Goal: Task Accomplishment & Management: Use online tool/utility

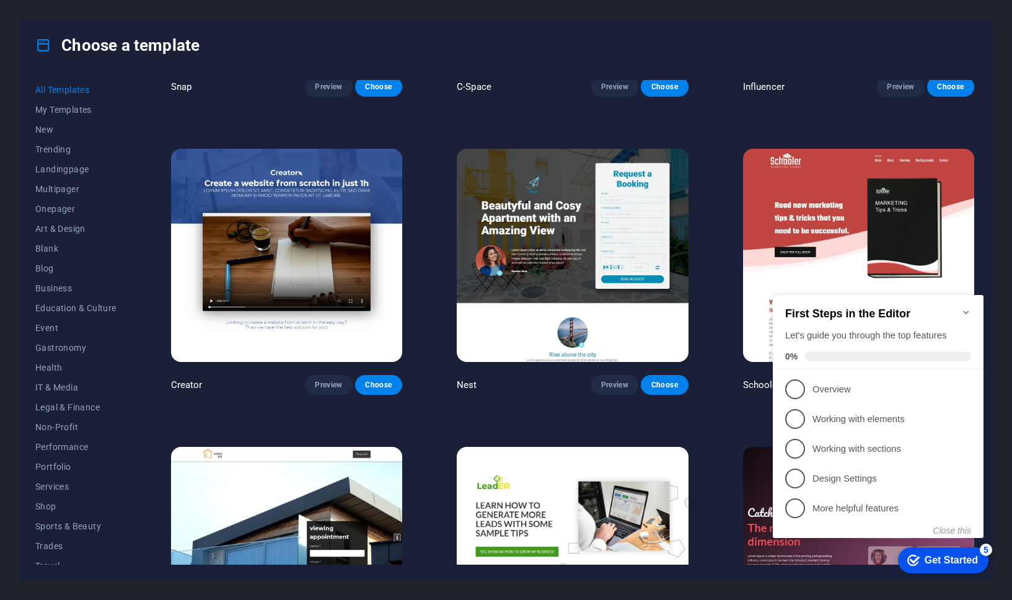
scroll to position [16967, 0]
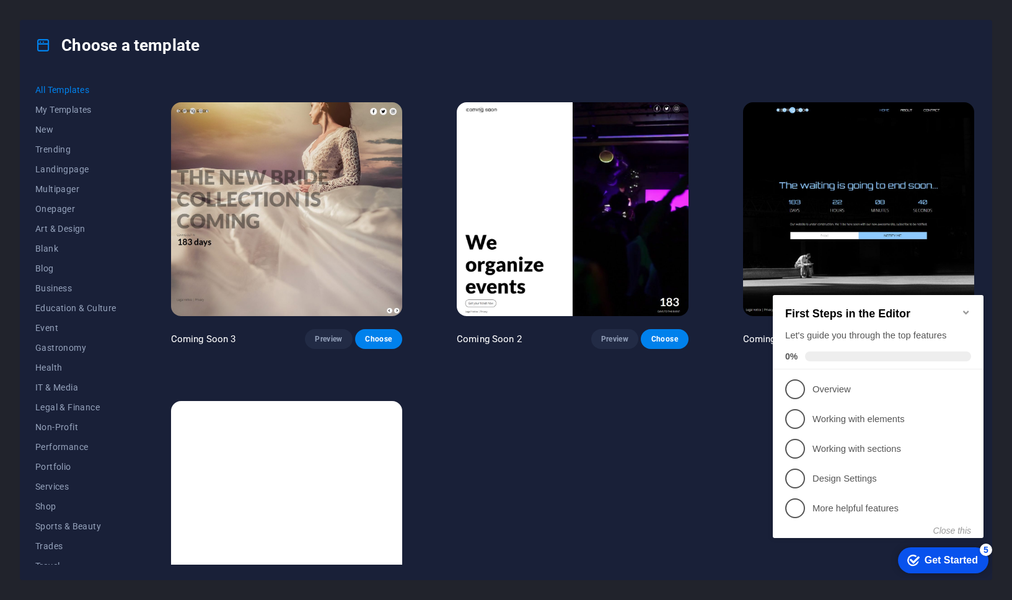
click at [304, 466] on img at bounding box center [286, 507] width 231 height 213
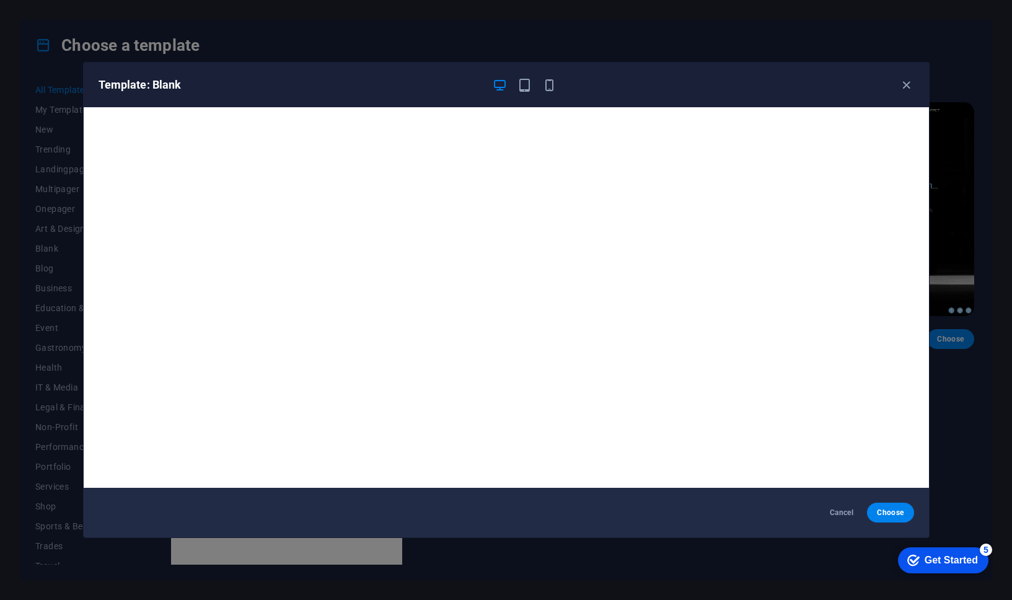
click at [384, 557] on div "Template: Blank Cancel Choose" at bounding box center [506, 300] width 1012 height 600
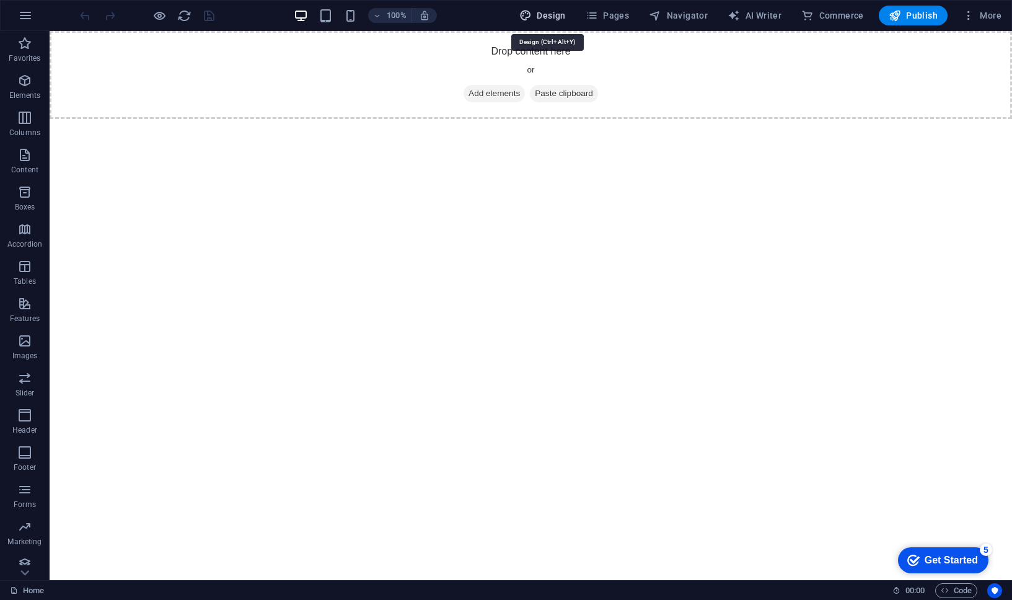
click at [544, 20] on span "Design" at bounding box center [542, 15] width 46 height 12
select select "px"
select select "400"
select select "px"
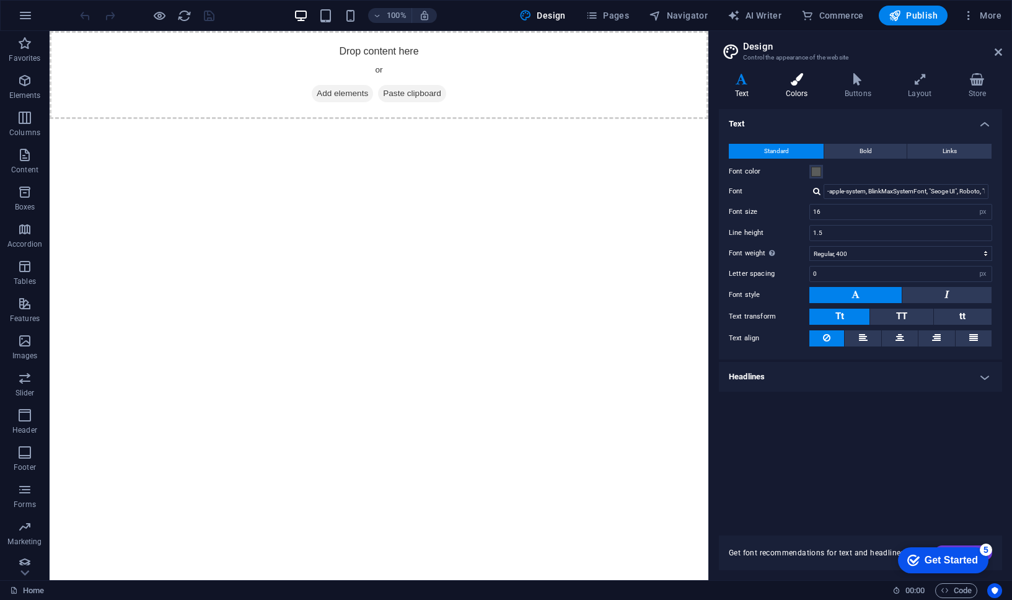
click at [793, 77] on icon at bounding box center [796, 79] width 54 height 12
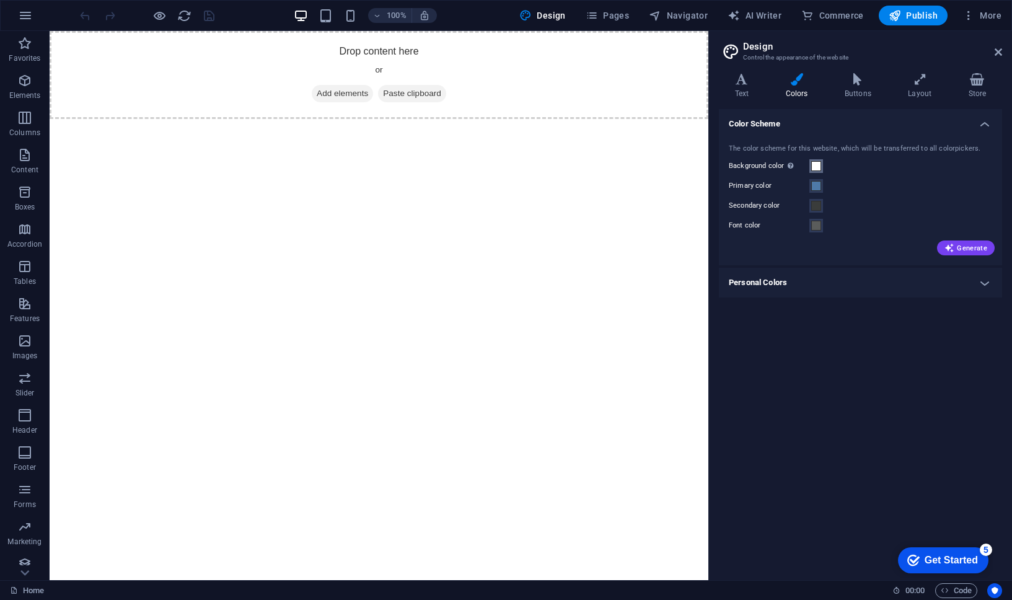
click at [818, 162] on span at bounding box center [816, 166] width 10 height 10
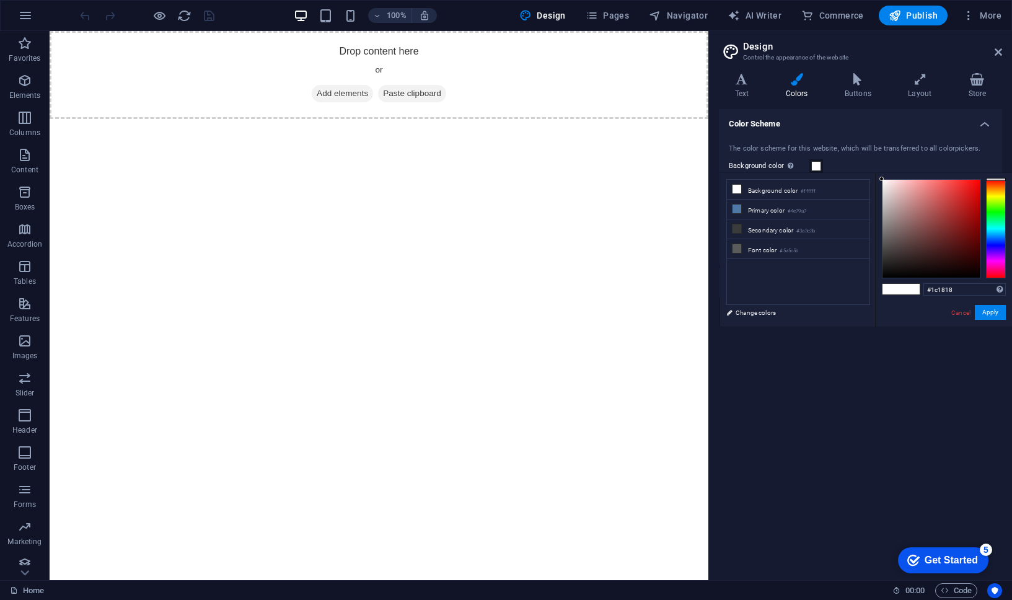
type input "#000000"
drag, startPoint x: 900, startPoint y: 258, endPoint x: 852, endPoint y: 342, distance: 96.0
click at [852, 336] on body "[DOMAIN_NAME] Home Favorites Elements Columns Content Boxes Accordion Tables Fe…" at bounding box center [506, 300] width 1012 height 600
click at [986, 310] on button "Apply" at bounding box center [989, 312] width 31 height 15
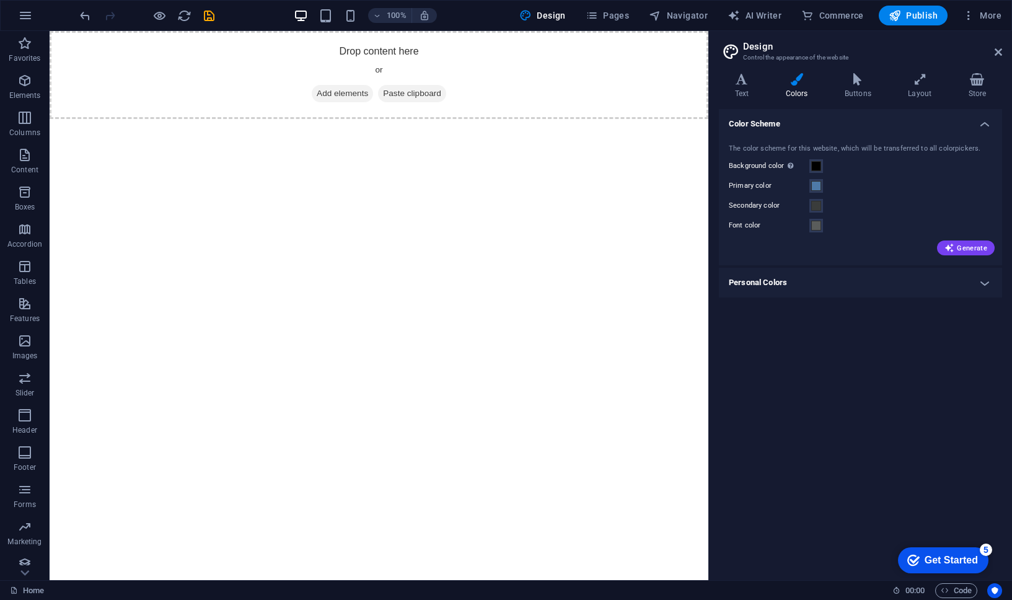
click at [573, 119] on html "Skip to main content Drop content here or Add elements Paste clipboard" at bounding box center [379, 75] width 659 height 88
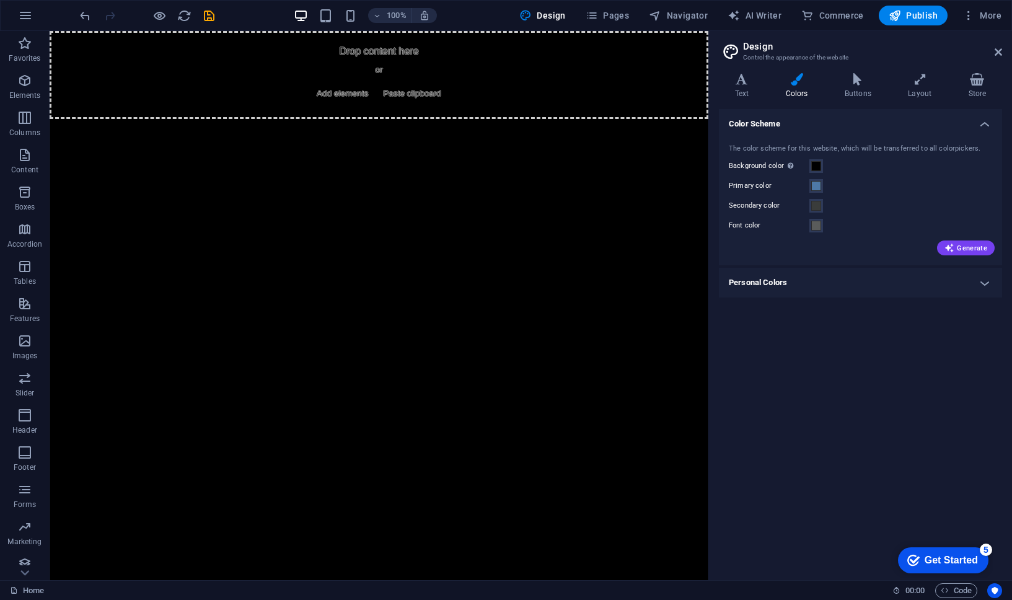
click at [369, 119] on html "Skip to main content Drop content here or Add elements Paste clipboard" at bounding box center [379, 75] width 659 height 88
click at [974, 74] on icon at bounding box center [977, 79] width 50 height 12
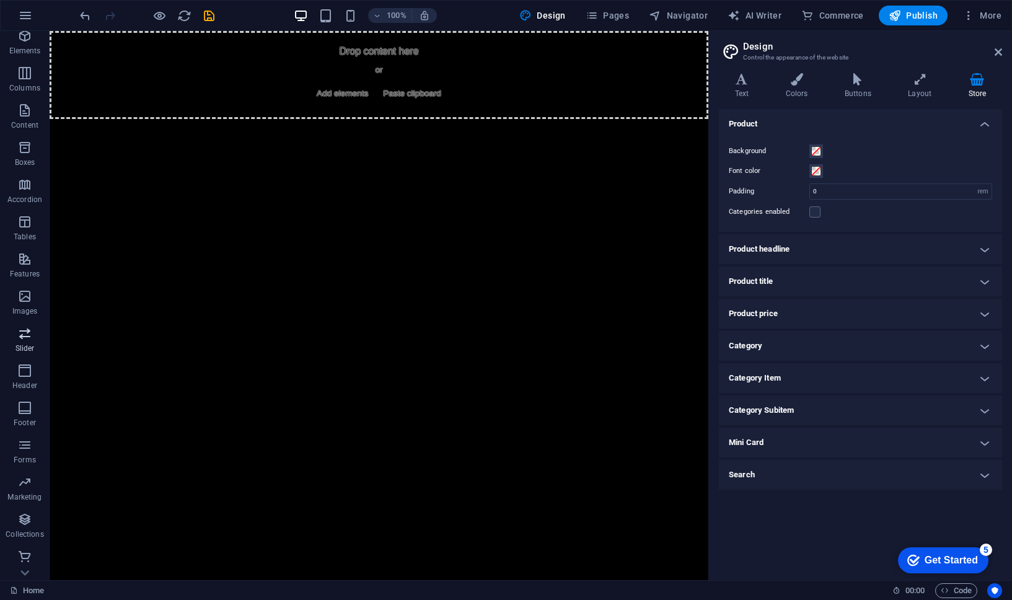
scroll to position [46, 0]
click at [17, 558] on icon "button" at bounding box center [24, 555] width 15 height 15
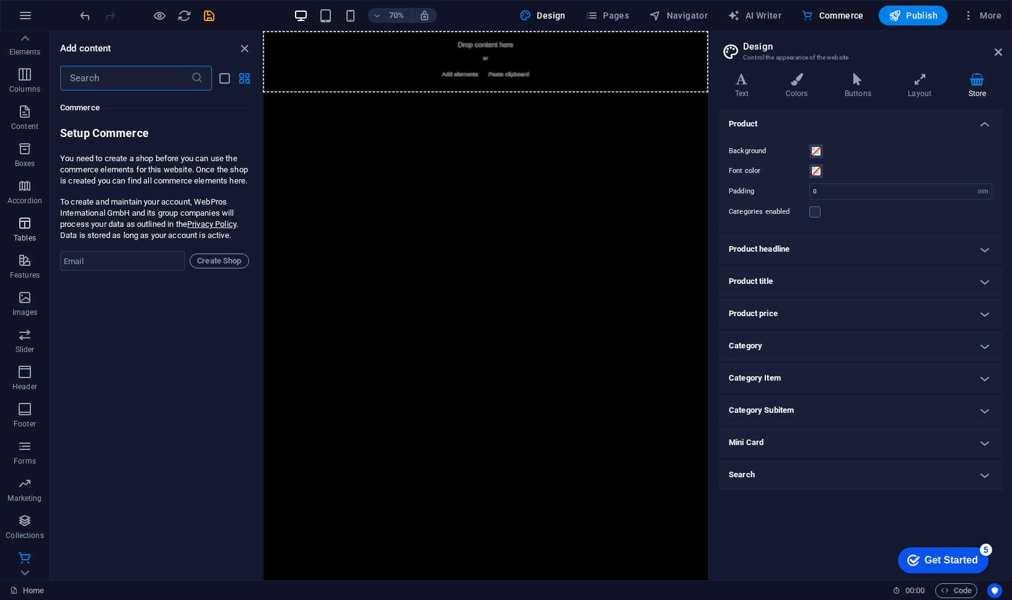
scroll to position [0, 0]
click at [201, 268] on span "Create Shop" at bounding box center [219, 260] width 48 height 15
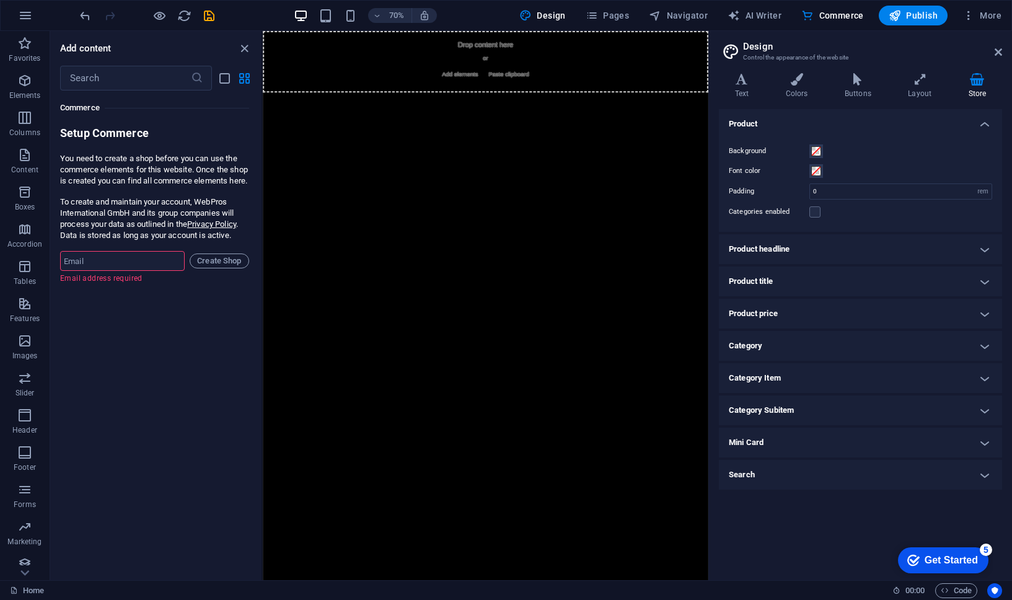
click at [154, 271] on input "email" at bounding box center [122, 261] width 125 height 20
paste input "[EMAIL_ADDRESS][DOMAIN_NAME]"
type input "[EMAIL_ADDRESS][DOMAIN_NAME]"
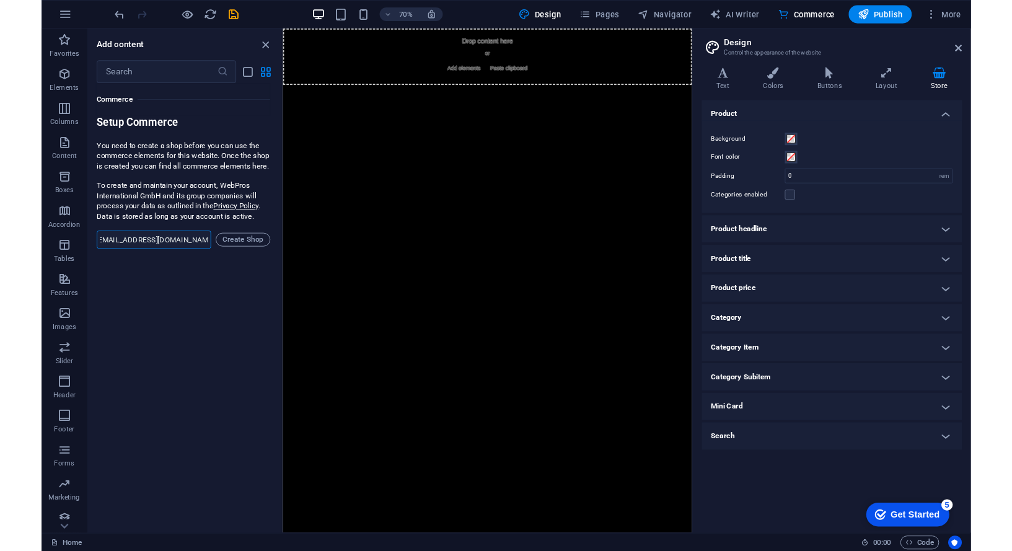
scroll to position [0, 0]
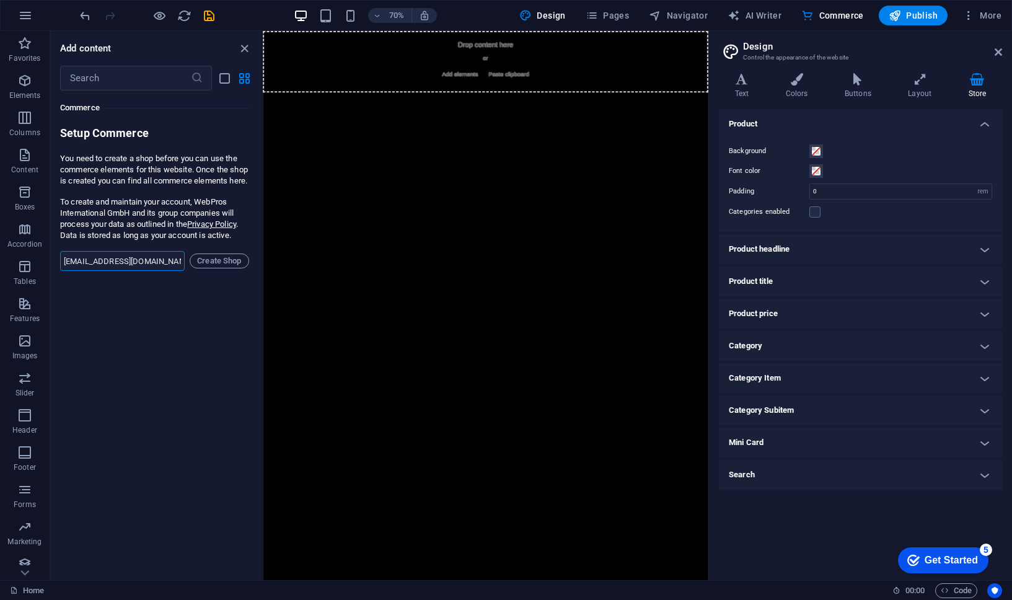
drag, startPoint x: 115, startPoint y: 347, endPoint x: 212, endPoint y: 289, distance: 113.0
click at [116, 346] on div "Favorites 1 Star Headline 1 Star Container Elements 1 Star Headline 1 Star Text…" at bounding box center [155, 329] width 211 height 479
click at [219, 268] on span "Create Shop" at bounding box center [219, 260] width 48 height 15
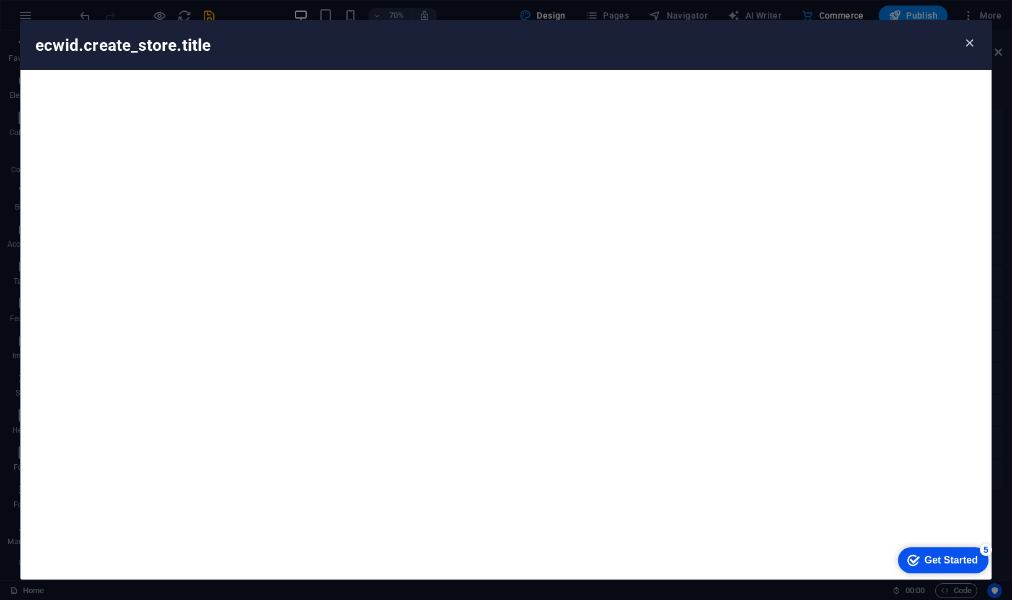
click at [972, 38] on icon "button" at bounding box center [969, 43] width 14 height 14
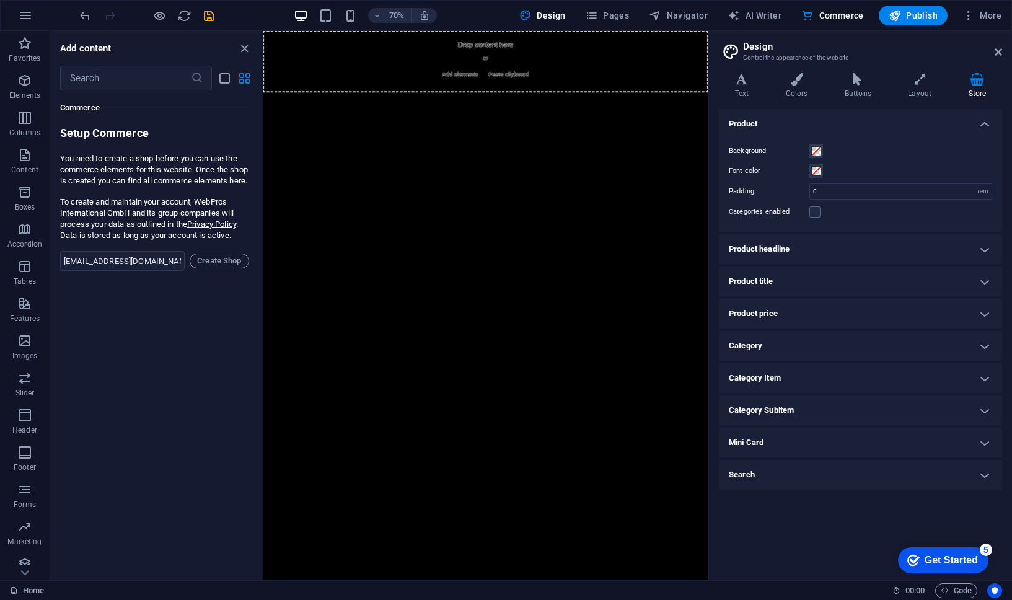
click at [187, 338] on div "Favorites 1 Star Headline 1 Star Container Elements 1 Star Headline 1 Star Text…" at bounding box center [155, 329] width 211 height 479
click at [553, 19] on span "Design" at bounding box center [542, 15] width 46 height 12
click at [926, 94] on h4 "Layout" at bounding box center [922, 86] width 60 height 26
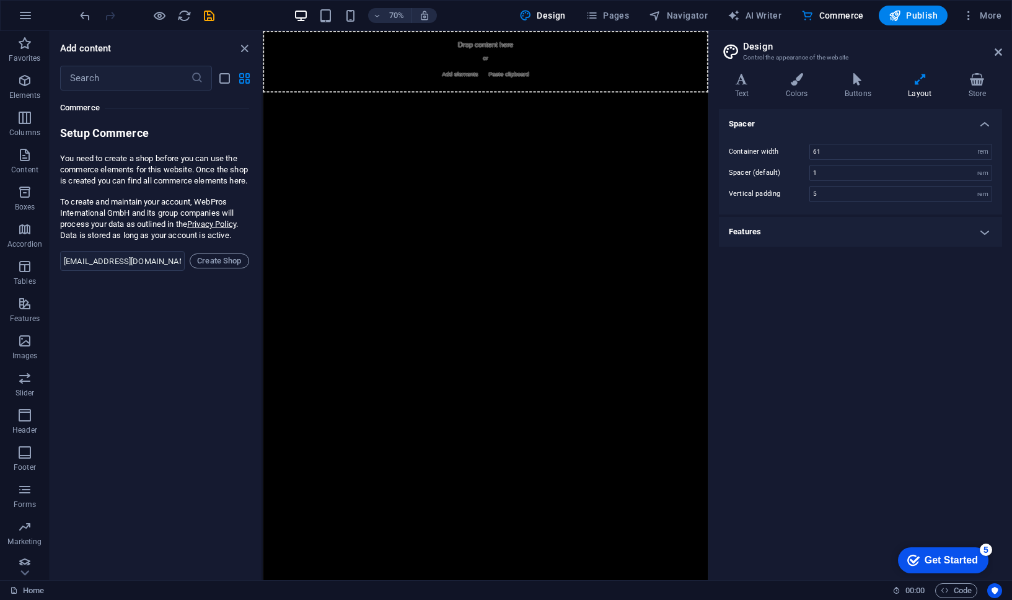
click at [803, 246] on div "Spacer Container width 61 rem px Spacer (default) 1 rem Vertical padding 5 rem …" at bounding box center [860, 339] width 283 height 461
click at [798, 239] on h4 "Features" at bounding box center [860, 232] width 283 height 30
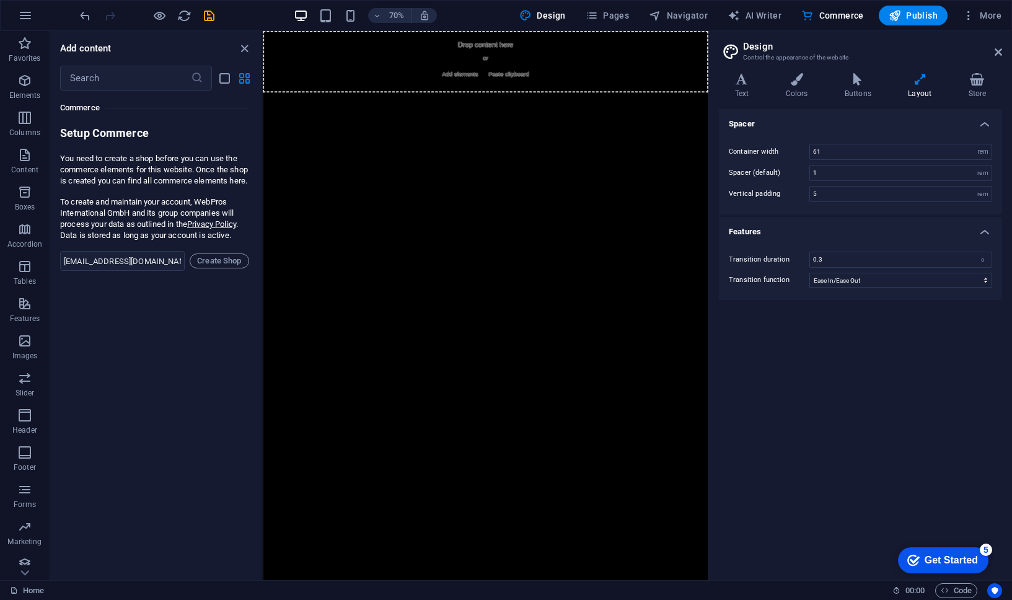
click at [795, 344] on div "Spacer Container width 61 rem px Spacer (default) 1 rem Vertical padding 5 rem …" at bounding box center [860, 339] width 283 height 461
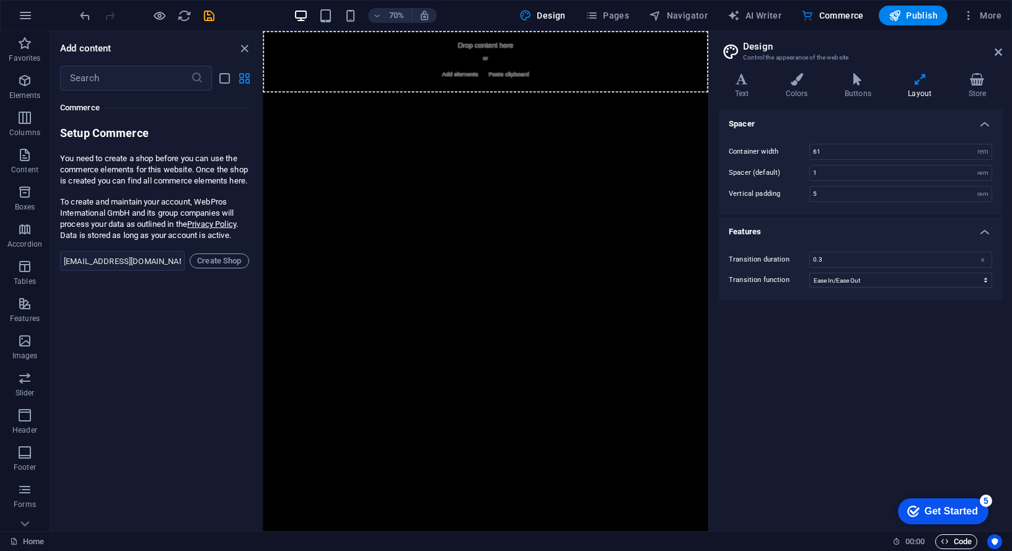
click at [948, 543] on span "Code" at bounding box center [955, 541] width 31 height 15
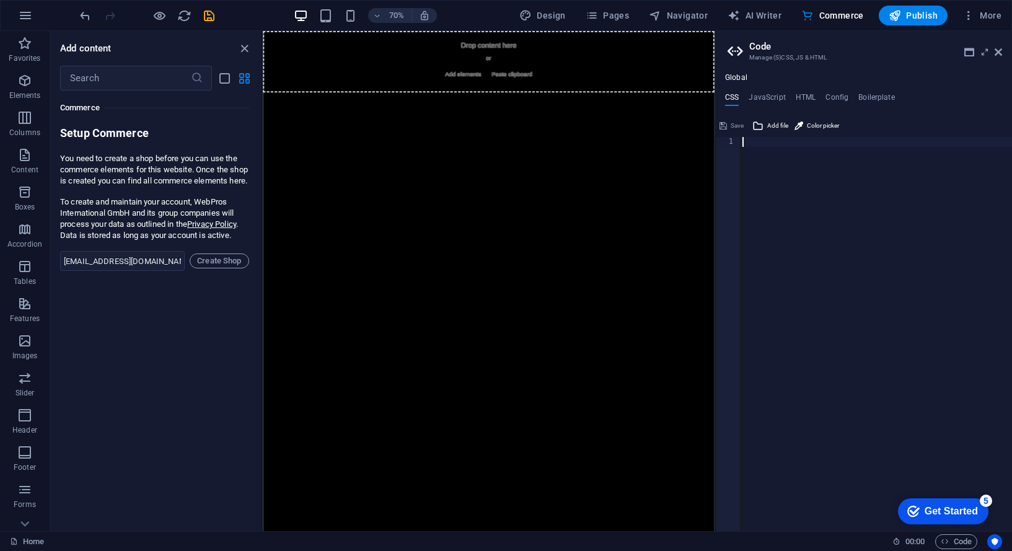
click at [785, 164] on div at bounding box center [876, 344] width 272 height 414
click at [541, 14] on span "Design" at bounding box center [542, 15] width 46 height 12
select select "rem"
select select "ease-in-out"
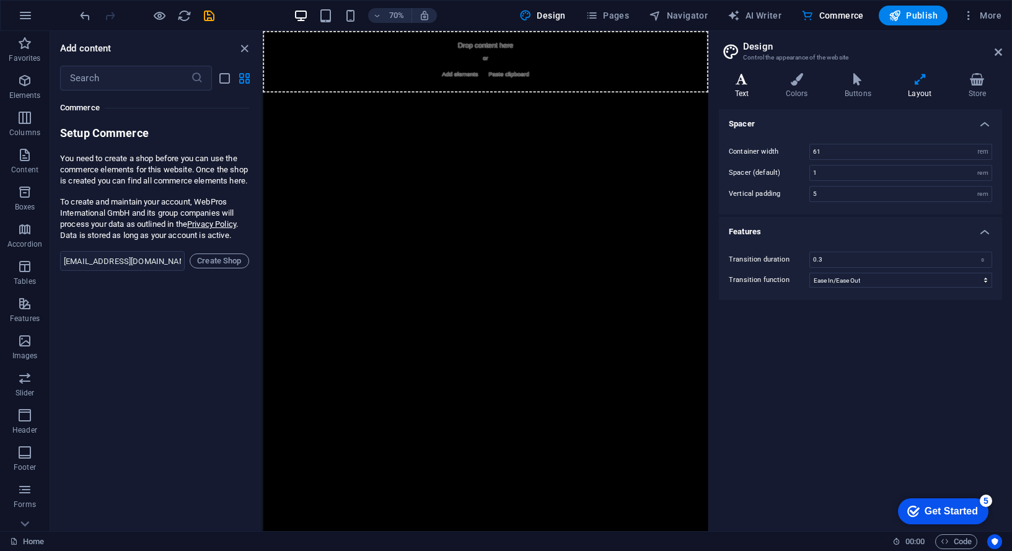
click at [746, 77] on icon at bounding box center [742, 79] width 46 height 12
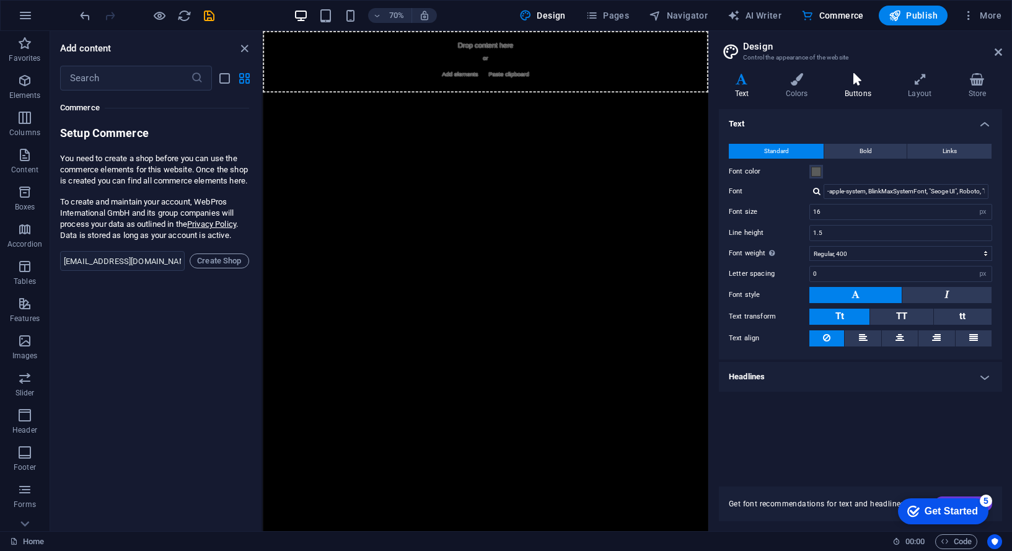
click at [843, 87] on h4 "Buttons" at bounding box center [859, 86] width 63 height 26
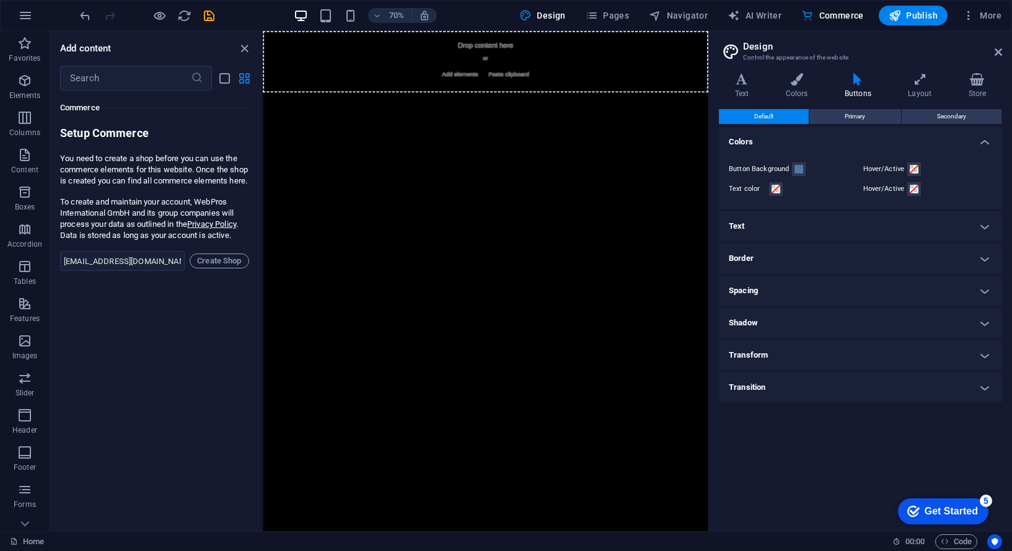
click at [777, 263] on h4 "Border" at bounding box center [860, 258] width 283 height 30
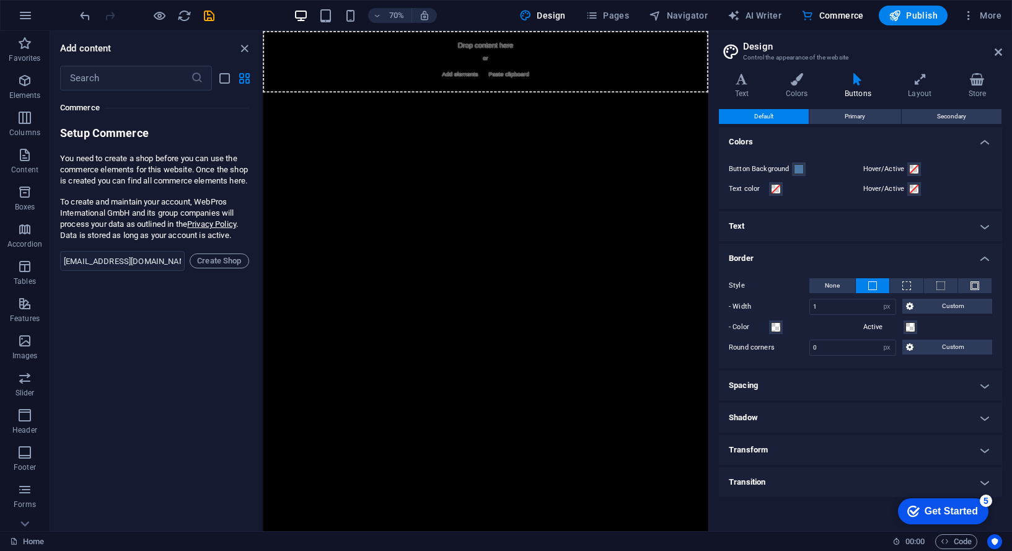
click at [777, 261] on h4 "Border" at bounding box center [860, 254] width 283 height 22
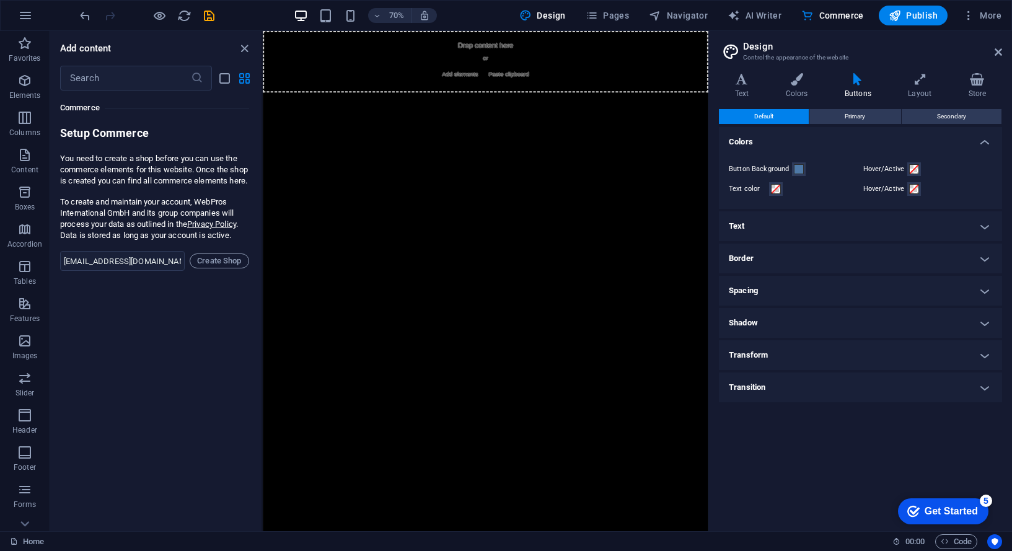
click at [773, 292] on h4 "Spacing" at bounding box center [860, 291] width 283 height 30
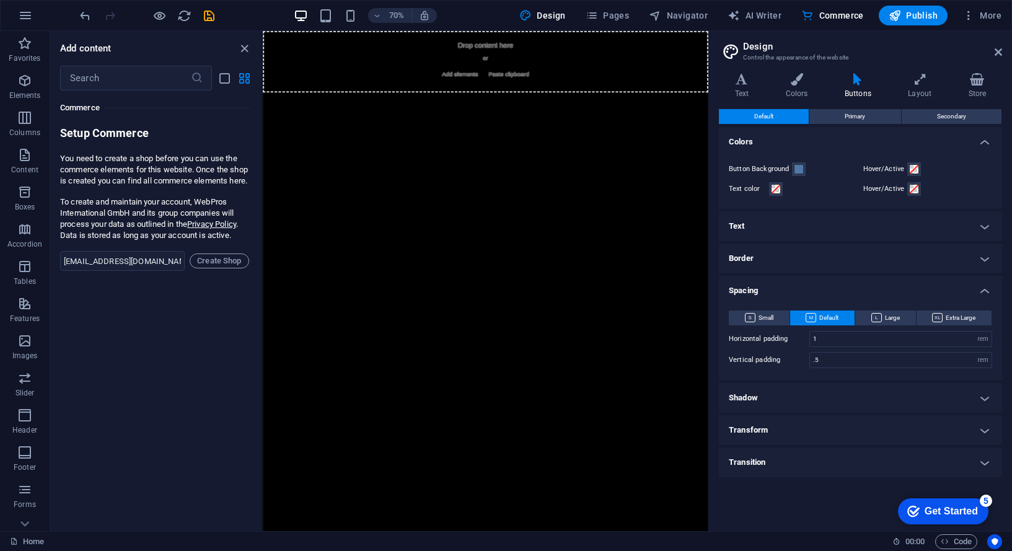
click at [772, 291] on h4 "Spacing" at bounding box center [860, 287] width 283 height 22
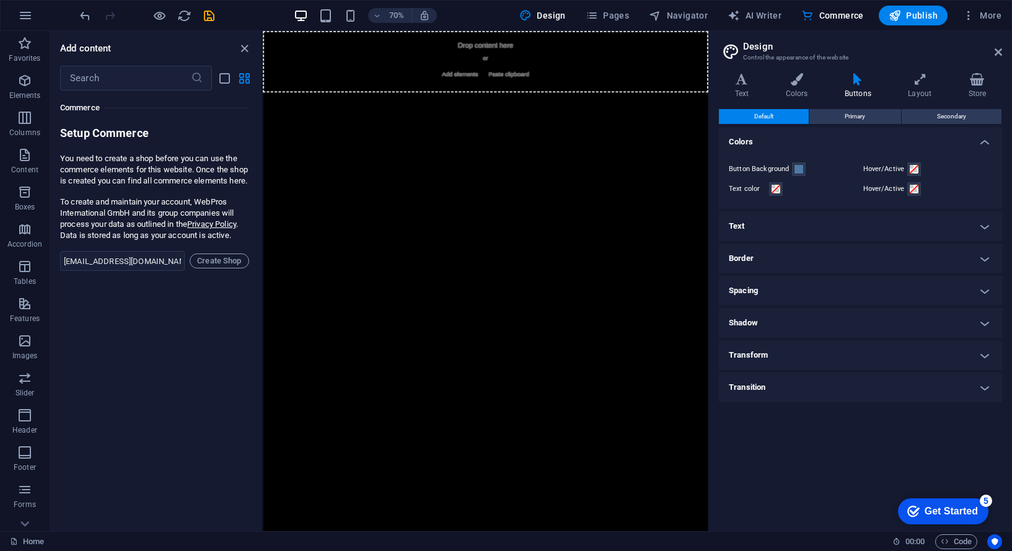
click at [781, 320] on h4 "Shadow" at bounding box center [860, 323] width 283 height 30
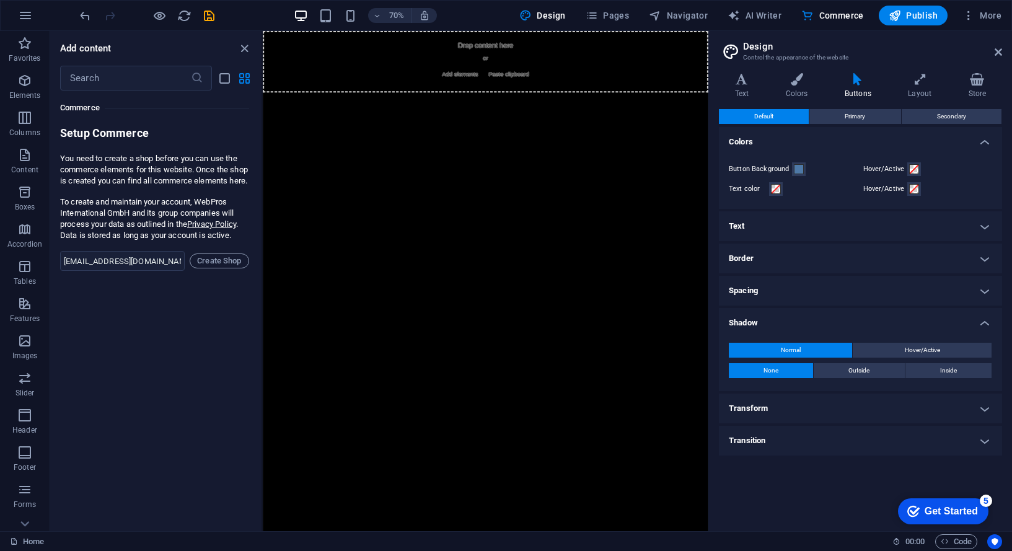
click at [781, 320] on h4 "Shadow" at bounding box center [860, 319] width 283 height 22
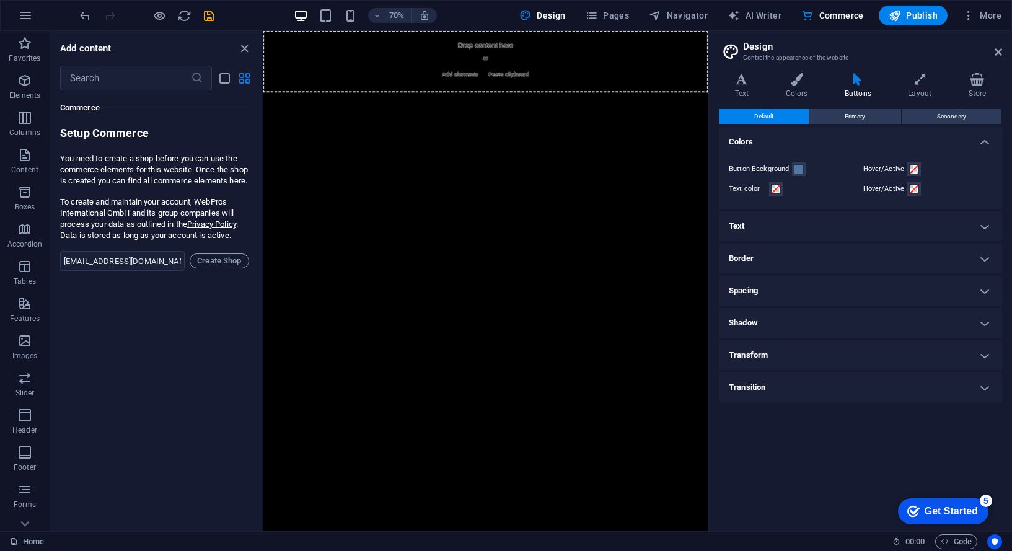
click at [793, 356] on h4 "Transform" at bounding box center [860, 355] width 283 height 30
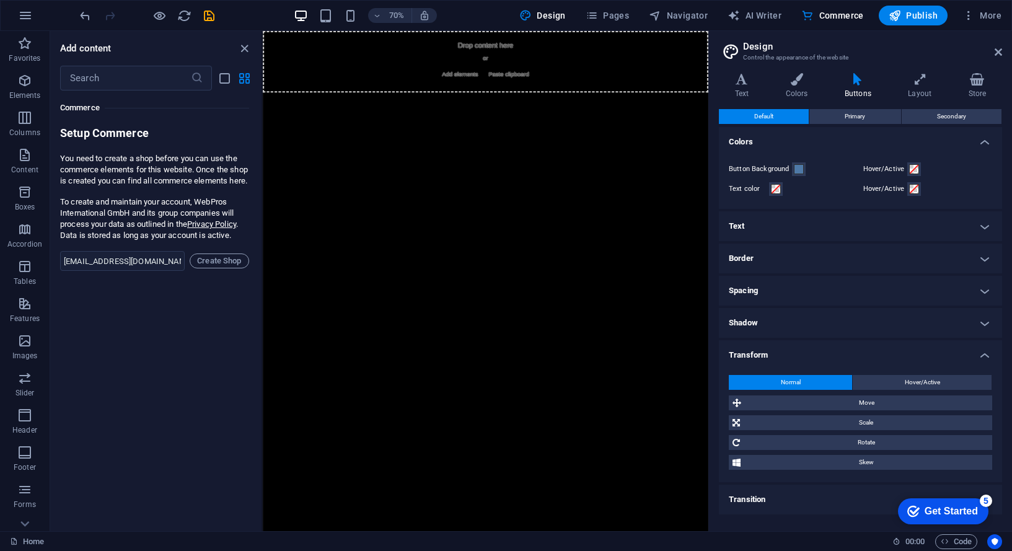
click at [793, 356] on h4 "Transform" at bounding box center [860, 351] width 283 height 22
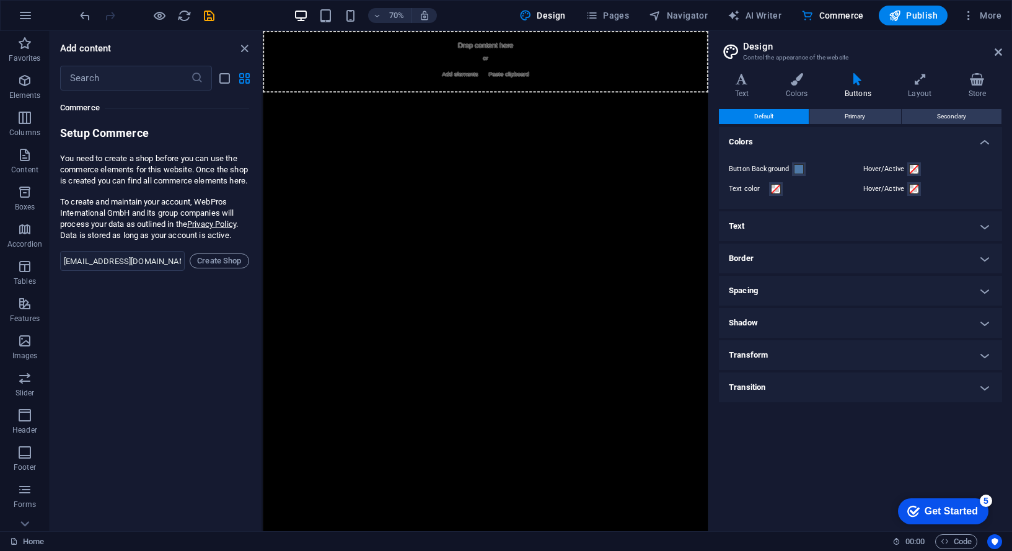
click at [777, 386] on h4 "Transition" at bounding box center [860, 387] width 283 height 30
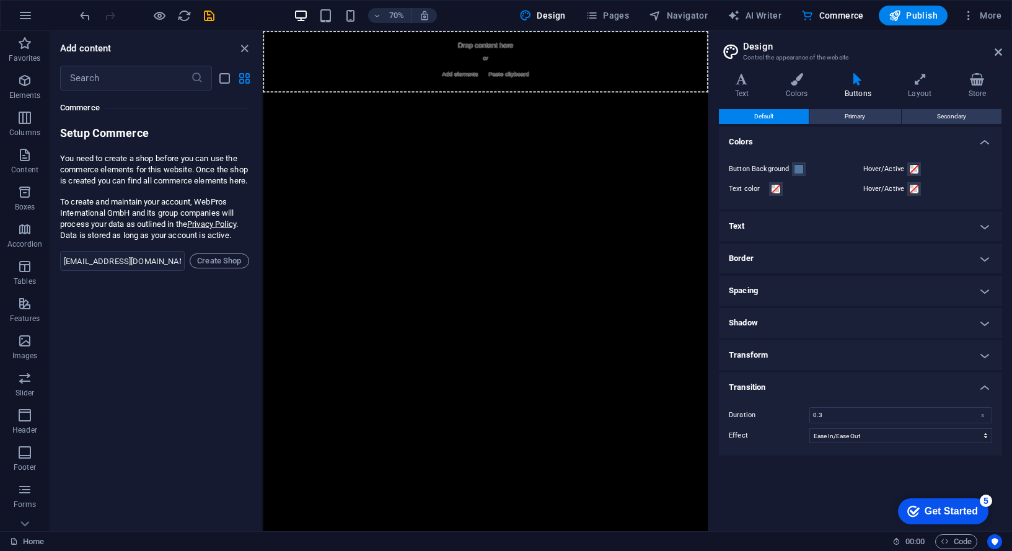
click at [777, 386] on h4 "Transition" at bounding box center [860, 383] width 283 height 22
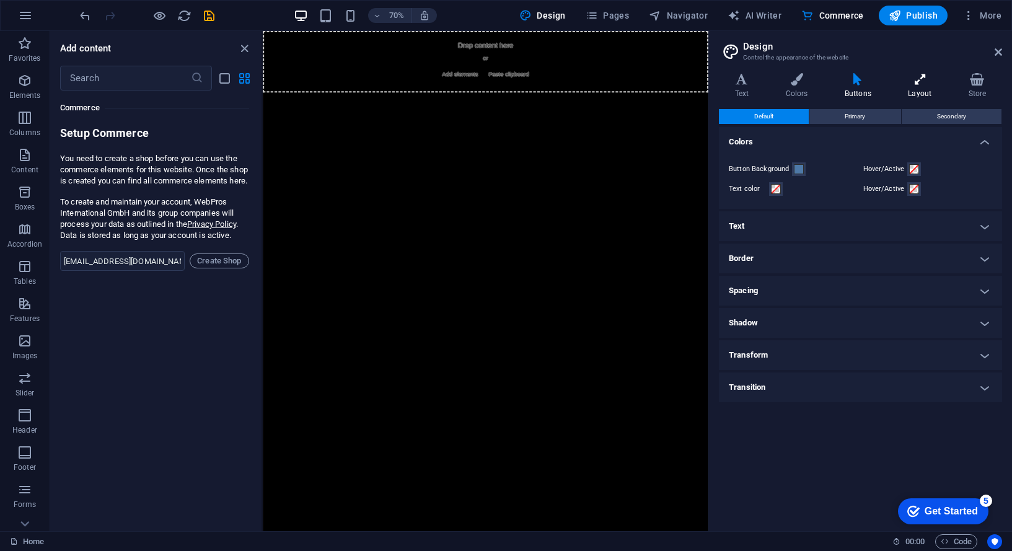
click at [924, 80] on icon at bounding box center [919, 79] width 55 height 12
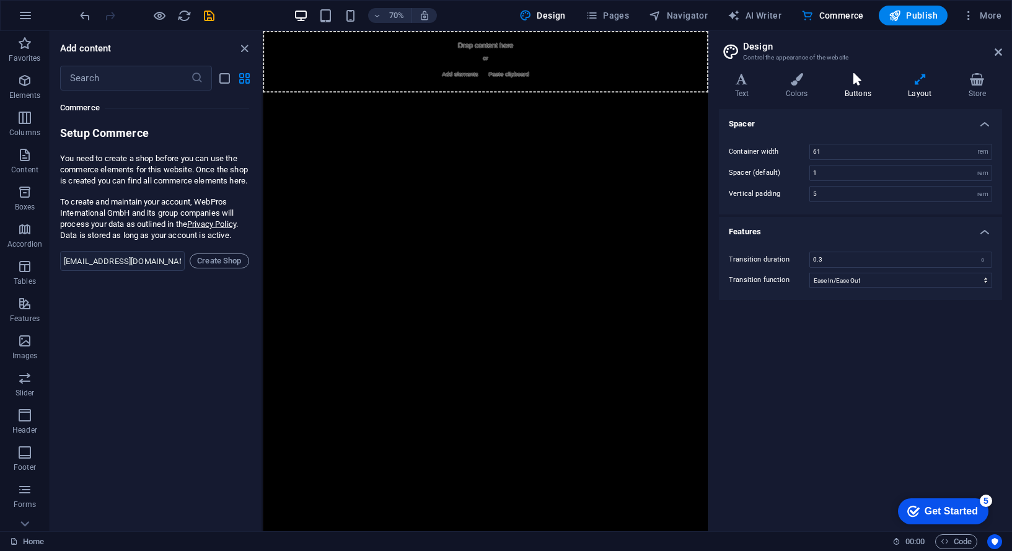
click at [862, 82] on icon at bounding box center [857, 79] width 58 height 12
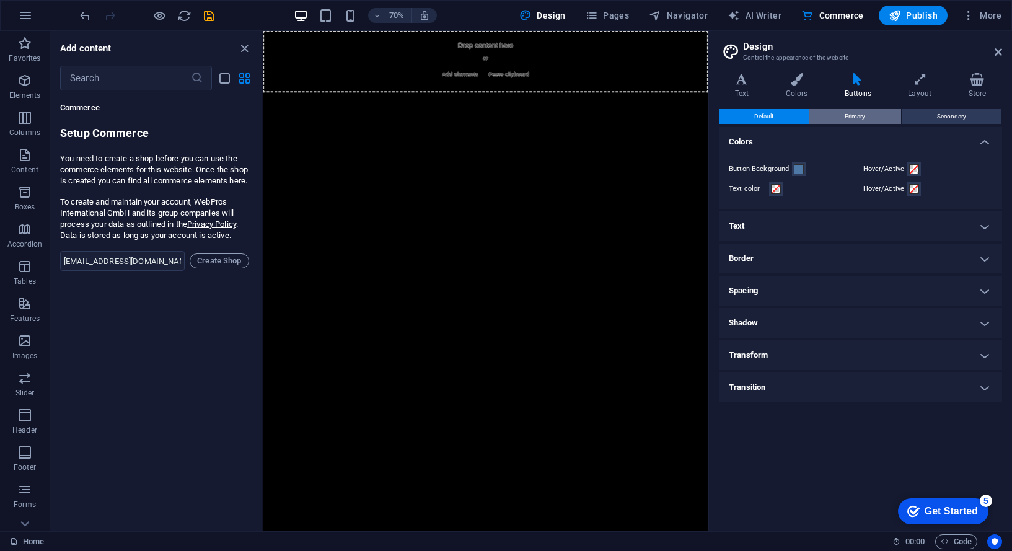
click at [848, 118] on span "Primary" at bounding box center [854, 116] width 20 height 15
click at [958, 109] on span "Secondary" at bounding box center [951, 116] width 29 height 15
click at [916, 86] on h4 "Layout" at bounding box center [922, 86] width 60 height 26
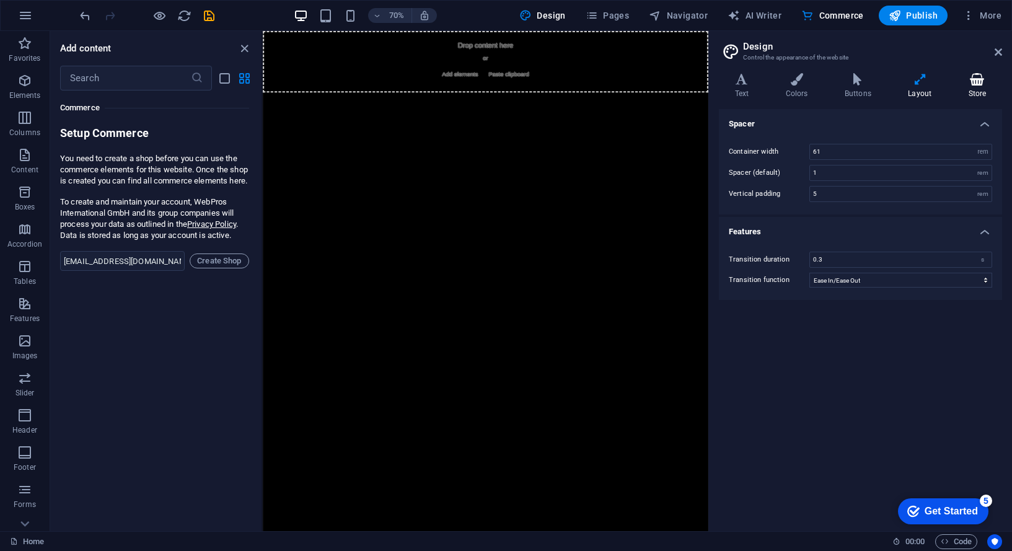
click at [993, 85] on h4 "Store" at bounding box center [977, 86] width 50 height 26
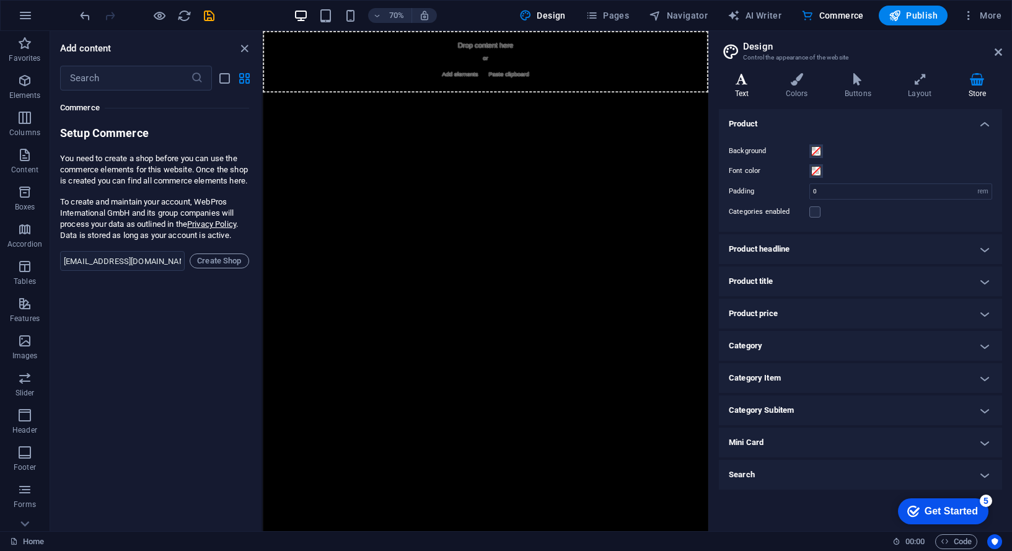
click at [735, 86] on h4 "Text" at bounding box center [744, 86] width 51 height 26
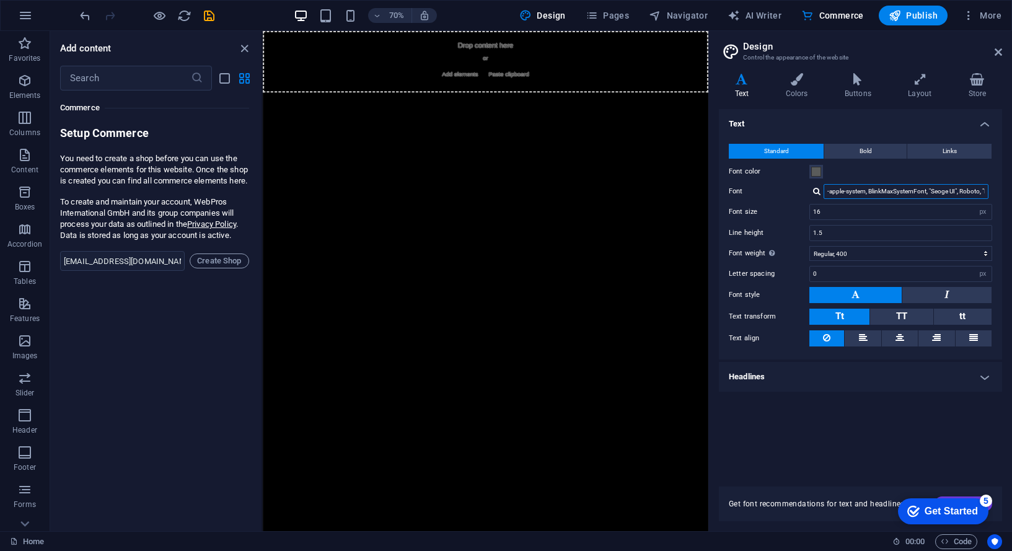
click at [890, 197] on input "-apple-system, BlinkMaxSystemFont, "Seoge UI", Roboto, "Helvetica Neue", Arial,…" at bounding box center [905, 191] width 165 height 15
click at [890, 195] on input "-apple-system, BlinkMaxSystemFont, "Seoge UI", Roboto, "Helvetica Neue", Arial,…" at bounding box center [905, 191] width 165 height 15
click at [818, 193] on div at bounding box center [816, 191] width 7 height 8
click at [862, 212] on div "Manage fonts →" at bounding box center [908, 207] width 164 height 13
select select "popularity"
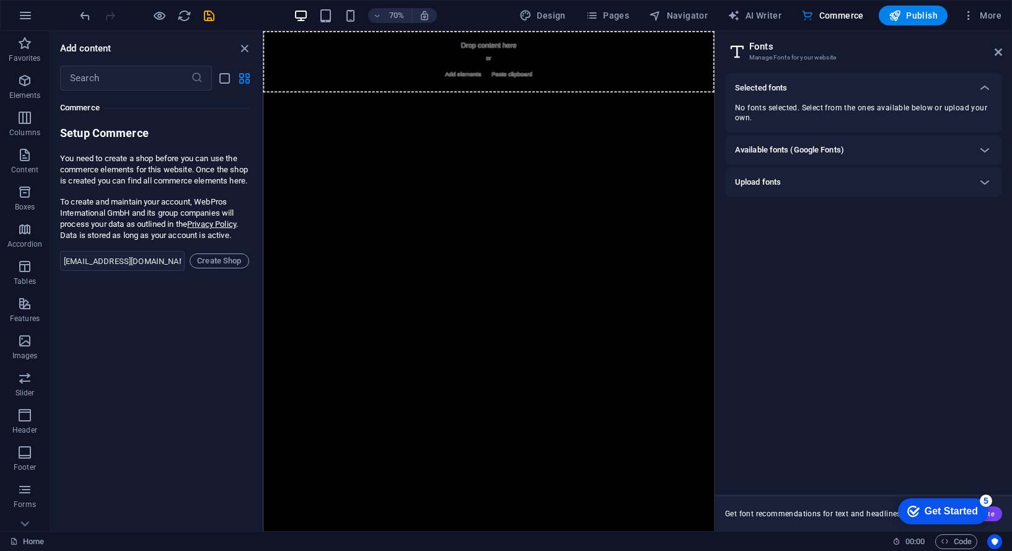
click at [791, 157] on h6 "Available fonts (Google Fonts)" at bounding box center [789, 149] width 109 height 15
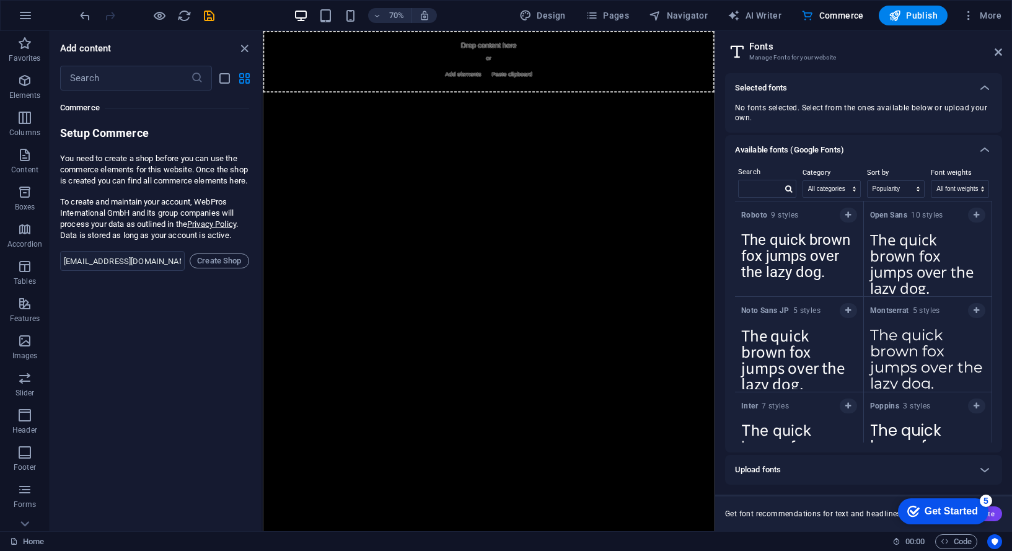
click at [790, 156] on h6 "Available fonts (Google Fonts)" at bounding box center [789, 149] width 109 height 15
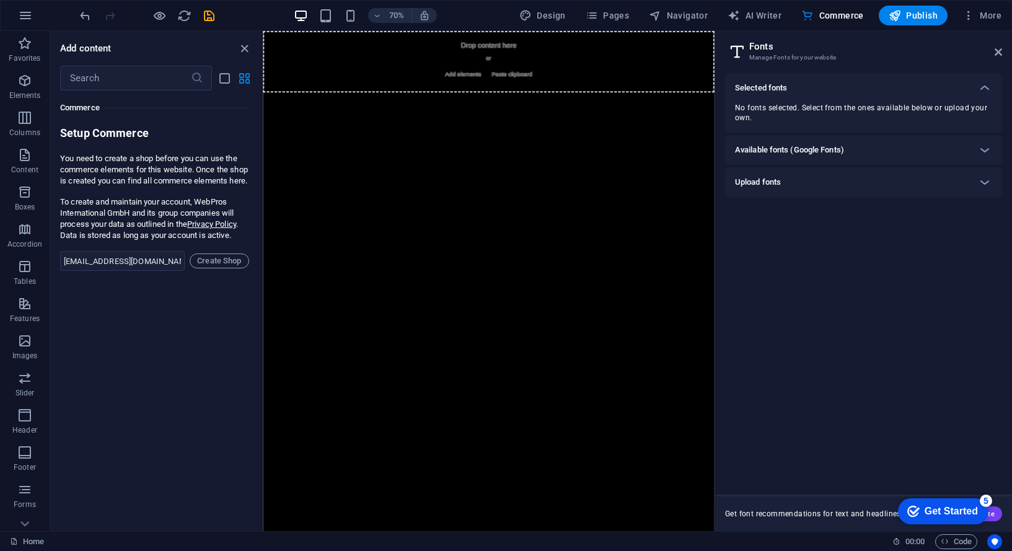
click at [771, 191] on div "Upload fonts" at bounding box center [863, 182] width 277 height 30
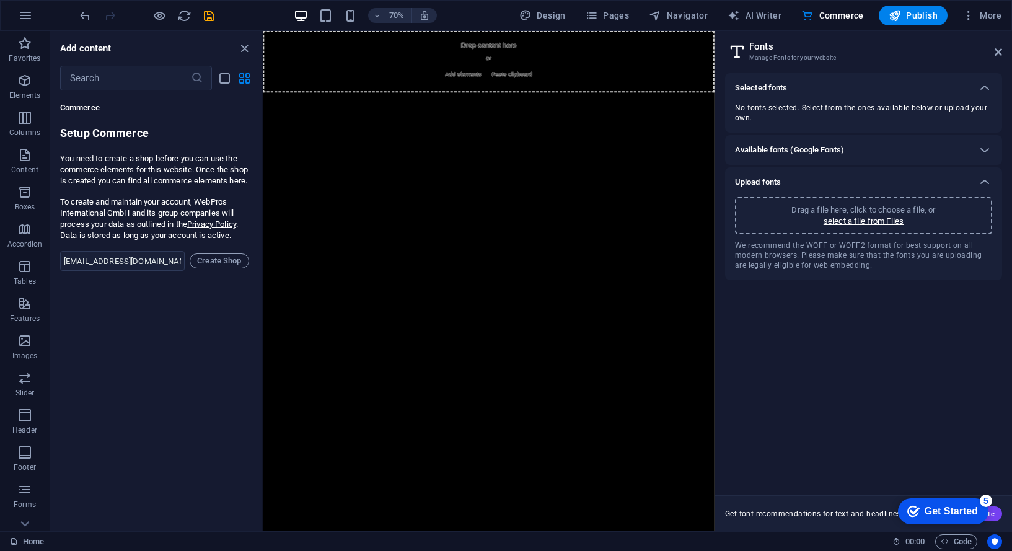
click at [768, 154] on h6 "Available fonts (Google Fonts)" at bounding box center [789, 149] width 109 height 15
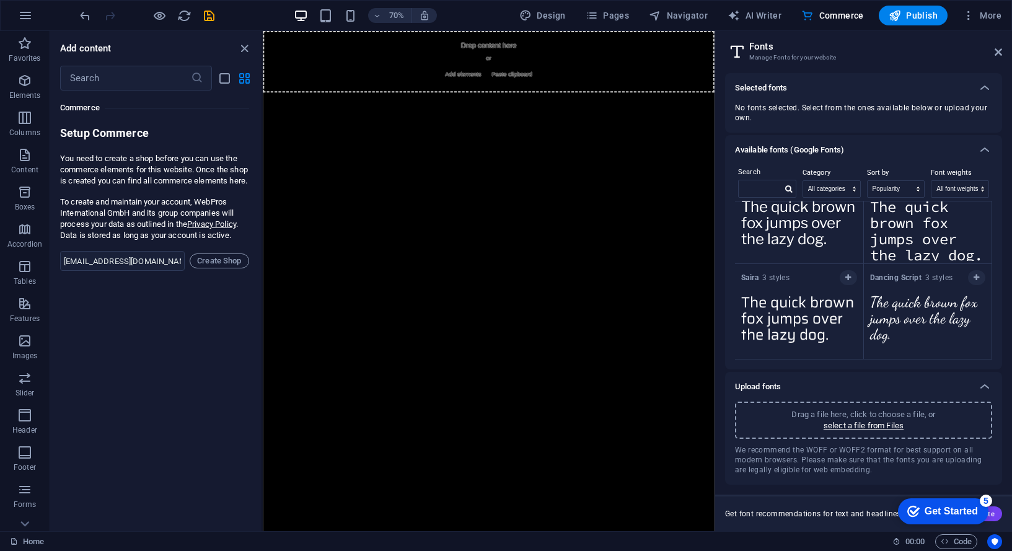
scroll to position [6547, 0]
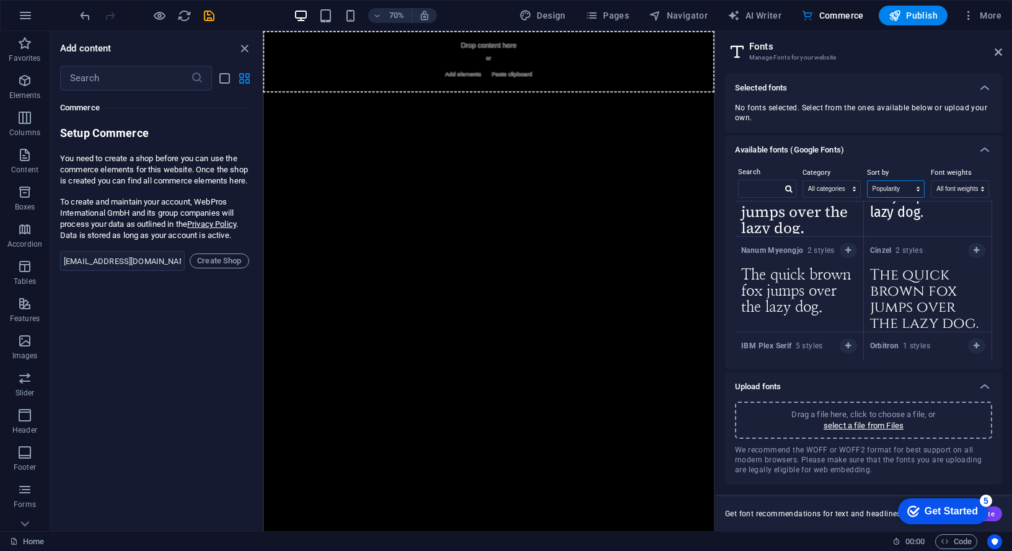
click at [895, 190] on select "Name Category Popularity" at bounding box center [895, 189] width 57 height 16
click at [867, 181] on select "Name Category Popularity" at bounding box center [895, 189] width 57 height 16
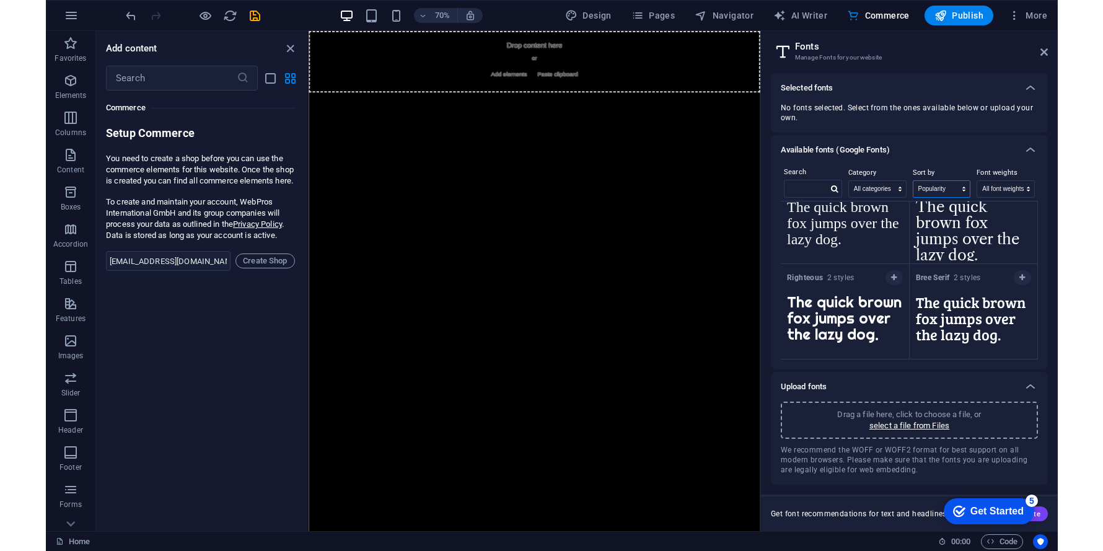
scroll to position [11127, 0]
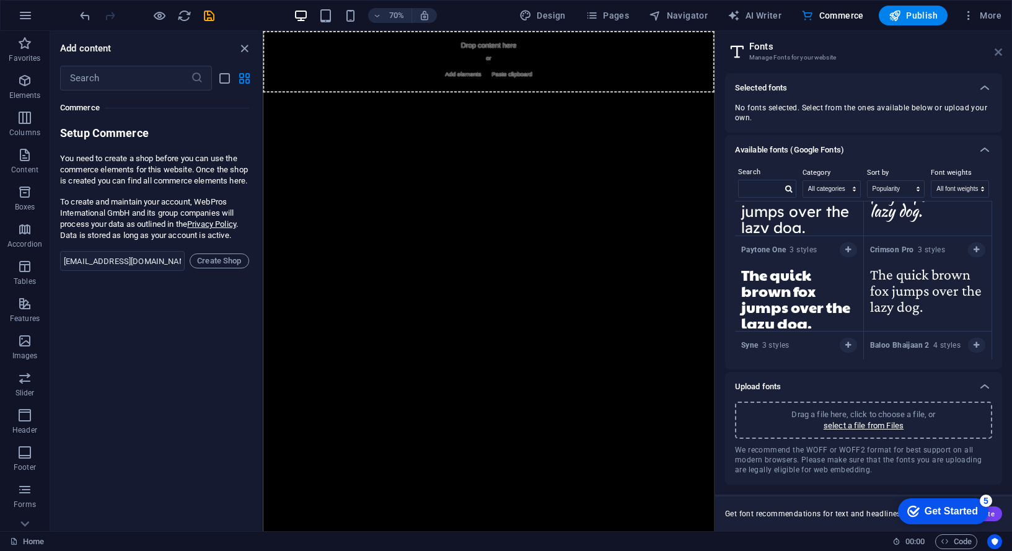
click at [1000, 54] on icon at bounding box center [997, 52] width 7 height 10
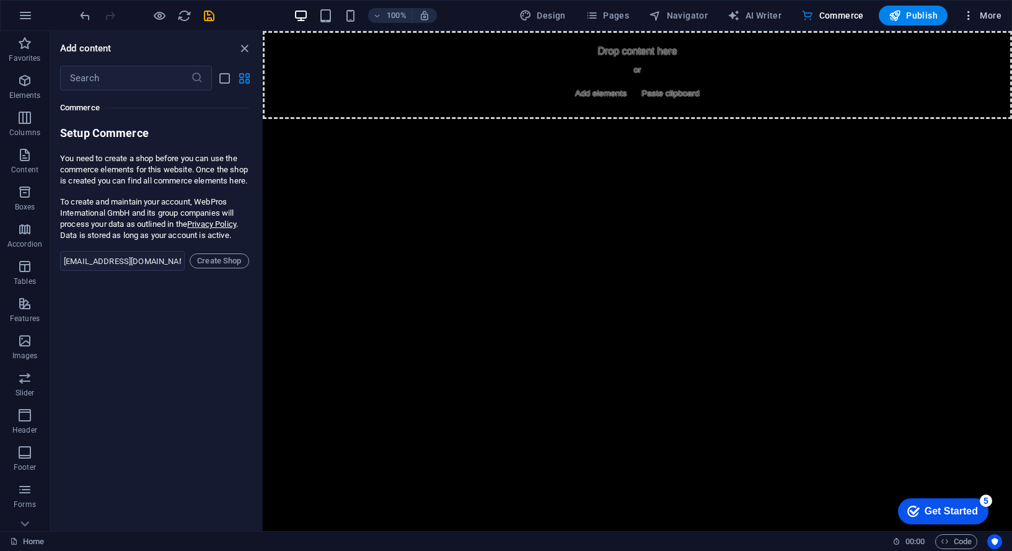
click at [991, 14] on span "More" at bounding box center [981, 15] width 39 height 12
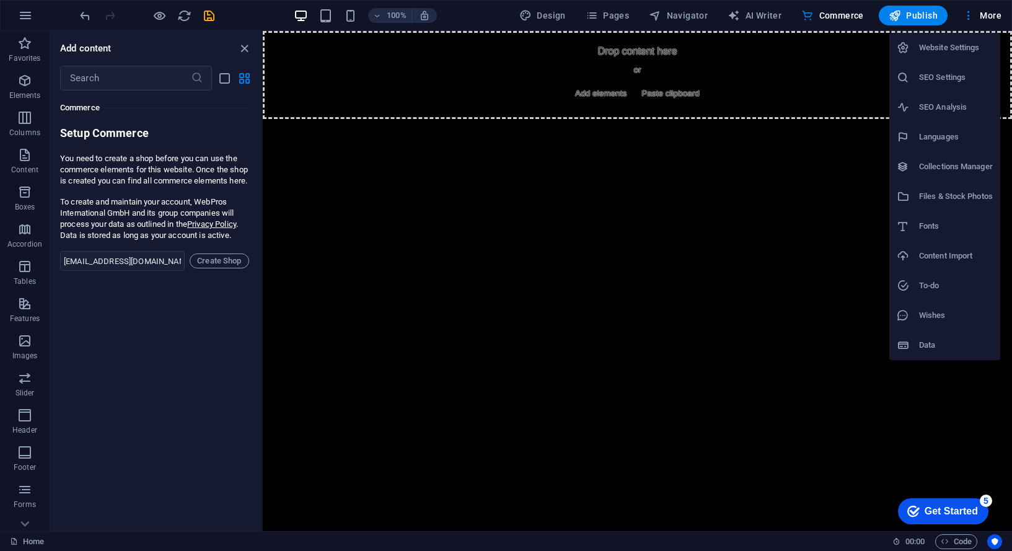
click at [928, 189] on h6 "Files & Stock Photos" at bounding box center [956, 196] width 74 height 15
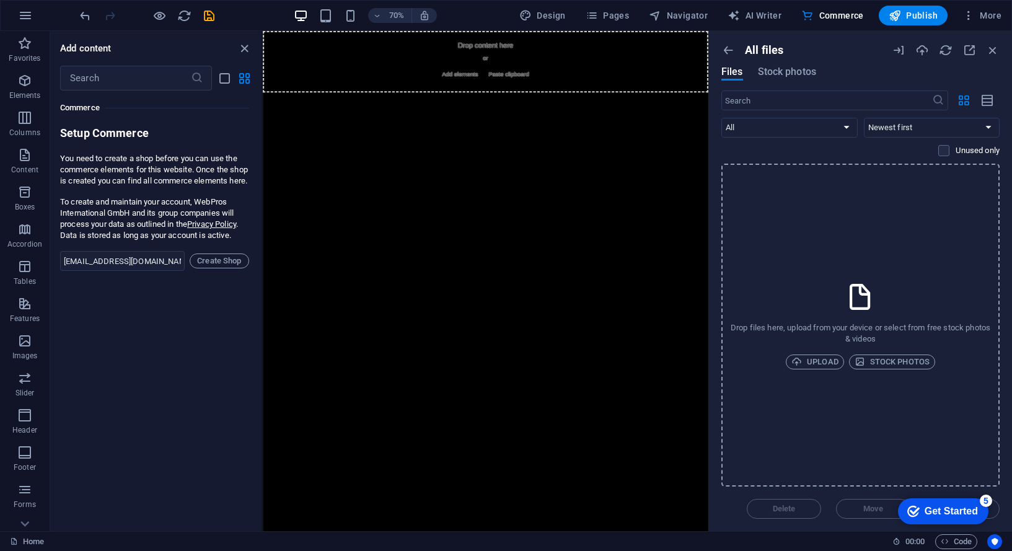
click at [813, 373] on div "Drop files here, upload from your device or select from free stock photos & vid…" at bounding box center [860, 325] width 278 height 323
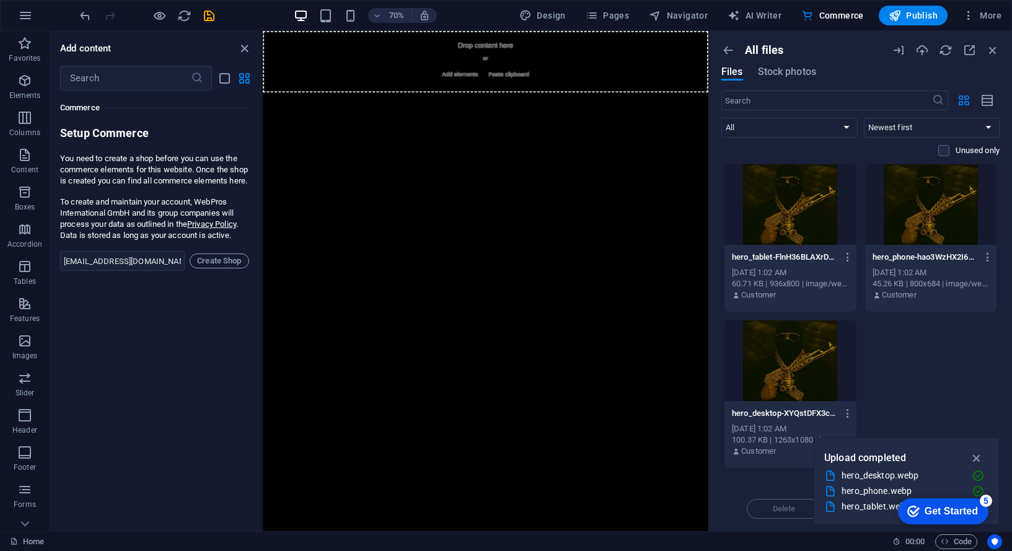
click at [906, 356] on div "hero_tablet-FlnH36BLAXrDG1pixajxRw.webp hero_tablet-FlnH36BLAXrDG1pixajxRw.webp…" at bounding box center [860, 316] width 278 height 305
click at [976, 455] on icon "button" at bounding box center [977, 458] width 14 height 14
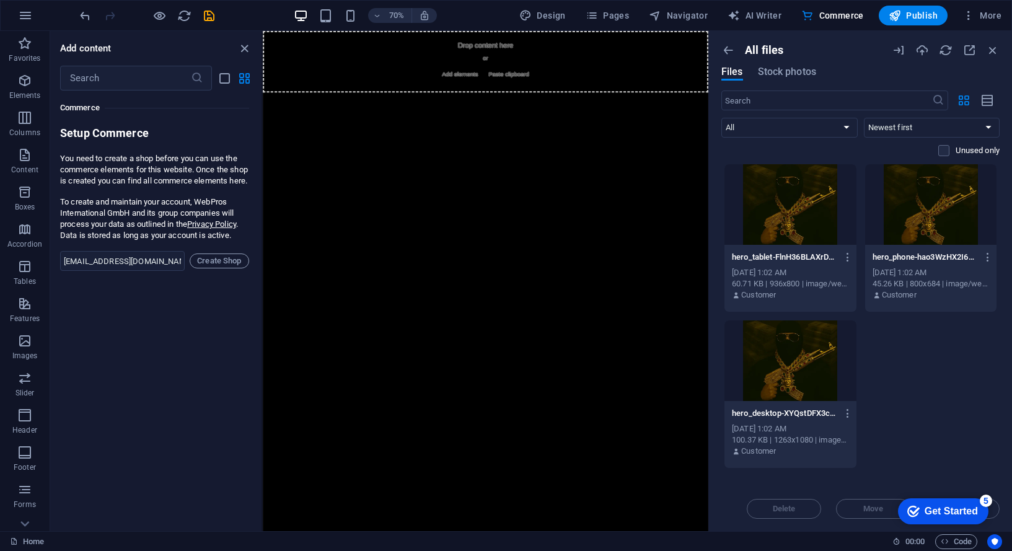
click at [865, 507] on div "Delete Move Insert" at bounding box center [860, 502] width 278 height 32
click at [875, 513] on div "Delete Move Insert" at bounding box center [860, 502] width 278 height 32
click at [805, 202] on div at bounding box center [790, 204] width 132 height 81
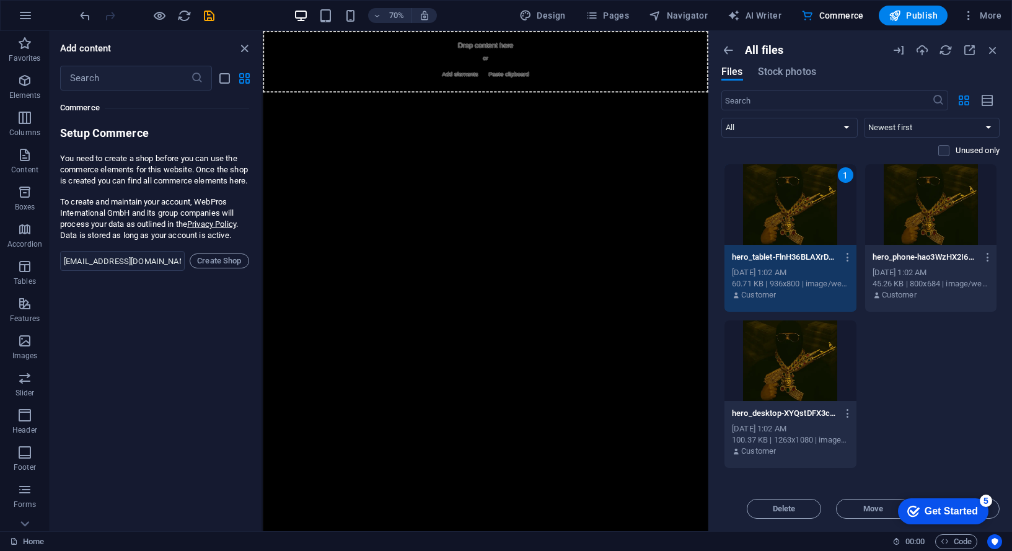
click at [958, 197] on div at bounding box center [931, 204] width 132 height 81
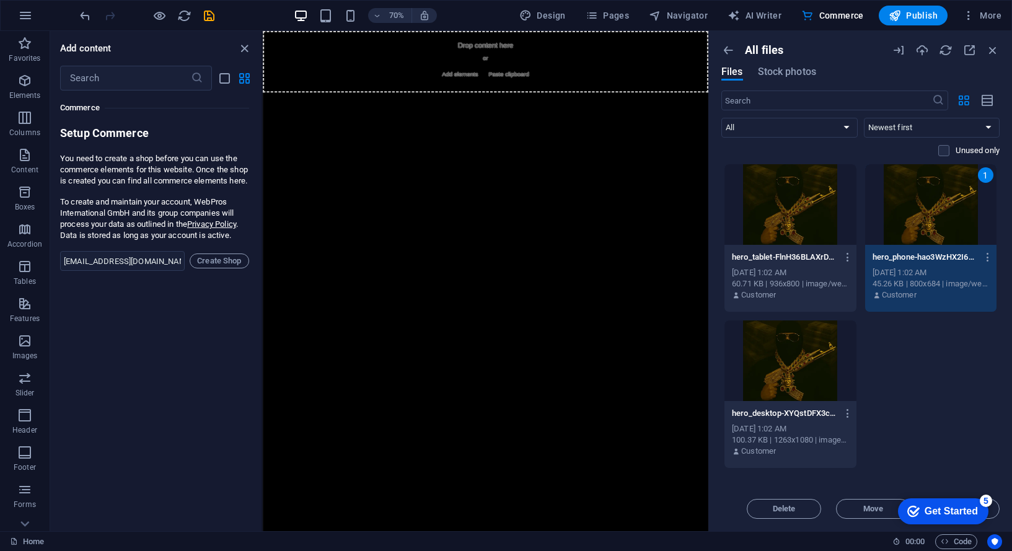
click at [784, 371] on div at bounding box center [790, 360] width 132 height 81
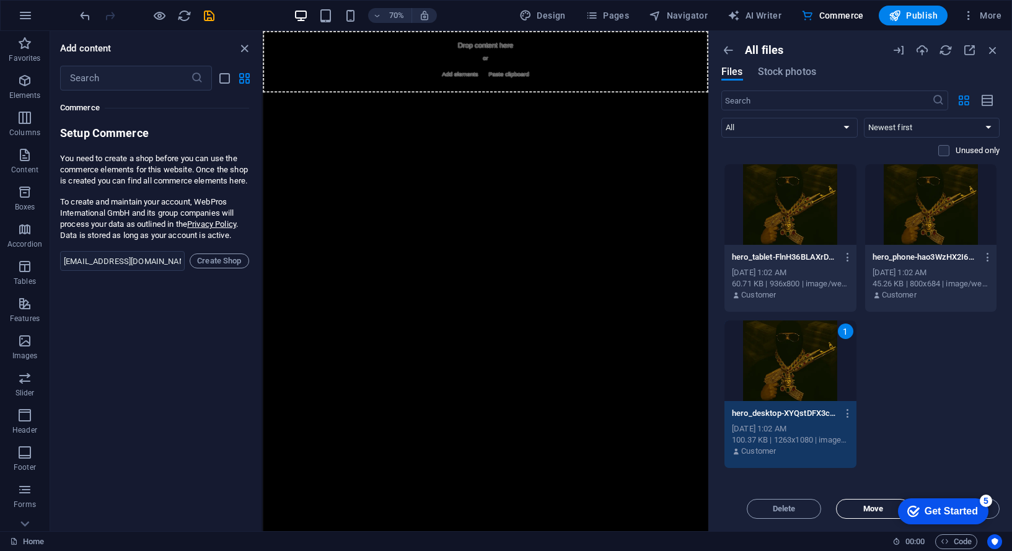
click at [859, 516] on button "Move" at bounding box center [873, 509] width 74 height 20
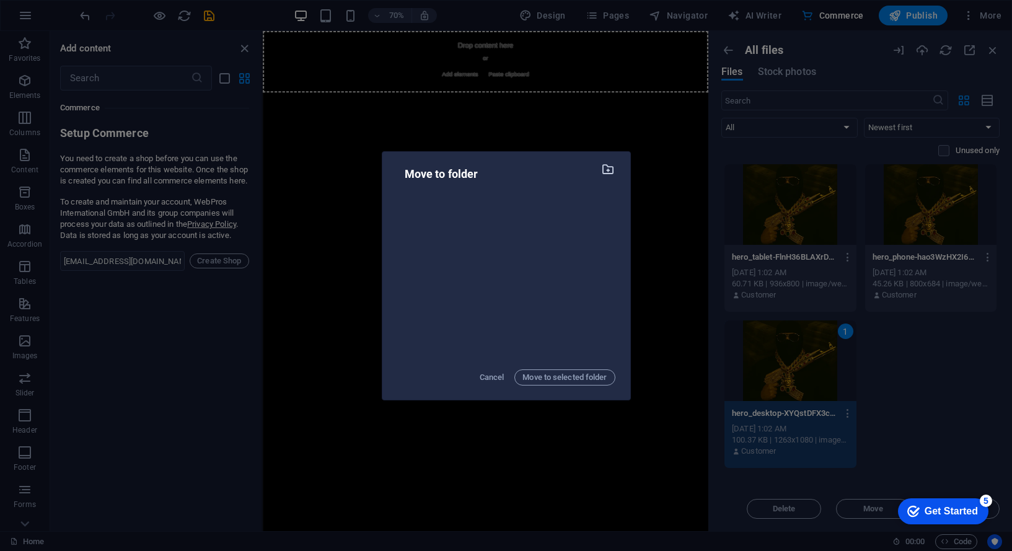
click at [609, 169] on icon "button" at bounding box center [608, 169] width 14 height 14
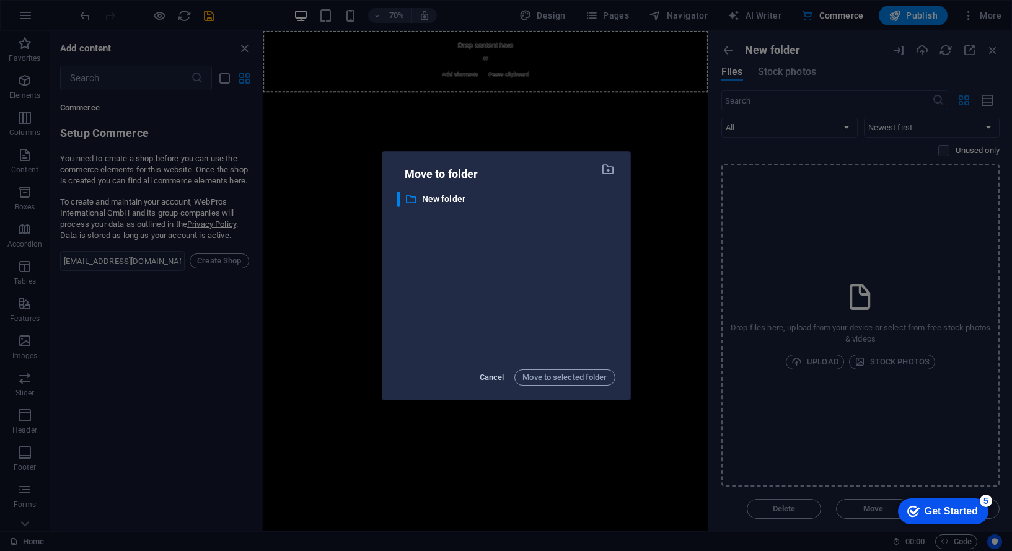
click at [500, 370] on span "Cancel" at bounding box center [491, 377] width 25 height 15
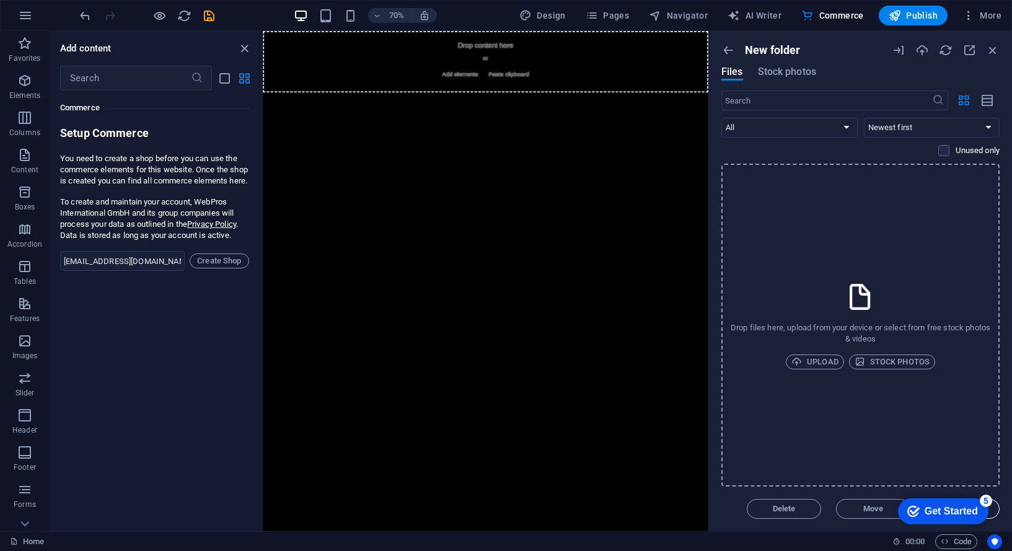
click at [996, 510] on button "Insert" at bounding box center [962, 509] width 74 height 20
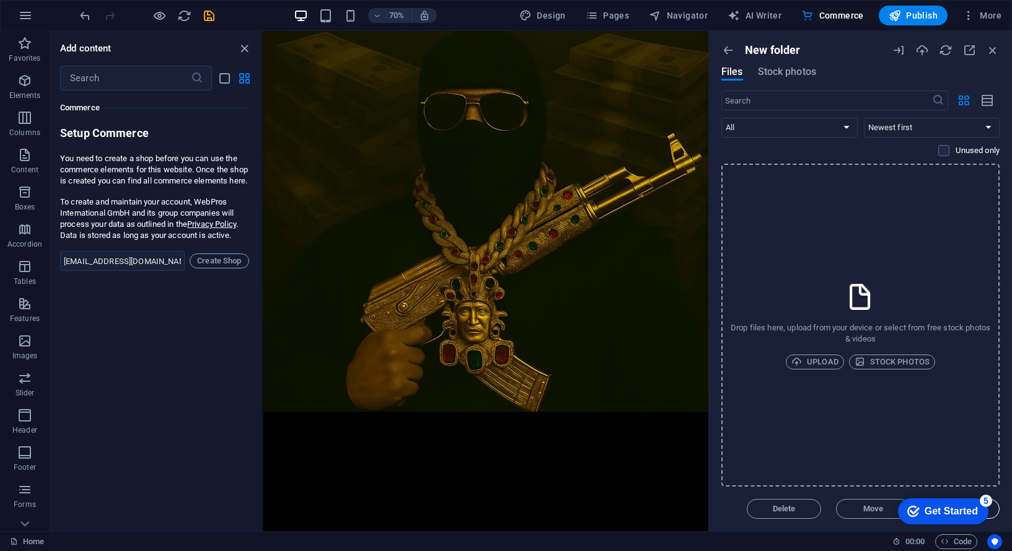
click at [994, 509] on button "Insert" at bounding box center [962, 509] width 74 height 20
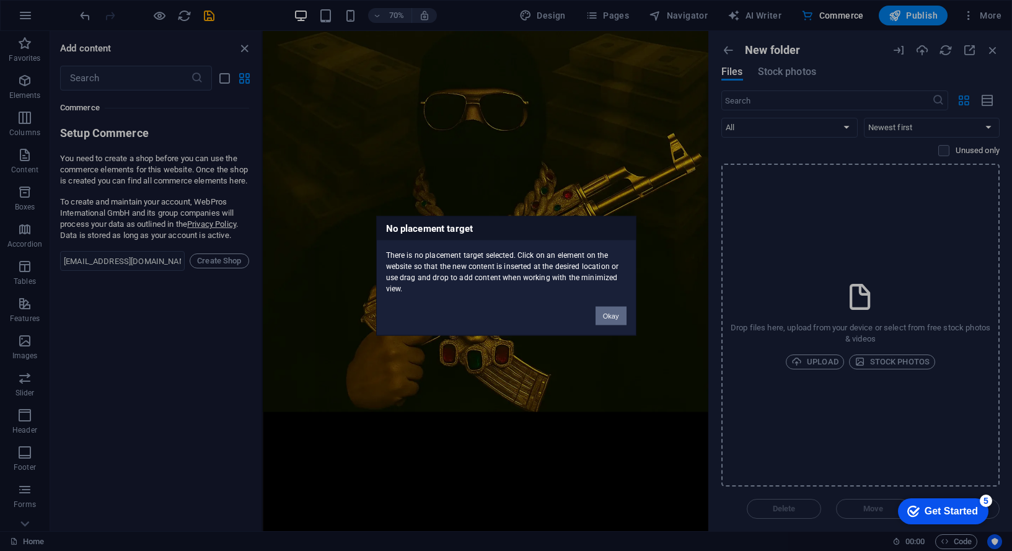
click at [618, 321] on button "Okay" at bounding box center [610, 315] width 31 height 19
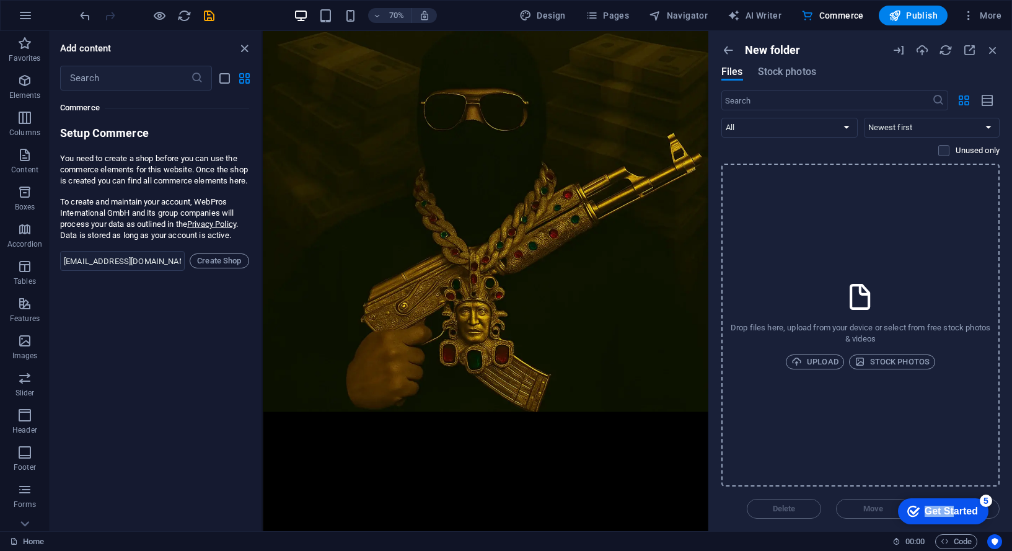
click at [950, 504] on div "checkmark Get Started 5" at bounding box center [943, 511] width 90 height 26
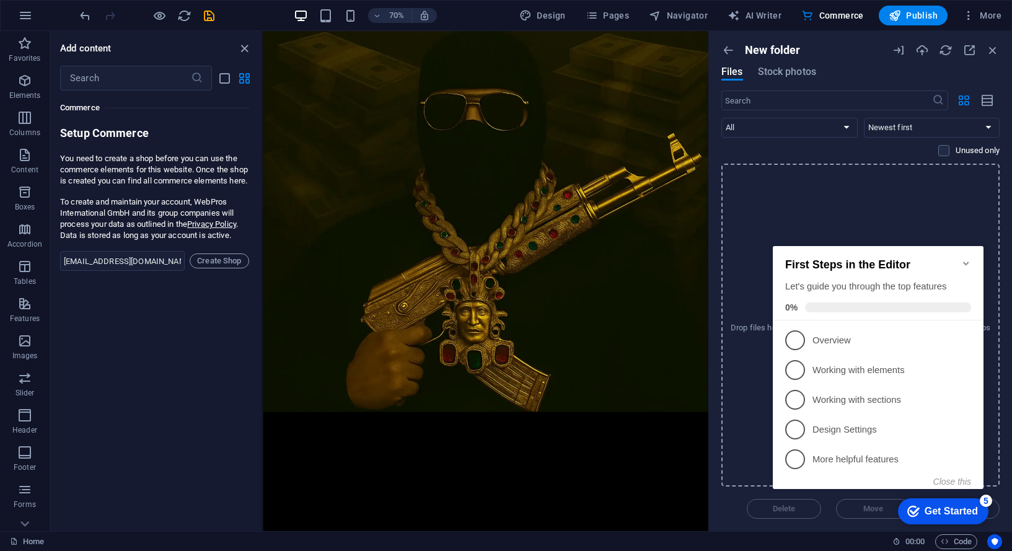
click at [905, 501] on div "checkmark Get Started 5" at bounding box center [943, 511] width 90 height 26
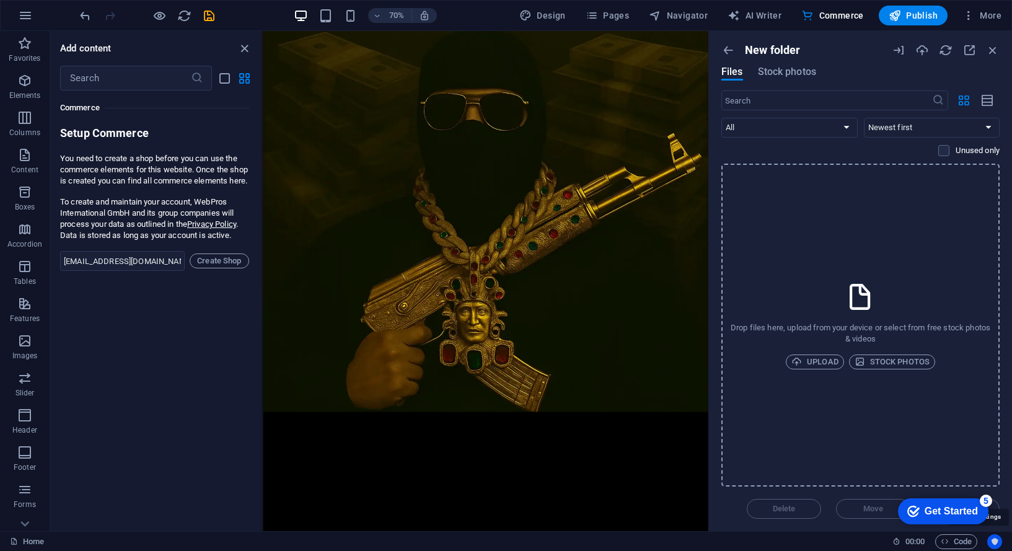
click at [999, 545] on icon "Usercentrics" at bounding box center [994, 541] width 9 height 9
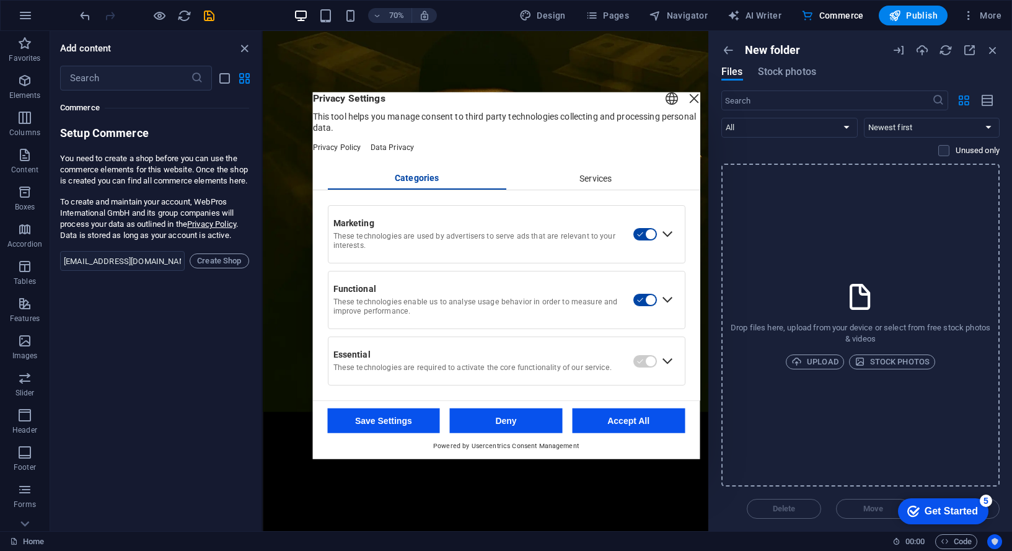
click at [994, 541] on icon "Usercentrics" at bounding box center [994, 541] width 9 height 9
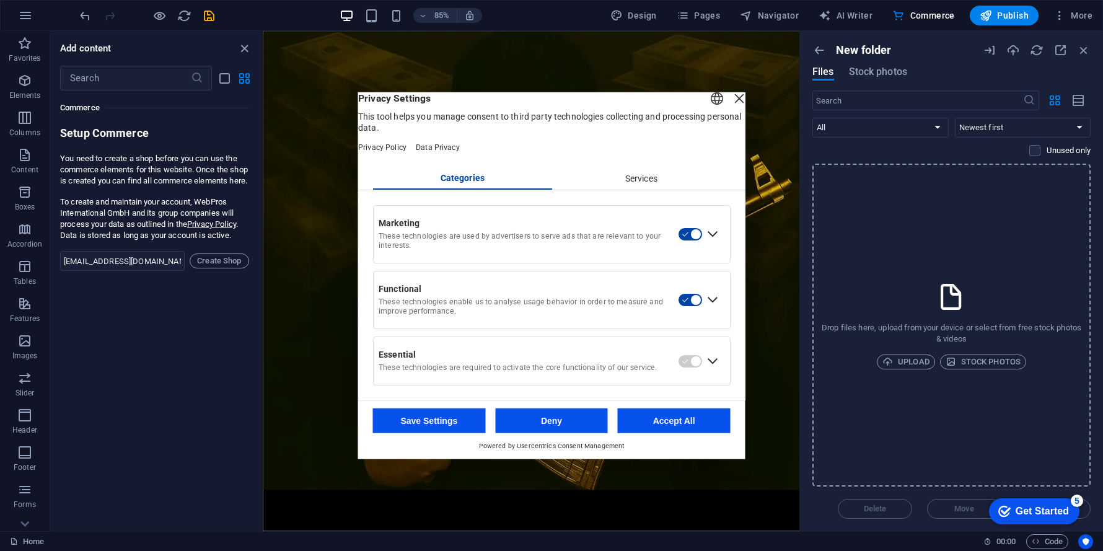
click at [730, 103] on div "Close Layer" at bounding box center [738, 97] width 17 height 17
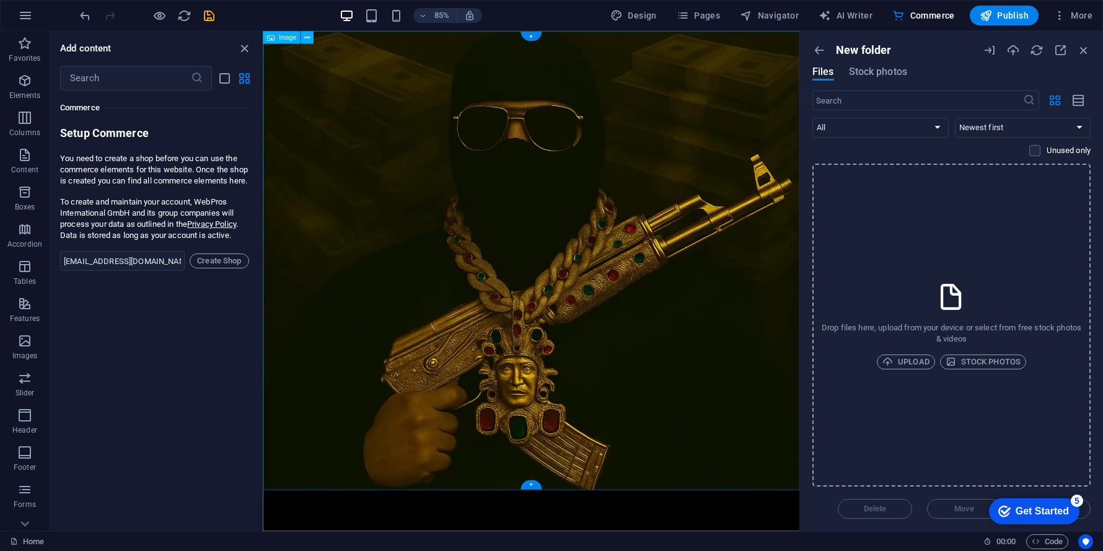
click at [579, 413] on figure at bounding box center [578, 301] width 631 height 540
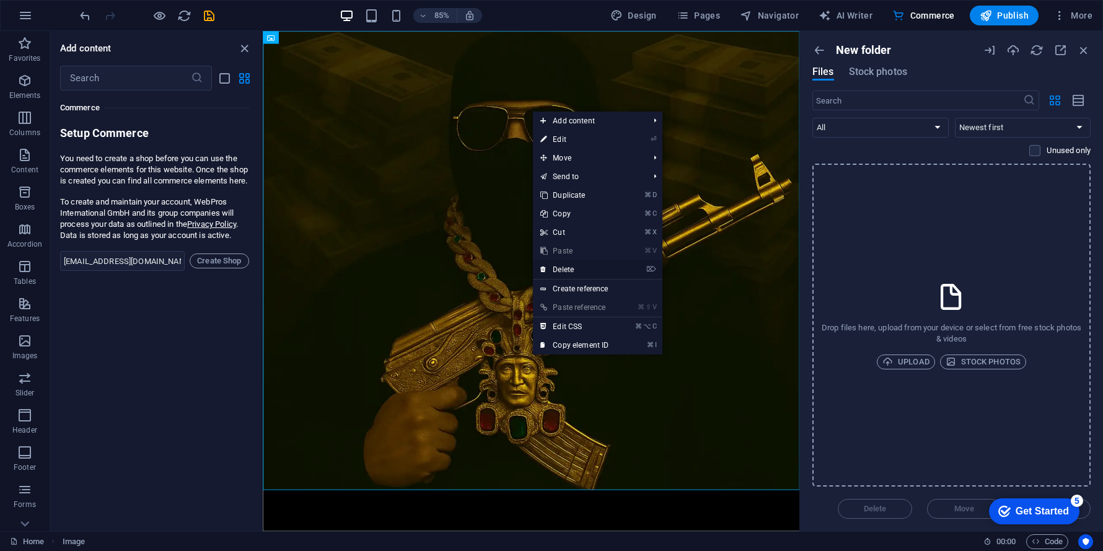
click at [595, 266] on link "⌦ Delete" at bounding box center [574, 269] width 83 height 19
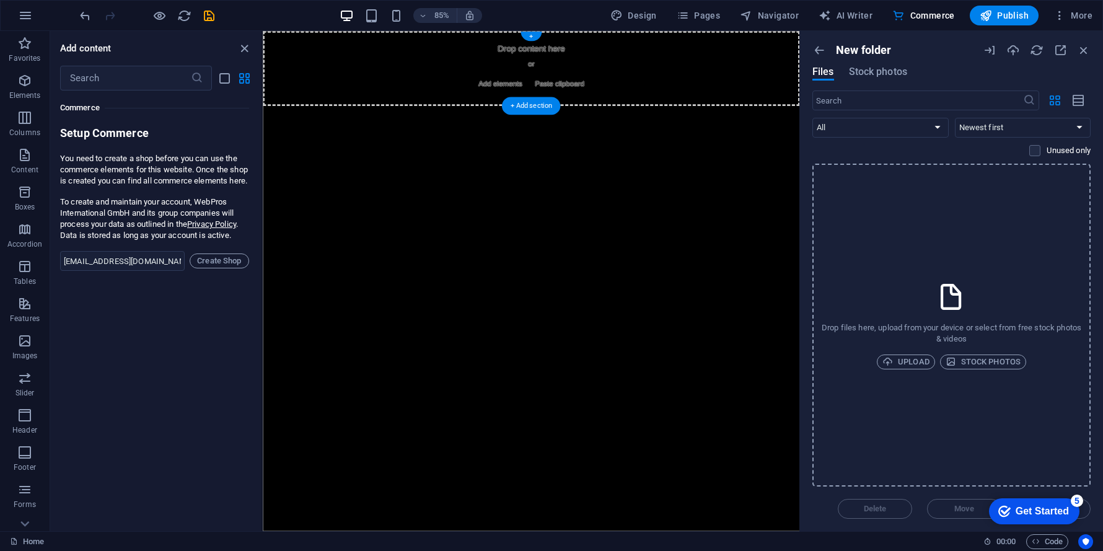
click at [375, 71] on div "Drop content here or Add elements Paste clipboard" at bounding box center [578, 75] width 631 height 88
click at [35, 86] on span "Elements" at bounding box center [25, 88] width 50 height 30
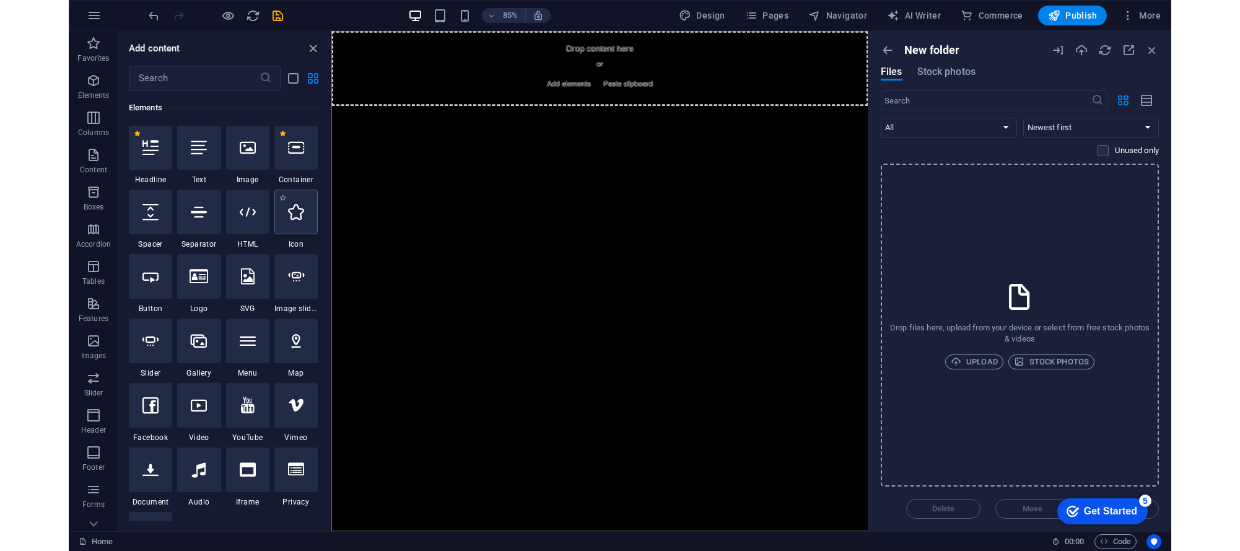
scroll to position [132, 0]
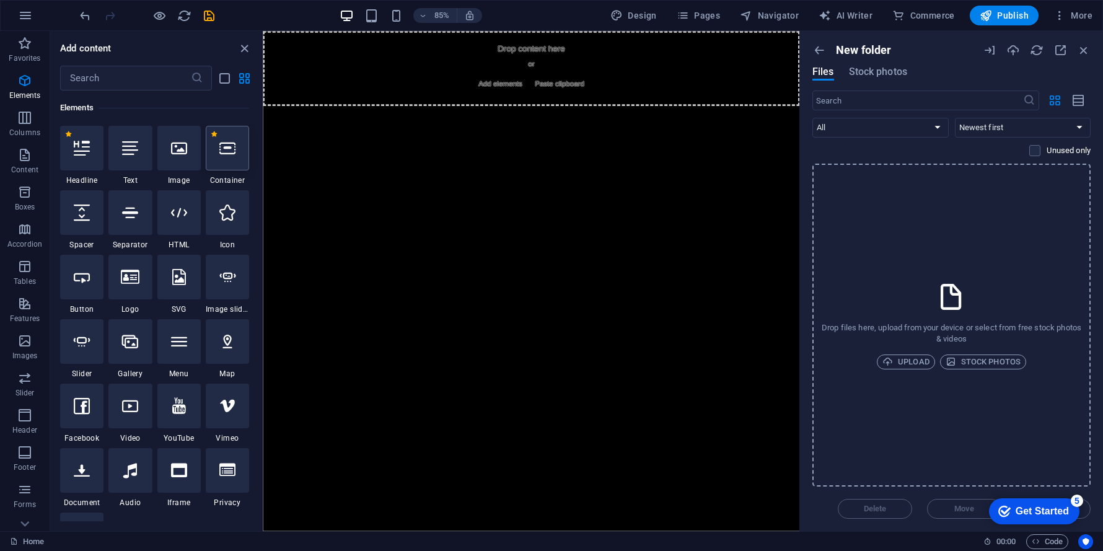
click at [221, 162] on div at bounding box center [227, 148] width 43 height 45
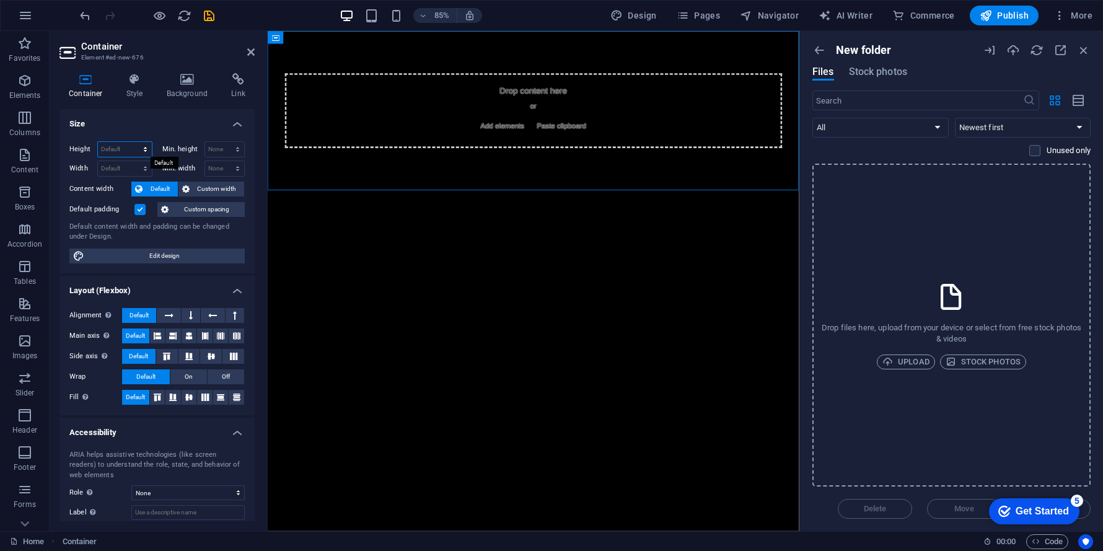
click at [105, 147] on select "Default px rem % vh vw" at bounding box center [125, 149] width 54 height 15
select select "vw"
click at [133, 142] on select "Default px rem % vh vw" at bounding box center [125, 149] width 54 height 15
type input "100"
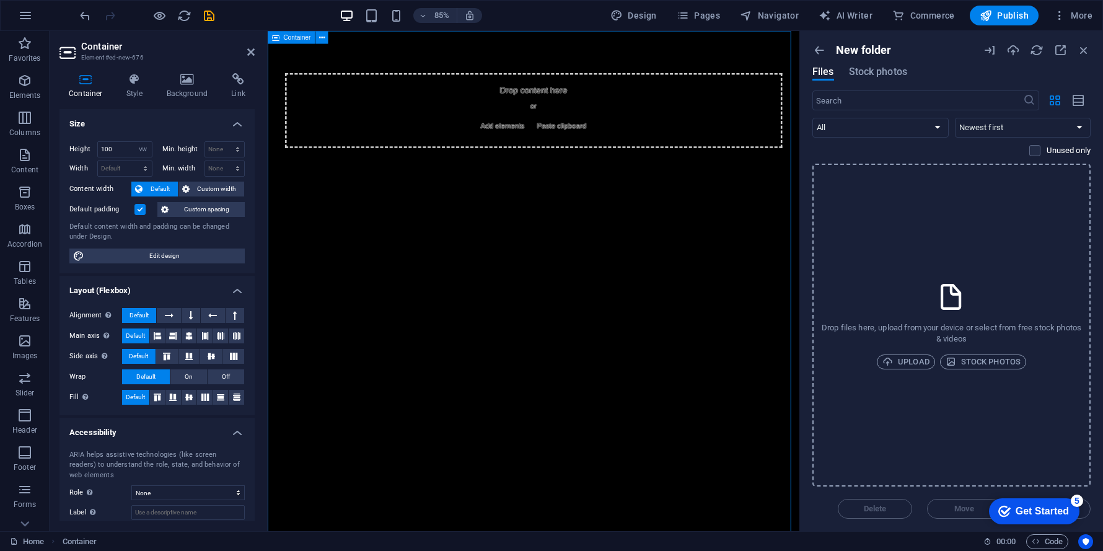
click at [438, 55] on div "Drop content here or Add elements Paste clipboard" at bounding box center [580, 343] width 625 height 625
click at [327, 33] on button at bounding box center [321, 37] width 12 height 12
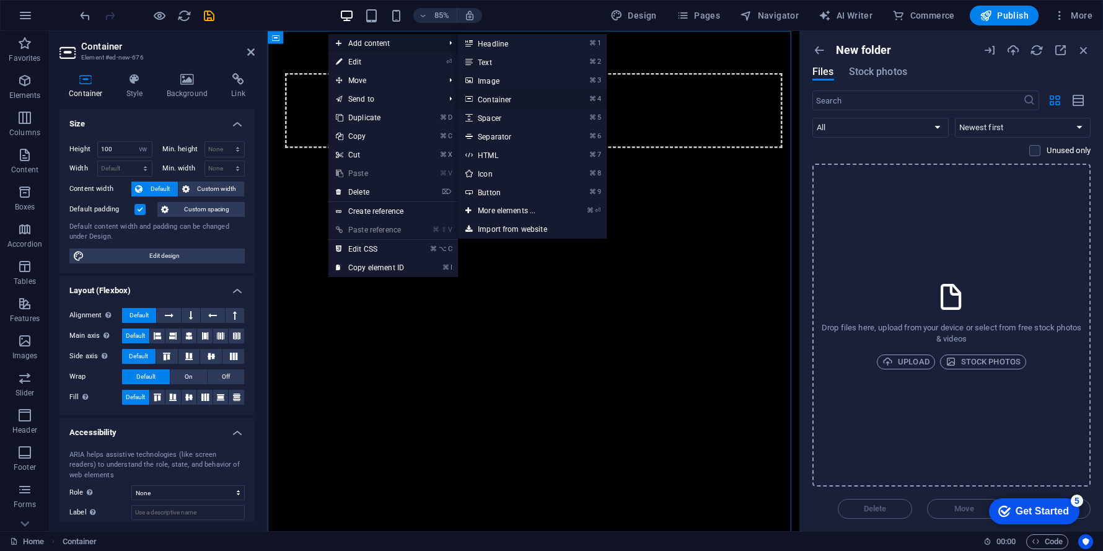
click at [493, 95] on font "Container" at bounding box center [494, 99] width 33 height 9
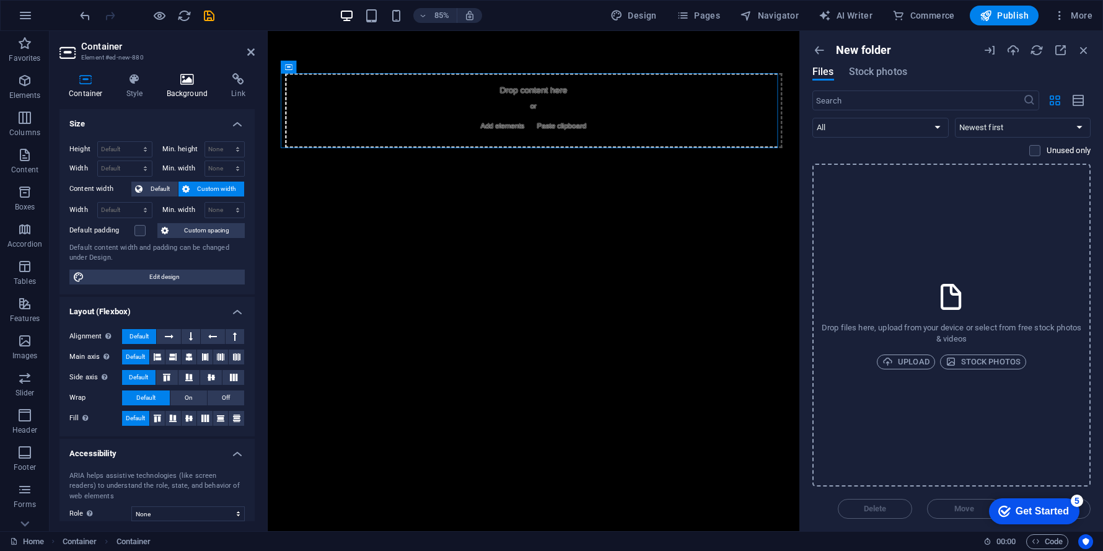
click at [188, 81] on icon at bounding box center [187, 79] width 60 height 12
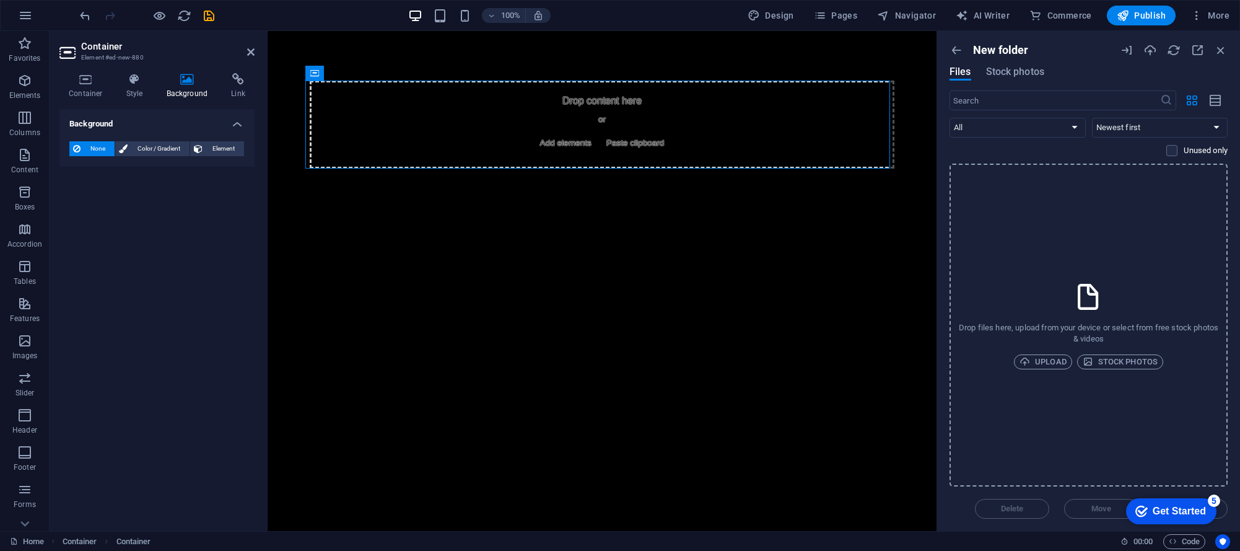
click at [1011, 501] on div "5" at bounding box center [1214, 500] width 12 height 12
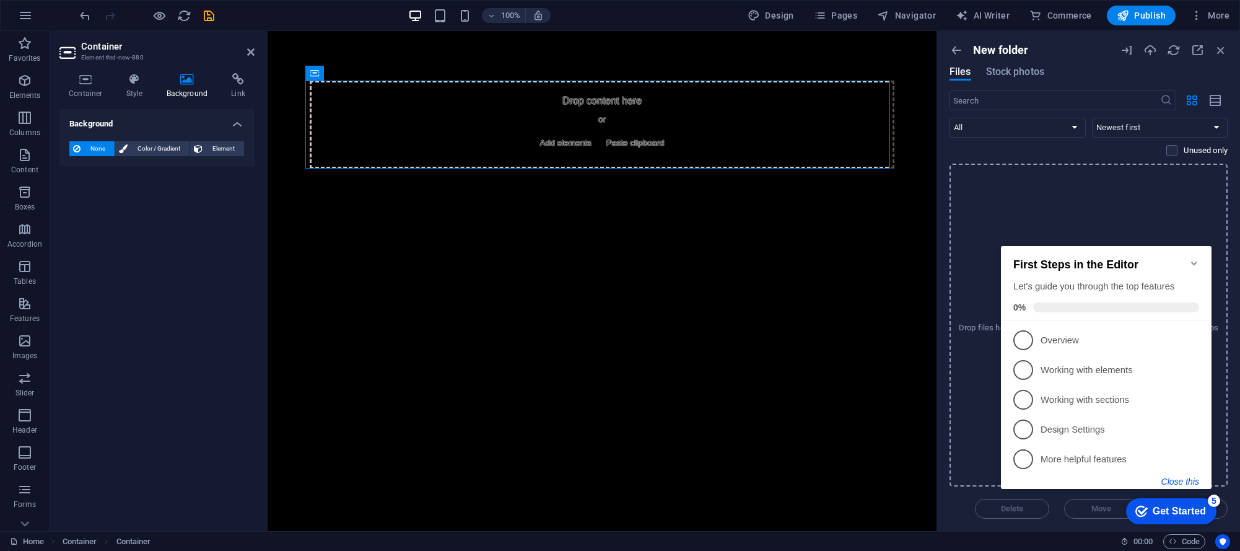
click at [1011, 481] on button "Close this" at bounding box center [1181, 481] width 38 height 10
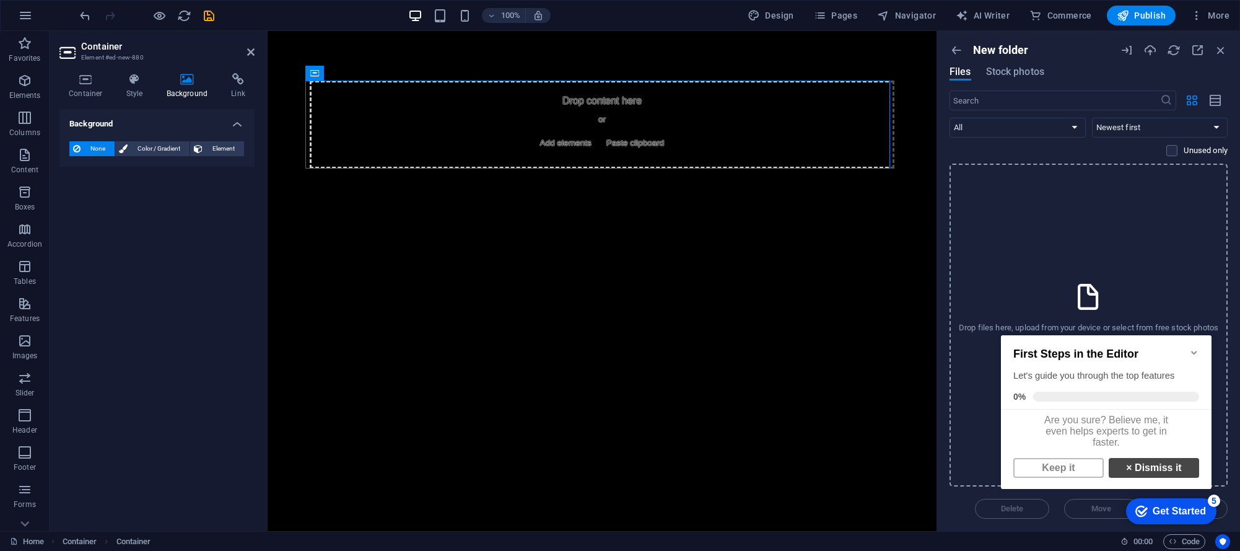
click at [1011, 472] on link "× Dismiss it" at bounding box center [1154, 468] width 90 height 20
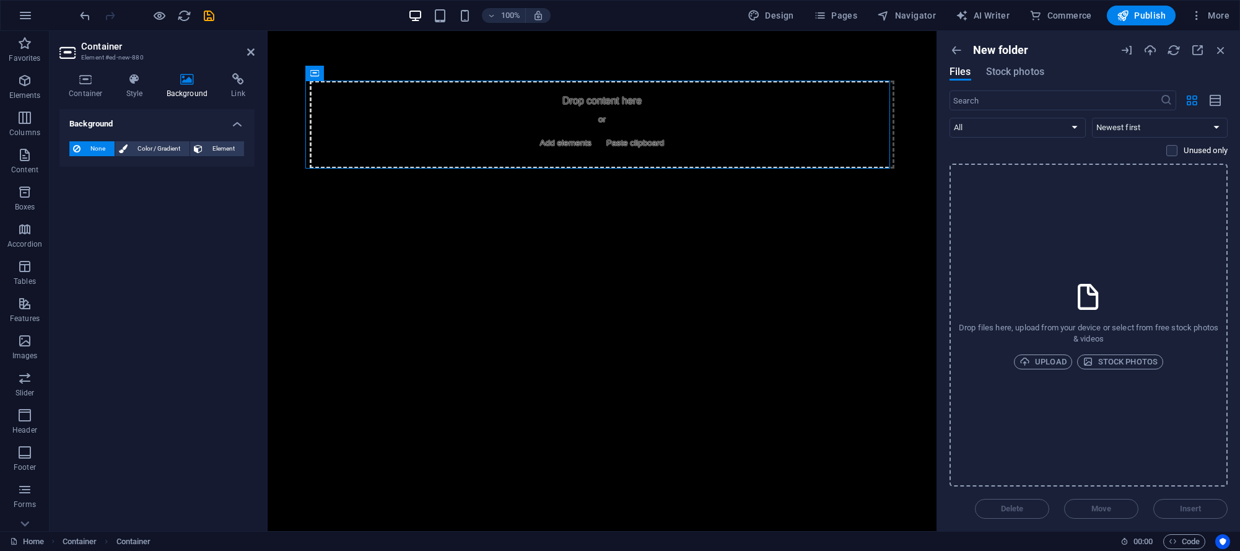
click at [1011, 505] on div "Delete Move Insert" at bounding box center [1089, 502] width 278 height 32
click at [954, 74] on span "Files" at bounding box center [961, 71] width 22 height 15
click at [1011, 515] on div "Delete Move Insert" at bounding box center [1089, 502] width 278 height 32
click at [959, 70] on span "Files" at bounding box center [961, 71] width 22 height 15
click at [1011, 53] on icon "button" at bounding box center [1174, 50] width 14 height 14
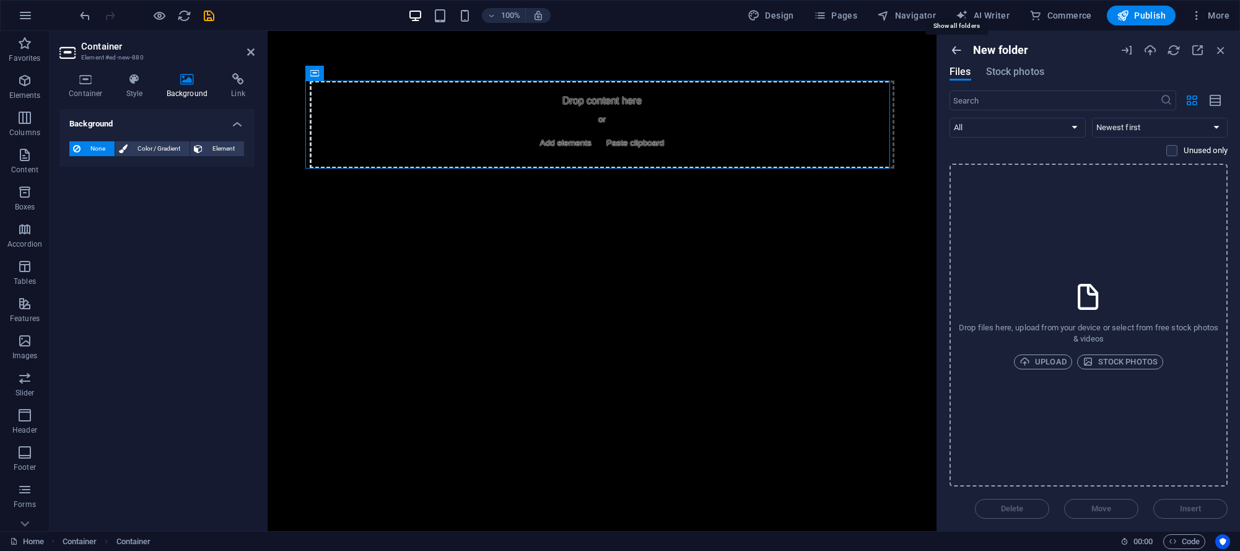
click at [956, 50] on icon "button" at bounding box center [957, 50] width 14 height 14
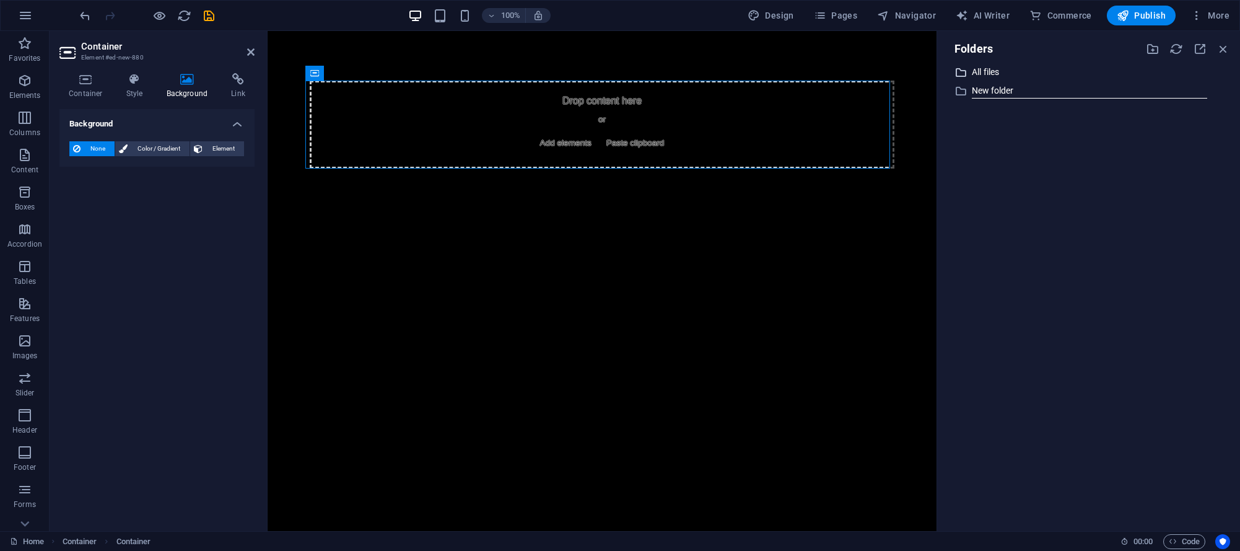
click at [1005, 138] on div "​ All files All files ​ New folder New folder" at bounding box center [1088, 292] width 283 height 457
click at [970, 69] on div "​ All files All files" at bounding box center [1077, 71] width 260 height 15
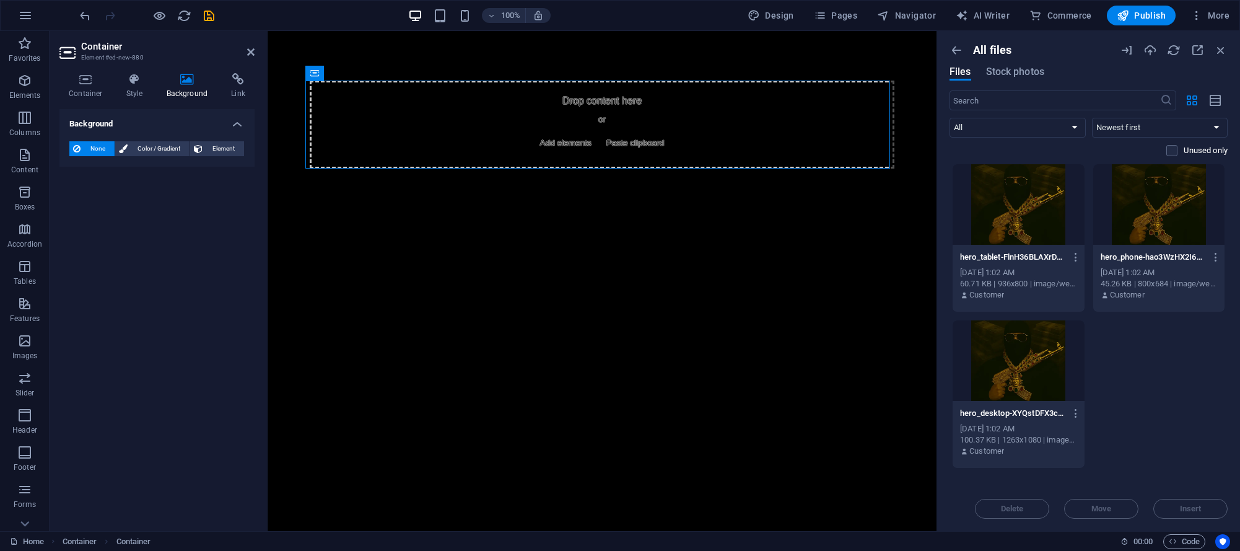
click at [961, 69] on span "Files" at bounding box center [961, 71] width 22 height 15
click at [1011, 135] on select "All Images Documents Audio Video Vector Other" at bounding box center [1018, 128] width 136 height 20
click at [950, 118] on select "All Images Documents Audio Video Vector Other" at bounding box center [1018, 128] width 136 height 20
click at [1011, 291] on font "Customer" at bounding box center [1127, 294] width 35 height 9
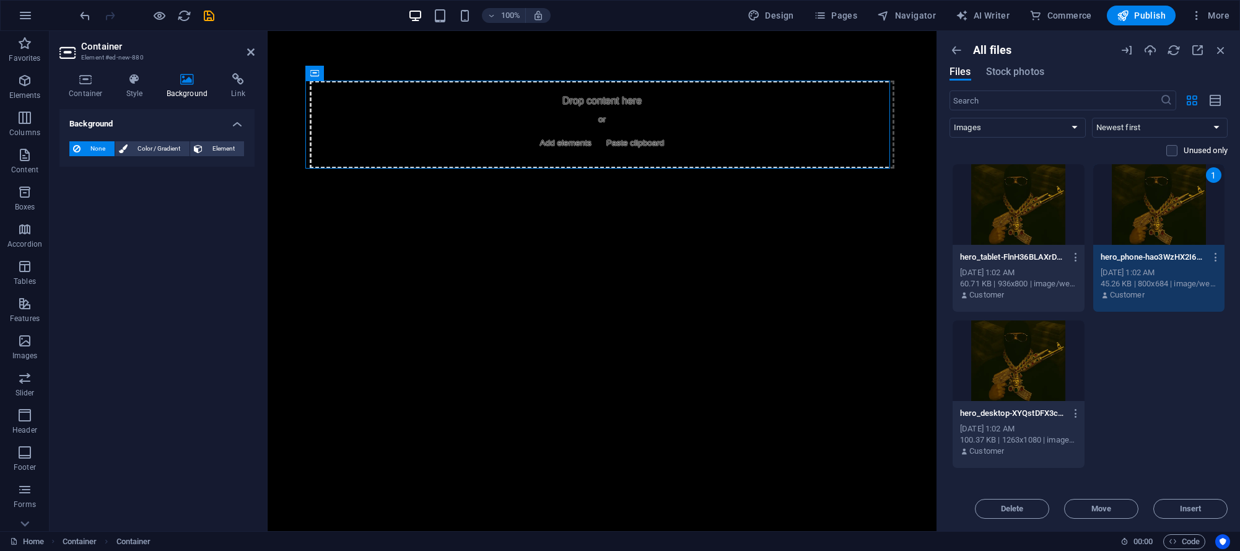
click at [1011, 375] on div "hero_tablet-FlnH36BLAXrDG1pixajxRw.webp hero_tablet-FlnH36BLAXrDG1pixajxRw.webp…" at bounding box center [1089, 316] width 278 height 305
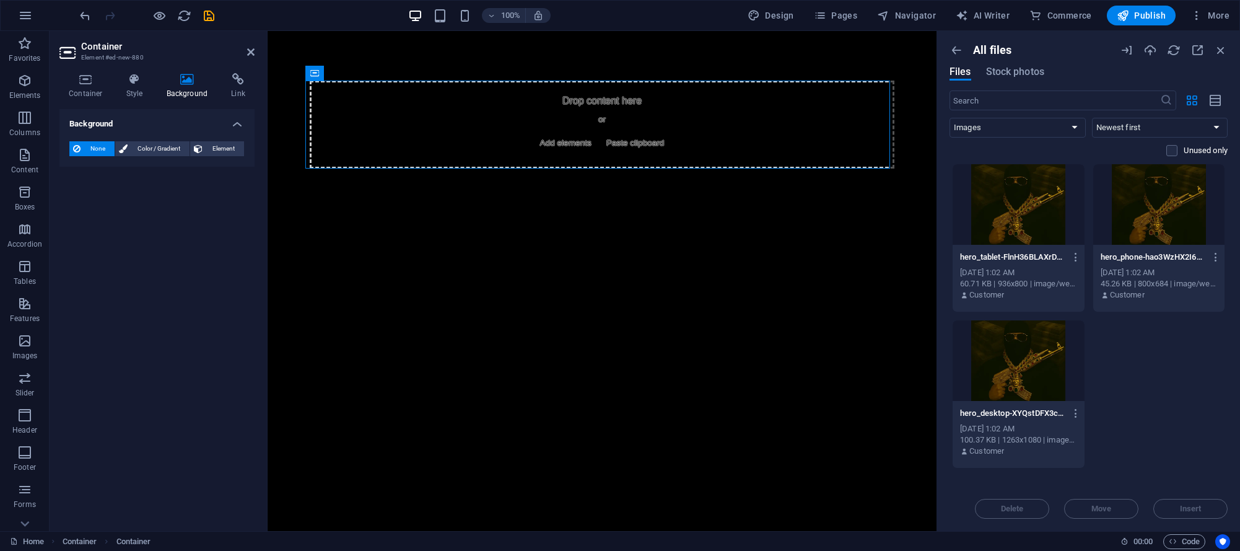
click at [1011, 420] on div "hero_desktop-XYQstDFX3cyV_r4cPuVSSw.webp hero_desktop-XYQstDFX3cyV_r4cPuVSSw.we…" at bounding box center [1018, 413] width 117 height 20
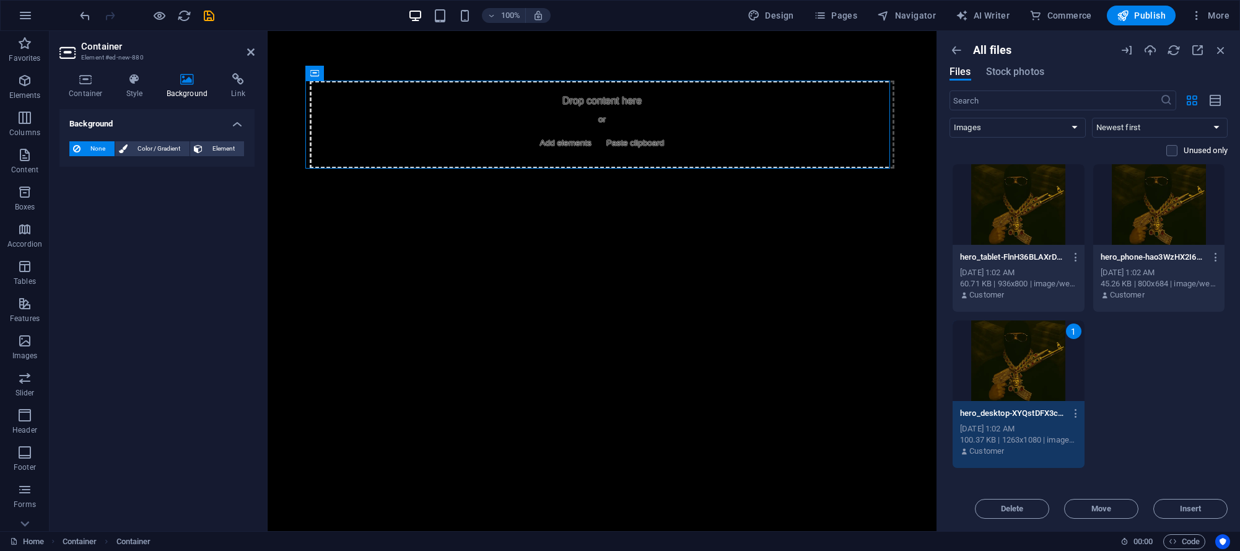
click at [1011, 502] on button "Insert" at bounding box center [1191, 509] width 74 height 20
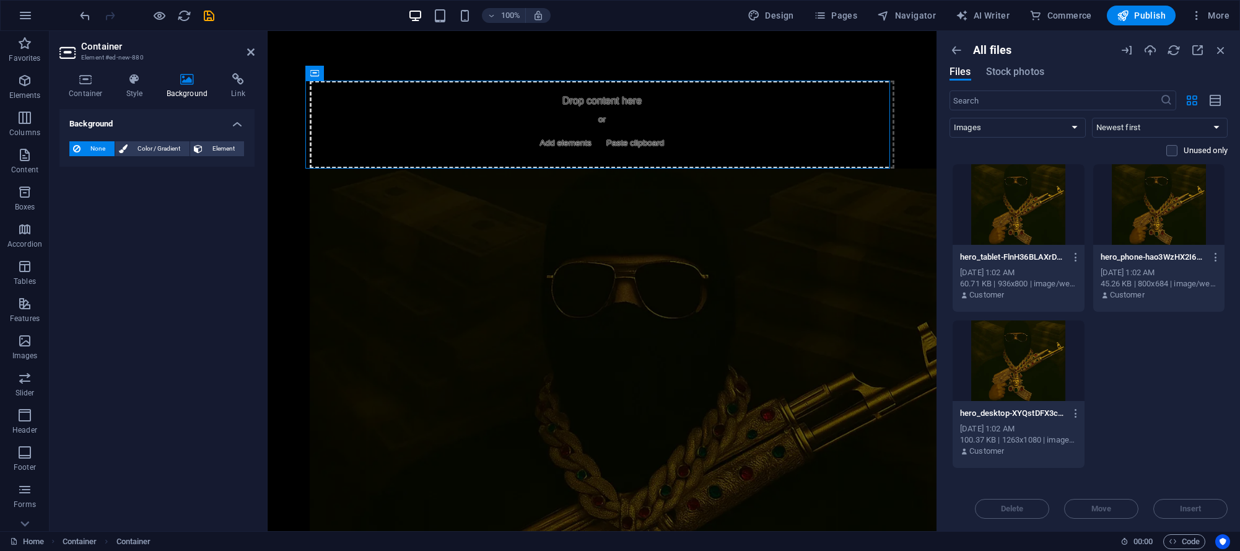
select select "all"
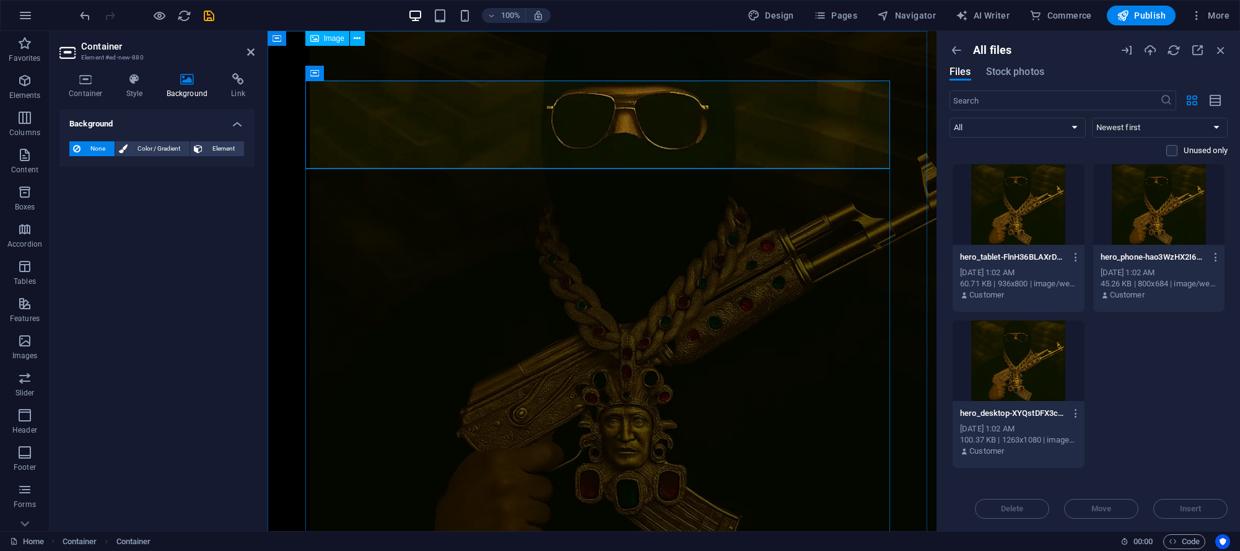
scroll to position [0, 0]
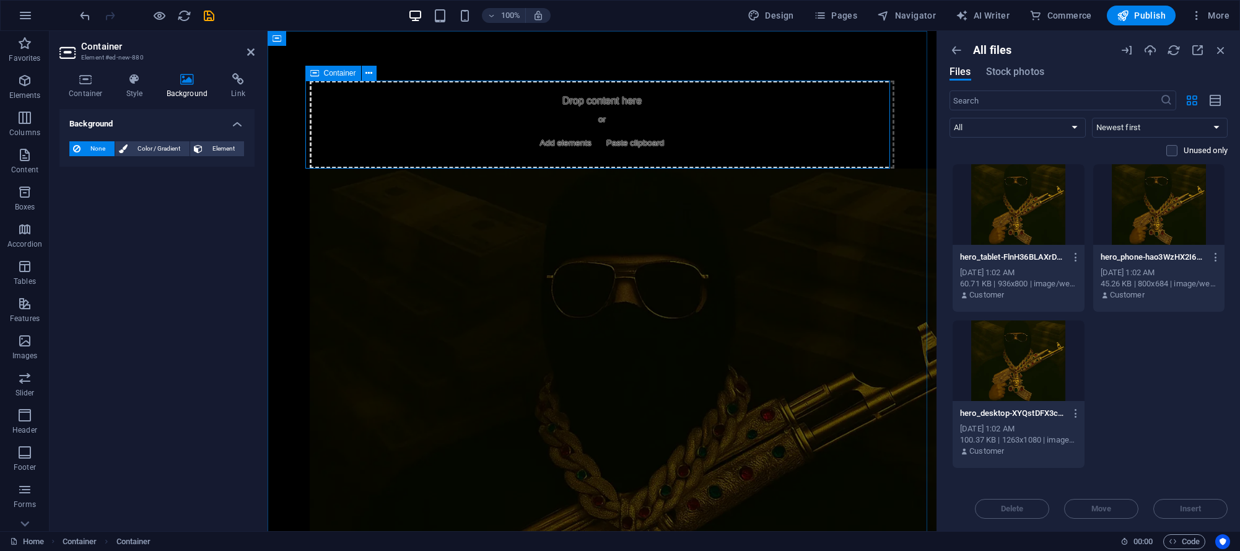
click at [738, 139] on div "Drop content here or Add elements Paste clipboard" at bounding box center [602, 125] width 585 height 88
click at [794, 99] on div "Drop content here or Add elements Paste clipboard" at bounding box center [602, 125] width 585 height 88
click at [540, 220] on figure at bounding box center [602, 455] width 585 height 572
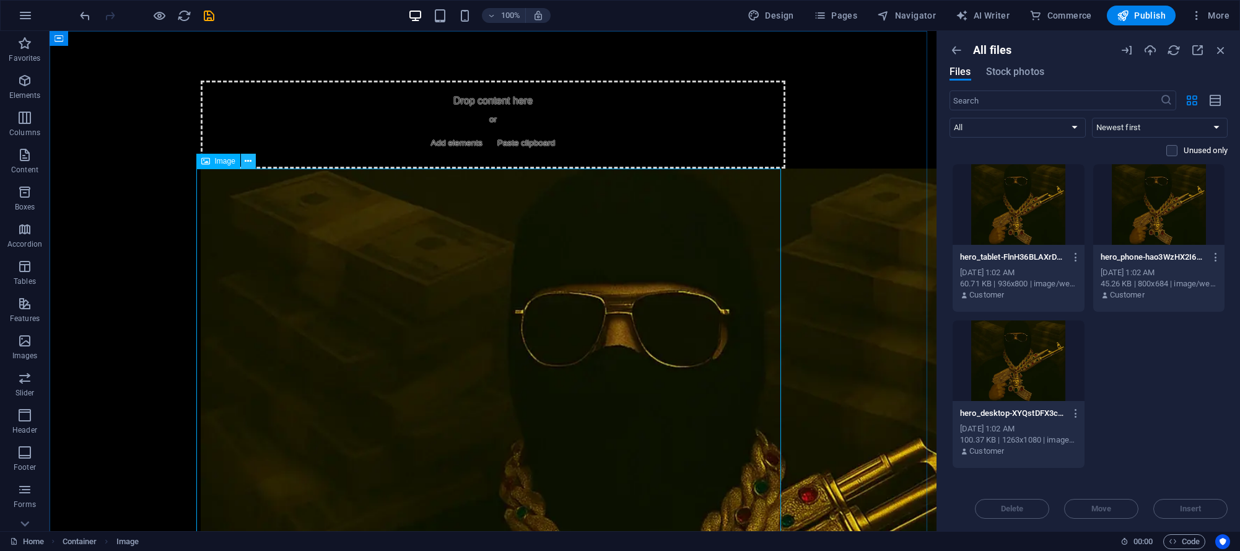
click at [247, 165] on icon at bounding box center [248, 161] width 7 height 13
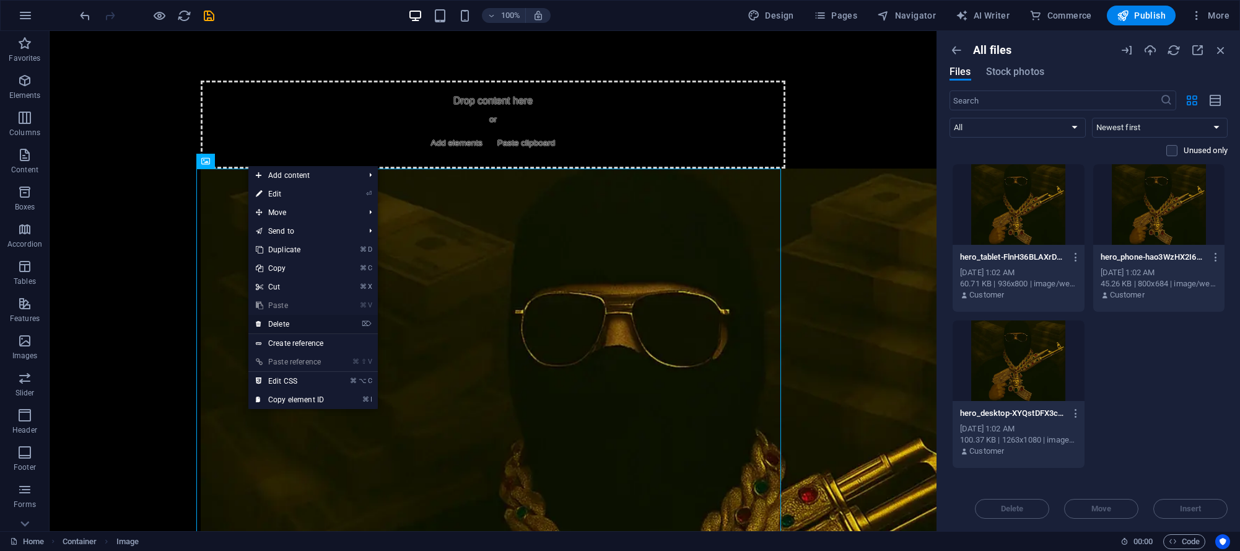
click at [299, 323] on link "⌦ Delete" at bounding box center [289, 324] width 83 height 19
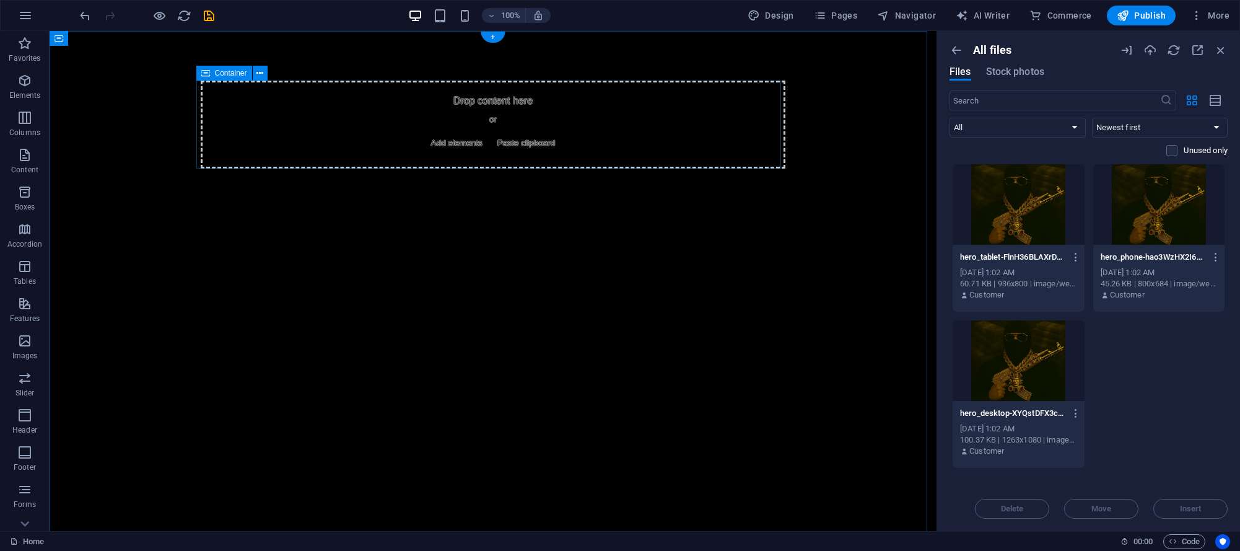
click at [261, 105] on div "Drop content here or Add elements Paste clipboard" at bounding box center [493, 125] width 585 height 88
click at [1011, 398] on div at bounding box center [1019, 360] width 132 height 81
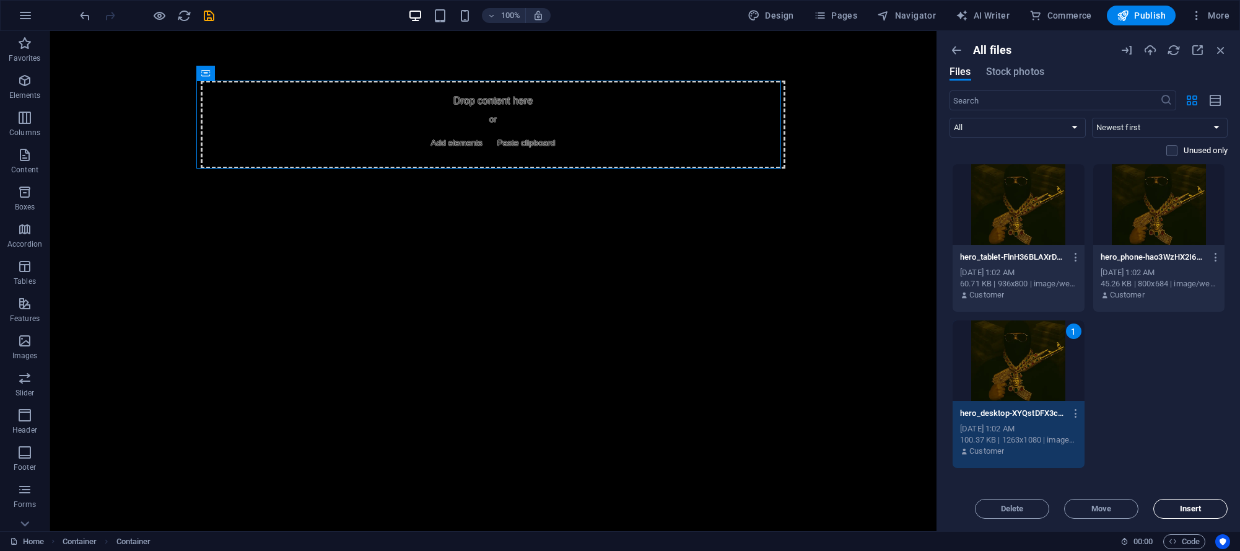
click at [1011, 510] on font "Insert" at bounding box center [1191, 508] width 22 height 9
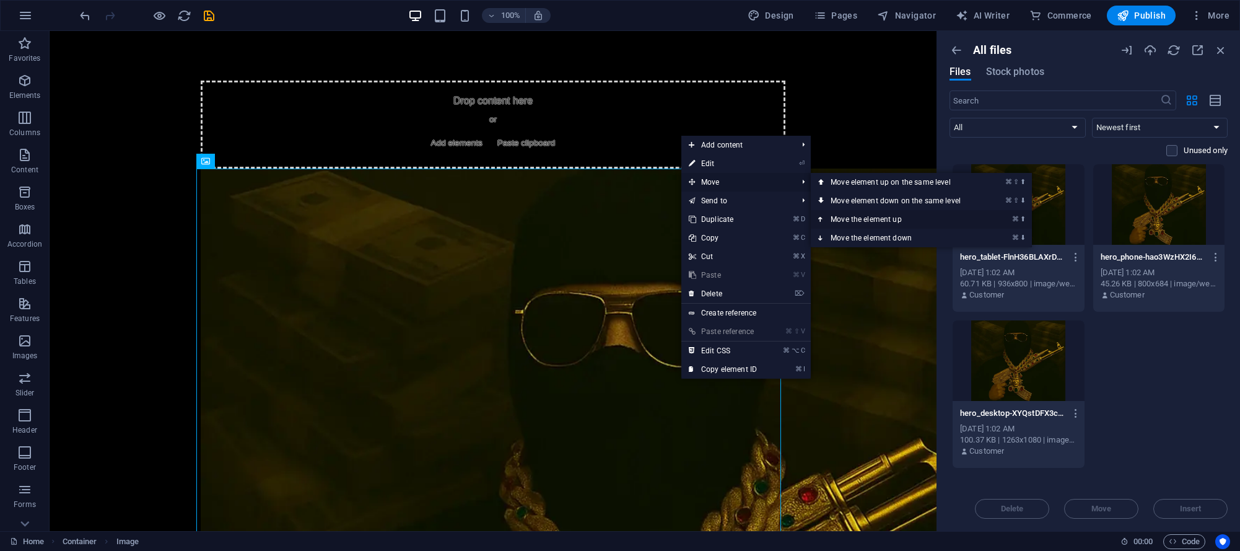
click at [878, 221] on font "Move the element up" at bounding box center [866, 219] width 71 height 9
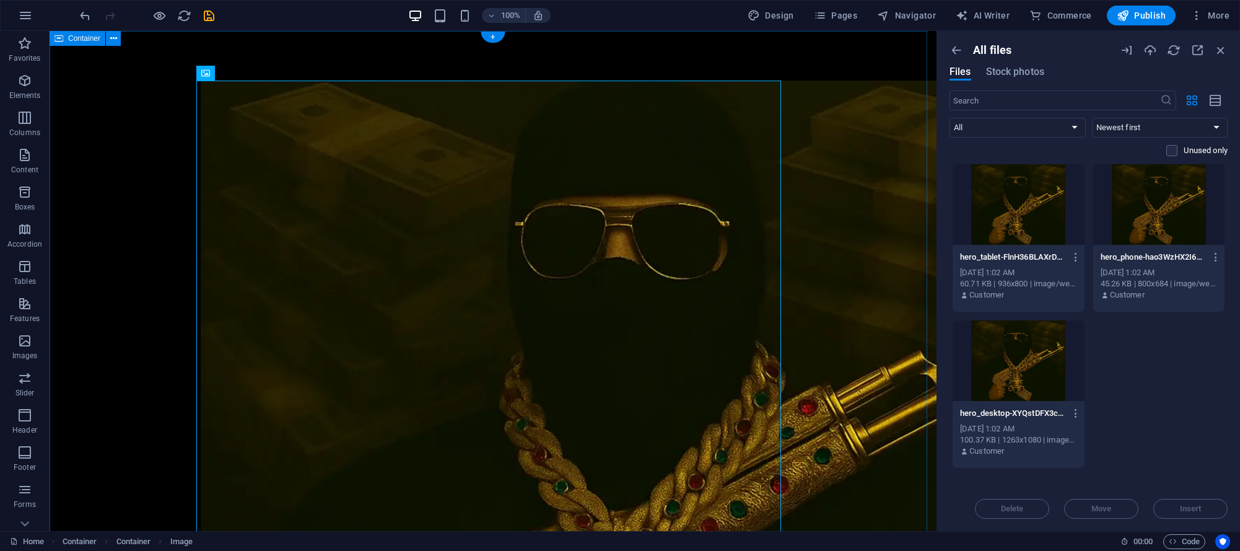
click at [862, 282] on div at bounding box center [493, 474] width 887 height 887
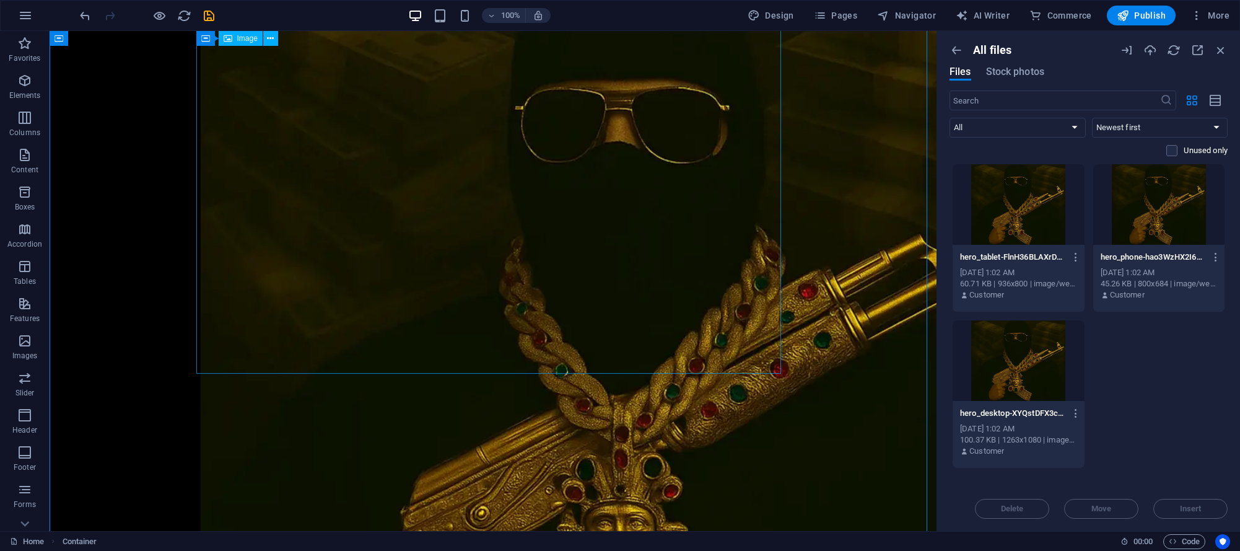
scroll to position [207, 0]
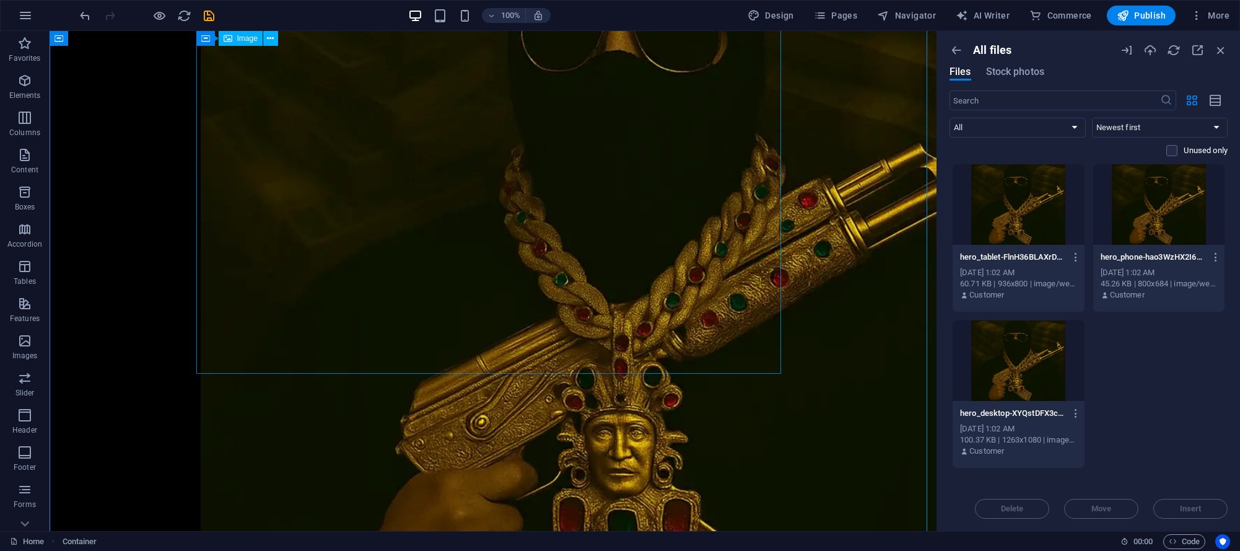
click at [585, 304] on figure at bounding box center [493, 253] width 585 height 759
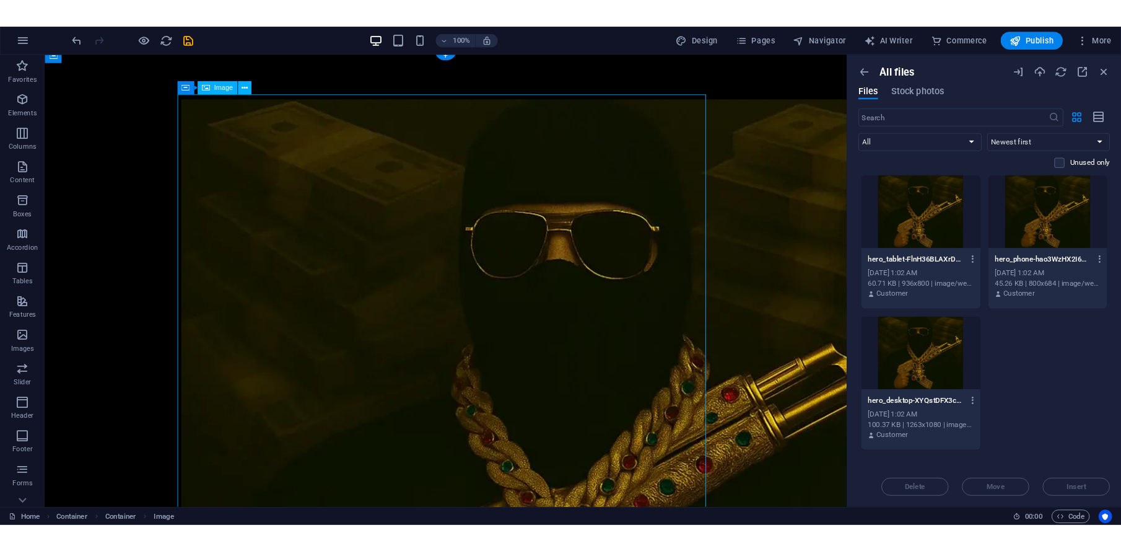
scroll to position [13, 0]
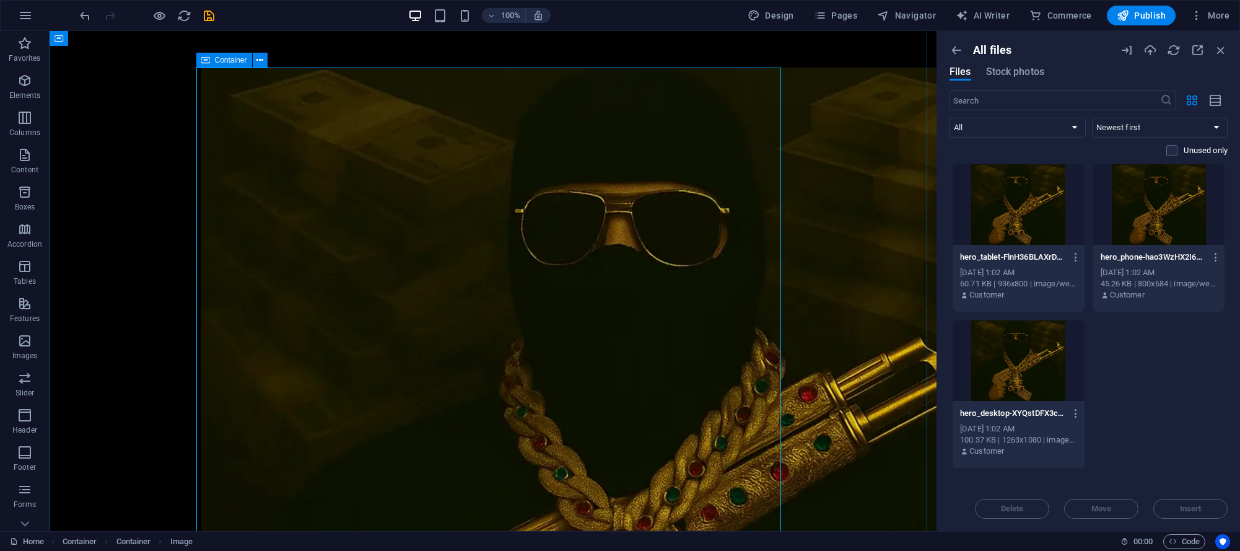
click at [215, 60] on font "Container" at bounding box center [231, 60] width 32 height 9
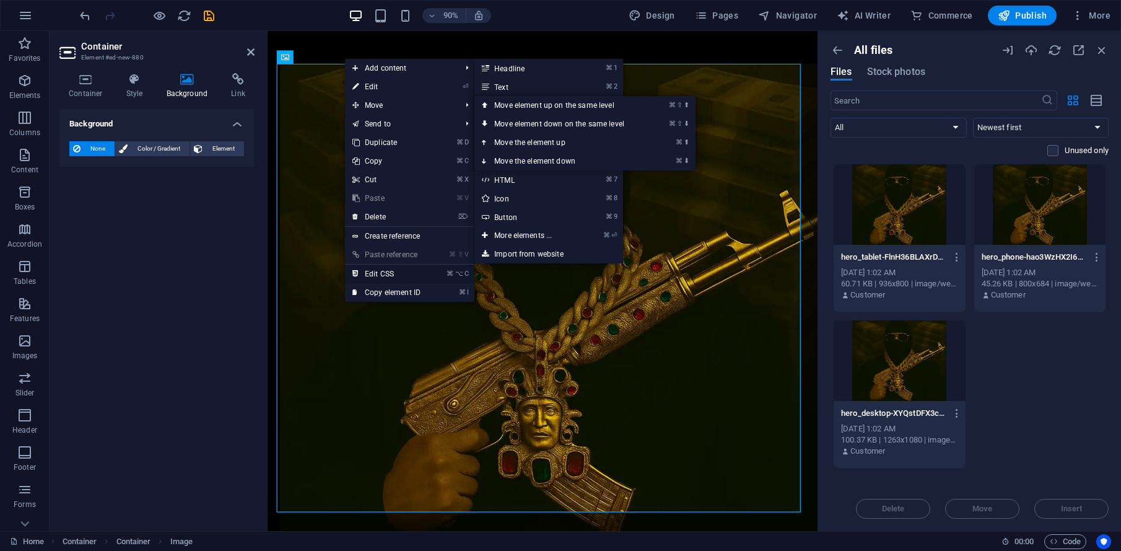
click at [406, 269] on link "⌘ ⌥ C Edit CSS" at bounding box center [386, 274] width 83 height 19
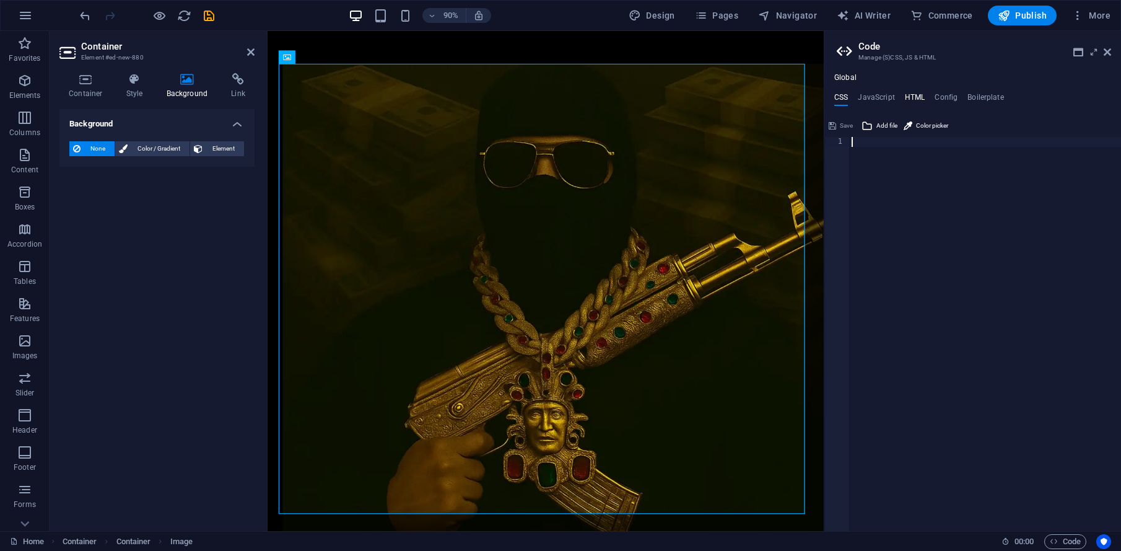
click at [919, 102] on h4 "HTML" at bounding box center [915, 100] width 20 height 14
type textarea "<a href="#main-content" class="wv-link-content button">Skip to main content</a>"
click at [941, 103] on h4 "Config" at bounding box center [946, 100] width 23 height 14
type textarea "$color-background: #000000;"
click at [986, 103] on h4 "Boilerplate" at bounding box center [986, 100] width 37 height 14
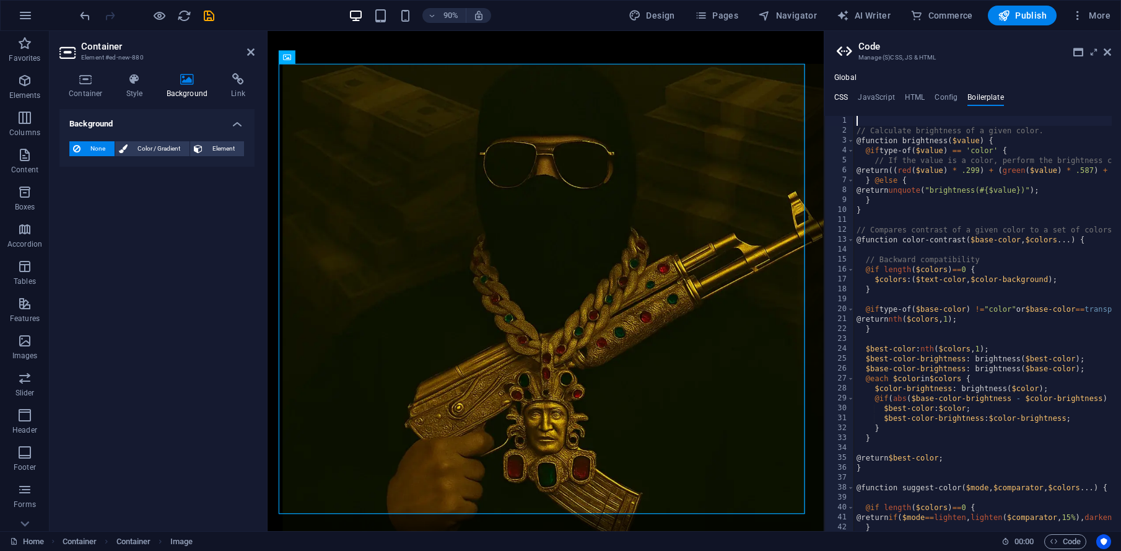
click at [839, 103] on h4 "CSS" at bounding box center [841, 100] width 14 height 14
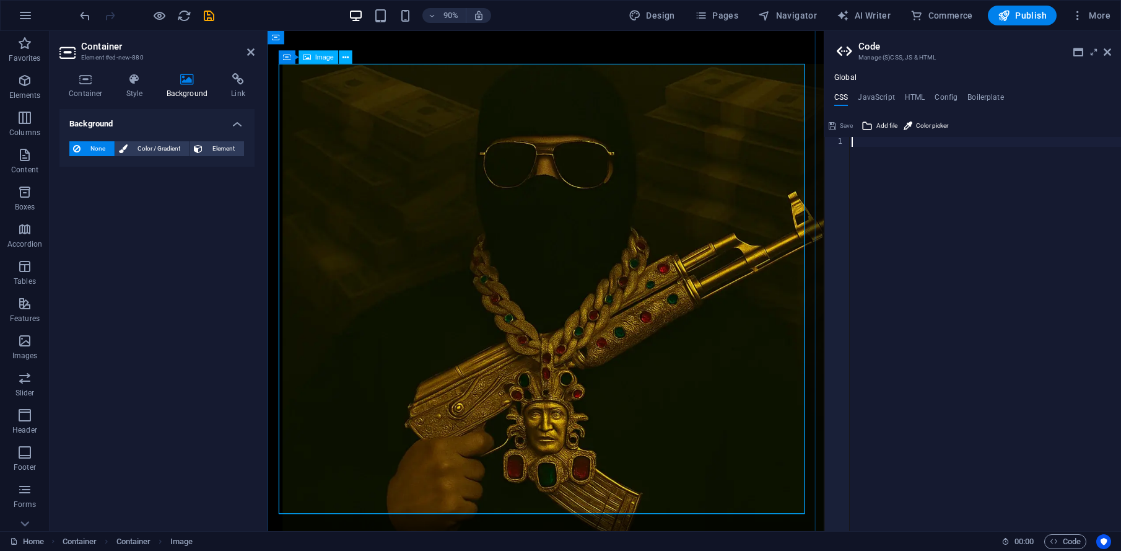
click at [325, 125] on figure at bounding box center [576, 332] width 585 height 528
click at [289, 55] on icon at bounding box center [287, 58] width 8 height 14
click at [564, 408] on figure at bounding box center [576, 332] width 585 height 528
click at [87, 81] on icon at bounding box center [85, 79] width 53 height 12
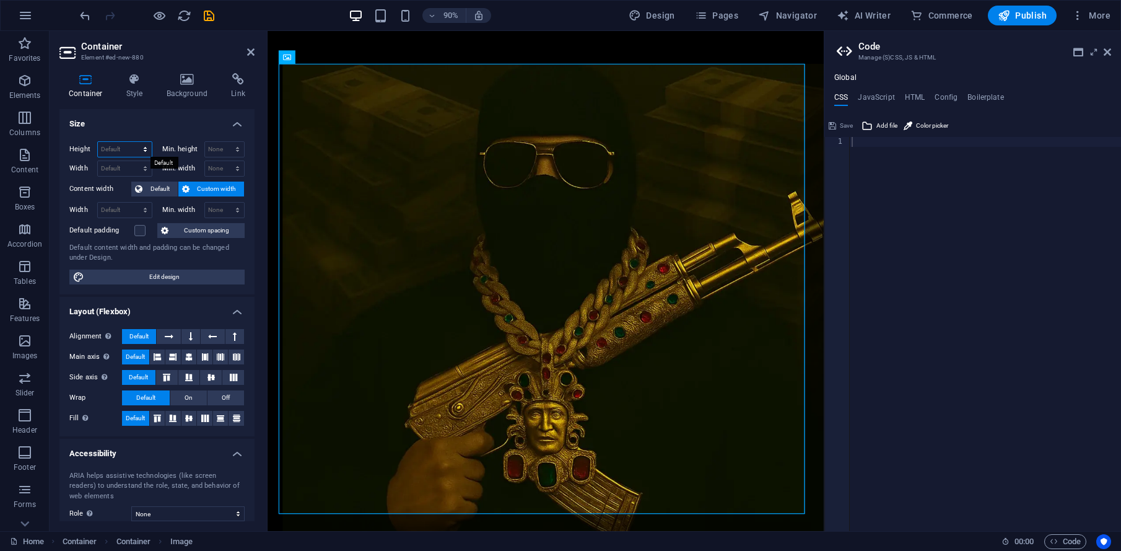
click at [131, 144] on select "Default px rem % vh vw" at bounding box center [125, 149] width 54 height 15
select select "vh"
click at [133, 142] on select "Default px rem % vh vw" at bounding box center [125, 149] width 54 height 15
type input "80"
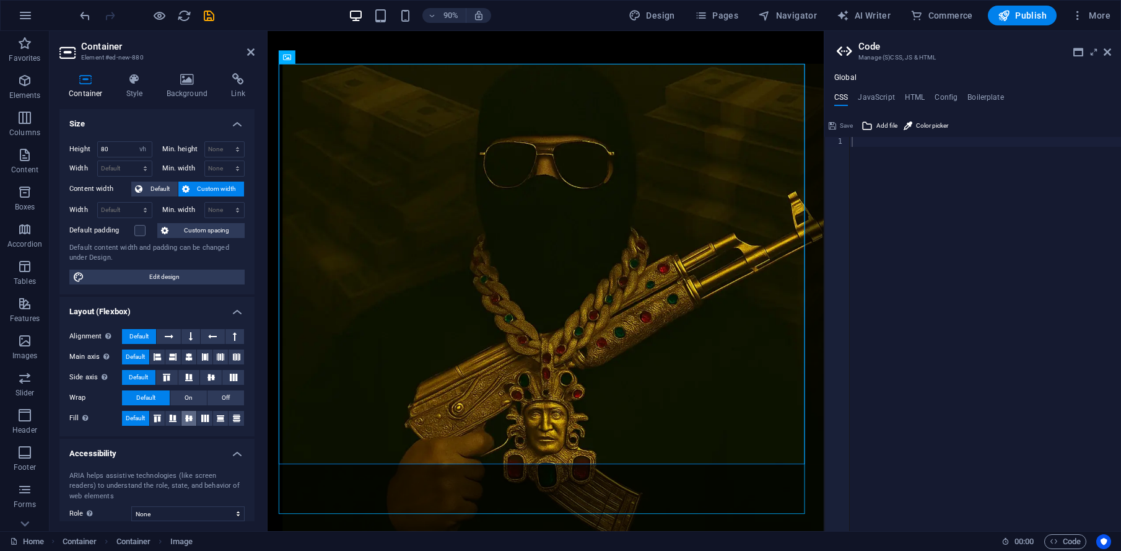
click at [189, 421] on icon at bounding box center [189, 417] width 15 height 7
drag, startPoint x: 325, startPoint y: 530, endPoint x: 323, endPoint y: 548, distance: 18.1
click at [325, 530] on div at bounding box center [577, 327] width 618 height 618
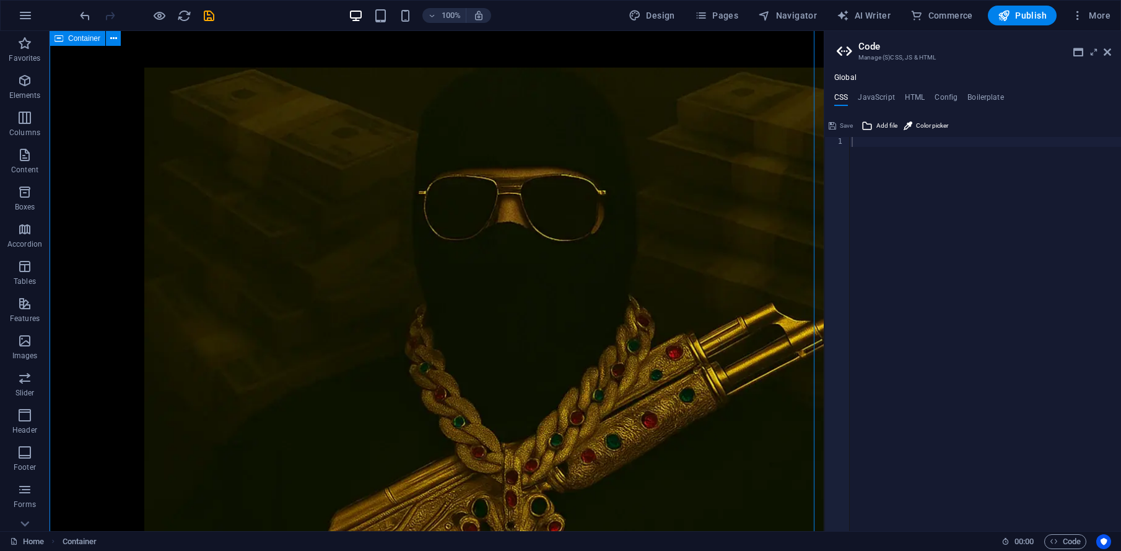
click at [81, 307] on div at bounding box center [437, 405] width 774 height 774
click at [87, 42] on div "Container" at bounding box center [78, 38] width 56 height 15
click at [85, 40] on font "Container" at bounding box center [84, 38] width 32 height 9
click at [85, 39] on font "Container" at bounding box center [84, 38] width 32 height 9
select select "vw"
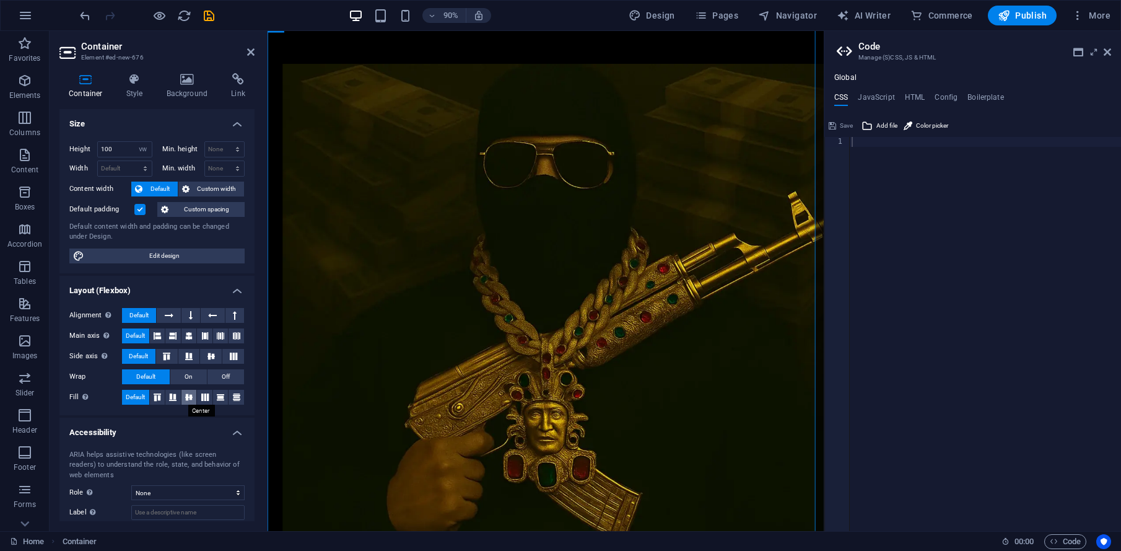
click at [187, 397] on icon at bounding box center [189, 396] width 15 height 7
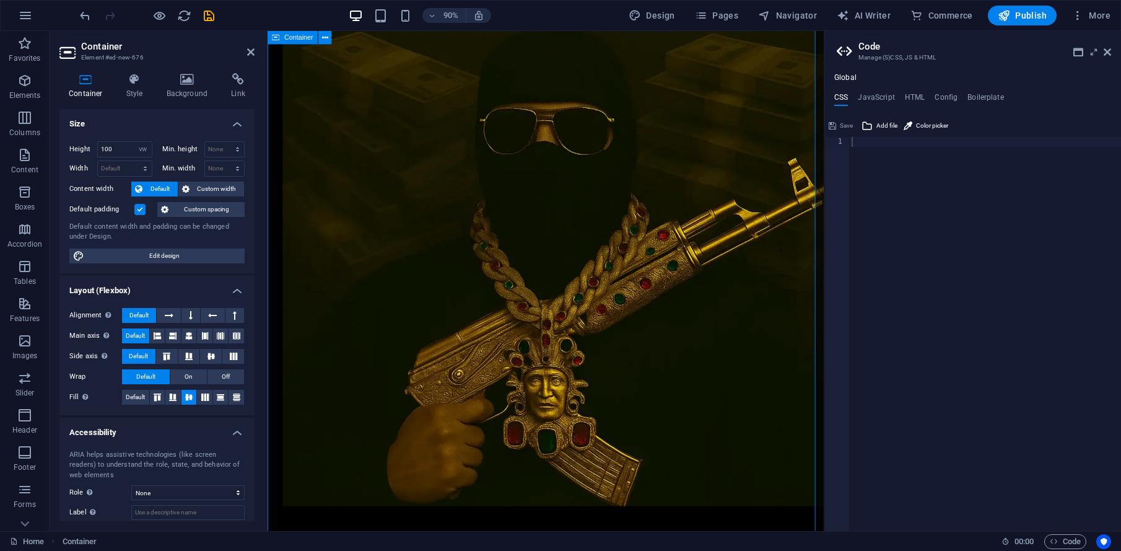
click at [390, 547] on div at bounding box center [577, 290] width 618 height 618
click at [405, 269] on figure at bounding box center [576, 294] width 585 height 528
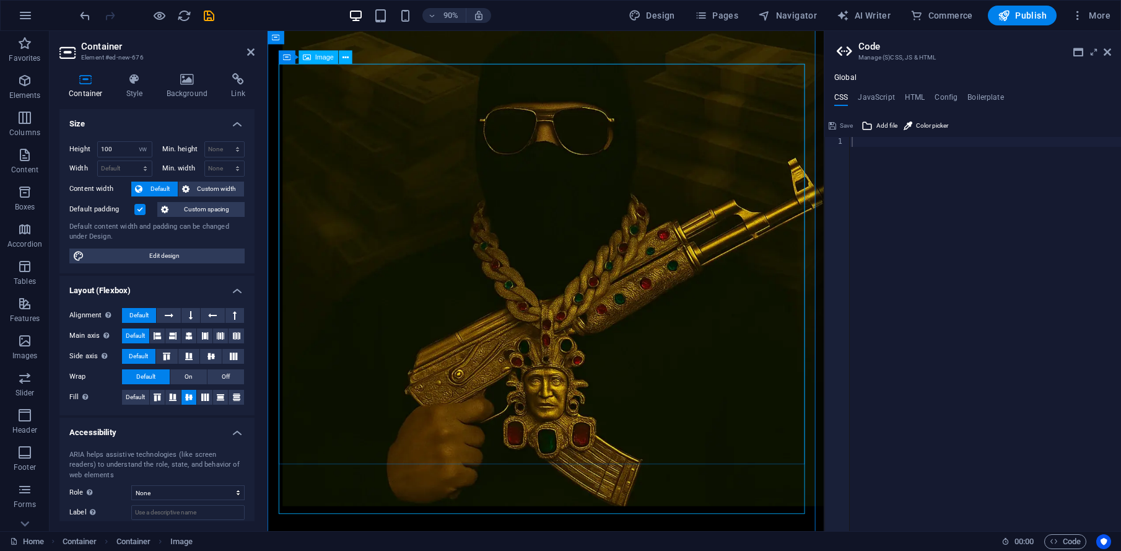
click at [315, 55] on font "Image" at bounding box center [324, 57] width 19 height 8
click at [290, 59] on icon at bounding box center [287, 58] width 8 height 14
click at [133, 393] on font "Default" at bounding box center [135, 396] width 19 height 7
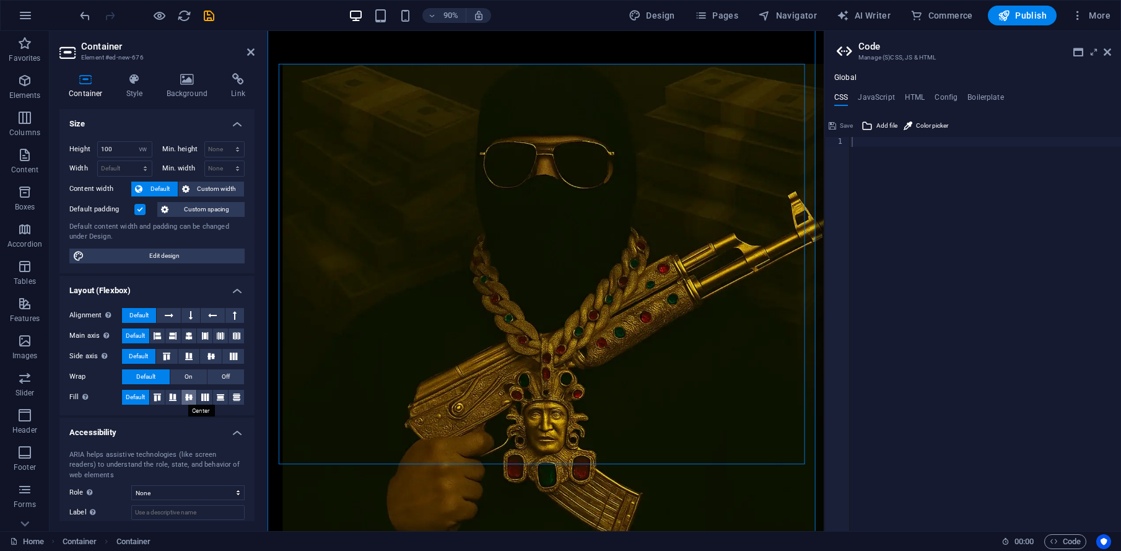
click at [193, 396] on icon at bounding box center [189, 396] width 15 height 7
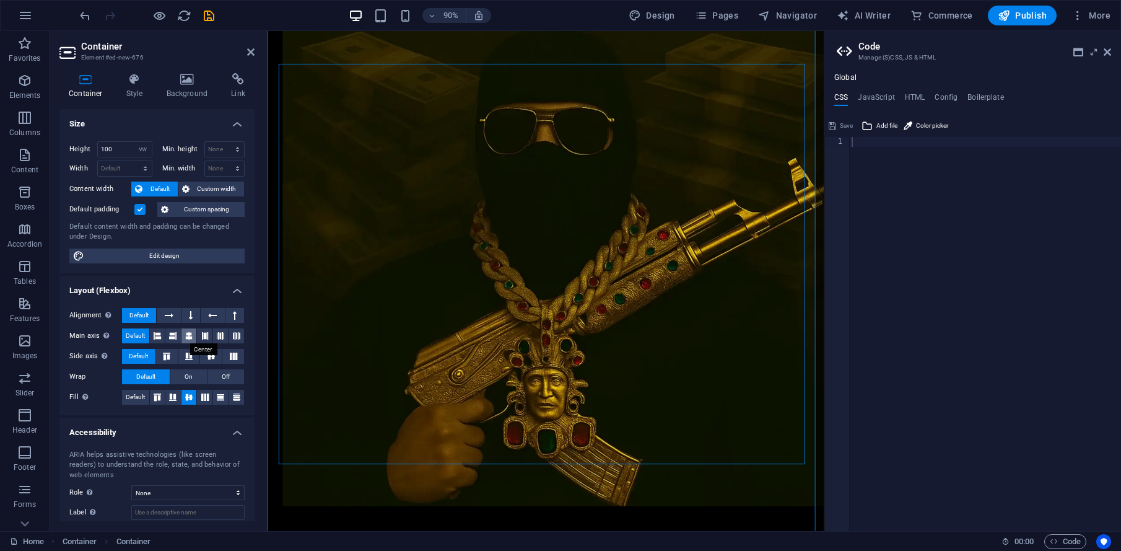
click at [182, 339] on button at bounding box center [189, 335] width 15 height 15
click at [561, 362] on figure at bounding box center [576, 294] width 585 height 528
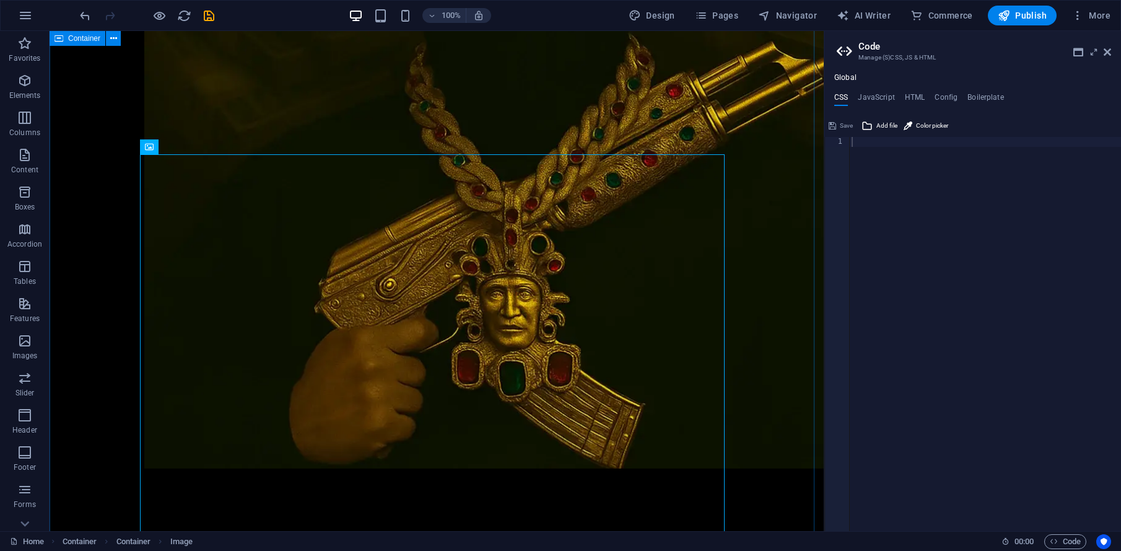
scroll to position [64, 0]
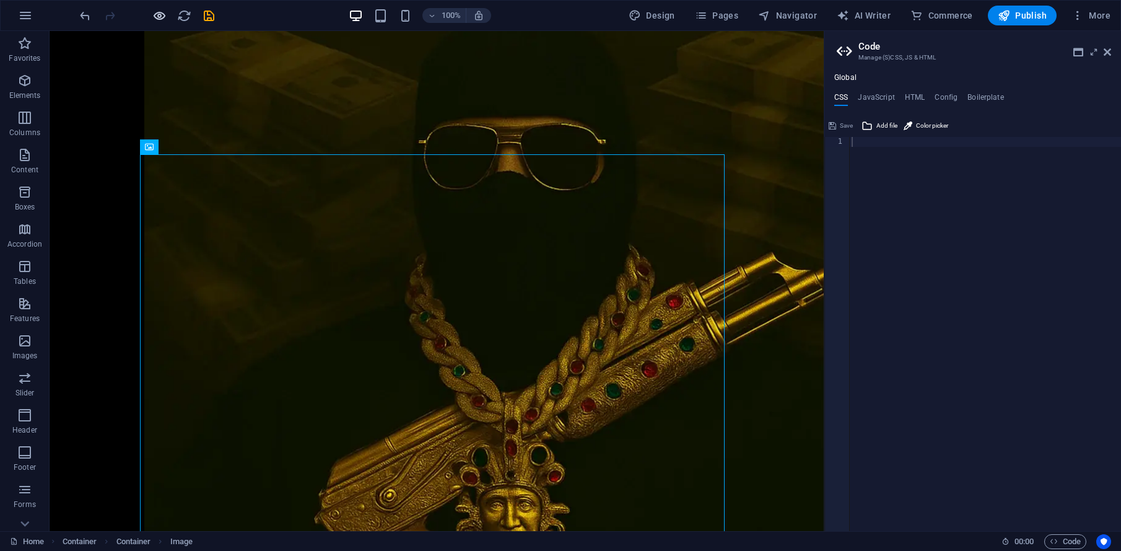
click at [155, 16] on icon "button" at bounding box center [159, 16] width 14 height 14
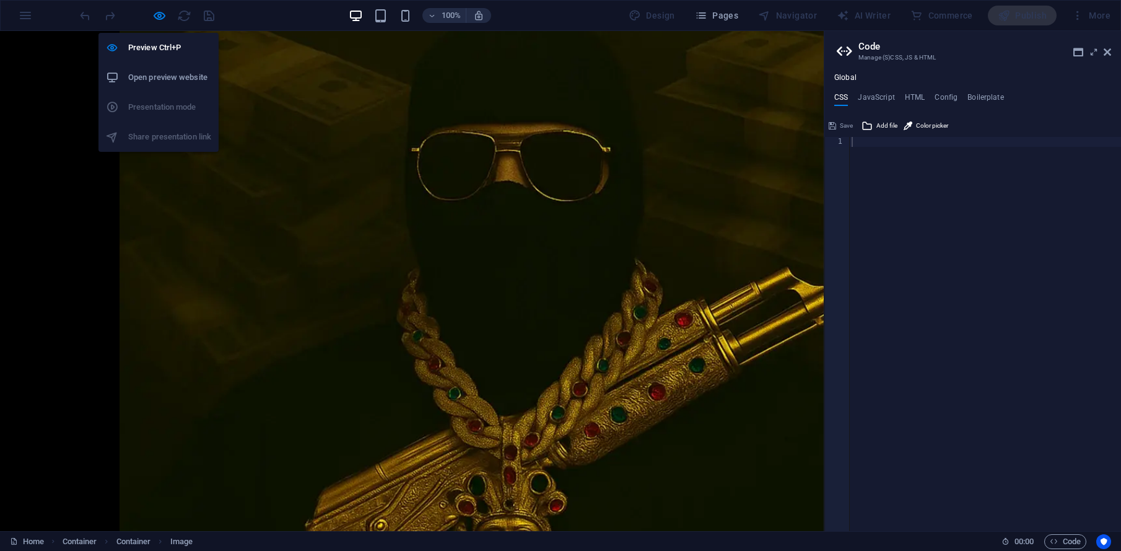
click at [155, 82] on h6 "Open preview website" at bounding box center [169, 77] width 83 height 15
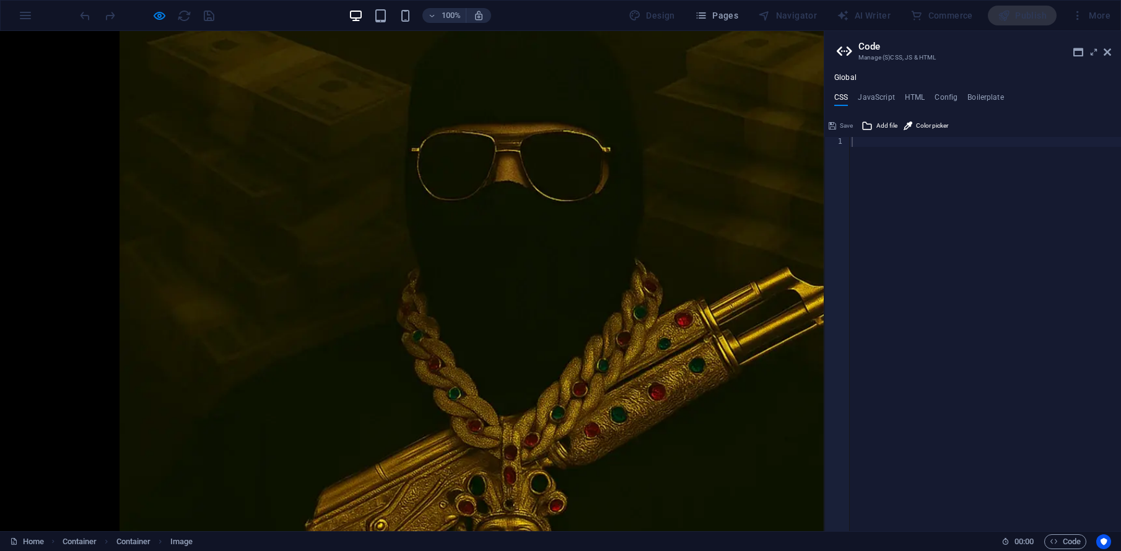
click at [490, 120] on div at bounding box center [412, 379] width 824 height 824
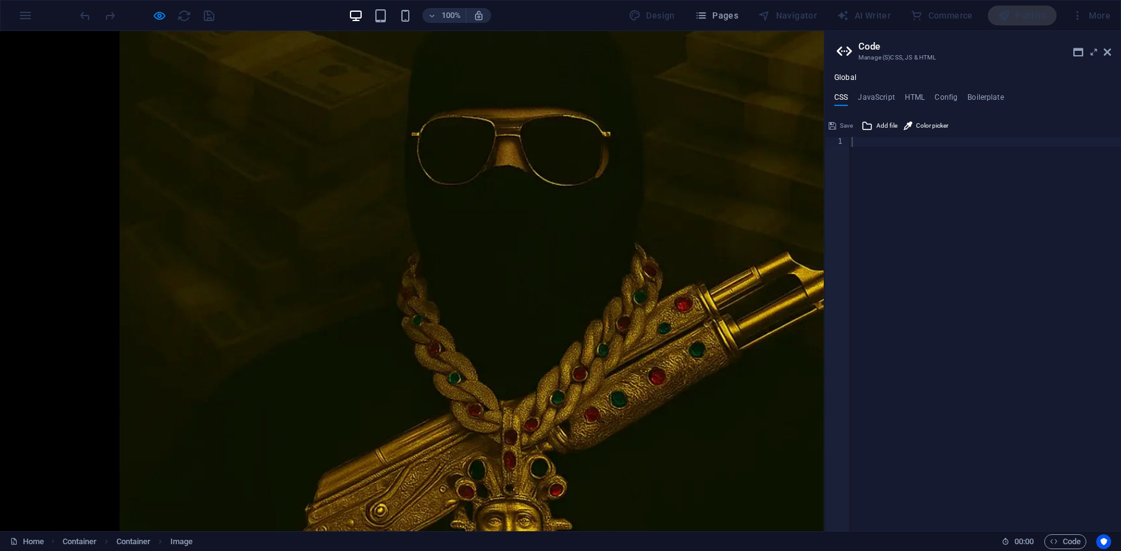
scroll to position [0, 0]
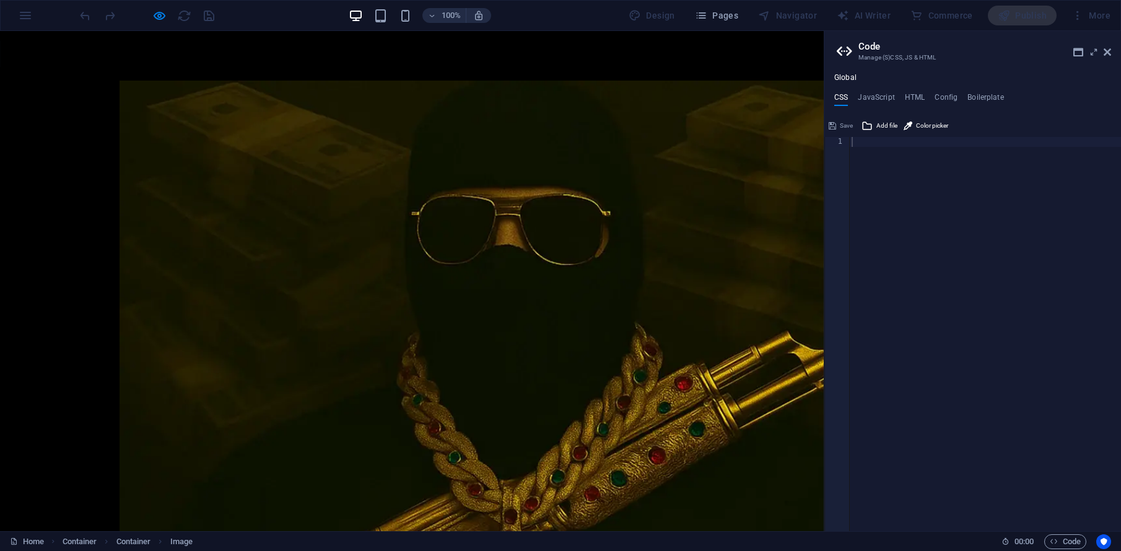
click at [406, 156] on div at bounding box center [412, 443] width 824 height 824
click at [291, 301] on img at bounding box center [532, 433] width 824 height 704
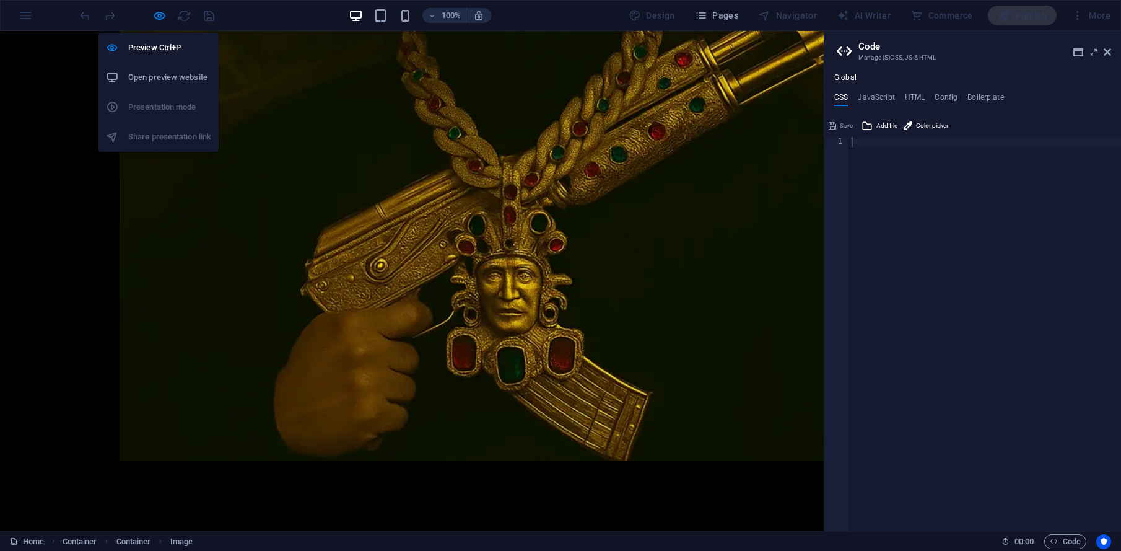
drag, startPoint x: 155, startPoint y: 19, endPoint x: 176, endPoint y: 30, distance: 23.3
click at [156, 18] on icon "button" at bounding box center [159, 16] width 14 height 14
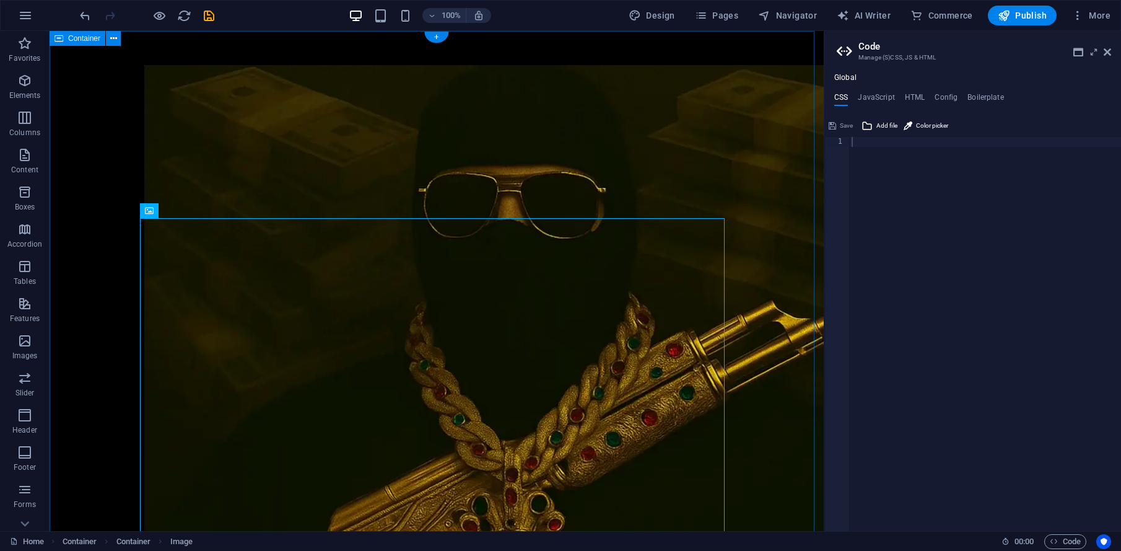
scroll to position [0, 0]
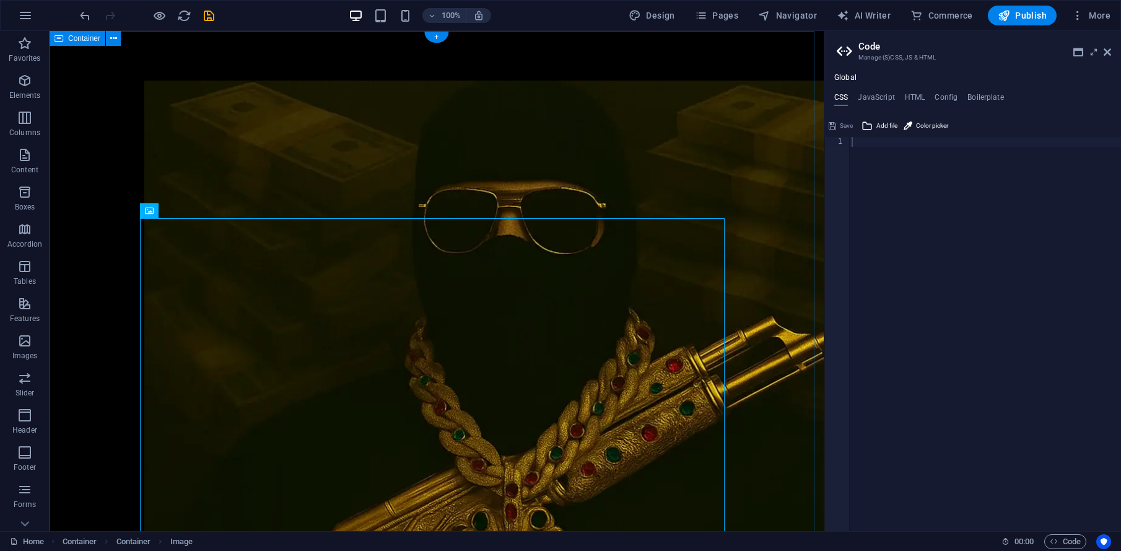
click at [328, 142] on div at bounding box center [437, 418] width 774 height 774
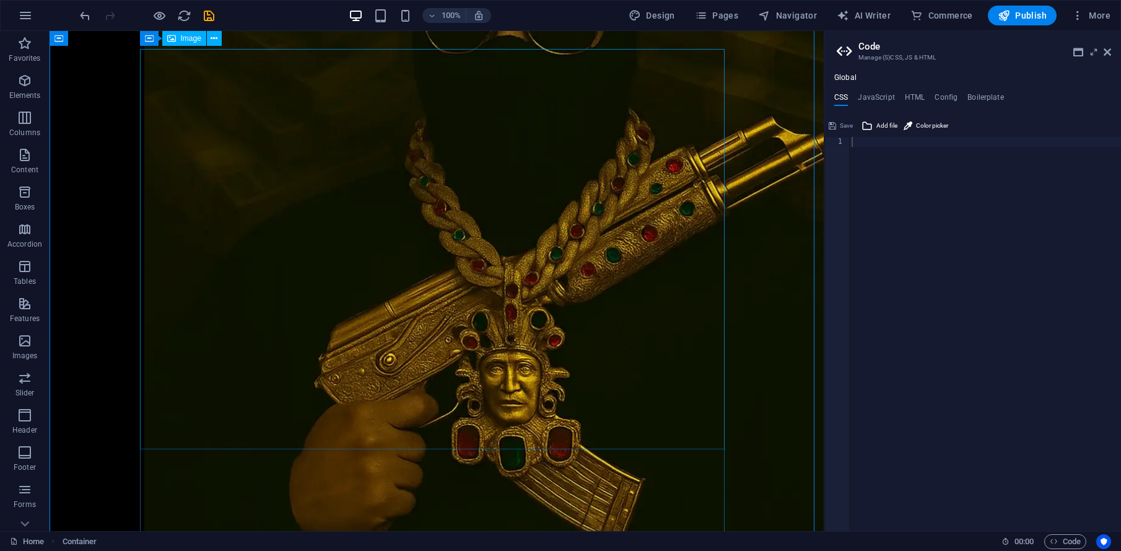
scroll to position [102, 0]
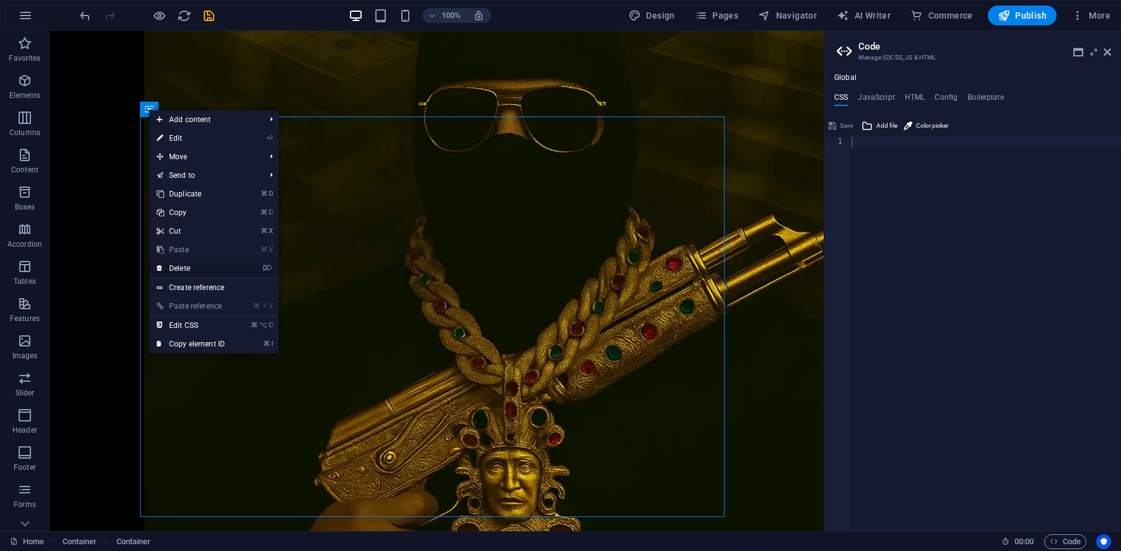
click at [195, 268] on link "⌦ Delete" at bounding box center [190, 268] width 83 height 19
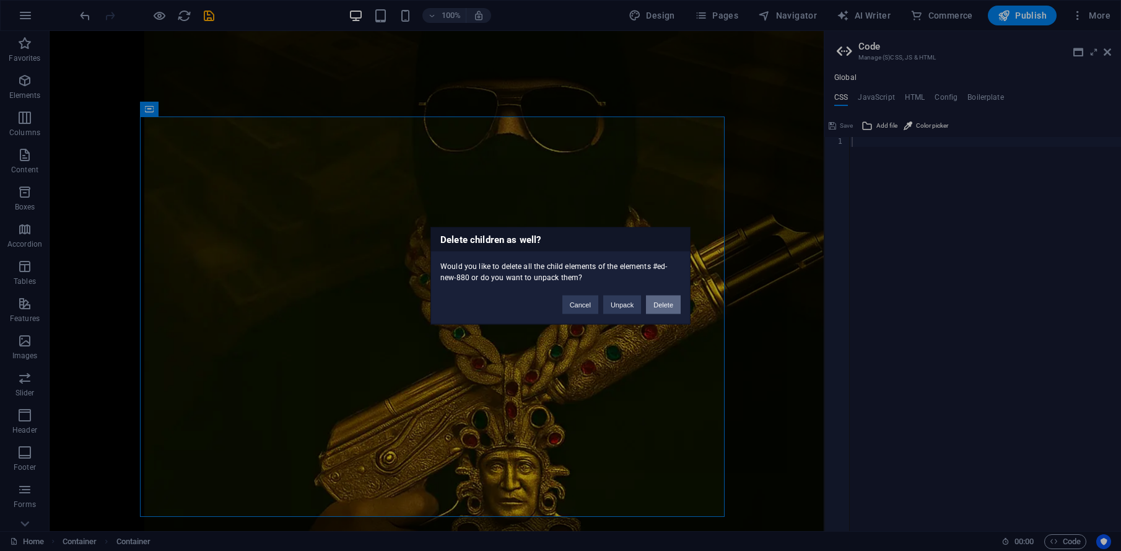
click at [675, 304] on button "Delete" at bounding box center [663, 304] width 35 height 19
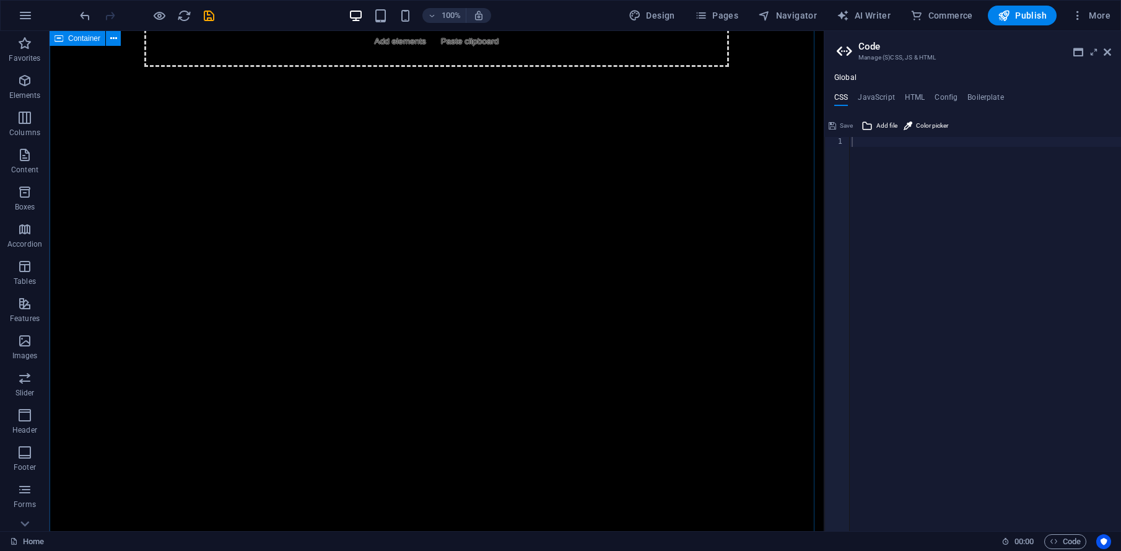
click at [90, 37] on font "Container" at bounding box center [84, 38] width 32 height 9
click at [89, 37] on font "Container" at bounding box center [84, 38] width 32 height 9
select select "vw"
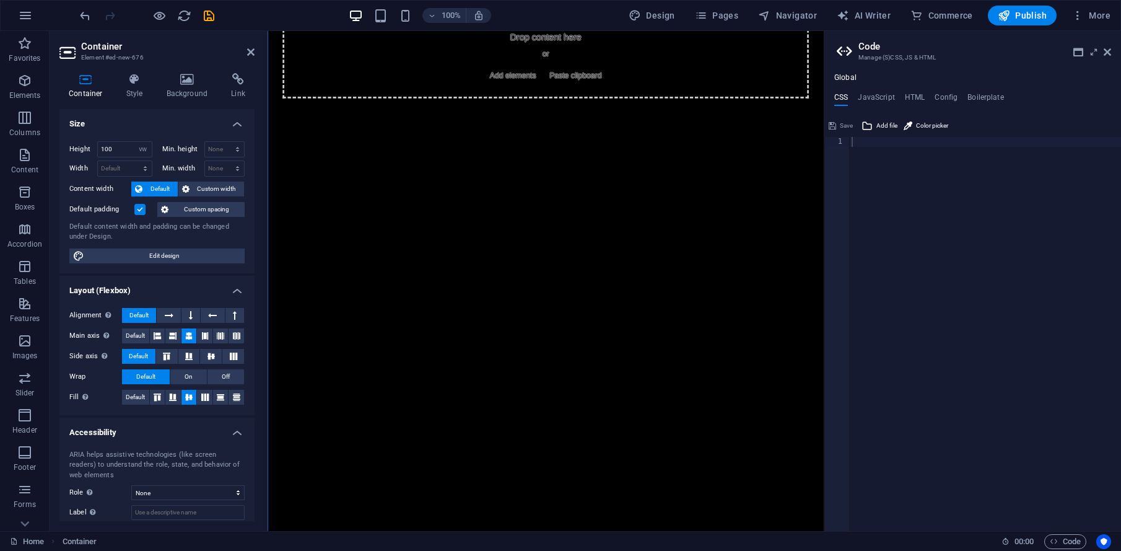
scroll to position [63, 0]
click at [177, 87] on h4 "Background" at bounding box center [189, 86] width 65 height 26
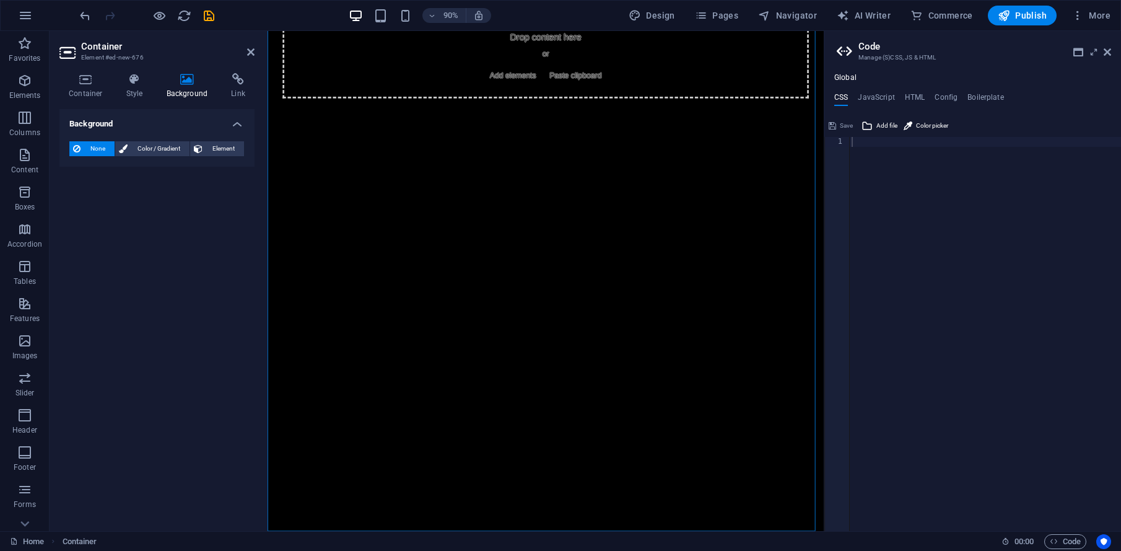
click at [227, 122] on h4 "Background" at bounding box center [156, 120] width 195 height 22
click at [234, 124] on h4 "Background" at bounding box center [156, 124] width 195 height 30
click at [224, 149] on font "Element" at bounding box center [223, 148] width 22 height 7
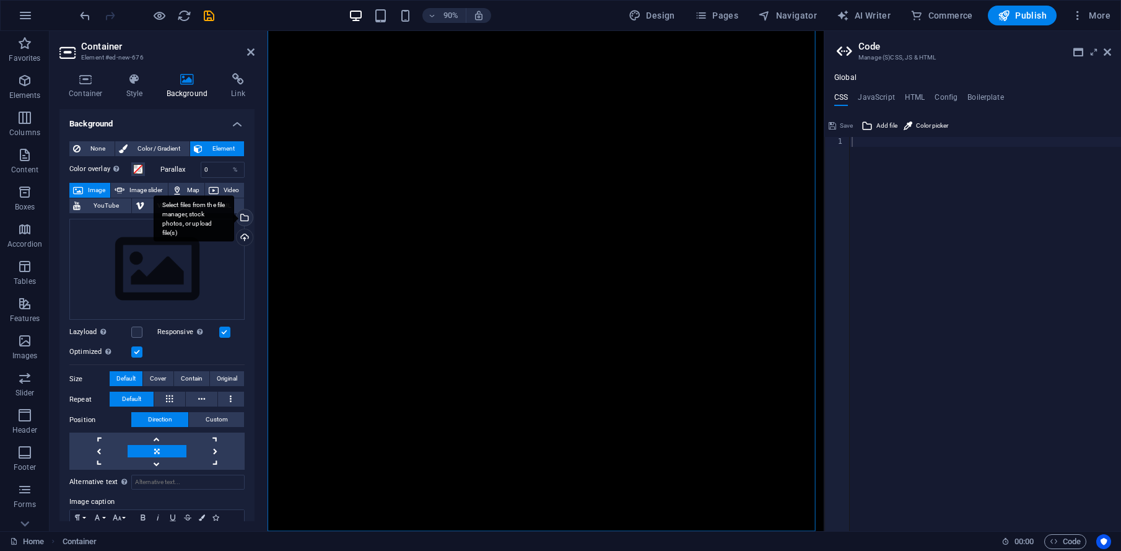
click at [234, 215] on div "Select files from the file manager, stock photos, or upload file(s)" at bounding box center [194, 218] width 81 height 46
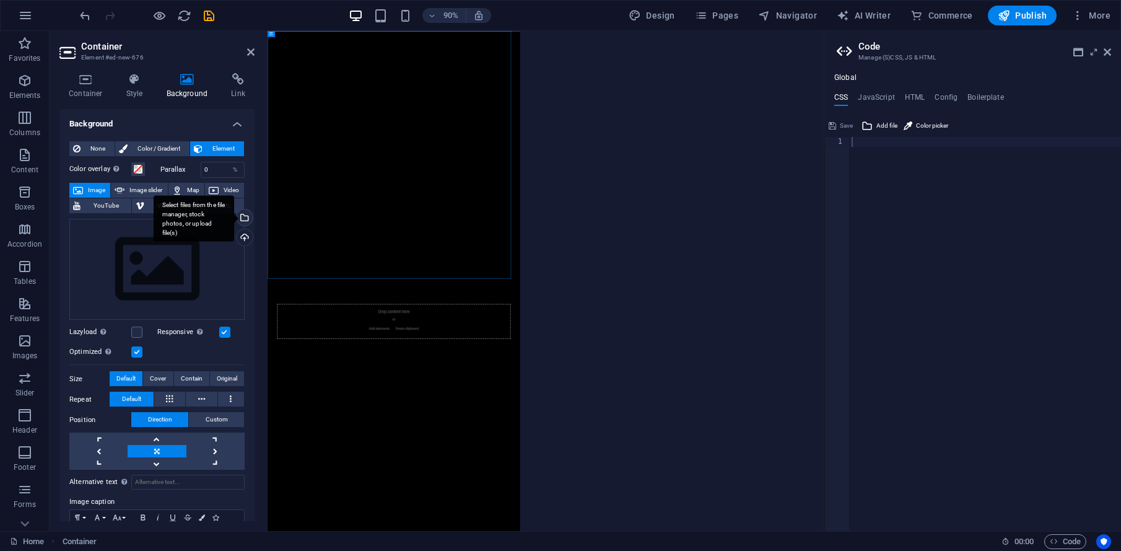
scroll to position [0, 0]
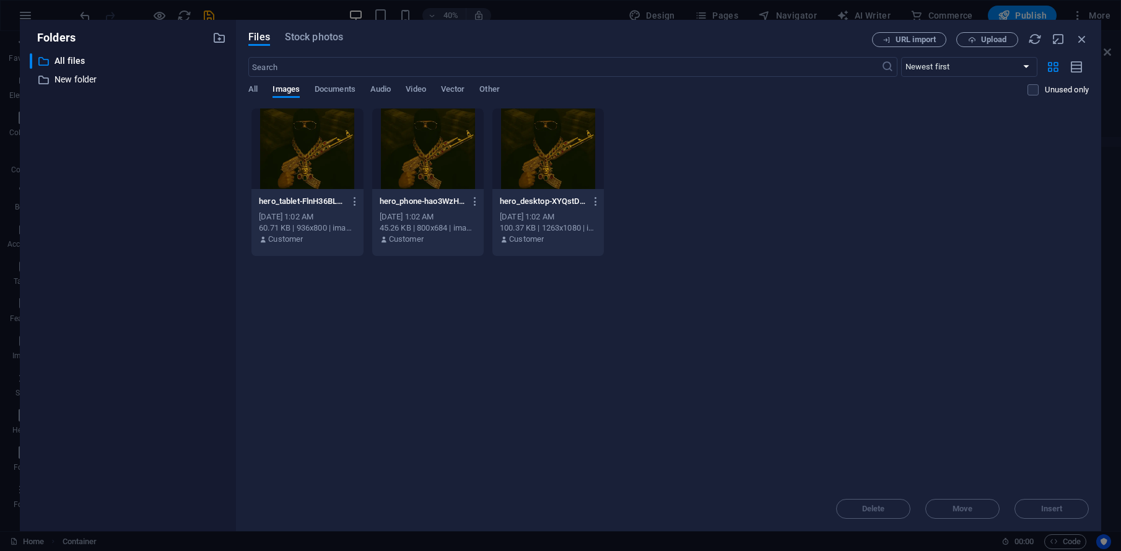
click at [518, 212] on font "[DATE] 1:02 AM" at bounding box center [527, 216] width 55 height 9
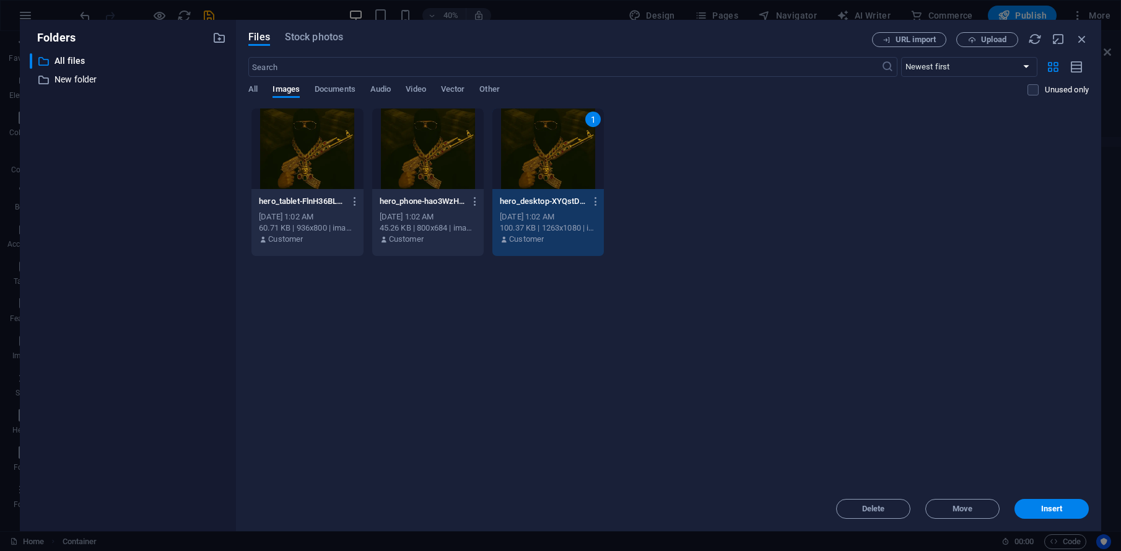
click at [518, 212] on font "[DATE] 1:02 AM" at bounding box center [527, 216] width 55 height 9
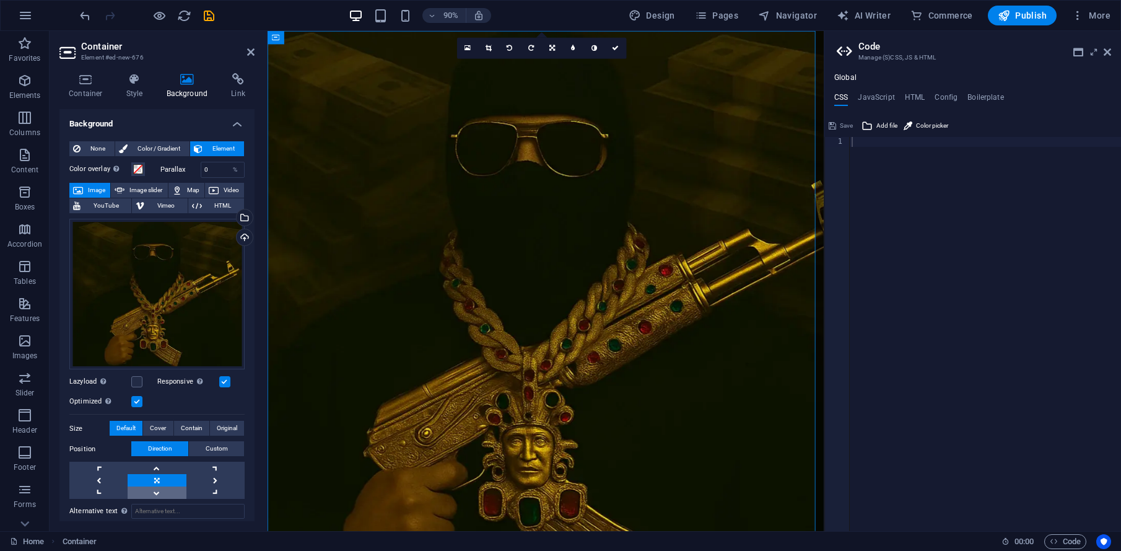
click at [147, 492] on link at bounding box center [157, 492] width 58 height 12
click at [458, 238] on figure at bounding box center [577, 340] width 618 height 618
click at [155, 482] on link at bounding box center [157, 480] width 58 height 12
click at [1011, 18] on span "More" at bounding box center [1091, 15] width 39 height 12
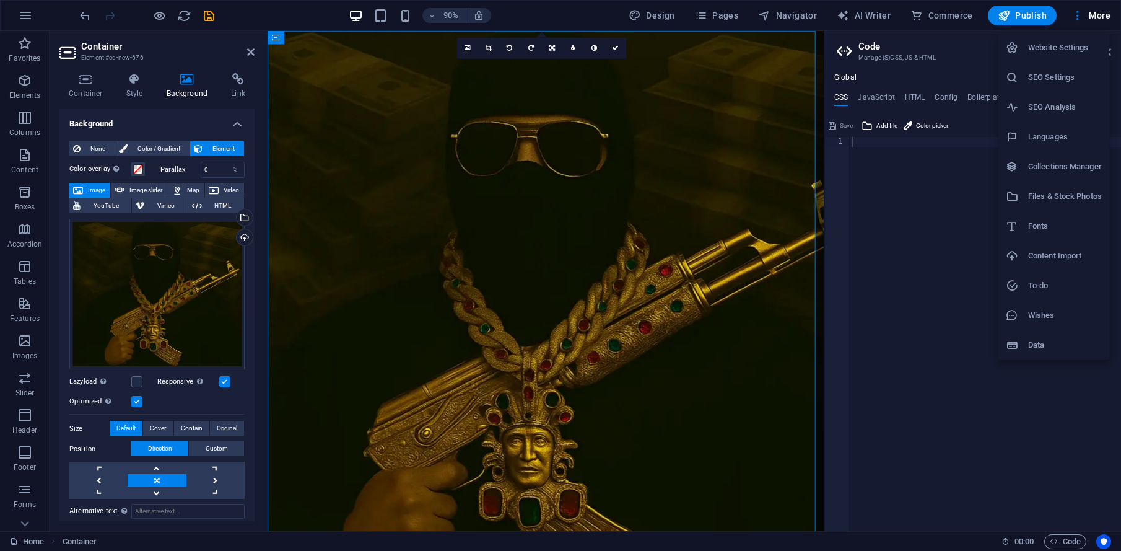
click at [1011, 47] on h6 "Website Settings" at bounding box center [1065, 47] width 74 height 15
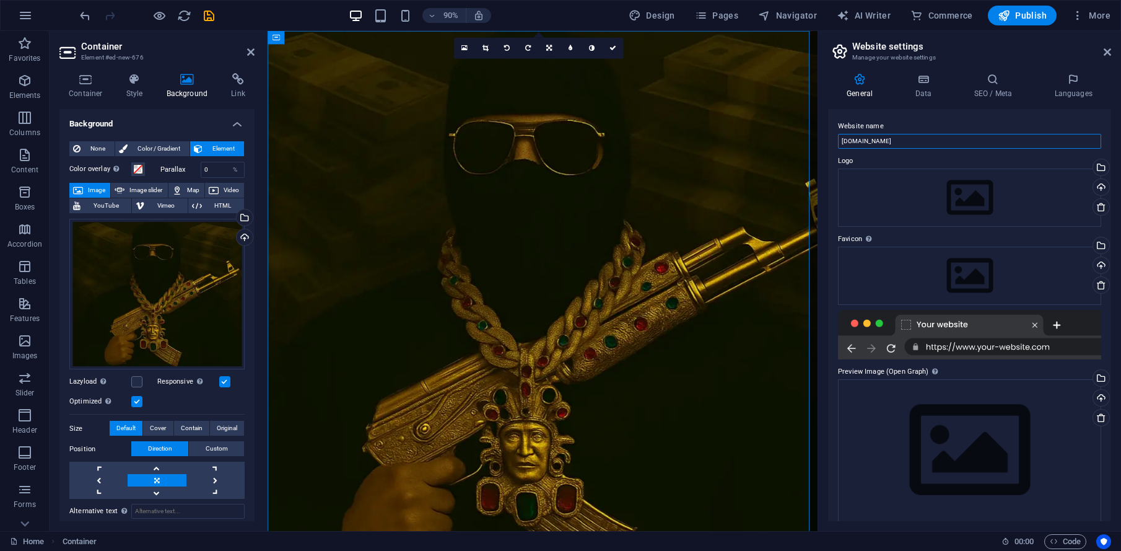
drag, startPoint x: 946, startPoint y: 142, endPoint x: 829, endPoint y: 129, distance: 117.8
click at [829, 129] on div "Website name [DOMAIN_NAME] Logo Drag files here, click to choose files or selec…" at bounding box center [969, 315] width 283 height 412
type input "the Homie Fantasma"
click at [920, 77] on icon at bounding box center [923, 79] width 54 height 12
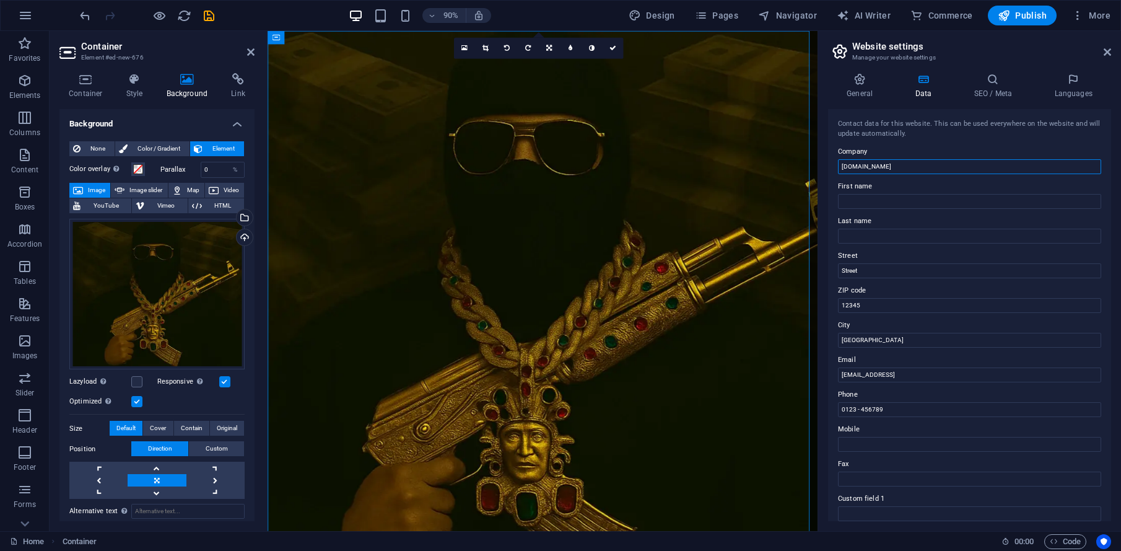
drag, startPoint x: 919, startPoint y: 166, endPoint x: 820, endPoint y: 165, distance: 99.1
click at [820, 165] on aside "Website settings Manage your website settings General Data SEO / Meta Languages…" at bounding box center [970, 281] width 304 height 500
type input "the Homie Fantadsmas"
click at [979, 85] on icon at bounding box center [993, 79] width 76 height 12
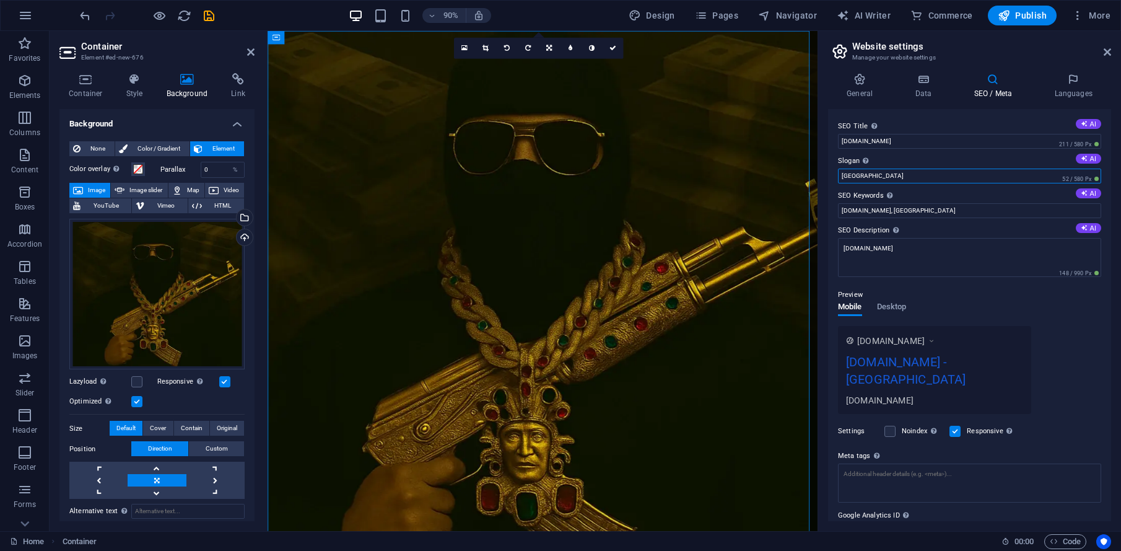
click at [882, 175] on input "[GEOGRAPHIC_DATA]" at bounding box center [969, 176] width 263 height 15
drag, startPoint x: 1124, startPoint y: 175, endPoint x: 865, endPoint y: 159, distance: 260.1
drag, startPoint x: 930, startPoint y: 136, endPoint x: 835, endPoint y: 129, distance: 95.6
click at [835, 129] on div "SEO Title The title of your website - make it something that stands out in sear…" at bounding box center [969, 315] width 283 height 412
paste input "The [PERSON_NAME] – Hustler of [GEOGRAPHIC_DATA]"
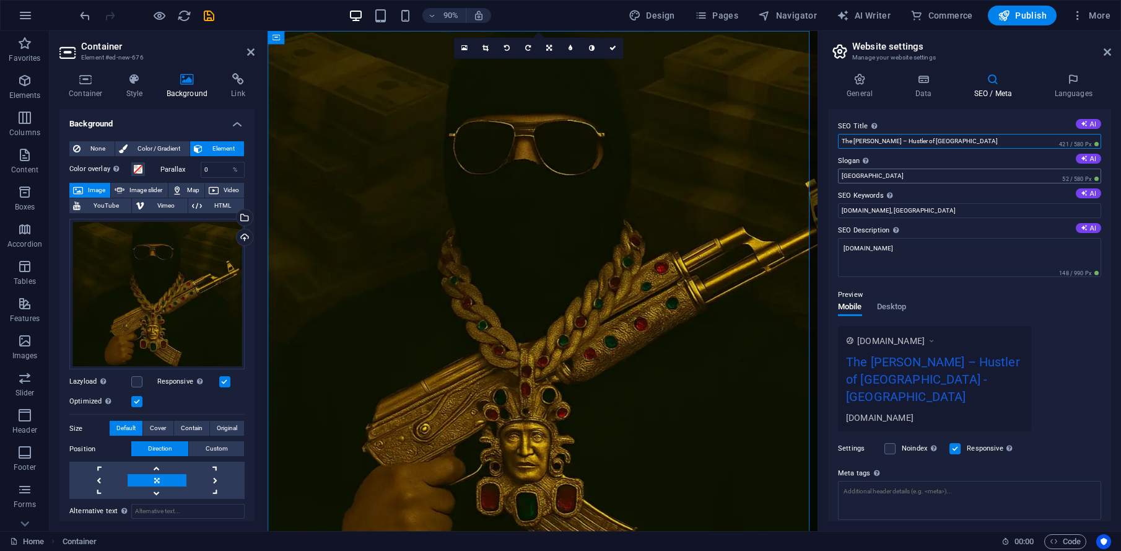
type input "The [PERSON_NAME] – Hustler of [GEOGRAPHIC_DATA]"
click at [891, 173] on input "[GEOGRAPHIC_DATA]" at bounding box center [969, 176] width 263 height 15
drag, startPoint x: 1158, startPoint y: 206, endPoint x: 866, endPoint y: 180, distance: 293.6
click at [887, 177] on input "[GEOGRAPHIC_DATA]" at bounding box center [969, 176] width 263 height 15
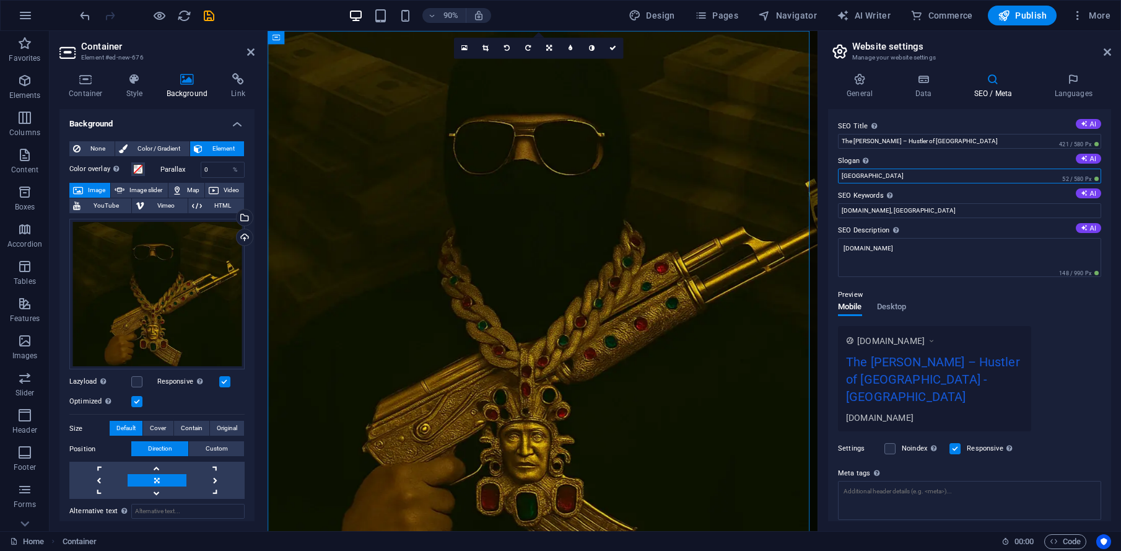
click at [887, 177] on input "[GEOGRAPHIC_DATA]" at bounding box center [969, 176] width 263 height 15
paste input "Hip Hop Artist | Producer | Street Lyricist"
type input "Hip Hop Artist | Producer | Street Lyricist"
click at [937, 211] on input "[DOMAIN_NAME], [GEOGRAPHIC_DATA]" at bounding box center [969, 210] width 263 height 15
drag, startPoint x: 794, startPoint y: 198, endPoint x: 953, endPoint y: 208, distance: 159.5
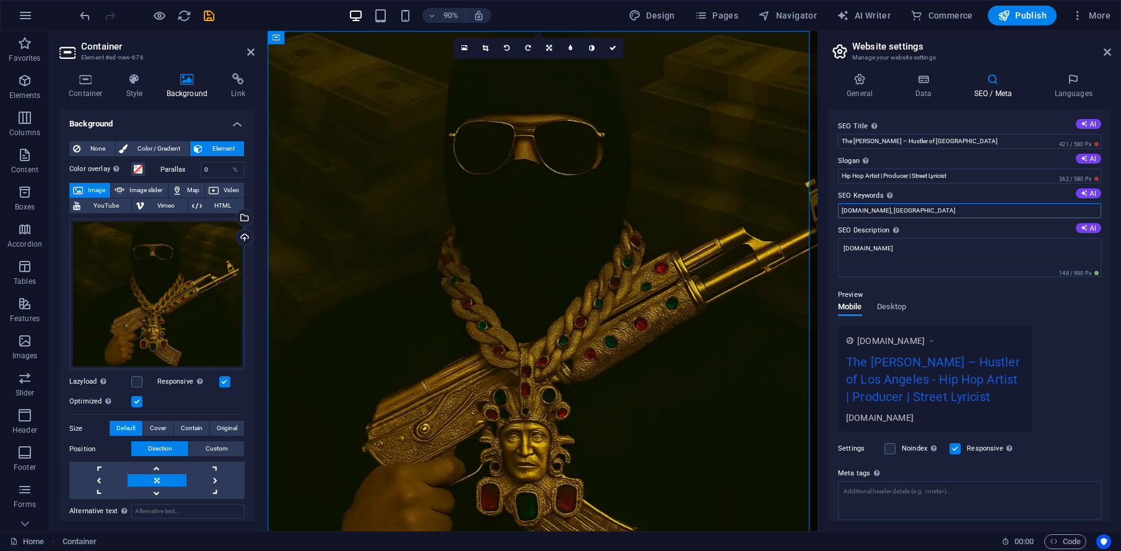
click at [830, 211] on div "SEO Title The title of your website - make it something that stands out in sear…" at bounding box center [969, 315] width 283 height 412
click at [896, 213] on input "SEO Keywords Comma-separated list of keywords representing your website. AI" at bounding box center [969, 210] width 263 height 15
paste input "The [PERSON_NAME], Hustler of [GEOGRAPHIC_DATA], [DEMOGRAPHIC_DATA] hip hop art…"
type input "The [PERSON_NAME], Hustler of [GEOGRAPHIC_DATA], [DEMOGRAPHIC_DATA] hip hop art…"
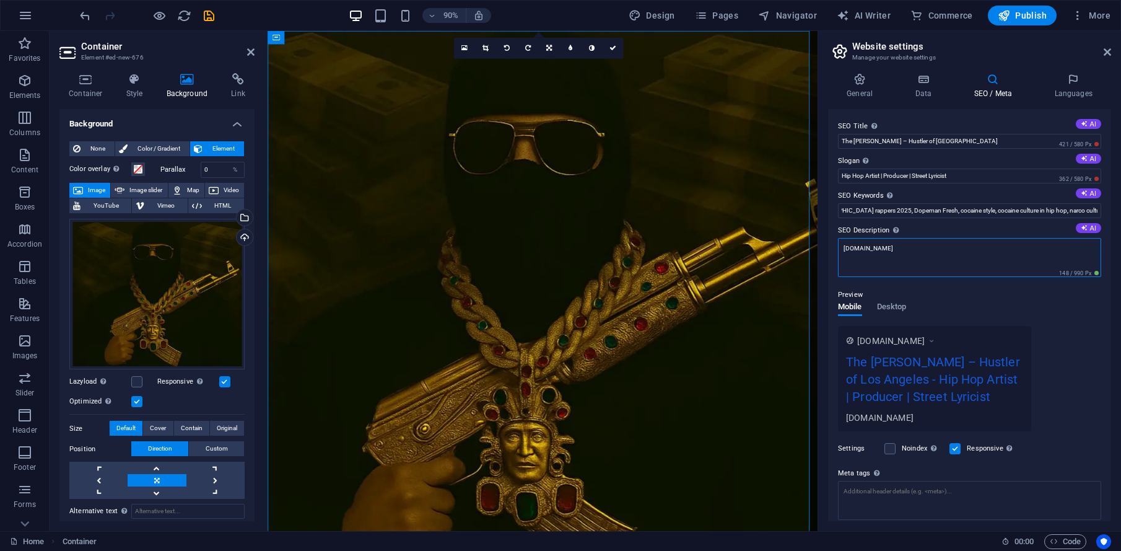
click at [973, 262] on textarea "[DOMAIN_NAME]" at bounding box center [969, 257] width 263 height 39
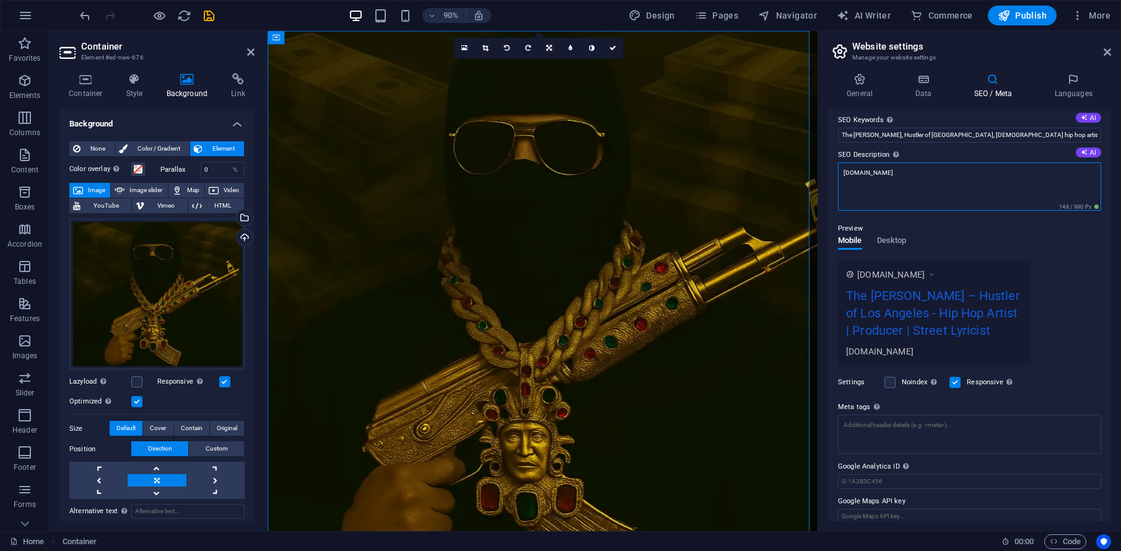
scroll to position [88, 0]
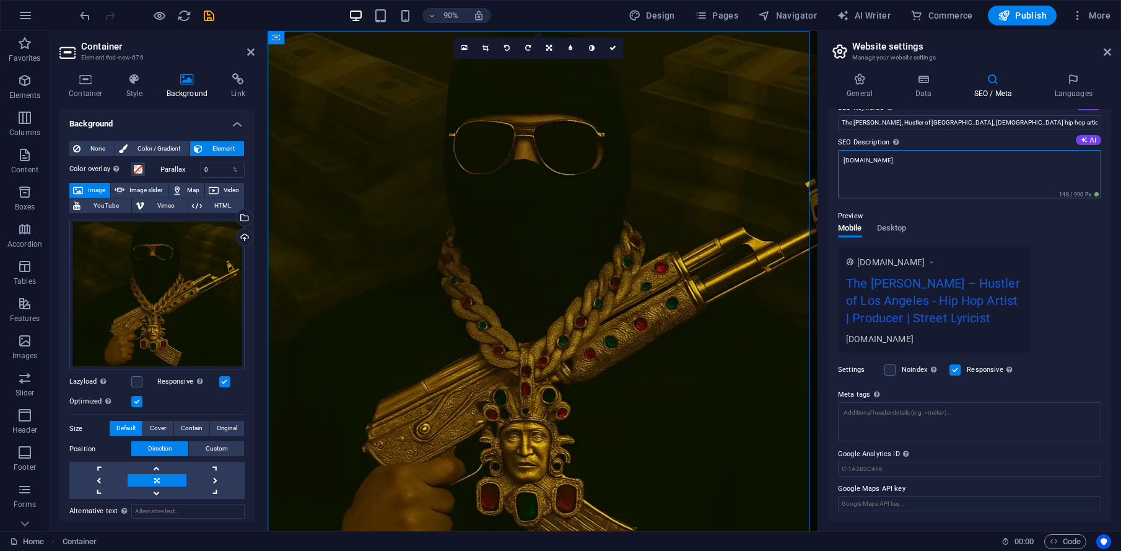
click at [877, 176] on textarea "[DOMAIN_NAME]" at bounding box center [969, 174] width 263 height 48
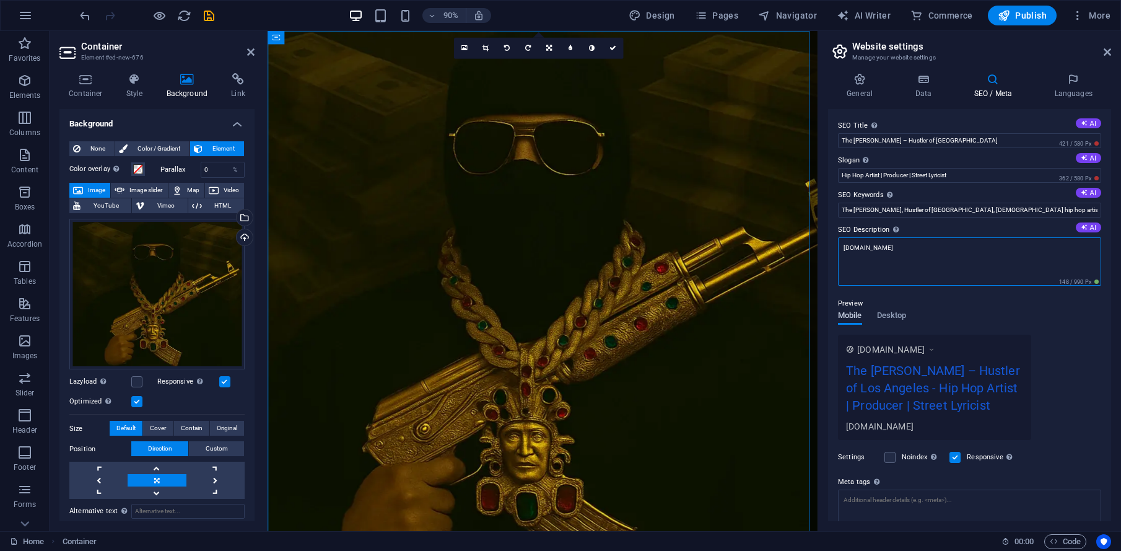
scroll to position [0, 0]
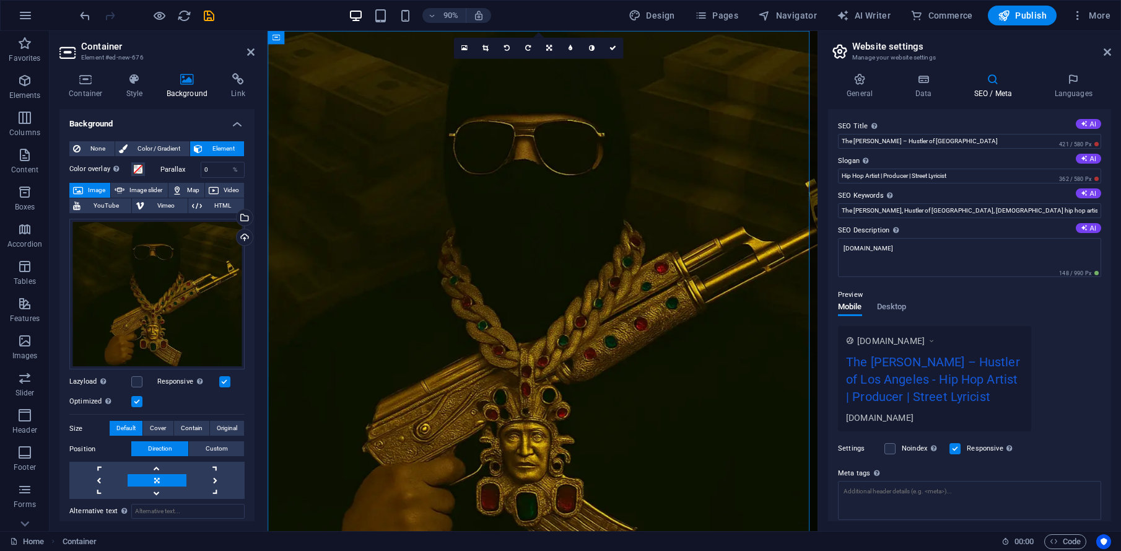
drag, startPoint x: 880, startPoint y: 227, endPoint x: 914, endPoint y: 230, distance: 34.8
click at [914, 230] on label "SEO Description Describe the contents of your website - this is crucial for sea…" at bounding box center [969, 230] width 263 height 15
click at [914, 238] on textarea "[DOMAIN_NAME]" at bounding box center [969, 257] width 263 height 39
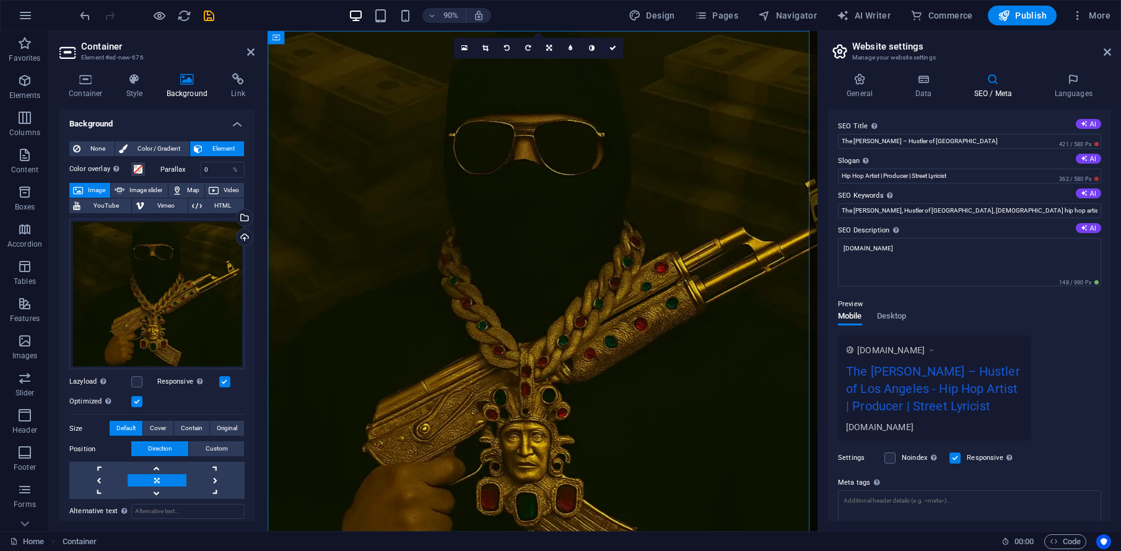
click at [861, 225] on label "SEO Description Describe the contents of your website - this is crucial for sea…" at bounding box center [969, 230] width 263 height 15
click at [861, 238] on textarea "[DOMAIN_NAME]" at bounding box center [969, 262] width 263 height 48
click at [861, 226] on label "SEO Description Describe the contents of your website - this is crucial for sea…" at bounding box center [969, 230] width 263 height 15
click at [861, 238] on textarea "[DOMAIN_NAME]" at bounding box center [969, 262] width 263 height 48
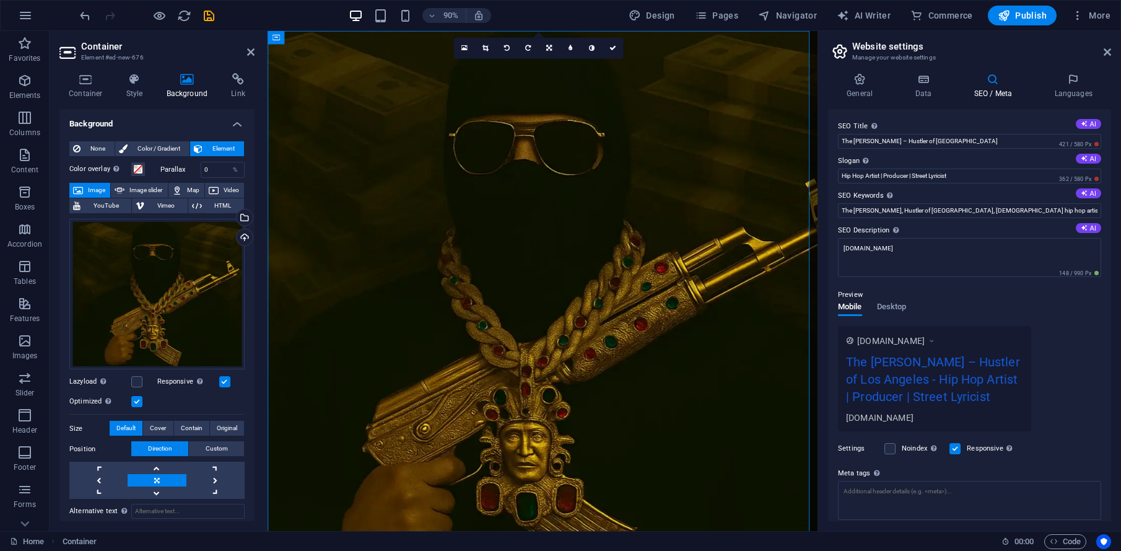
click at [861, 226] on label "SEO Description Describe the contents of your website - this is crucial for sea…" at bounding box center [969, 230] width 263 height 15
click at [861, 238] on textarea "[DOMAIN_NAME]" at bounding box center [969, 257] width 263 height 39
click at [861, 226] on label "SEO Description Describe the contents of your website - this is crucial for sea…" at bounding box center [969, 230] width 263 height 15
click at [861, 238] on textarea "[DOMAIN_NAME]" at bounding box center [969, 257] width 263 height 39
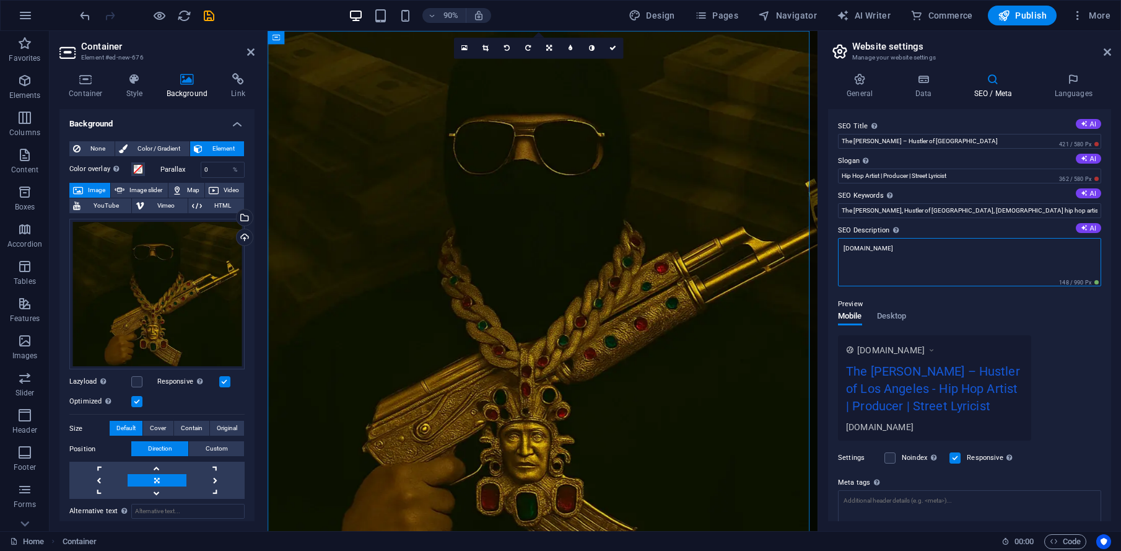
drag, startPoint x: 1151, startPoint y: 284, endPoint x: 818, endPoint y: 254, distance: 334.1
paste textarea "The [PERSON_NAME], Hustler of [GEOGRAPHIC_DATA]. [DEMOGRAPHIC_DATA] hip hop art…"
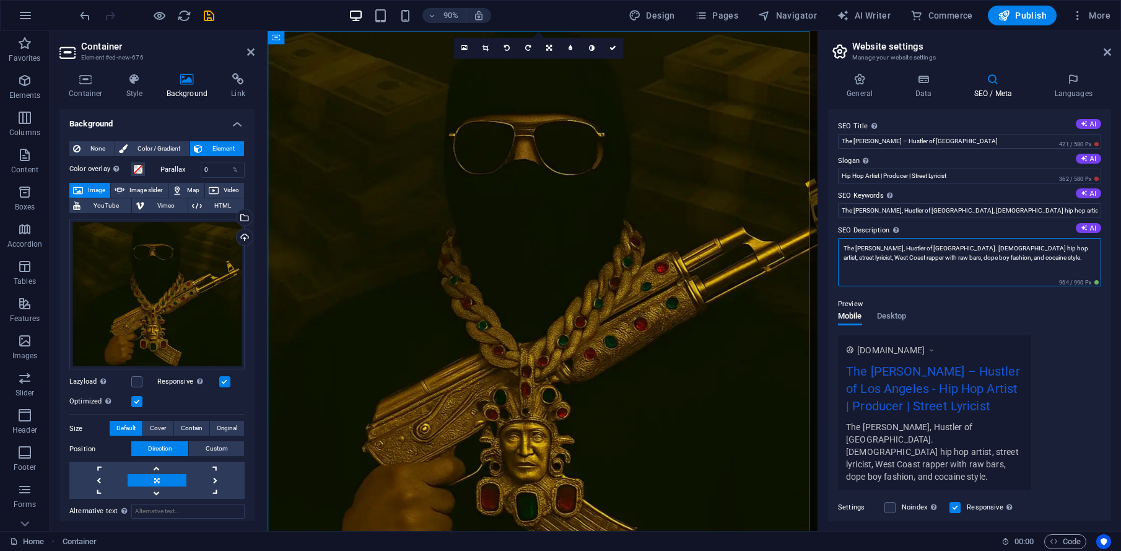
type textarea "The [PERSON_NAME], Hustler of [GEOGRAPHIC_DATA]. [DEMOGRAPHIC_DATA] hip hop art…"
click at [388, 123] on figure at bounding box center [573, 336] width 611 height 611
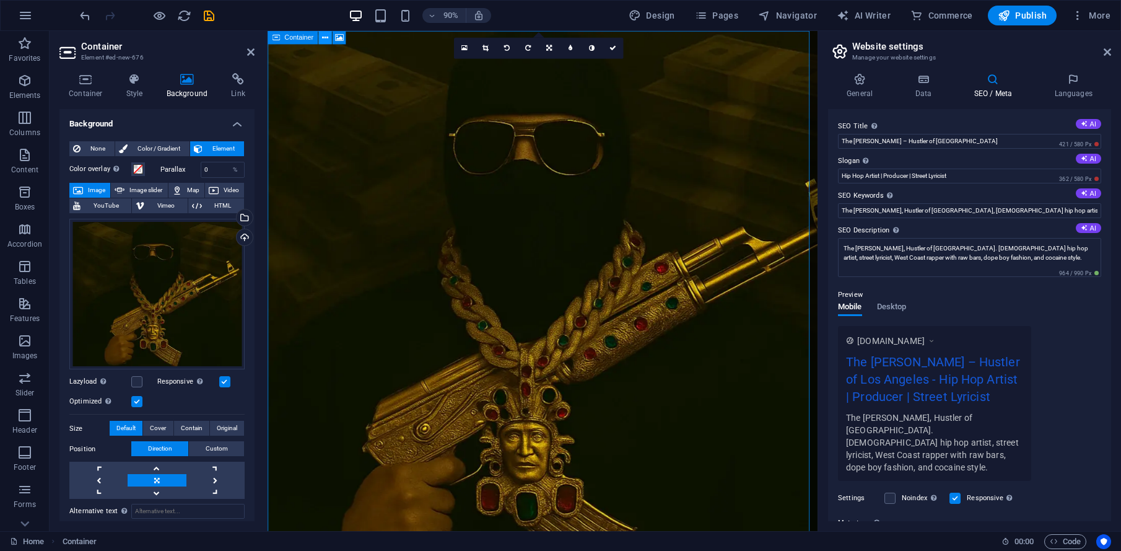
click at [323, 38] on icon at bounding box center [325, 38] width 6 height 12
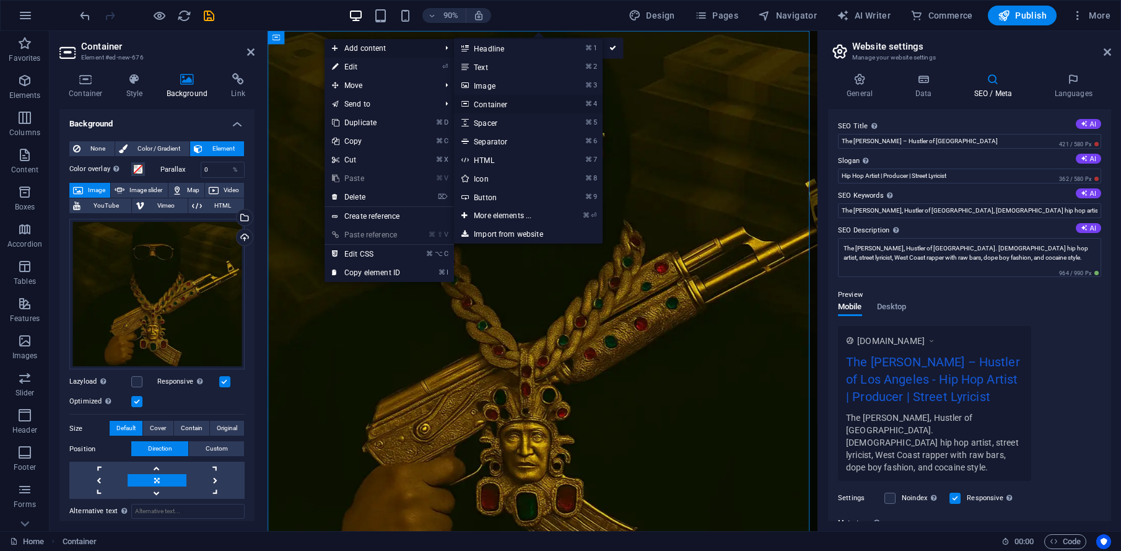
click at [512, 107] on link "⌘ 4 Container" at bounding box center [505, 104] width 102 height 19
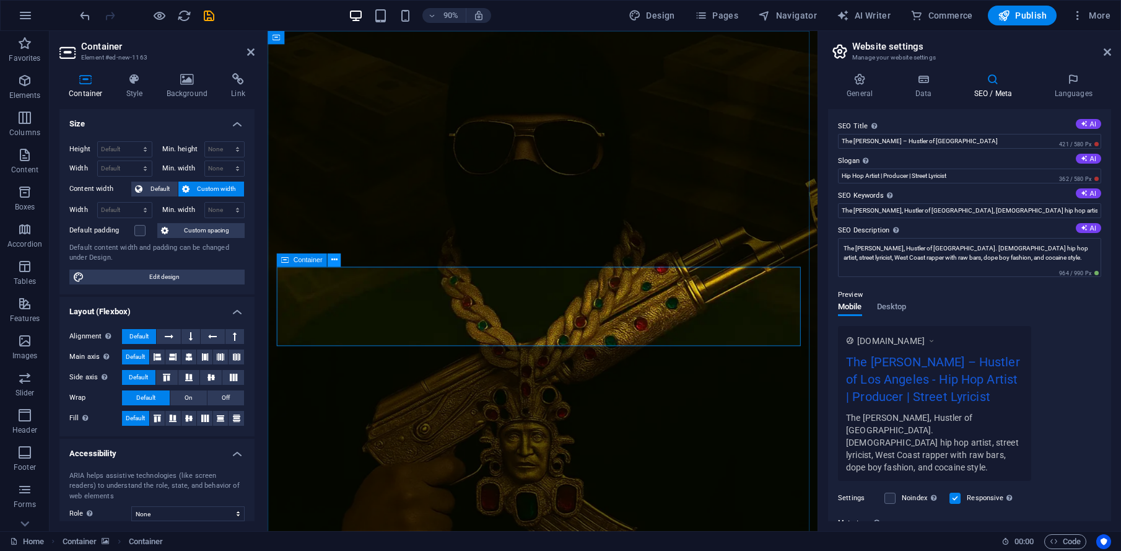
click at [338, 262] on button at bounding box center [334, 260] width 14 height 14
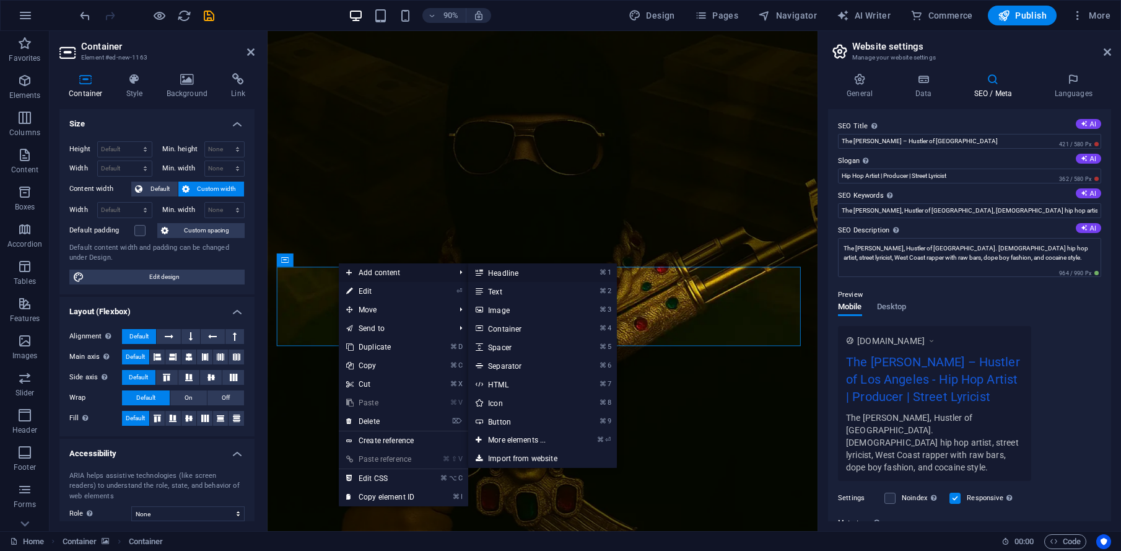
click at [537, 266] on link "⌘ 1 Headline" at bounding box center [519, 272] width 102 height 19
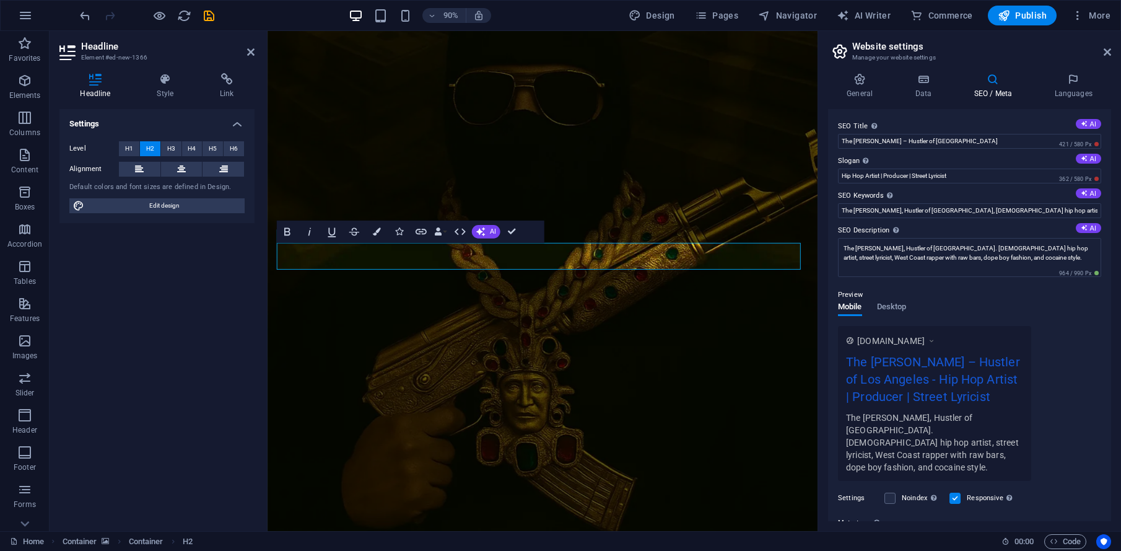
scroll to position [56, 0]
drag, startPoint x: 407, startPoint y: 282, endPoint x: 267, endPoint y: 276, distance: 140.1
click at [268, 276] on div "New headline" at bounding box center [573, 280] width 611 height 611
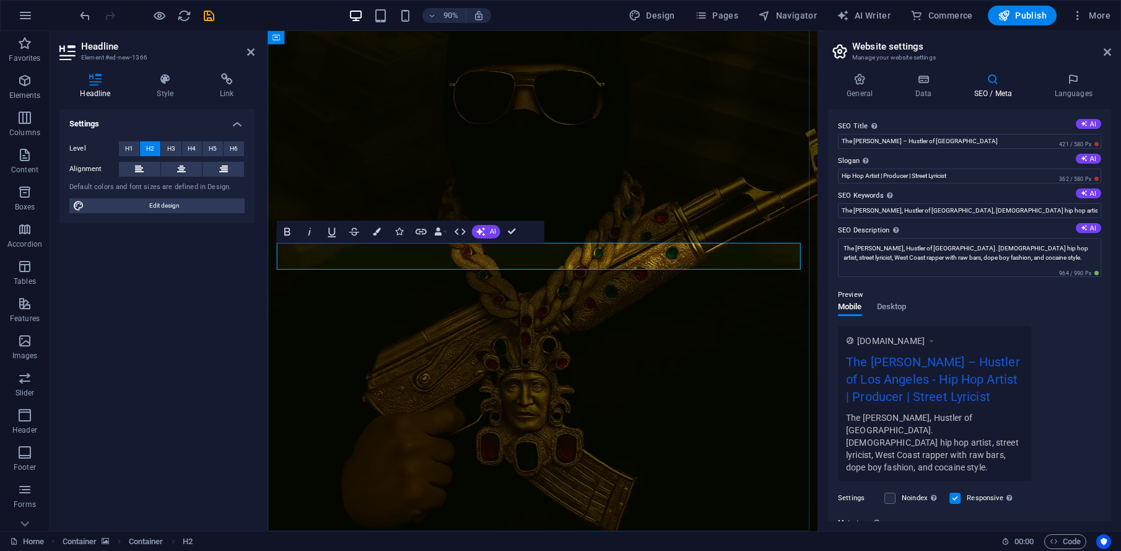
click at [125, 146] on font "H1" at bounding box center [129, 148] width 8 height 7
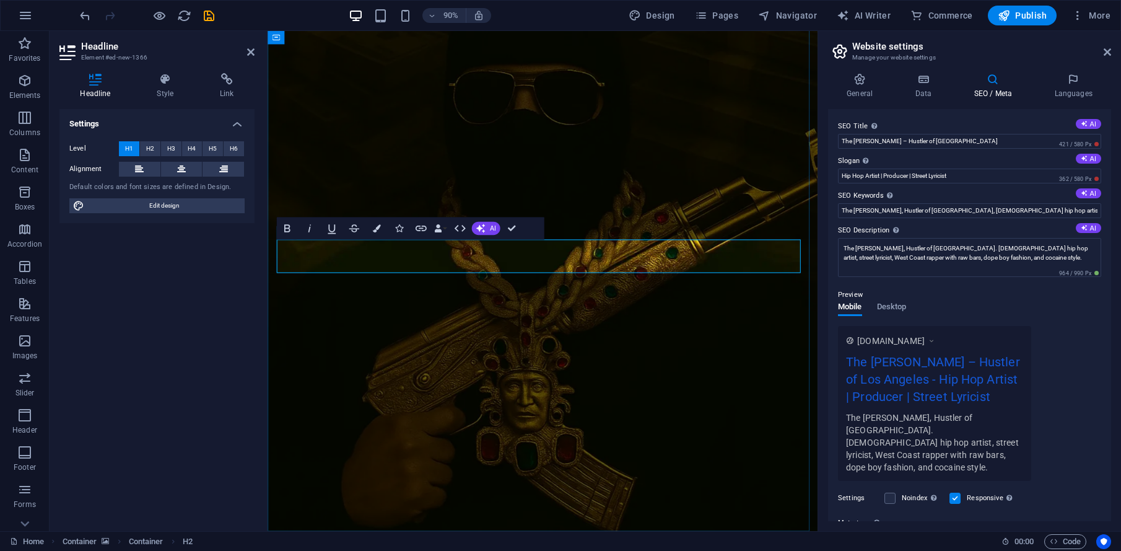
click at [176, 167] on button at bounding box center [182, 169] width 42 height 15
click at [168, 82] on icon at bounding box center [165, 79] width 58 height 12
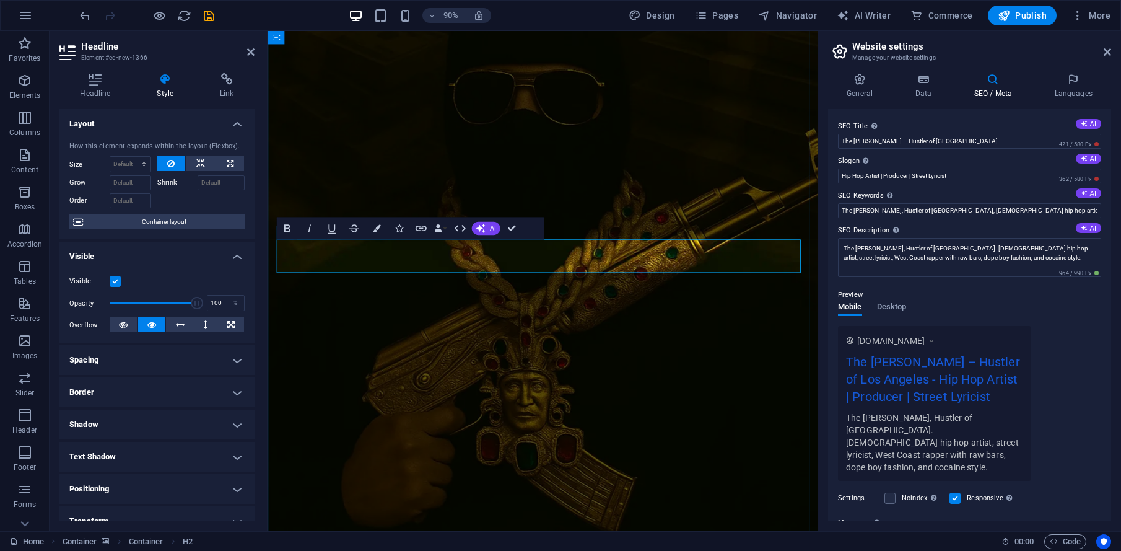
click at [663, 15] on font "Design" at bounding box center [660, 16] width 28 height 10
select select "px"
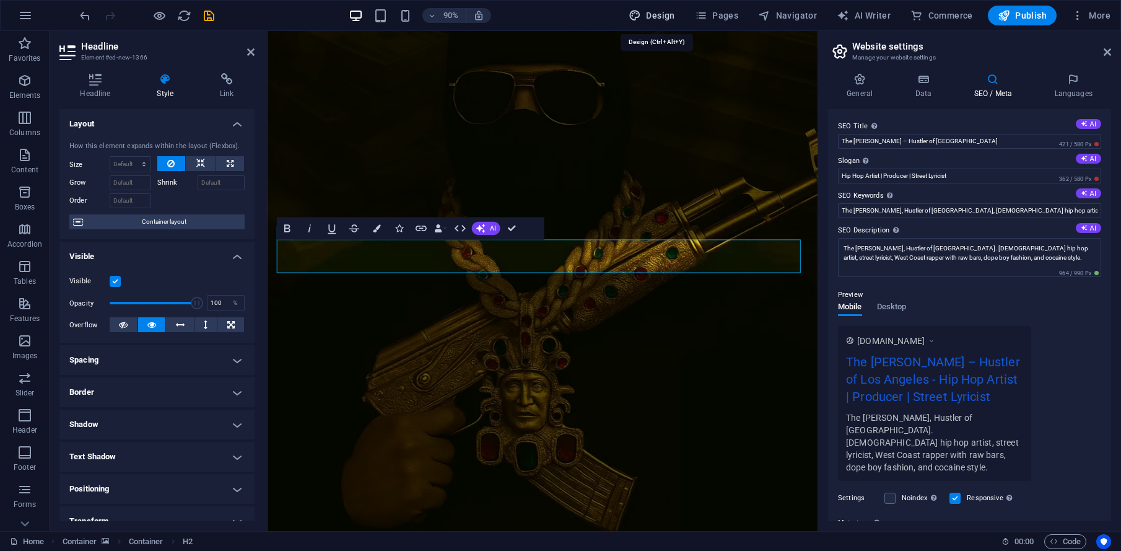
select select "400"
select select "px"
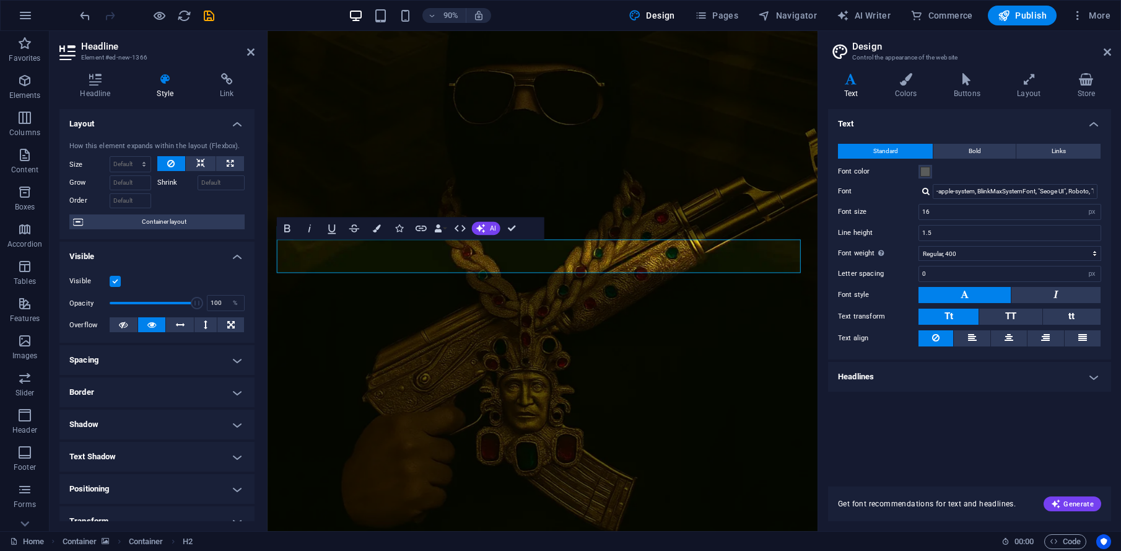
click at [1011, 377] on h4 "Headlines" at bounding box center [969, 377] width 283 height 30
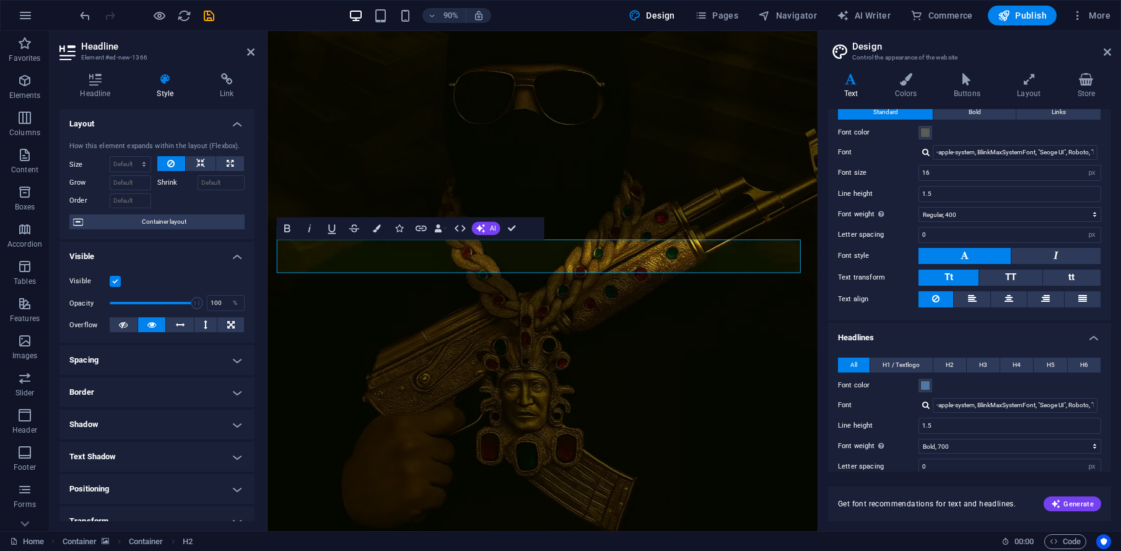
scroll to position [116, 0]
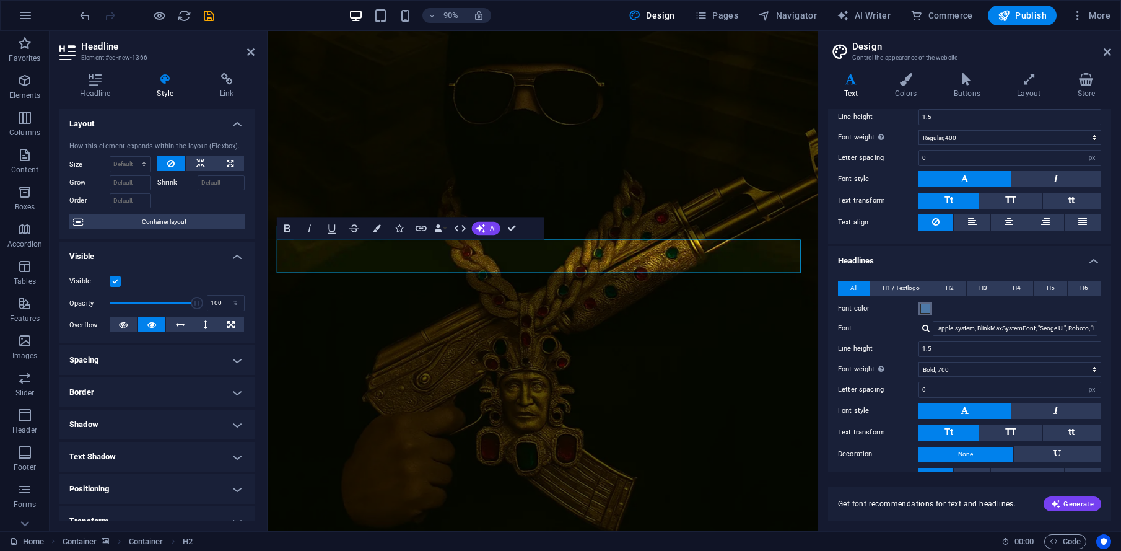
click at [926, 309] on span at bounding box center [926, 309] width 10 height 10
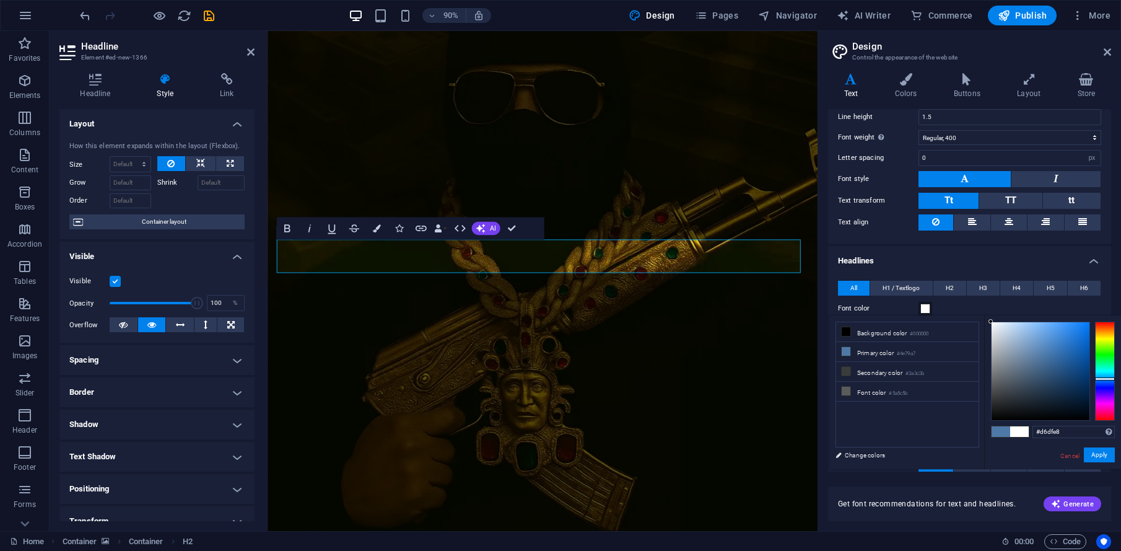
type input "#ffffff"
drag, startPoint x: 999, startPoint y: 330, endPoint x: 961, endPoint y: 307, distance: 44.2
click at [950, 304] on body "[DOMAIN_NAME] Home Favorites Elements Columns Content Boxes Accordion Tables Fe…" at bounding box center [560, 275] width 1121 height 551
click at [1011, 457] on font "Apply" at bounding box center [1100, 454] width 16 height 7
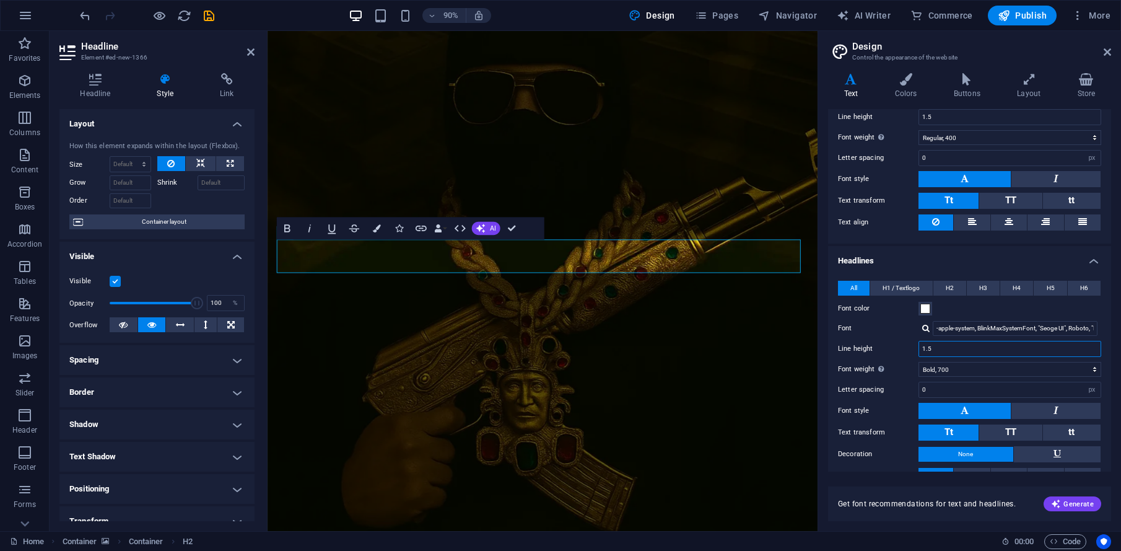
drag, startPoint x: 942, startPoint y: 348, endPoint x: 869, endPoint y: 339, distance: 73.0
click at [869, 339] on div "All H1 / Textlogo H2 H3 H4 H5 H6 Font color Font -apple-system, BlinkMaxSystemF…" at bounding box center [970, 393] width 288 height 250
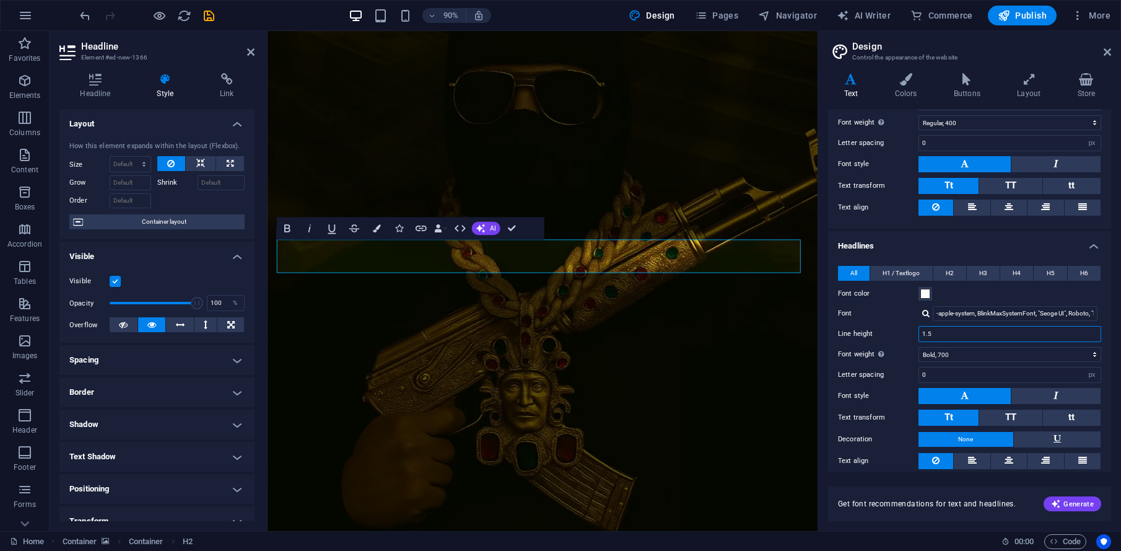
scroll to position [142, 0]
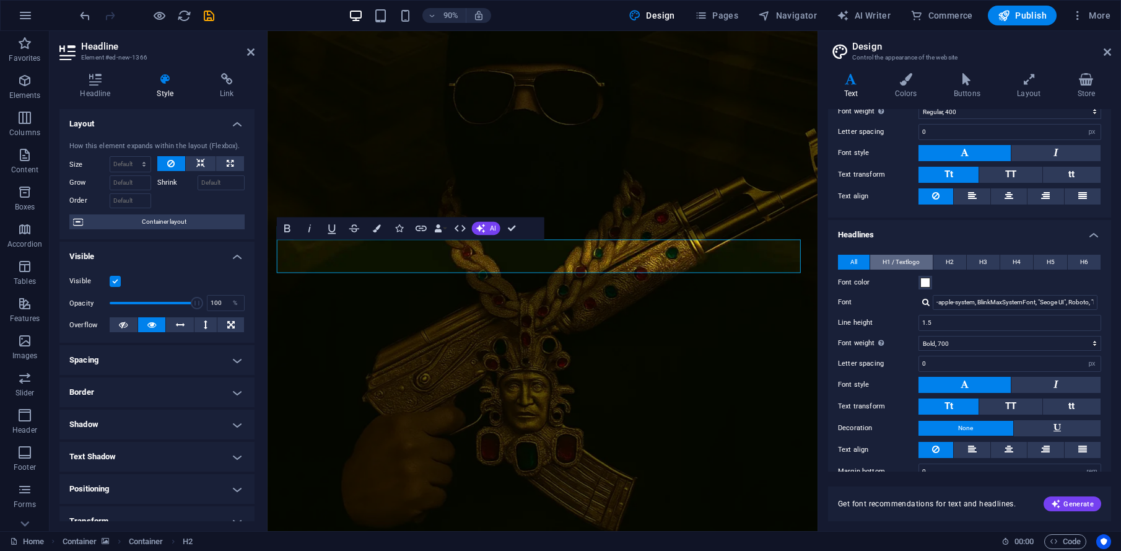
click at [915, 265] on span "H1 / Textlogo" at bounding box center [901, 262] width 37 height 15
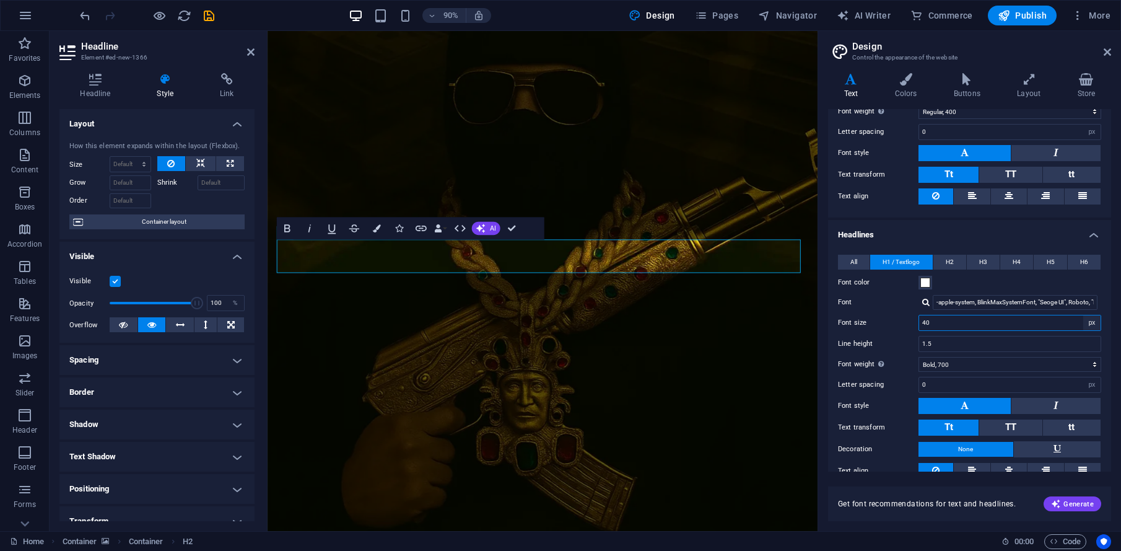
click at [1011, 324] on select "rem px in %" at bounding box center [1092, 322] width 17 height 15
select select "rem"
click at [1011, 315] on select "rem px in %" at bounding box center [1092, 322] width 17 height 15
click at [637, 375] on figure at bounding box center [573, 280] width 611 height 611
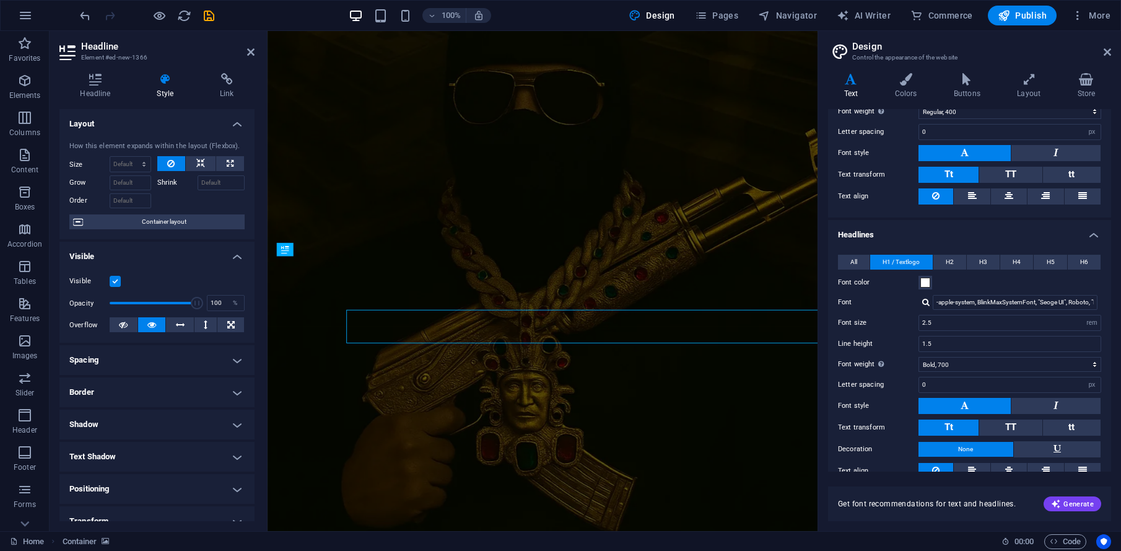
click at [623, 392] on figure at bounding box center [573, 280] width 611 height 611
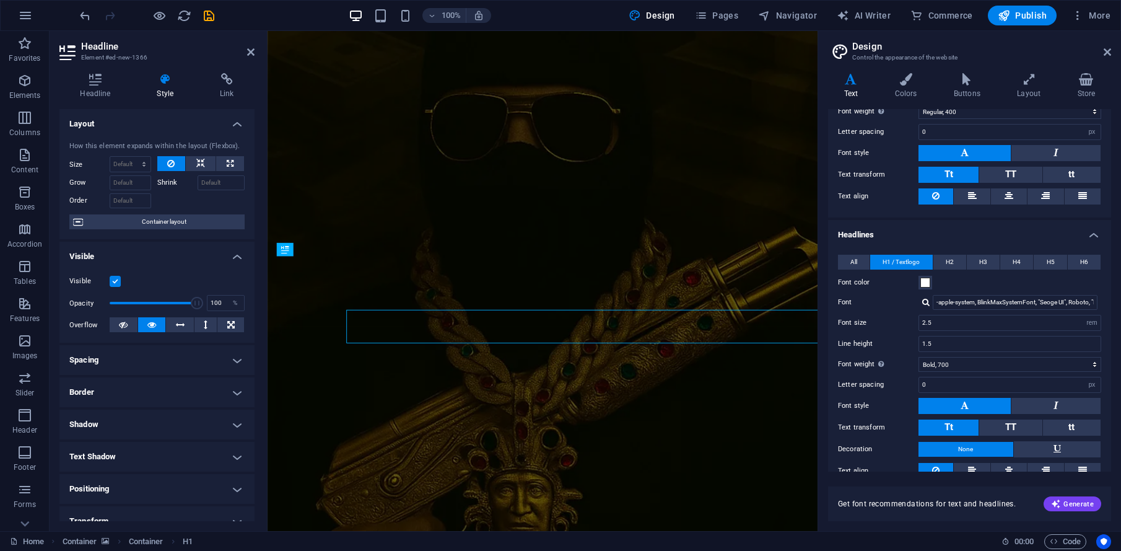
click at [520, 391] on figure at bounding box center [573, 359] width 611 height 768
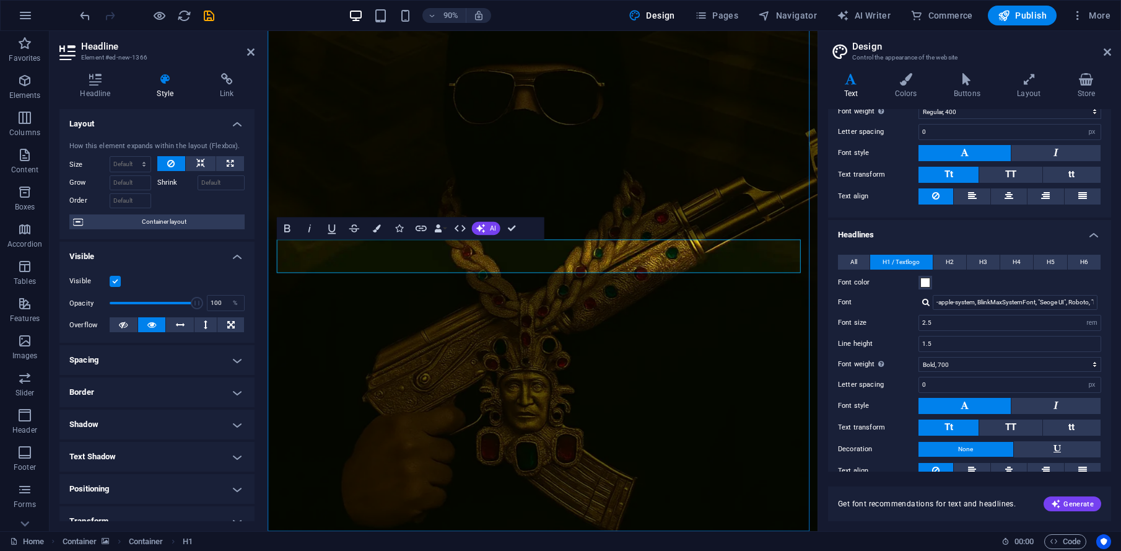
click at [520, 391] on figure at bounding box center [573, 280] width 611 height 611
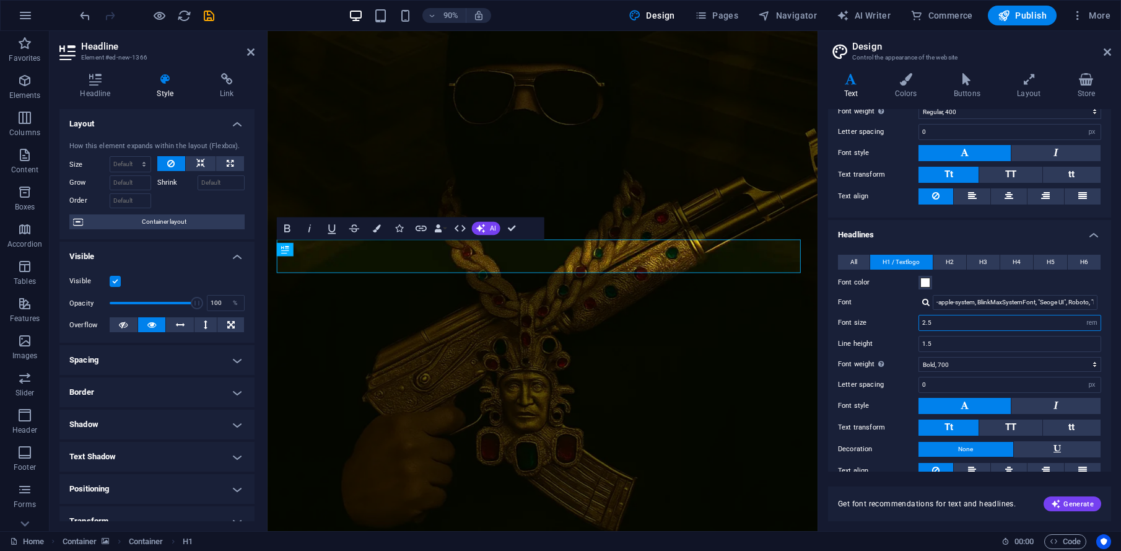
drag, startPoint x: 901, startPoint y: 314, endPoint x: 930, endPoint y: 316, distance: 29.8
click at [922, 320] on input "2.5" at bounding box center [1010, 322] width 182 height 15
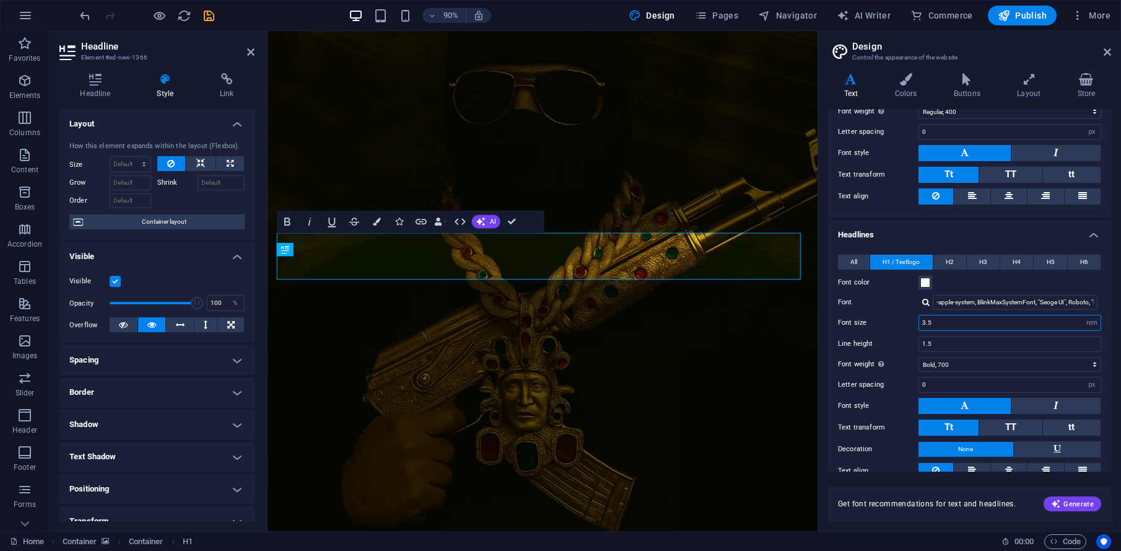
drag, startPoint x: 953, startPoint y: 326, endPoint x: 889, endPoint y: 321, distance: 64.7
click at [889, 321] on div "Font size 3.5 rem px in %" at bounding box center [969, 323] width 263 height 16
type input "4"
drag, startPoint x: 586, startPoint y: 348, endPoint x: 594, endPoint y: 349, distance: 8.3
click at [588, 348] on figure at bounding box center [573, 280] width 611 height 611
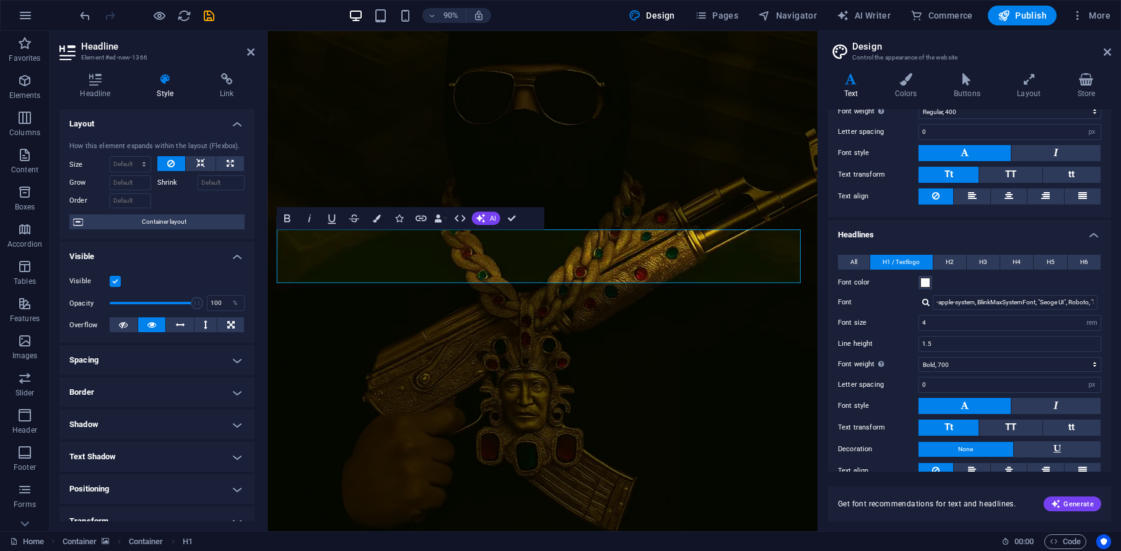
click at [688, 172] on figure at bounding box center [573, 280] width 611 height 611
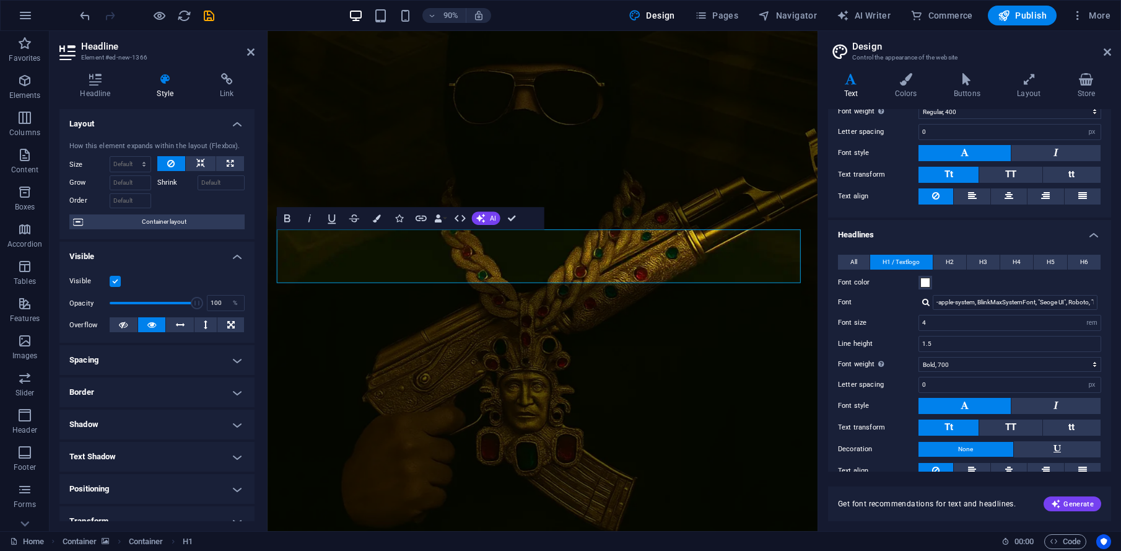
click at [464, 157] on figure at bounding box center [573, 280] width 611 height 611
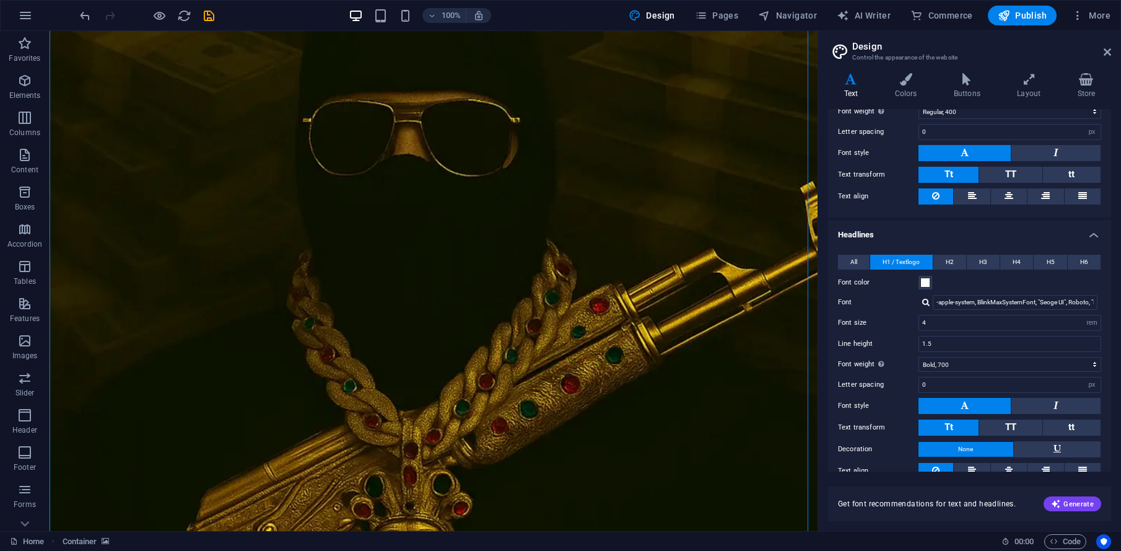
drag, startPoint x: 149, startPoint y: 99, endPoint x: 146, endPoint y: 91, distance: 8.6
click at [148, 97] on figure at bounding box center [434, 359] width 768 height 768
click at [50, 35] on iframe at bounding box center [434, 281] width 768 height 500
click at [90, 43] on figure at bounding box center [434, 359] width 768 height 768
click at [91, 45] on figure at bounding box center [434, 359] width 768 height 768
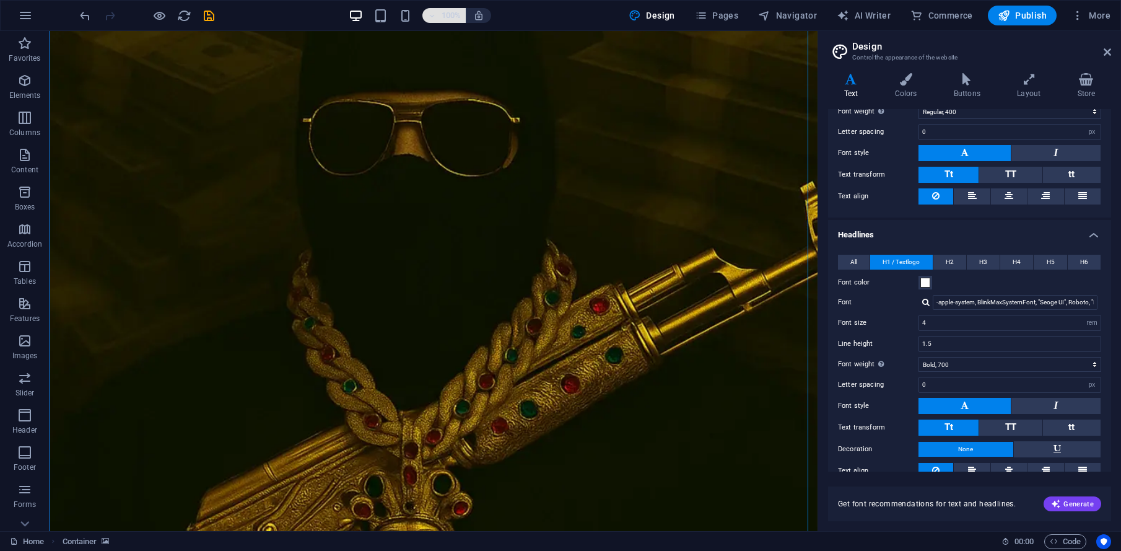
click at [427, 15] on button "100%" at bounding box center [444, 15] width 44 height 15
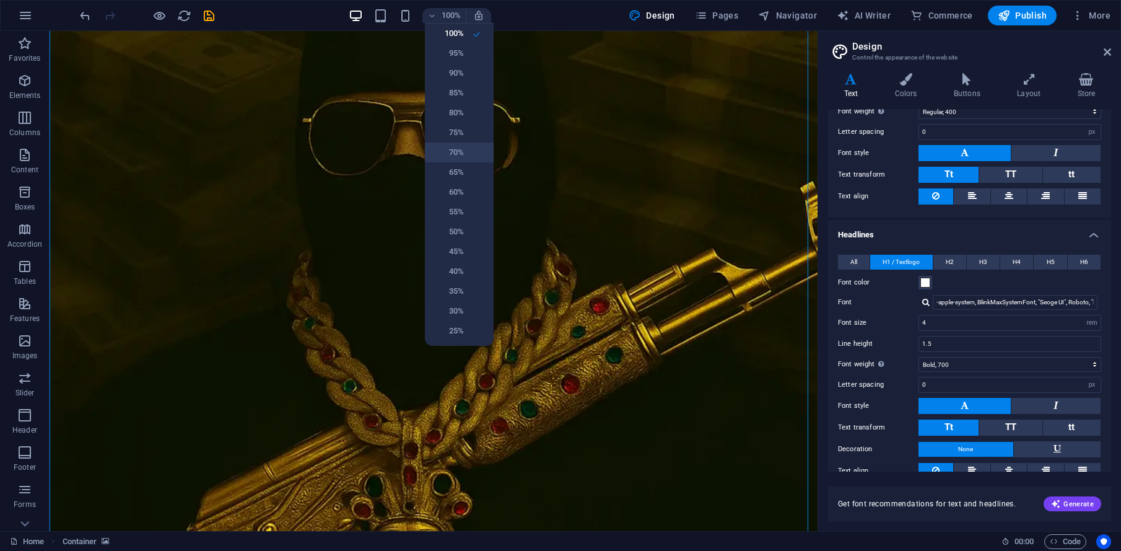
click at [456, 142] on li "70%" at bounding box center [459, 152] width 69 height 20
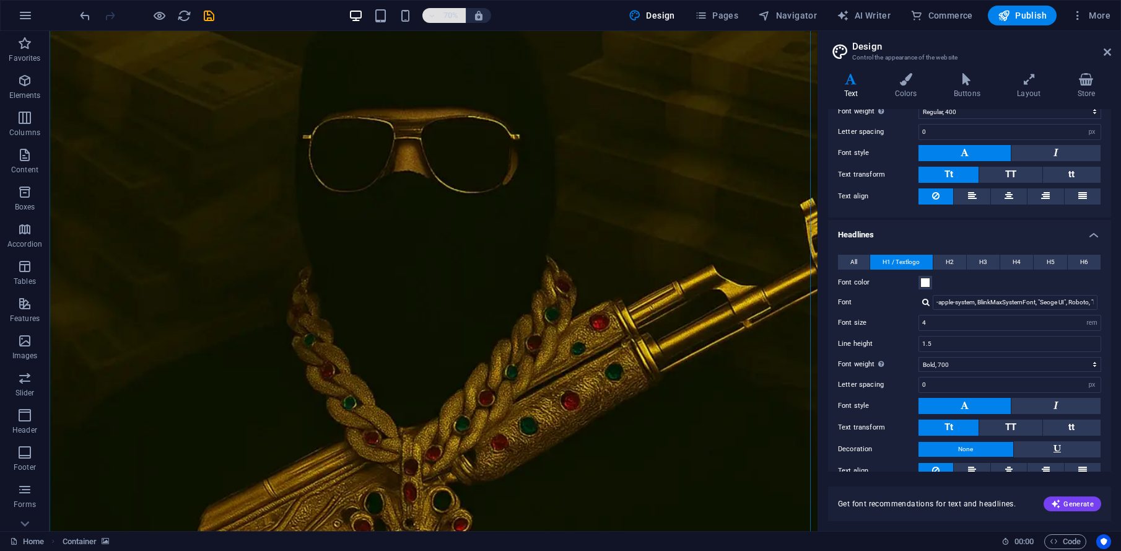
click at [443, 20] on h6 "70%" at bounding box center [451, 15] width 20 height 15
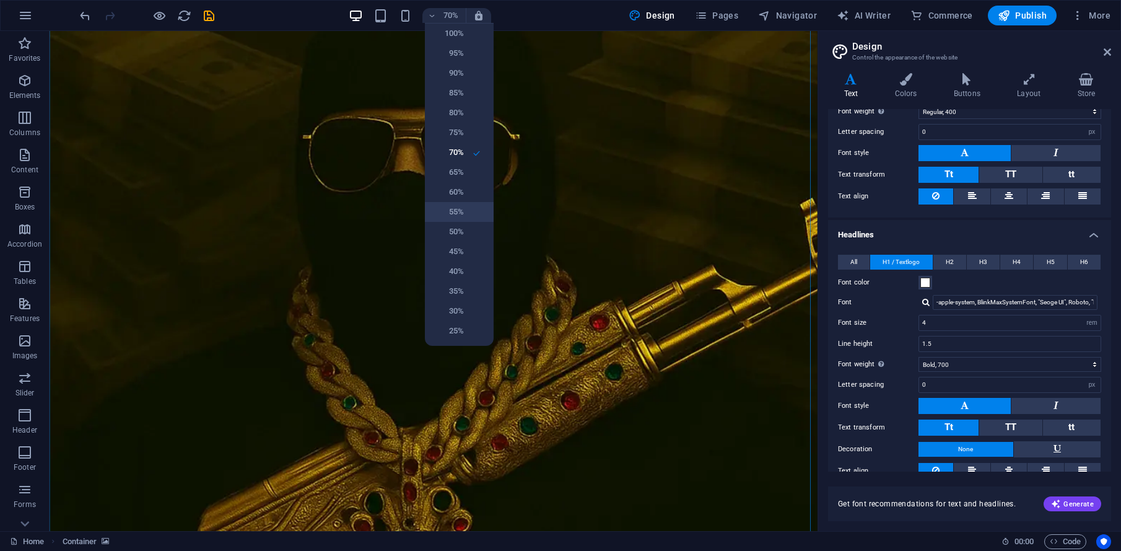
click at [457, 220] on li "55%" at bounding box center [459, 212] width 69 height 20
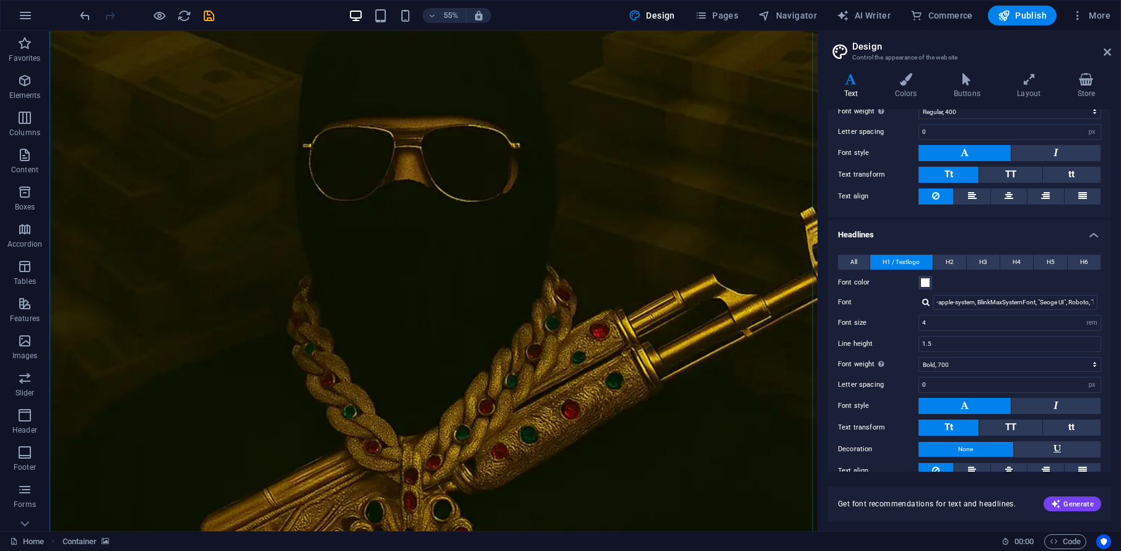
scroll to position [312, 0]
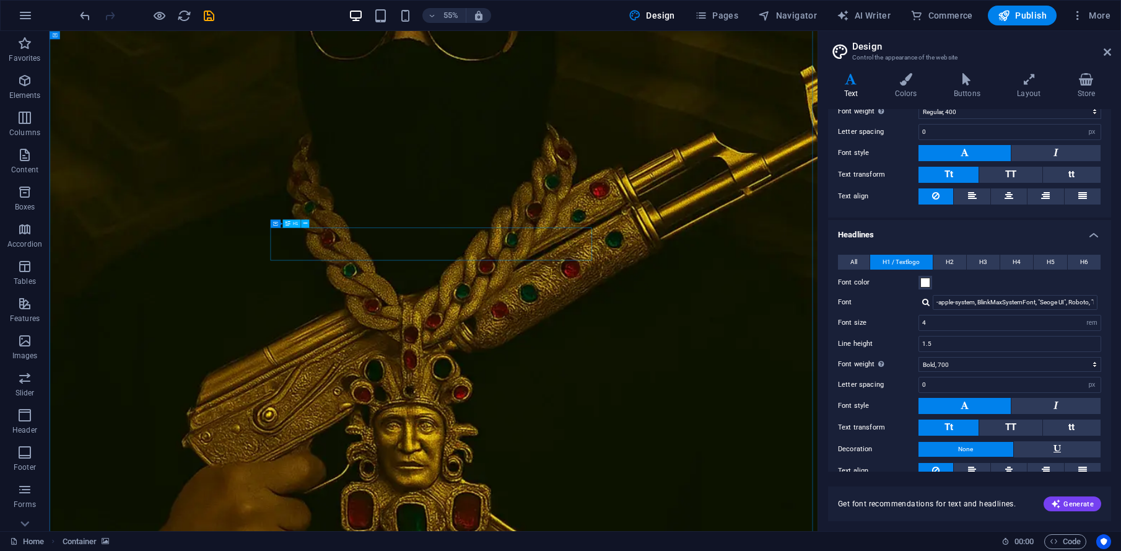
click at [86, 48] on figure at bounding box center [748, 417] width 1397 height 1397
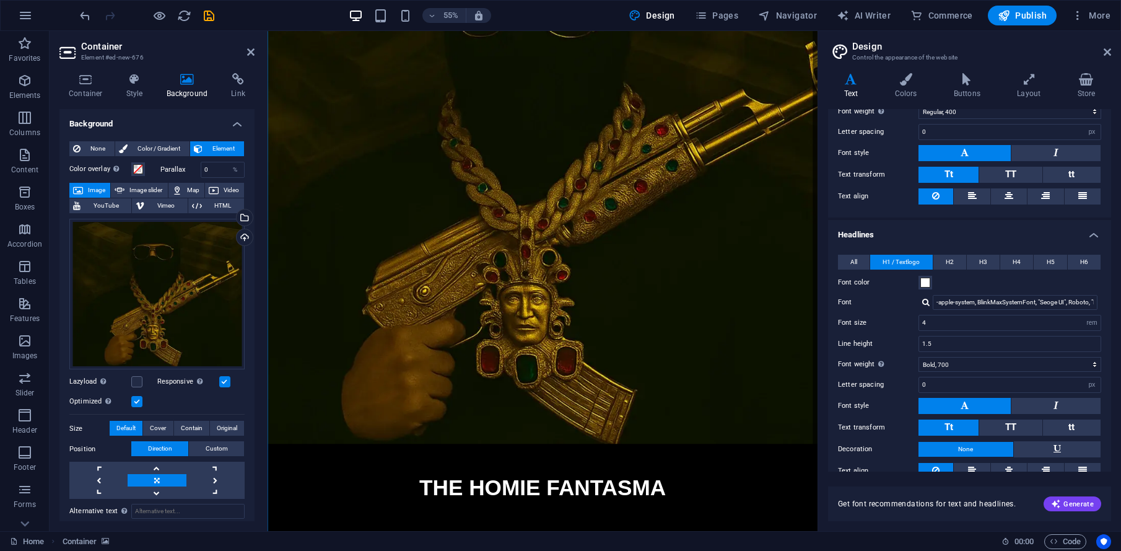
scroll to position [92, 0]
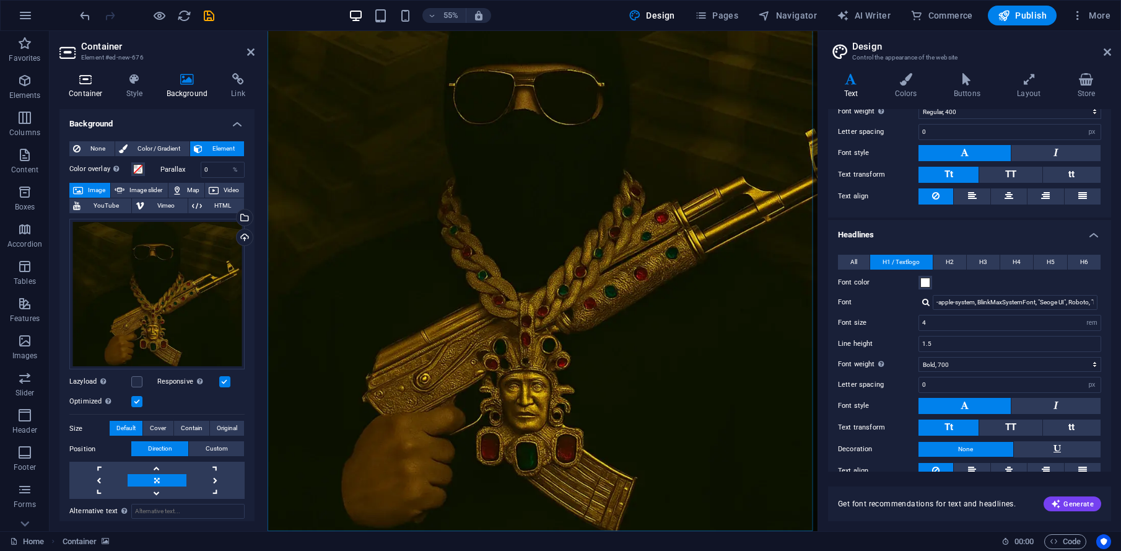
click at [85, 91] on h4 "Container" at bounding box center [88, 86] width 58 height 26
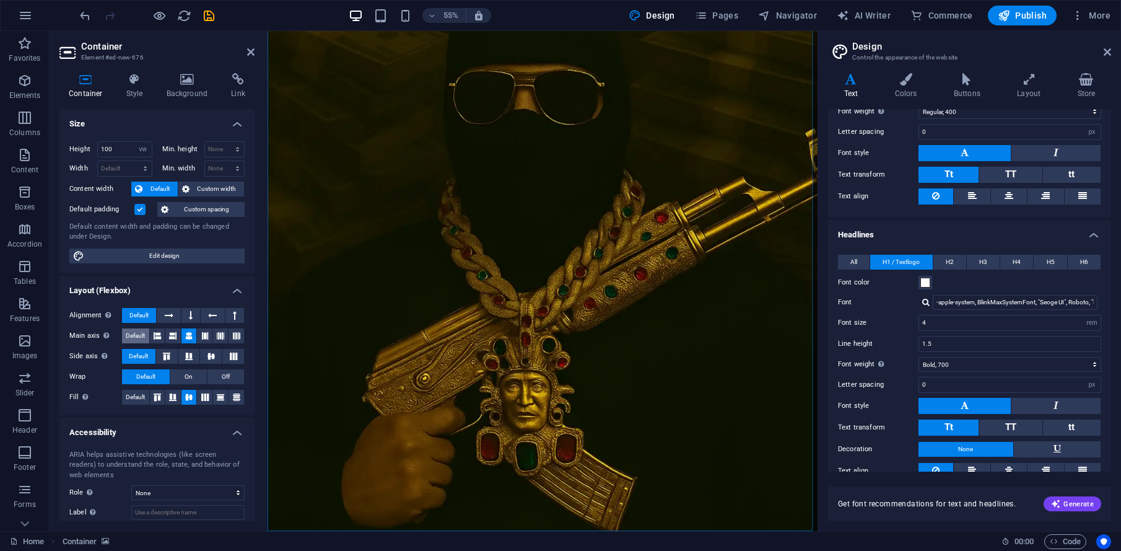
click at [123, 328] on button "Default" at bounding box center [135, 335] width 27 height 15
click at [138, 335] on font "Default" at bounding box center [135, 335] width 19 height 7
click at [136, 335] on font "Default" at bounding box center [135, 335] width 19 height 7
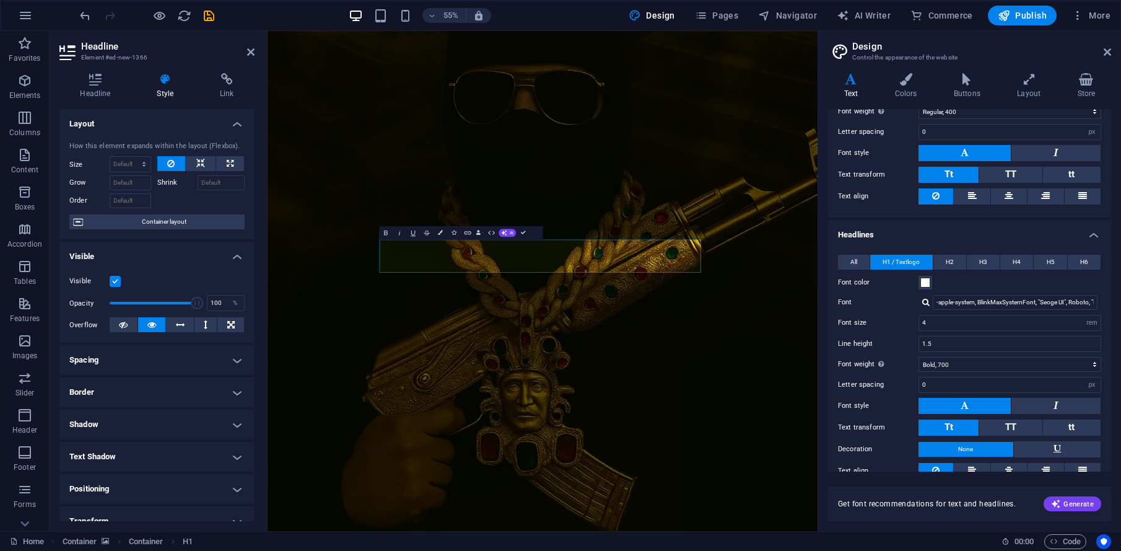
click at [532, 474] on figure at bounding box center [768, 439] width 1000 height 1000
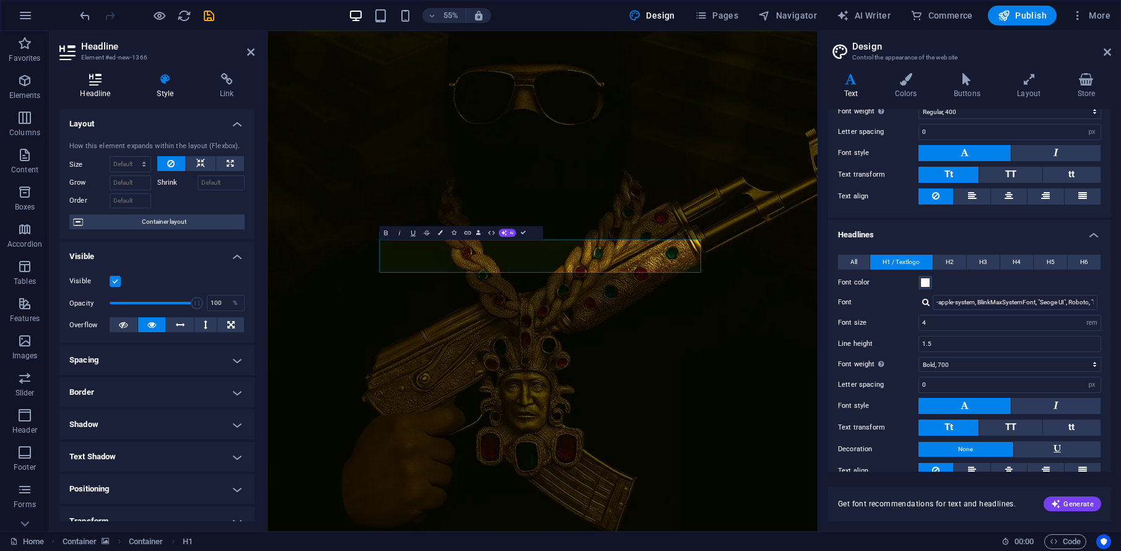
click at [104, 82] on icon at bounding box center [95, 79] width 72 height 12
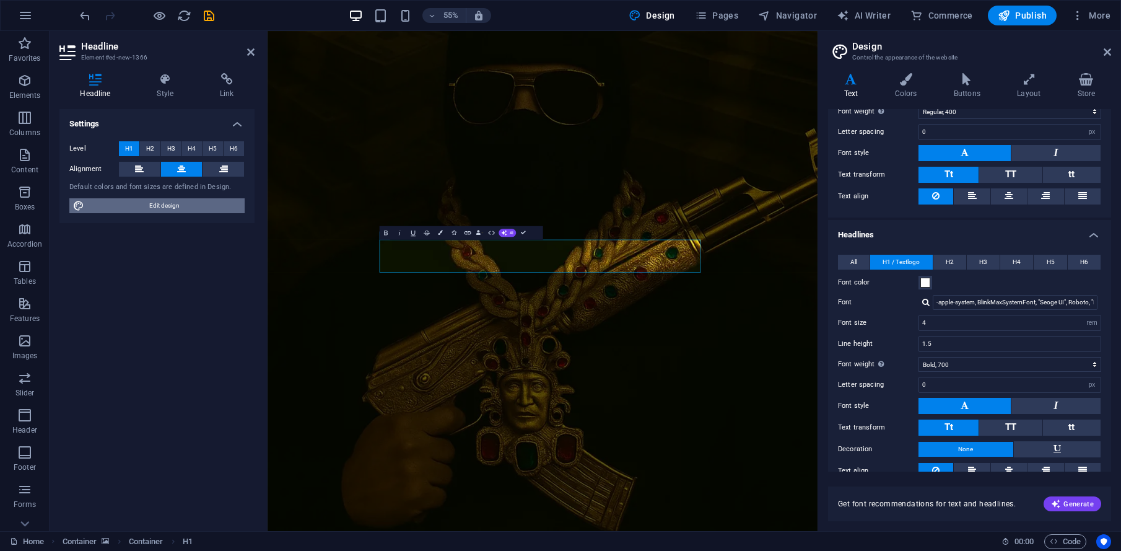
click at [222, 209] on span "Edit design" at bounding box center [164, 205] width 153 height 15
click at [706, 594] on figure at bounding box center [768, 439] width 1000 height 1000
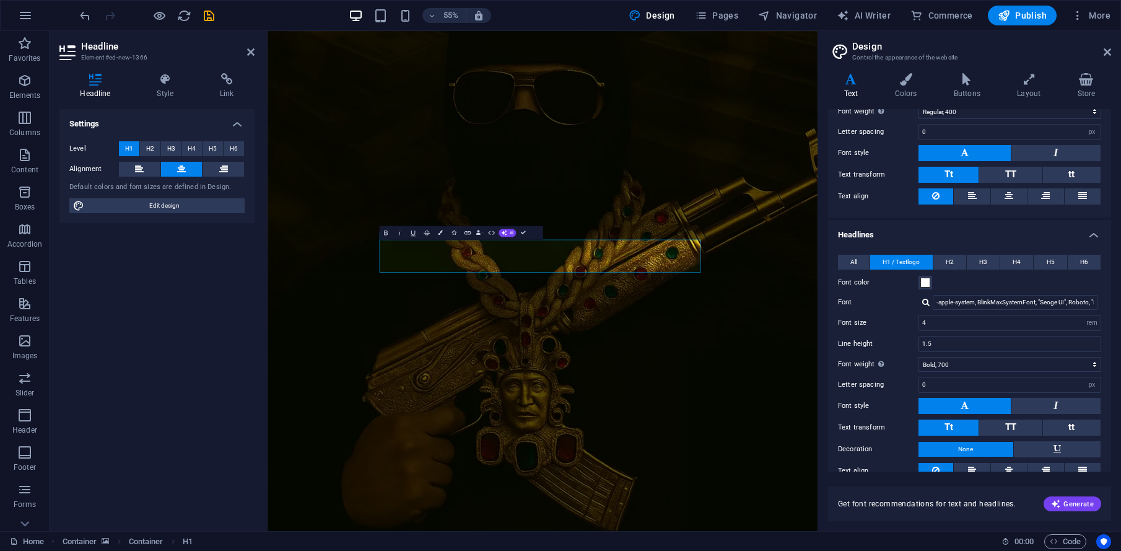
click at [245, 48] on h2 "Headline" at bounding box center [167, 46] width 173 height 11
click at [253, 51] on icon at bounding box center [250, 52] width 7 height 10
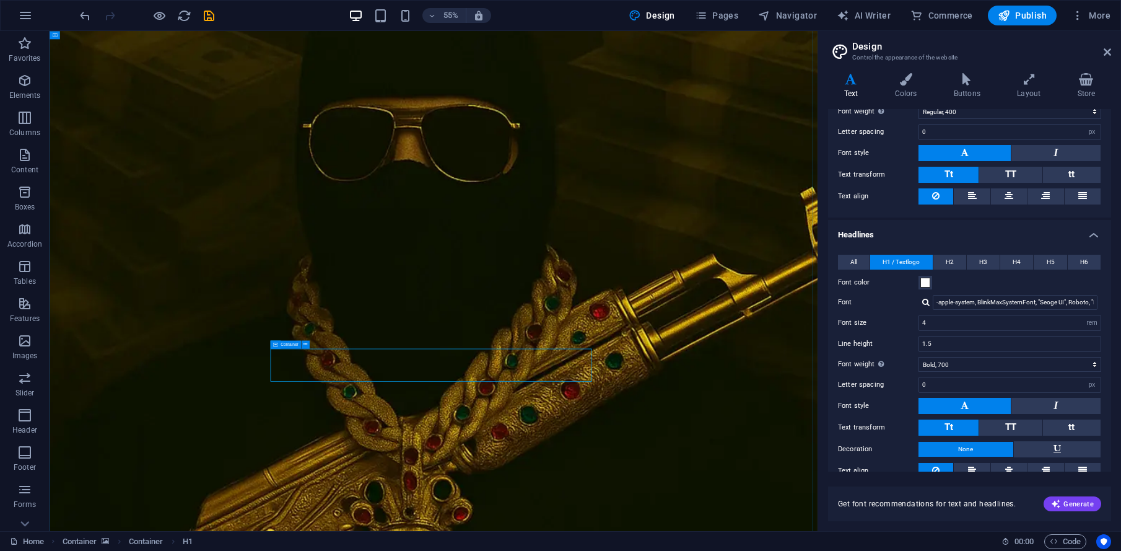
click at [274, 345] on icon at bounding box center [275, 344] width 5 height 8
click at [276, 344] on icon at bounding box center [275, 344] width 5 height 8
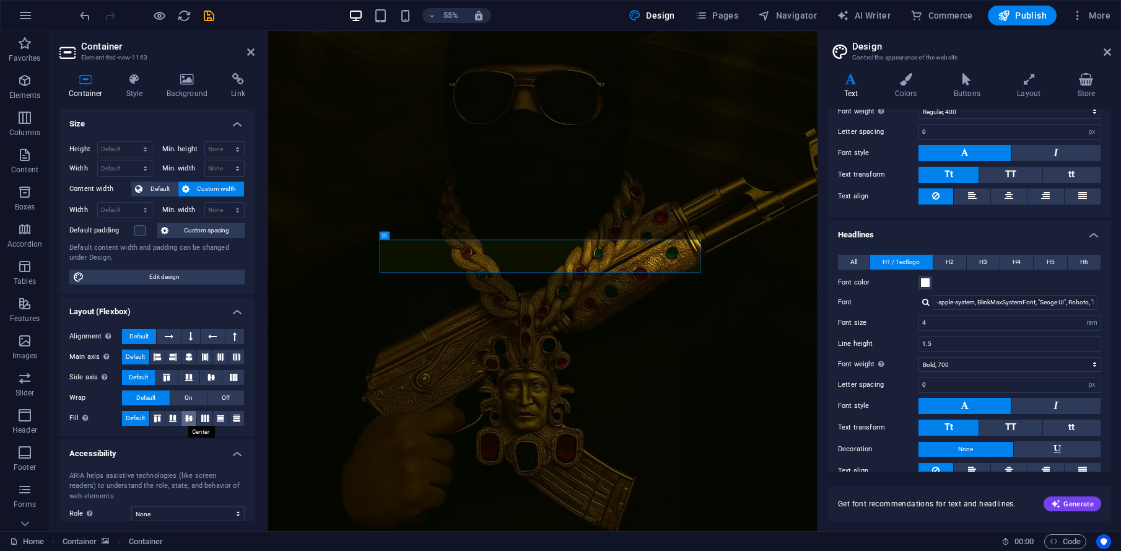
click at [190, 419] on icon at bounding box center [189, 417] width 15 height 7
click at [126, 422] on span "Default" at bounding box center [135, 418] width 19 height 15
click at [94, 87] on h4 "Container" at bounding box center [88, 86] width 58 height 26
click at [222, 151] on select "None px rem % vh vw" at bounding box center [225, 149] width 40 height 15
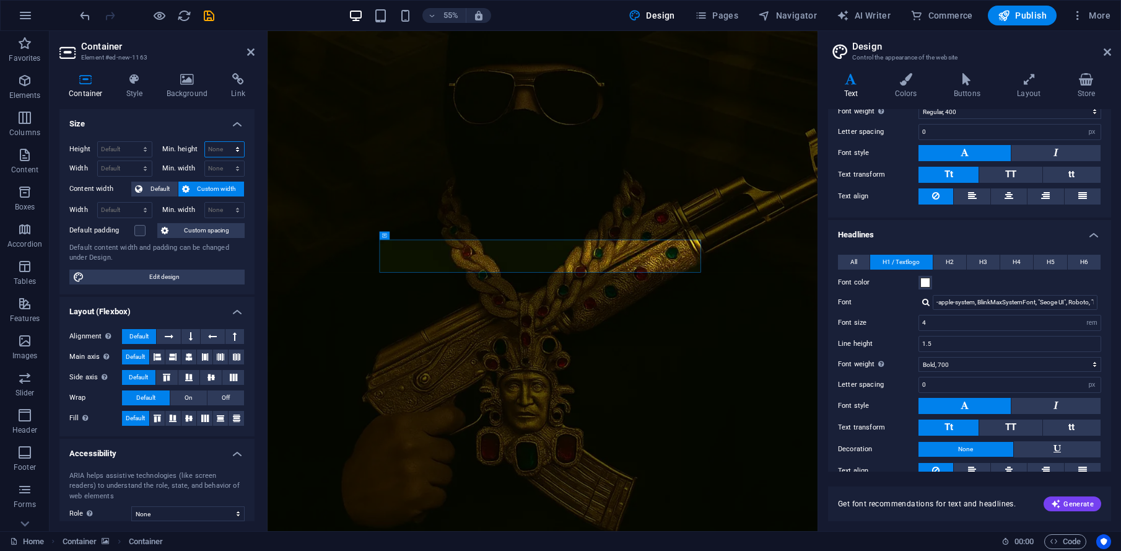
select select "px"
click at [224, 142] on select "None px rem % vh vw" at bounding box center [225, 149] width 40 height 15
type input "150"
click at [401, 225] on div "H1" at bounding box center [401, 226] width 18 height 8
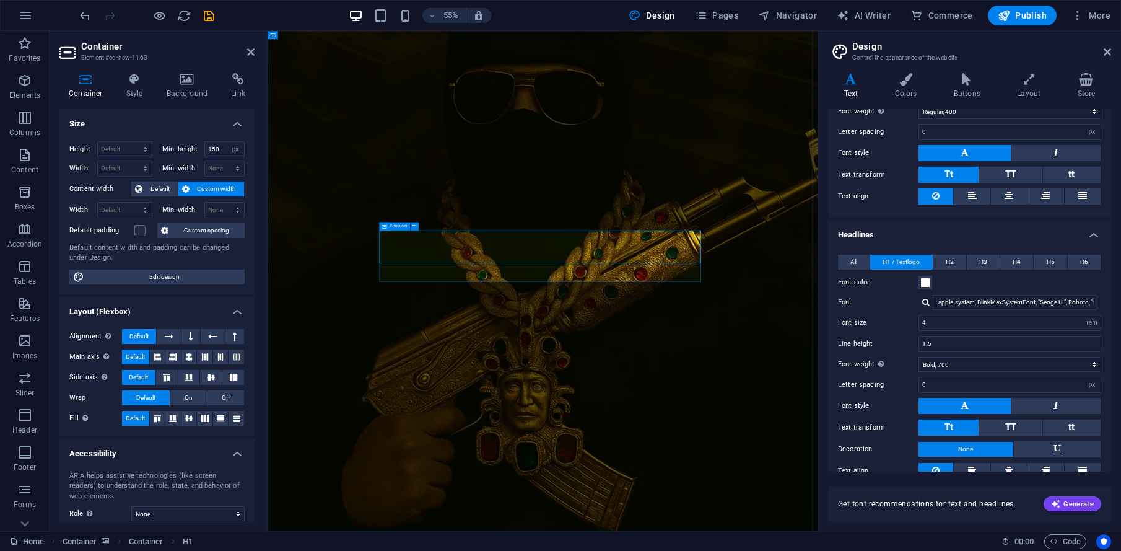
click at [401, 224] on font "Container" at bounding box center [399, 226] width 18 height 5
drag, startPoint x: 221, startPoint y: 388, endPoint x: 219, endPoint y: 381, distance: 6.9
click at [383, 226] on icon at bounding box center [384, 226] width 5 height 8
click at [385, 225] on icon at bounding box center [384, 226] width 5 height 8
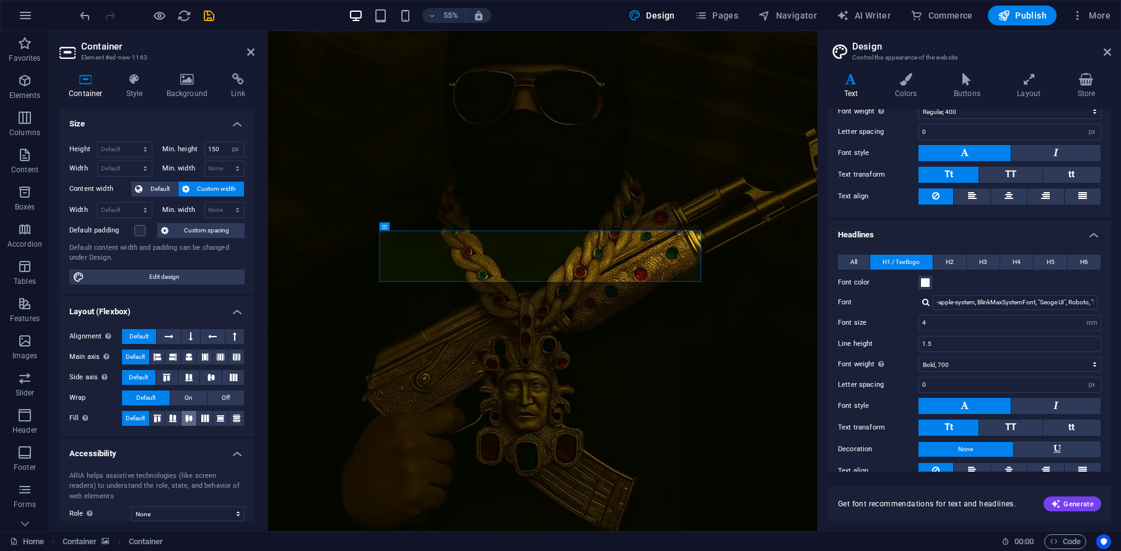
click at [188, 417] on icon at bounding box center [189, 417] width 15 height 7
click at [180, 76] on icon at bounding box center [187, 79] width 60 height 12
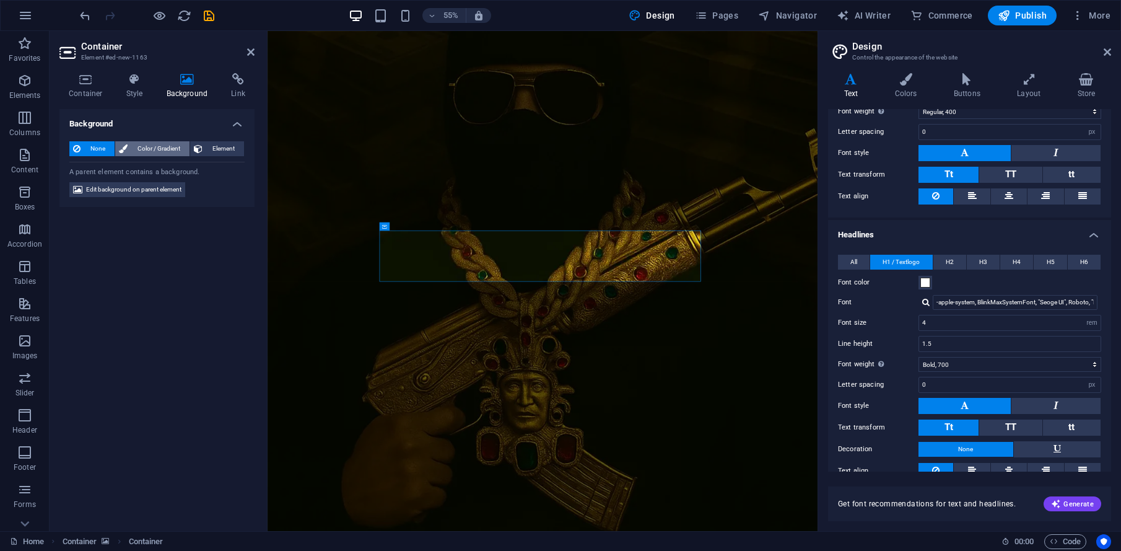
click at [157, 148] on font "Color / Gradient" at bounding box center [159, 148] width 43 height 7
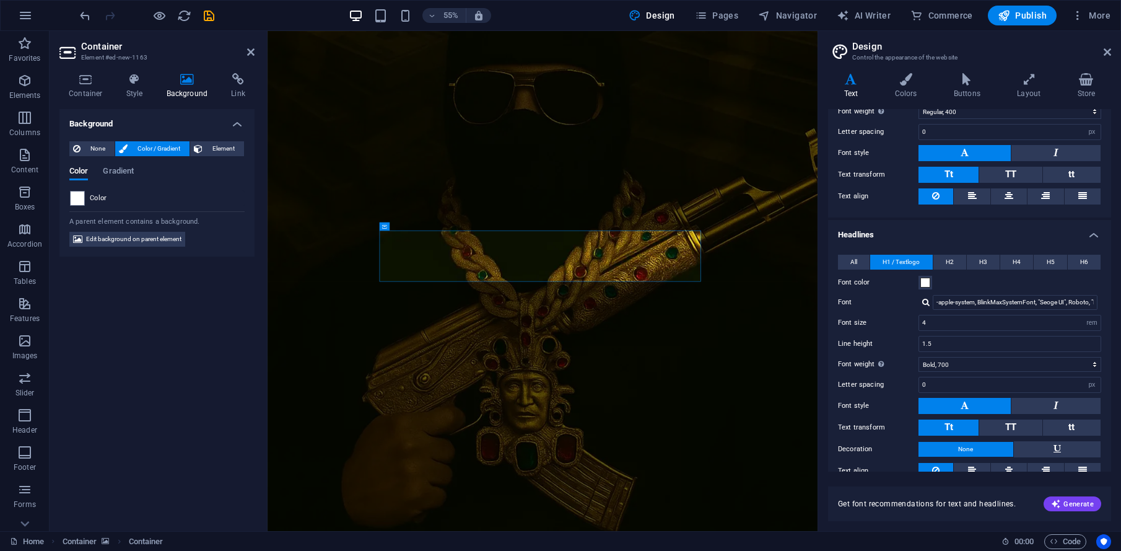
click at [71, 198] on span at bounding box center [78, 198] width 14 height 14
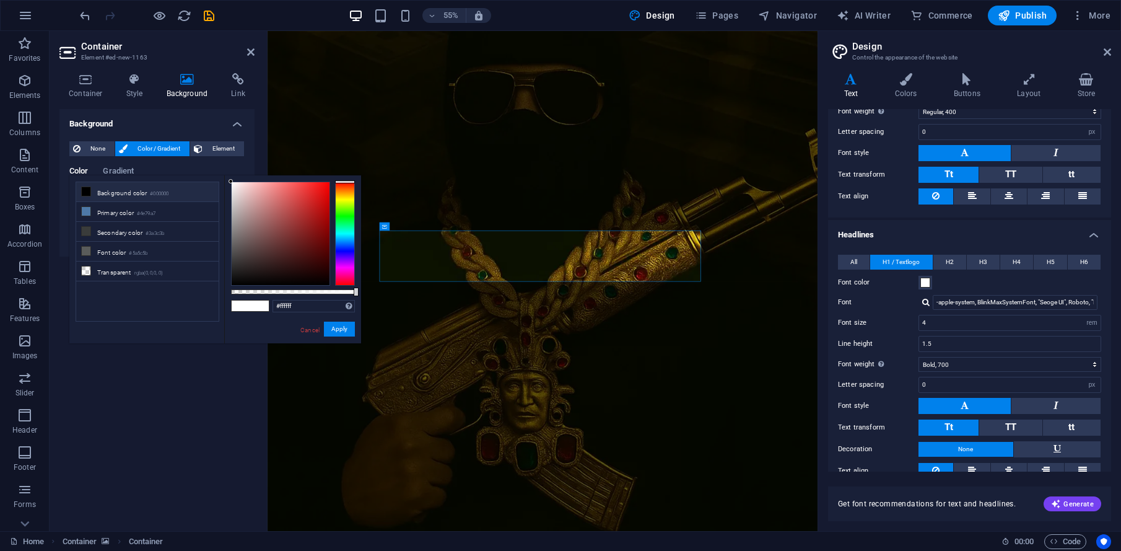
type input "#000000"
drag, startPoint x: 223, startPoint y: 298, endPoint x: 201, endPoint y: 299, distance: 22.3
click at [201, 296] on div "less Background color #000000 Primary color #4e79a7 Secondary color #3a3c3b Fon…" at bounding box center [215, 259] width 292 height 169
click at [341, 329] on font "Apply" at bounding box center [339, 328] width 16 height 7
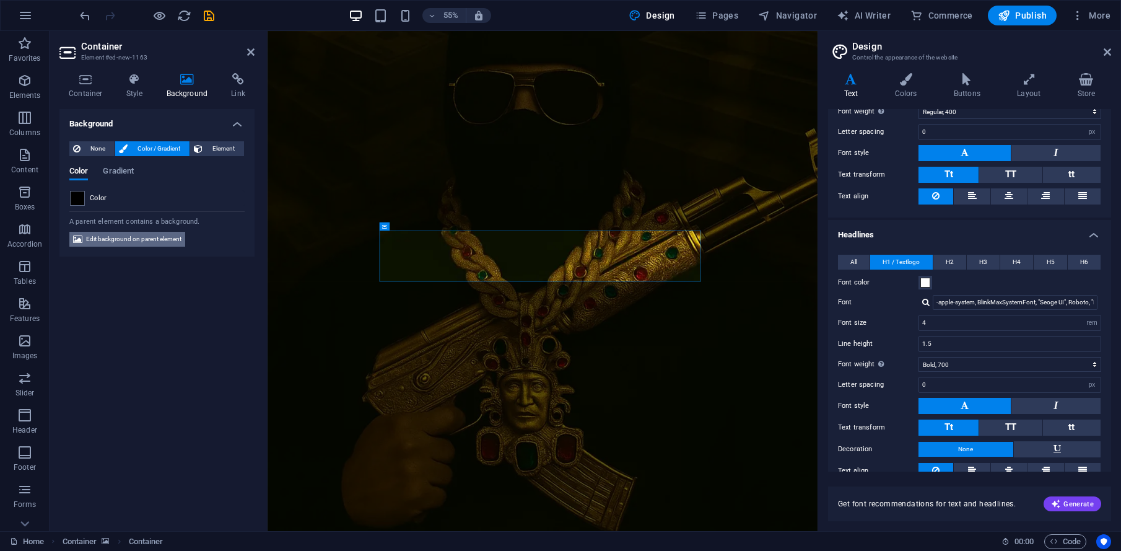
click at [112, 241] on font "Edit background on parent element" at bounding box center [133, 238] width 95 height 7
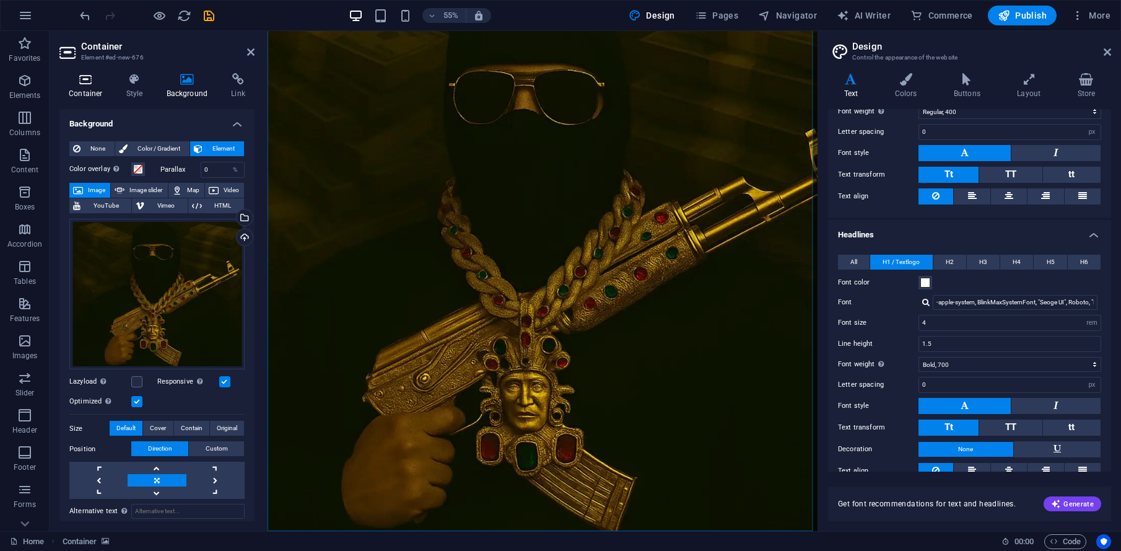
click at [83, 77] on icon at bounding box center [85, 79] width 53 height 12
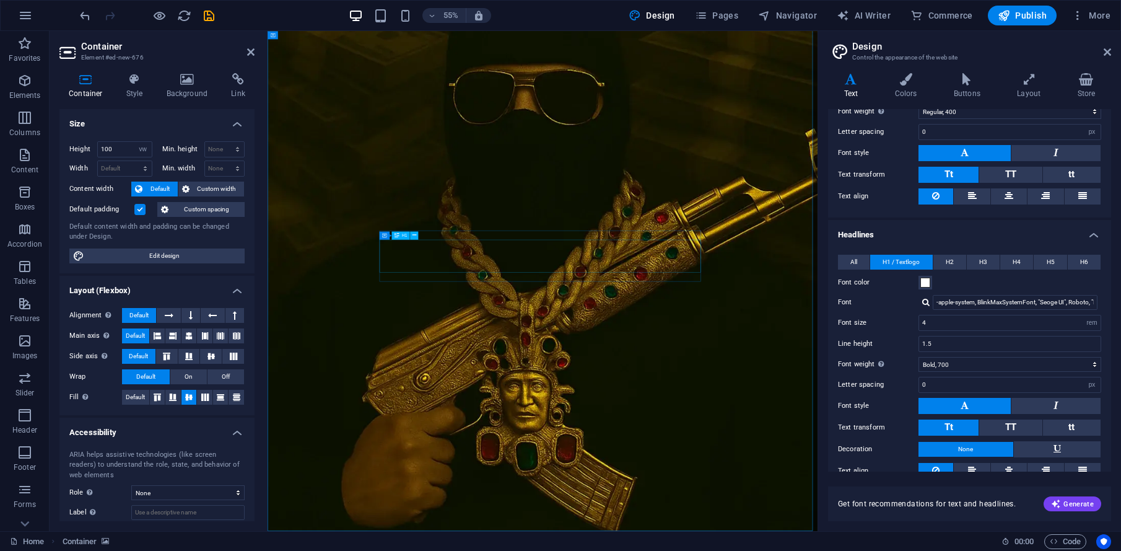
click at [392, 224] on font "Container" at bounding box center [399, 226] width 18 height 5
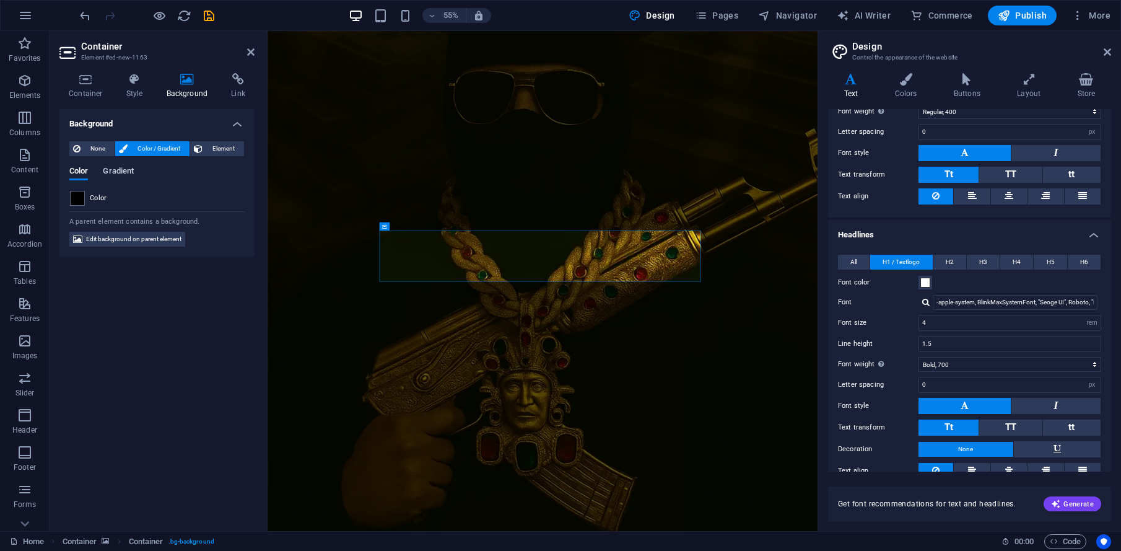
click at [133, 170] on font "Gradient" at bounding box center [118, 170] width 31 height 9
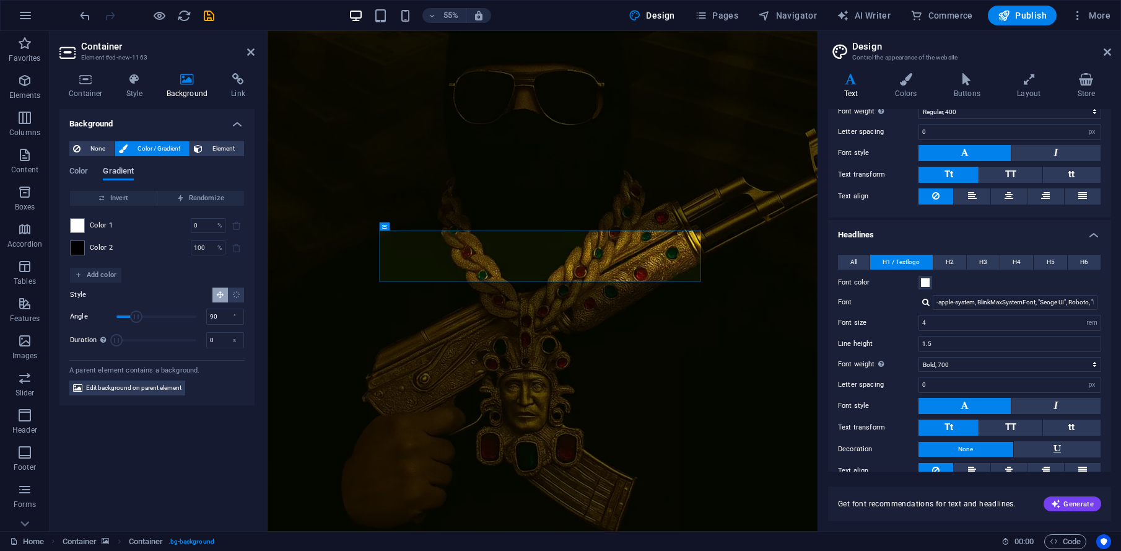
click at [123, 171] on font "Gradient" at bounding box center [118, 170] width 31 height 9
click at [84, 146] on span "None" at bounding box center [97, 148] width 27 height 15
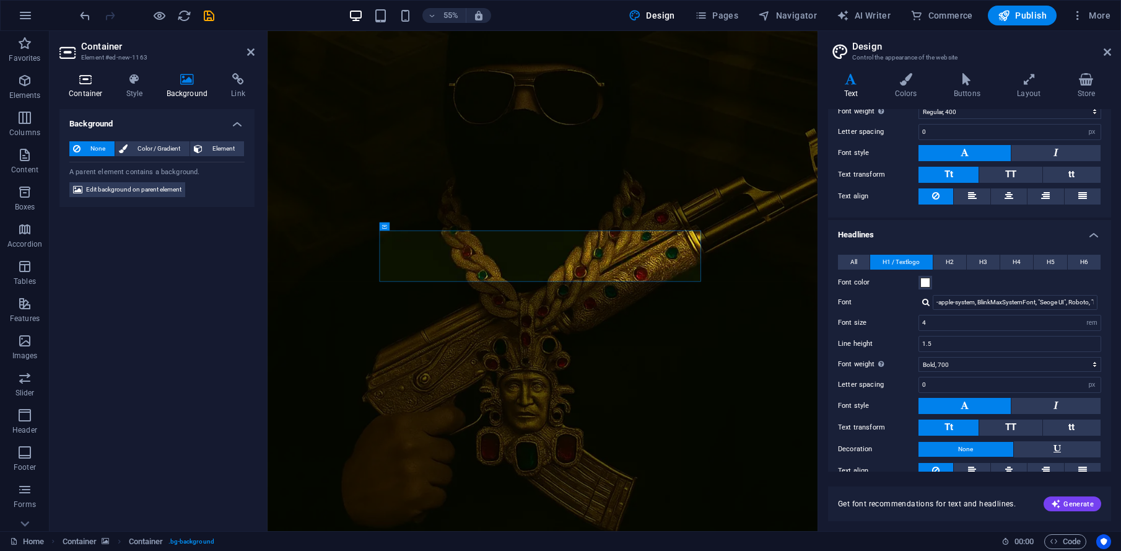
click at [87, 92] on font "Container" at bounding box center [85, 93] width 33 height 9
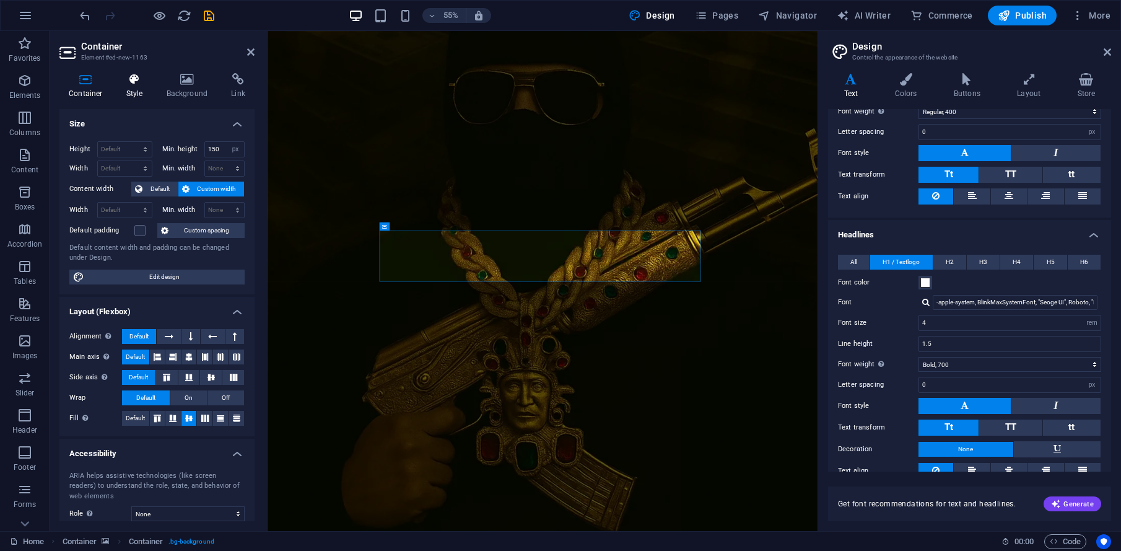
click at [136, 81] on icon at bounding box center [134, 79] width 35 height 12
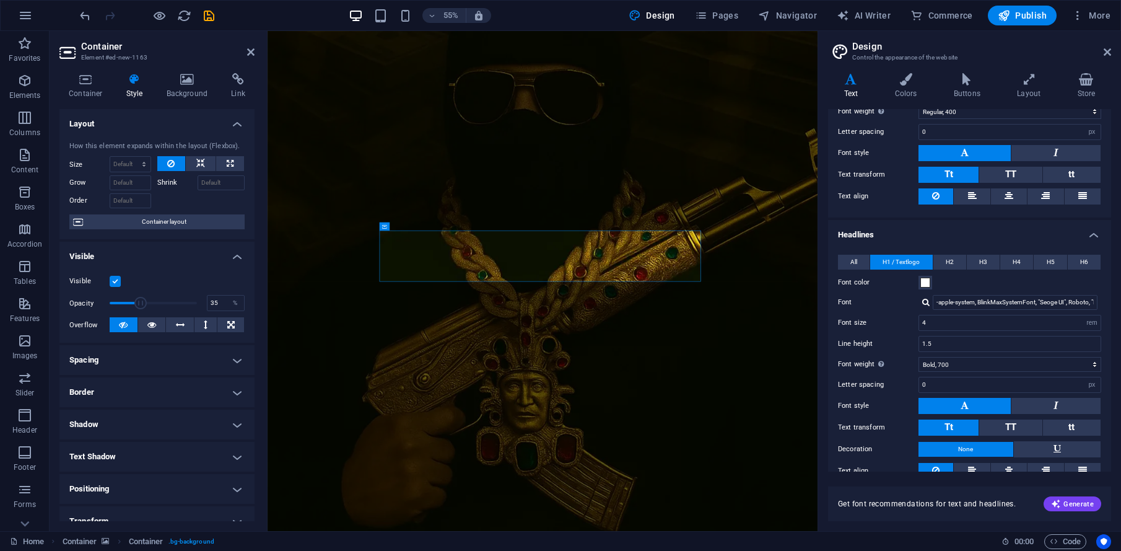
drag, startPoint x: 182, startPoint y: 300, endPoint x: 139, endPoint y: 293, distance: 44.0
click at [139, 294] on span at bounding box center [153, 303] width 87 height 19
click at [258, 299] on div "Container Style Background Link Size Height Default px rem % vh vw Min. height …" at bounding box center [157, 297] width 215 height 468
type input "100"
drag, startPoint x: 385, startPoint y: 224, endPoint x: 229, endPoint y: 369, distance: 213.0
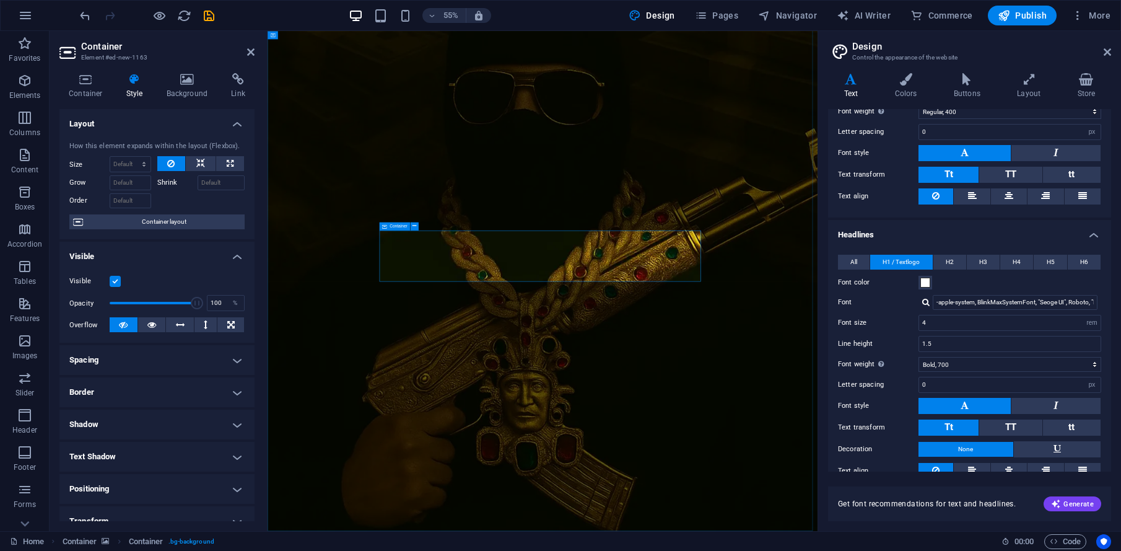
click at [385, 224] on icon at bounding box center [384, 226] width 5 height 8
click at [787, 571] on figure at bounding box center [768, 439] width 1000 height 1000
click at [1011, 590] on figure at bounding box center [768, 439] width 1000 height 1000
click at [505, 206] on figure at bounding box center [768, 439] width 1000 height 1000
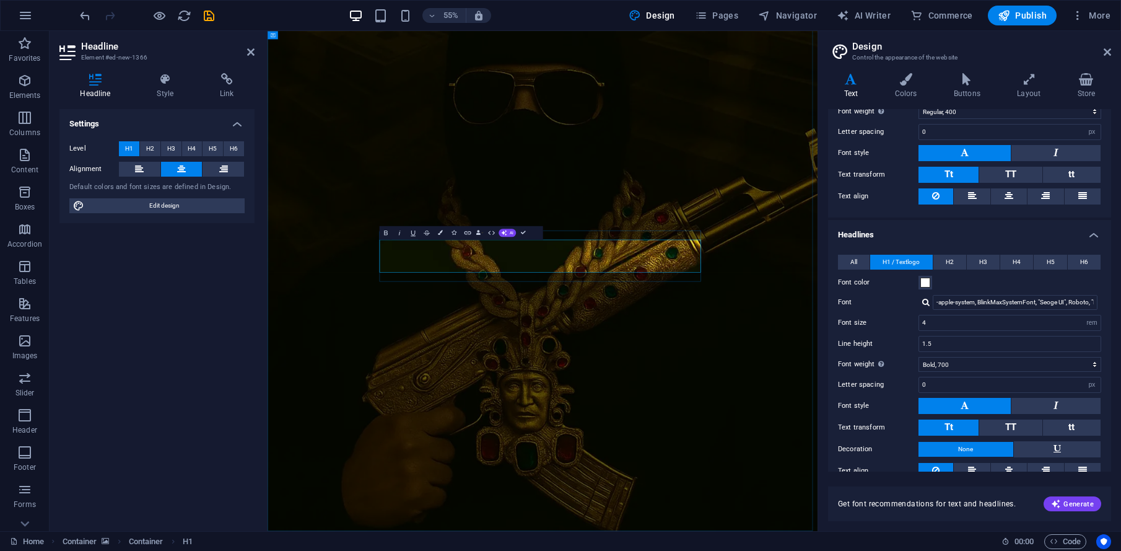
drag, startPoint x: 538, startPoint y: 435, endPoint x: 467, endPoint y: 413, distance: 74.7
drag, startPoint x: 348, startPoint y: 310, endPoint x: 434, endPoint y: 374, distance: 107.2
click at [349, 310] on figure at bounding box center [768, 439] width 1000 height 1000
click at [991, 483] on div "THE HOMIE FANTASMA" at bounding box center [768, 439] width 1000 height 1000
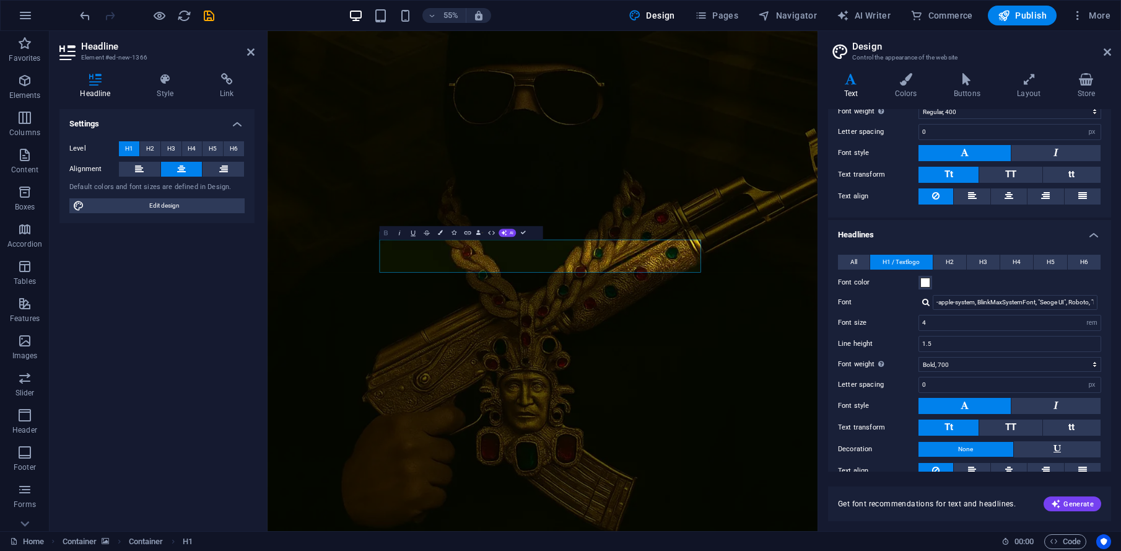
click at [383, 230] on icon "button" at bounding box center [386, 233] width 8 height 8
drag, startPoint x: 422, startPoint y: 430, endPoint x: 459, endPoint y: 425, distance: 37.5
click at [424, 429] on figure at bounding box center [768, 439] width 1000 height 1000
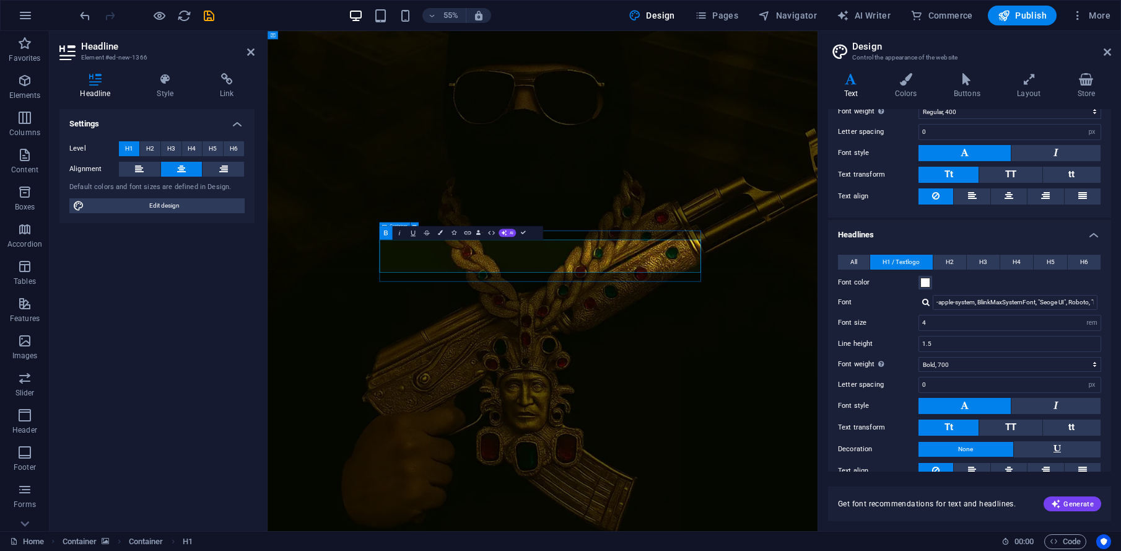
select select "px"
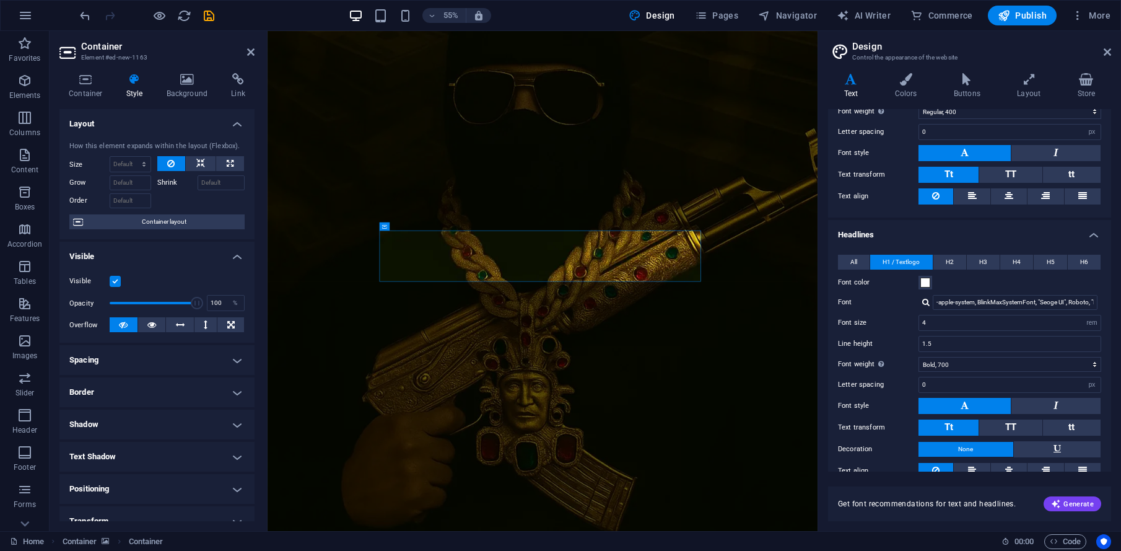
click at [0, 0] on font "Container" at bounding box center [0, 0] width 0 height 0
click at [84, 87] on h4 "Container" at bounding box center [88, 86] width 58 height 26
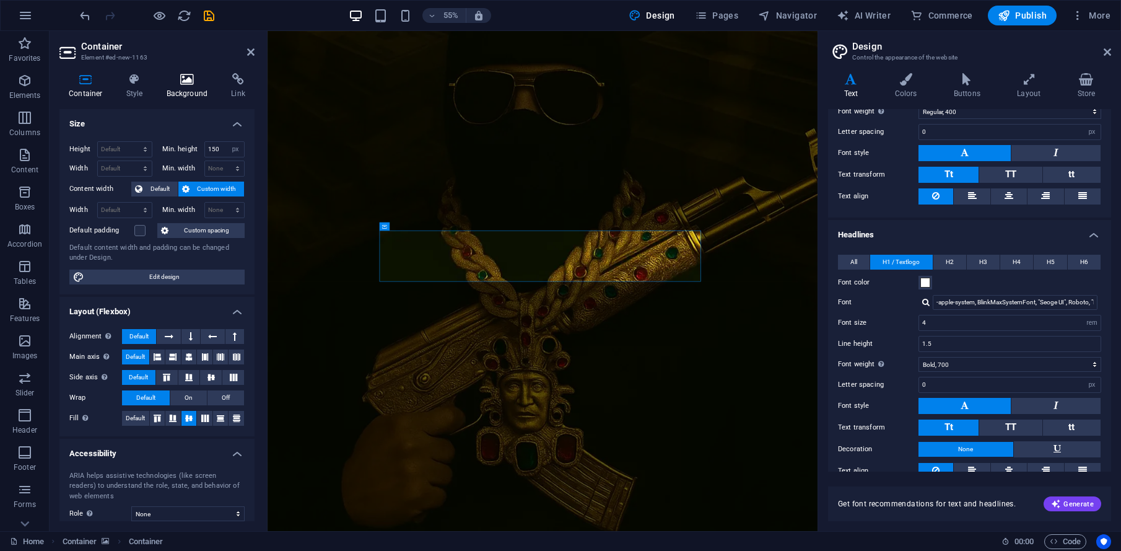
click at [182, 87] on h4 "Background" at bounding box center [189, 86] width 65 height 26
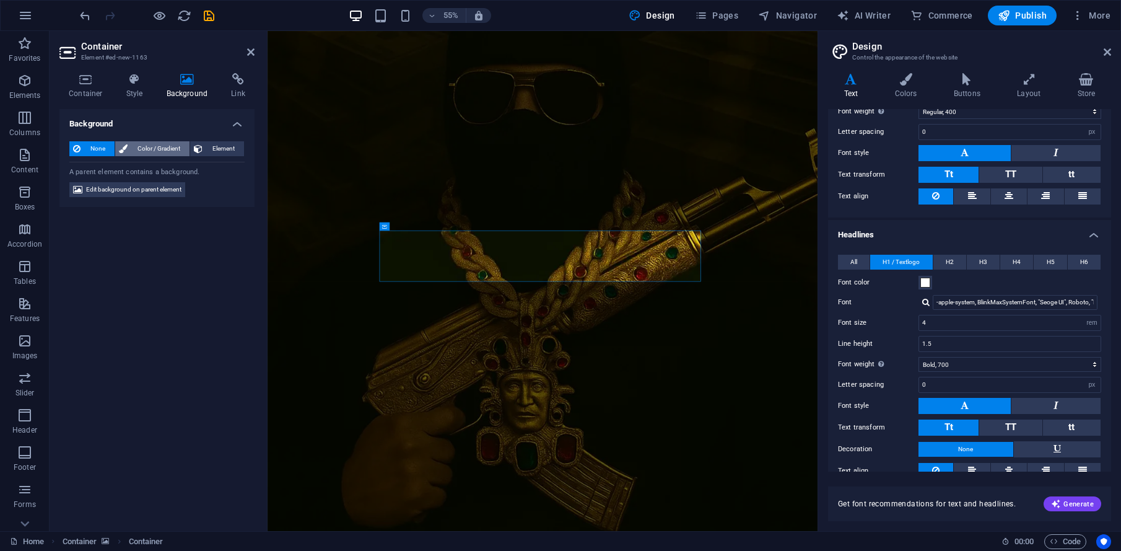
click at [152, 143] on span "Color / Gradient" at bounding box center [158, 148] width 55 height 15
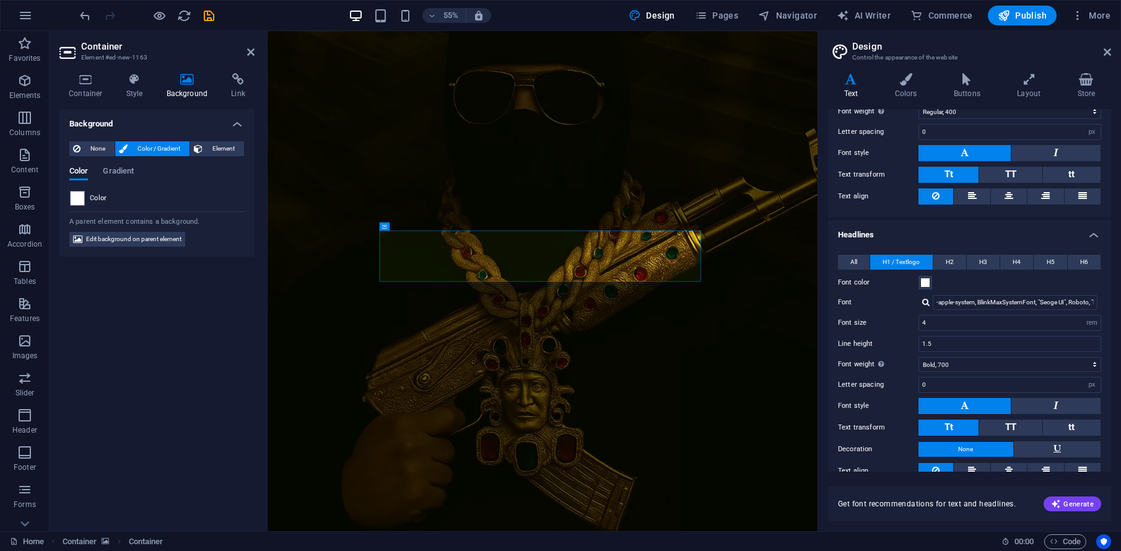
click at [74, 206] on div "None Color / Gradient Element Stretch background to full-width Color overlay Pl…" at bounding box center [156, 194] width 195 height 126
click at [77, 199] on span at bounding box center [78, 198] width 14 height 14
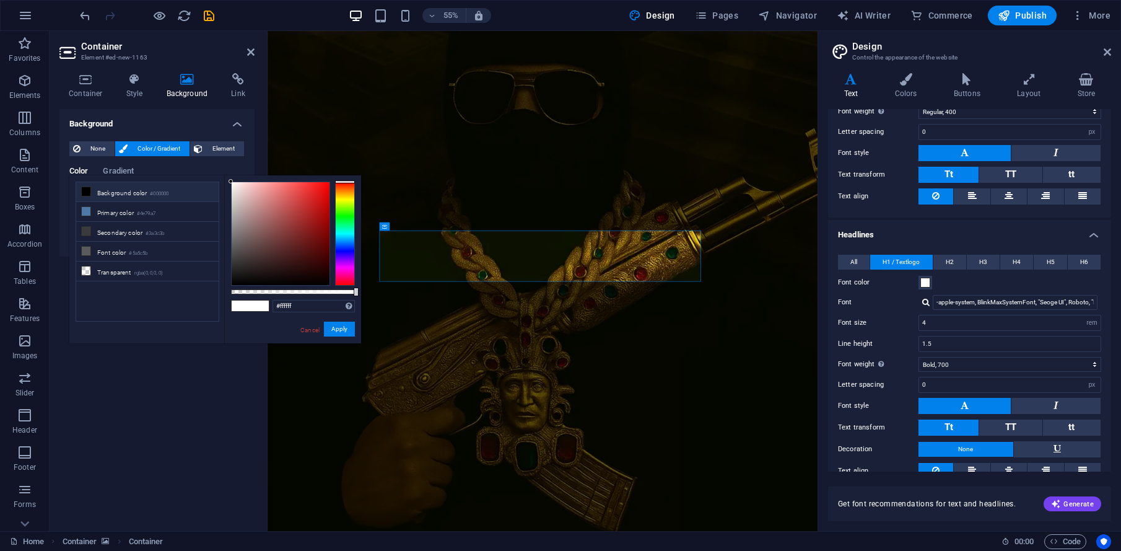
click at [126, 190] on font "Background color" at bounding box center [122, 193] width 50 height 7
type input "#000000"
click at [345, 332] on button "Apply" at bounding box center [339, 329] width 31 height 15
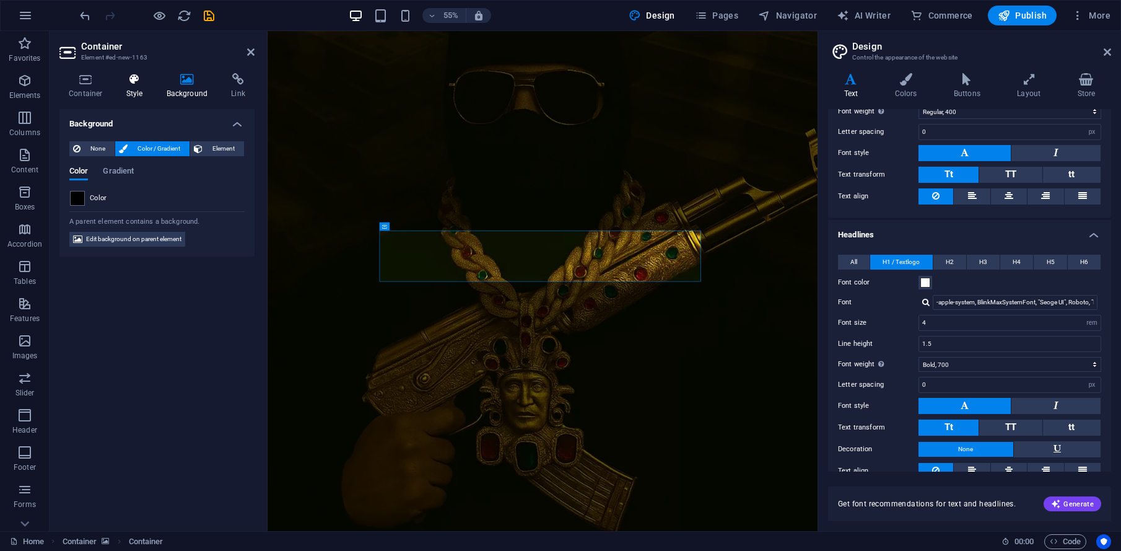
click at [133, 85] on h4 "Style" at bounding box center [137, 86] width 40 height 26
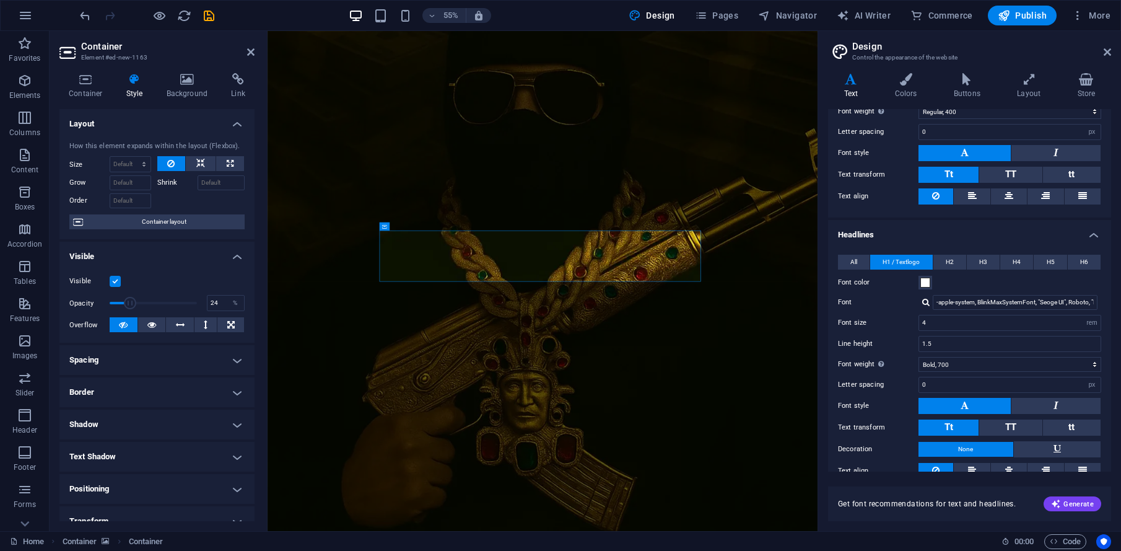
drag, startPoint x: 141, startPoint y: 288, endPoint x: 129, endPoint y: 287, distance: 11.8
click at [129, 287] on div "Visible Opacity 24 % Overflow" at bounding box center [156, 303] width 195 height 79
type input "100"
click at [222, 310] on div "Opacity 100 %" at bounding box center [156, 303] width 175 height 19
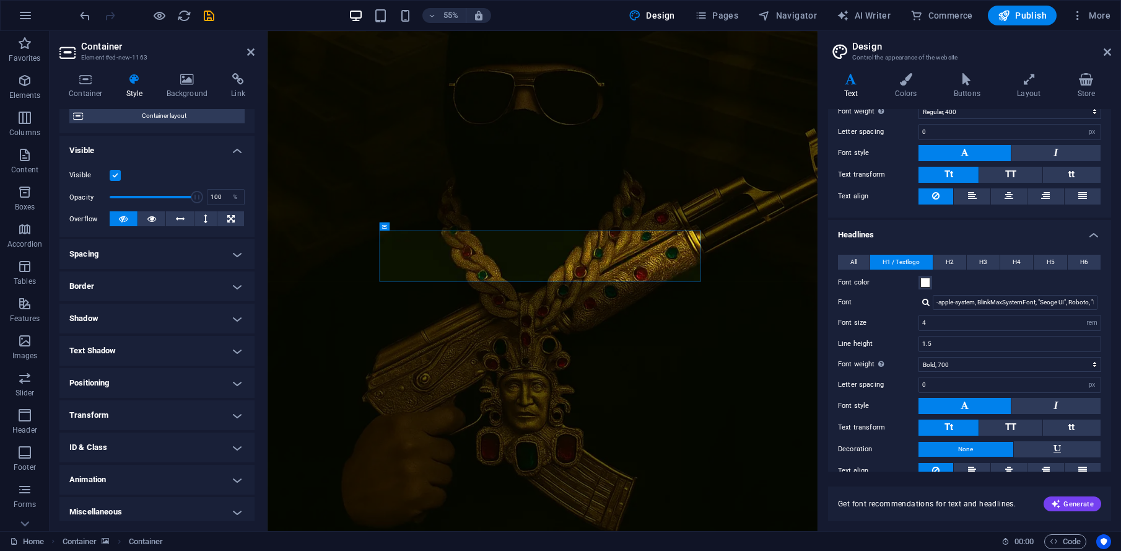
scroll to position [112, 0]
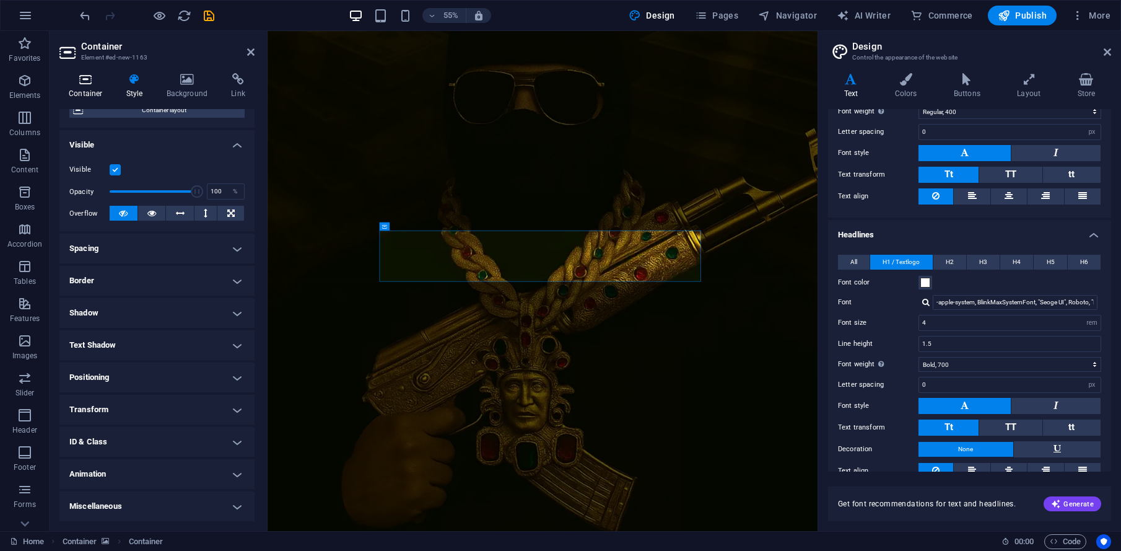
click at [70, 76] on icon at bounding box center [85, 79] width 53 height 12
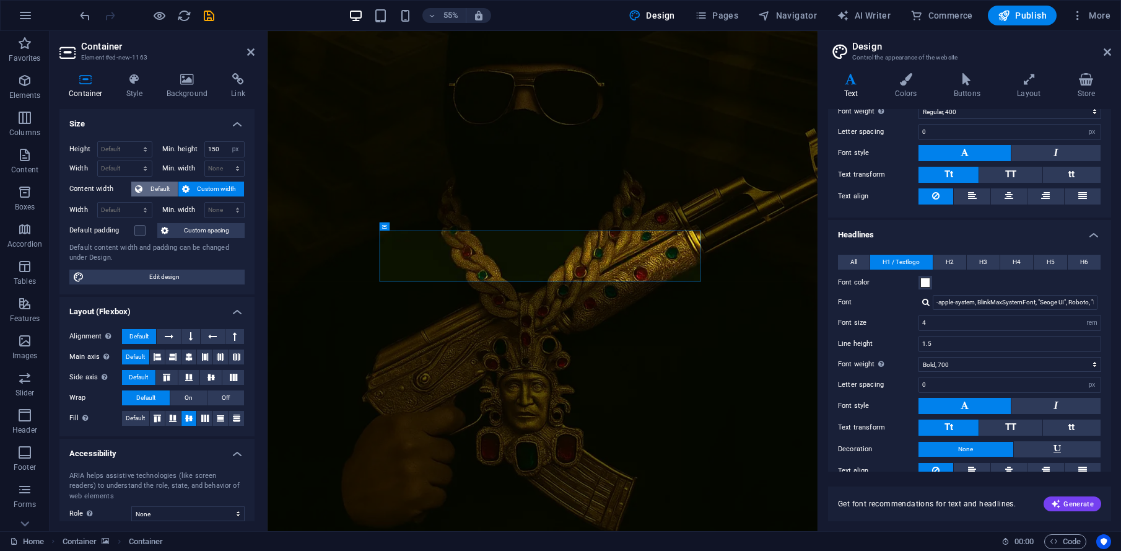
click at [151, 190] on font "Default" at bounding box center [160, 188] width 19 height 7
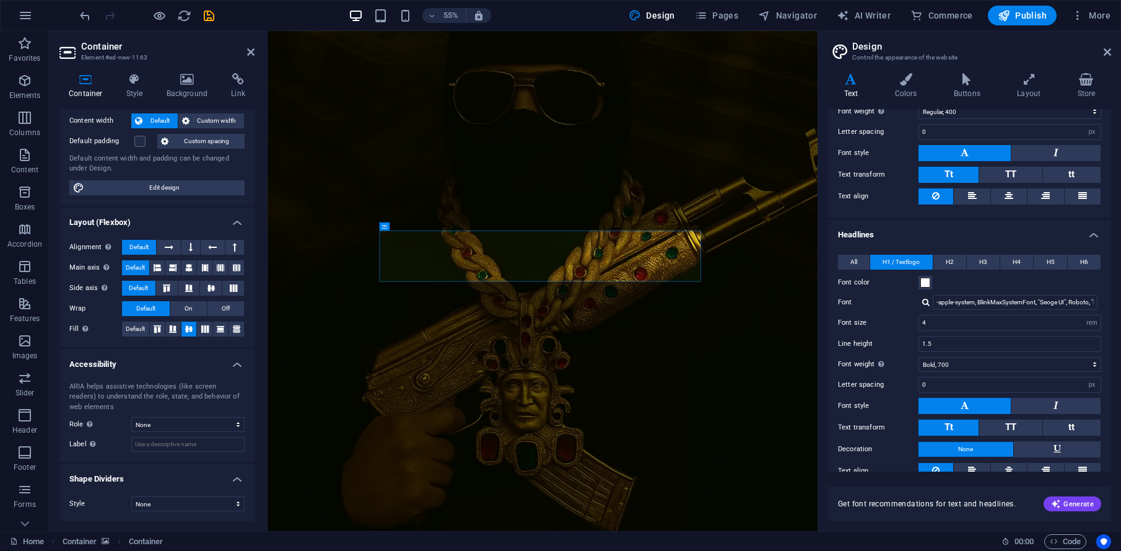
scroll to position [0, 0]
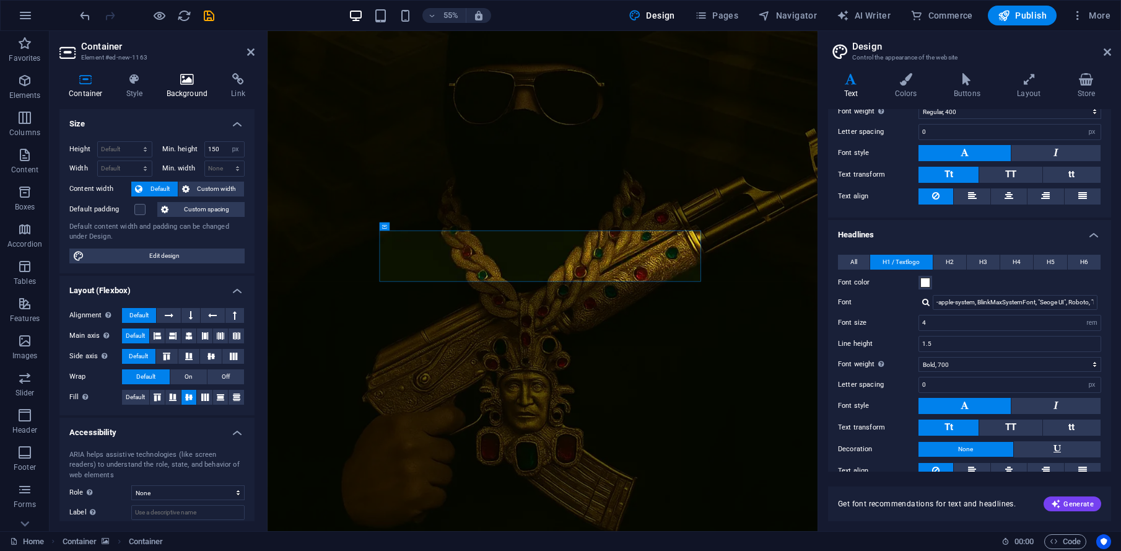
click at [200, 81] on icon at bounding box center [187, 79] width 60 height 12
click at [190, 81] on icon at bounding box center [187, 79] width 60 height 12
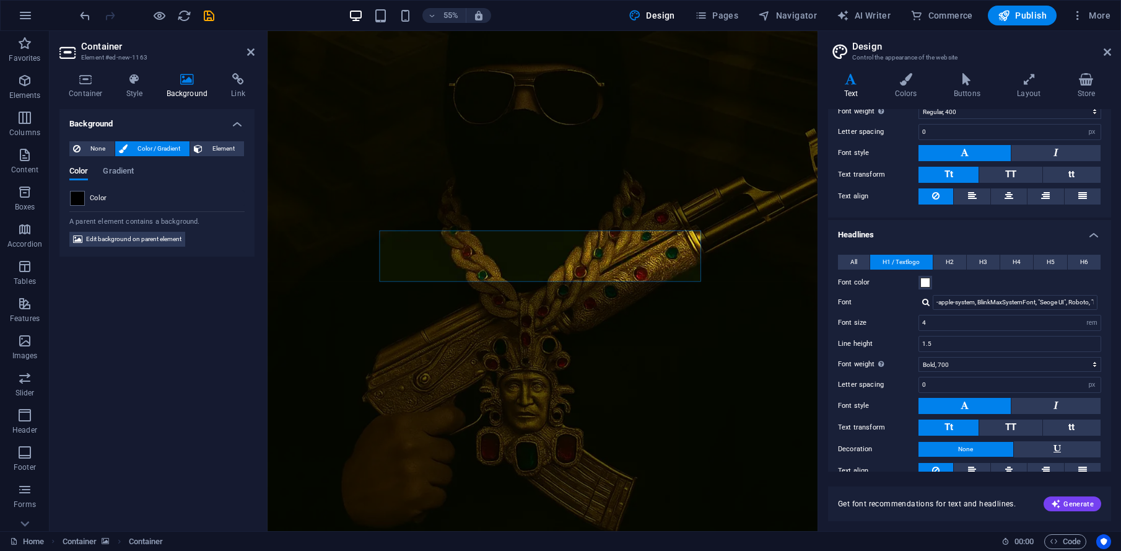
click at [355, 245] on figure at bounding box center [768, 439] width 1000 height 1000
click at [1008, 15] on icon "button" at bounding box center [1004, 15] width 12 height 12
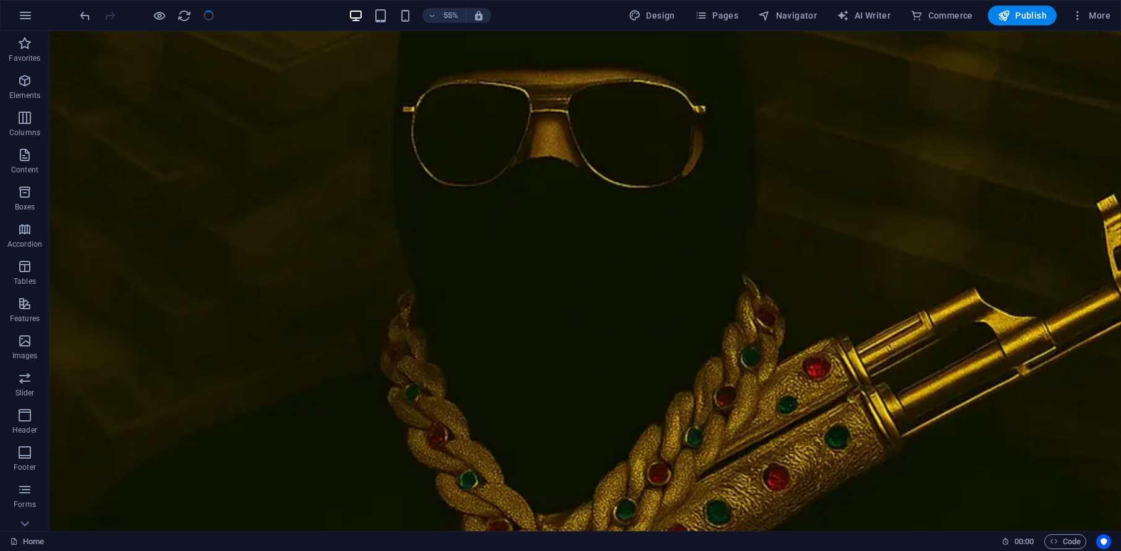
scroll to position [701, 0]
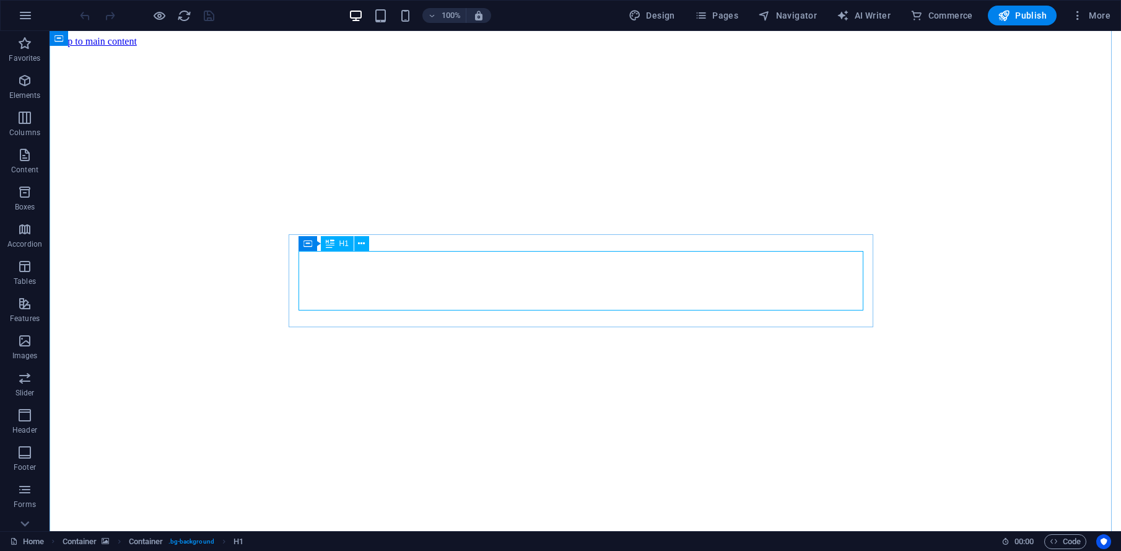
scroll to position [286, 0]
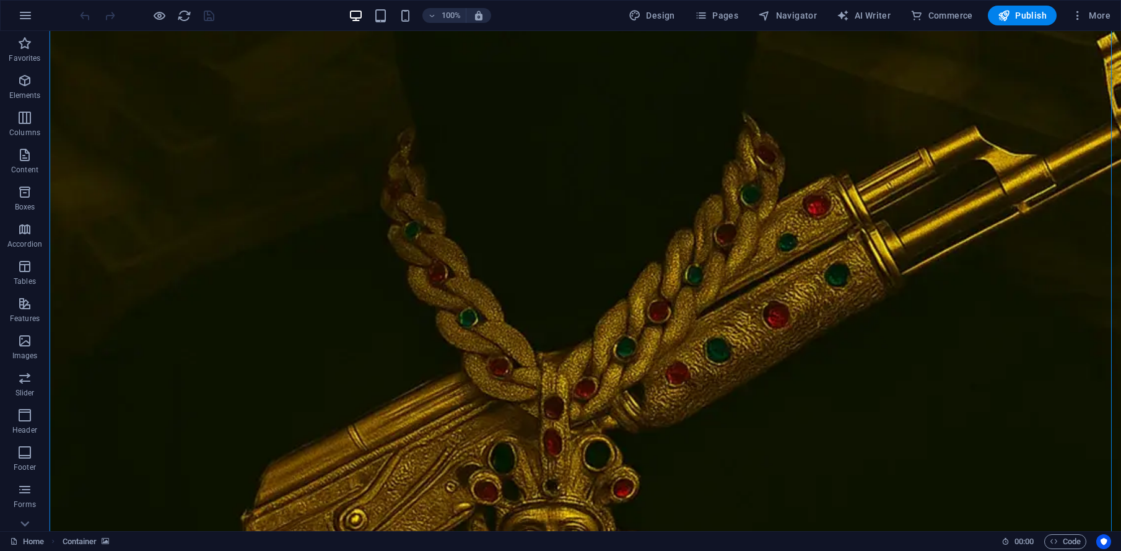
click at [93, 53] on figure at bounding box center [586, 281] width 1072 height 1072
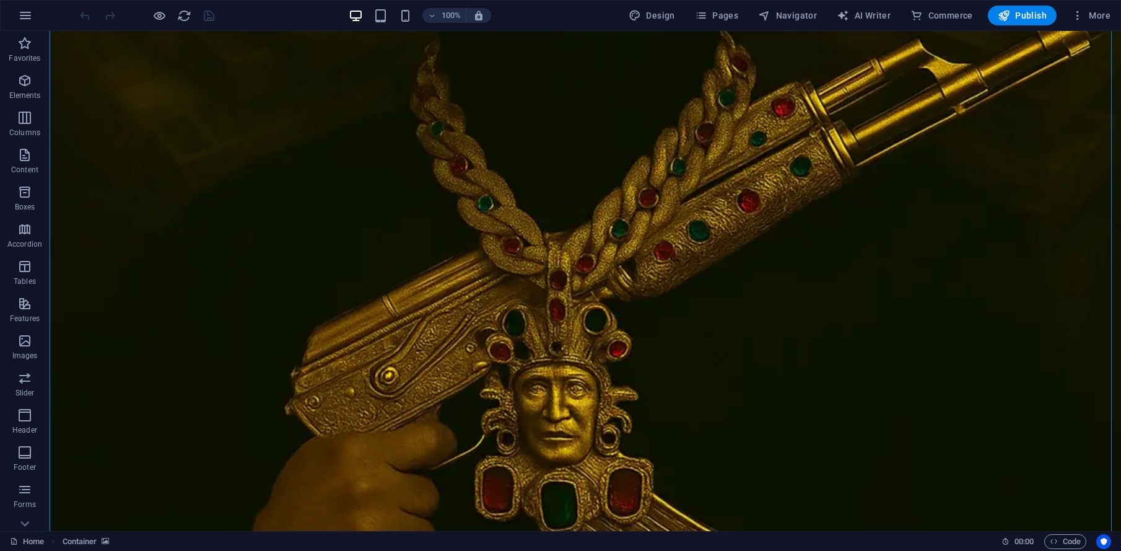
select select "vw"
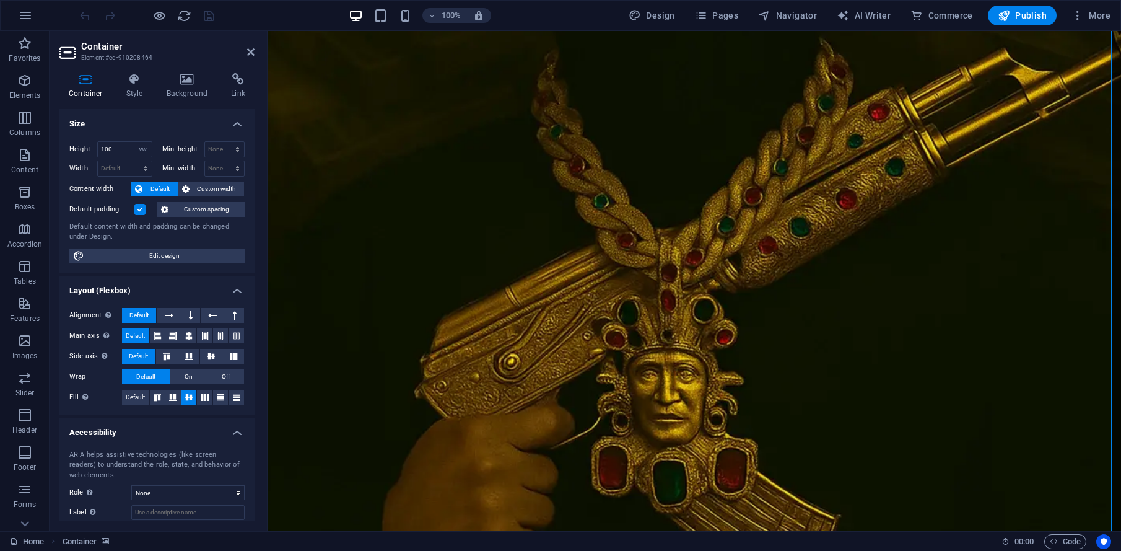
click at [82, 89] on h4 "Container" at bounding box center [88, 86] width 58 height 26
click at [181, 84] on icon at bounding box center [187, 79] width 60 height 12
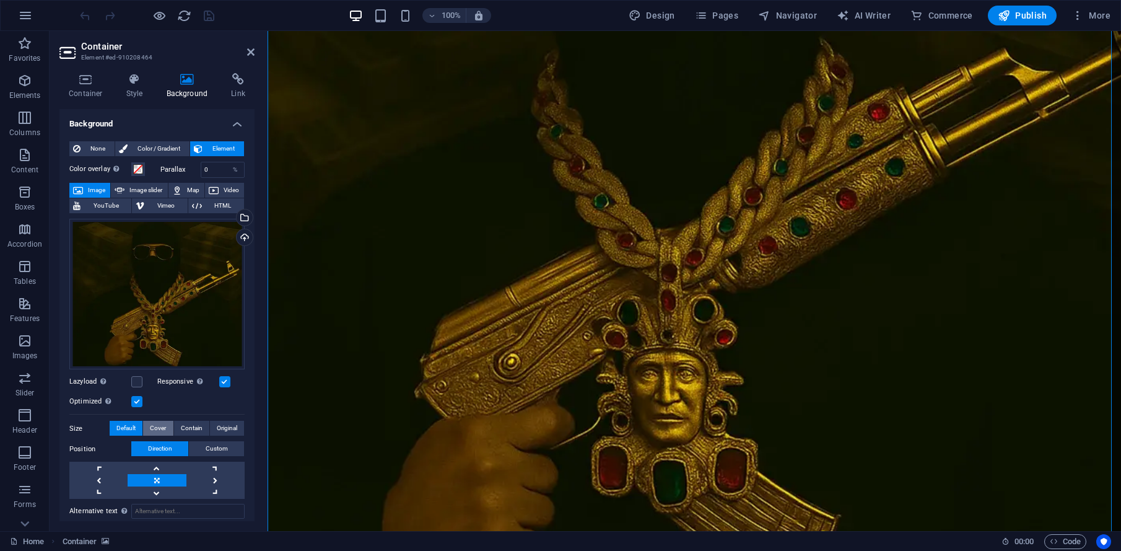
click at [167, 422] on button "Cover" at bounding box center [158, 428] width 30 height 15
click at [196, 424] on span "Contain" at bounding box center [192, 428] width 22 height 15
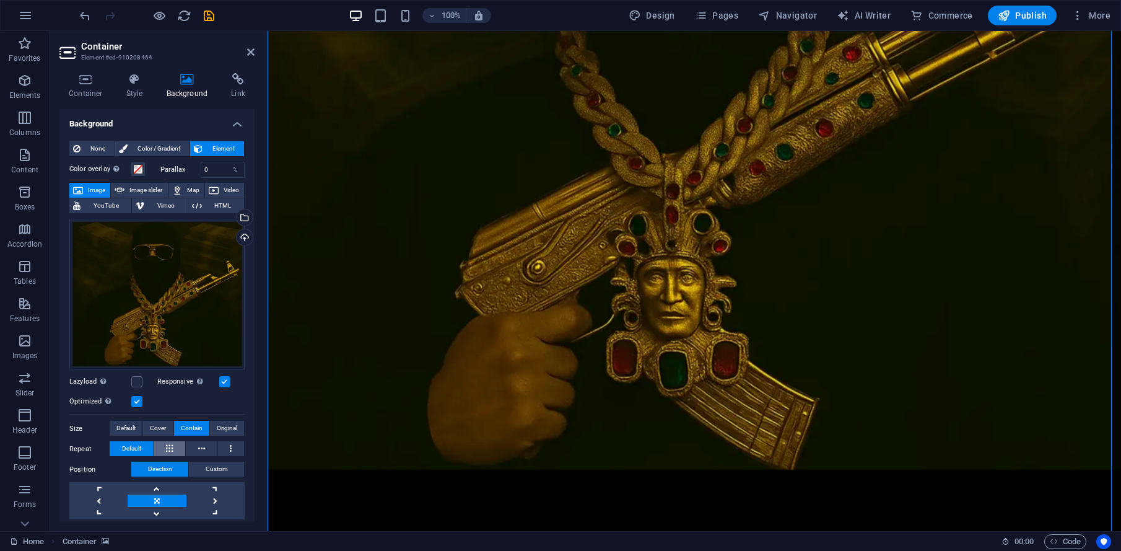
scroll to position [354, 0]
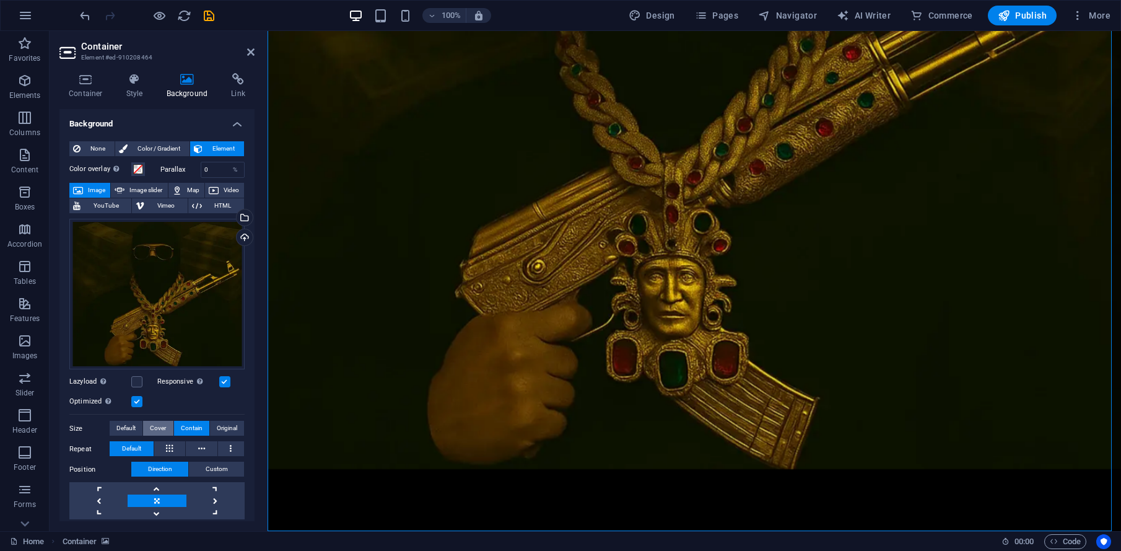
click at [150, 421] on span "Cover" at bounding box center [158, 428] width 16 height 15
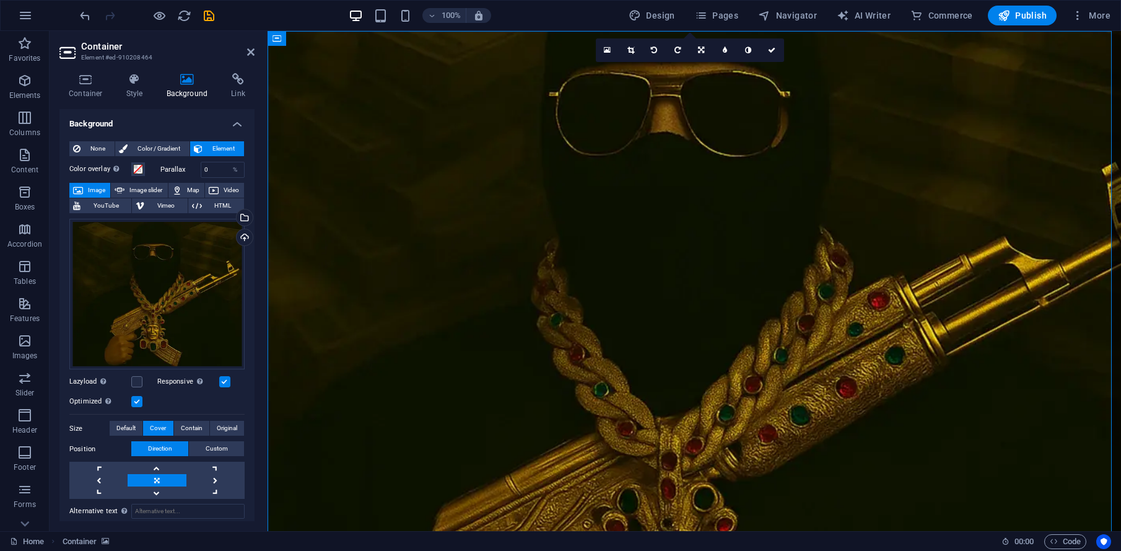
scroll to position [0, 0]
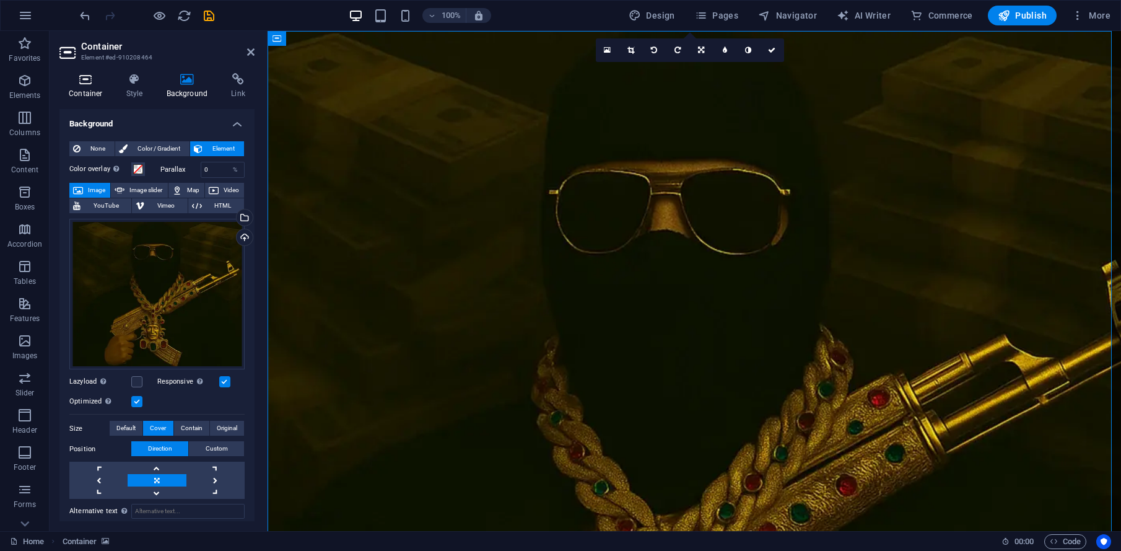
click at [94, 89] on h4 "Container" at bounding box center [88, 86] width 58 height 26
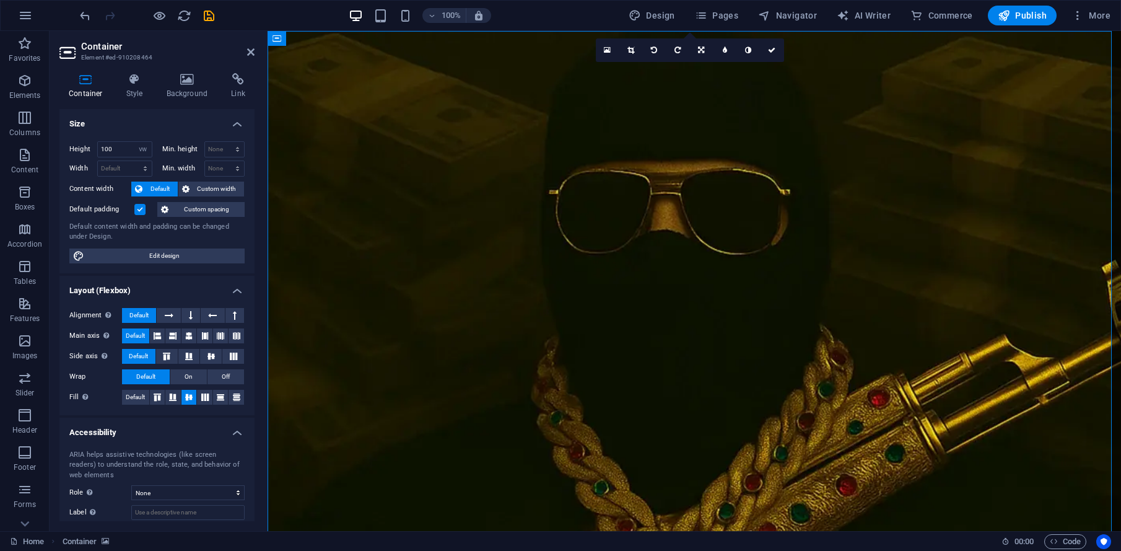
click at [165, 185] on span "Default" at bounding box center [160, 189] width 28 height 15
click at [1031, 16] on span "Publish" at bounding box center [1022, 15] width 49 height 12
